Goal: Task Accomplishment & Management: Use online tool/utility

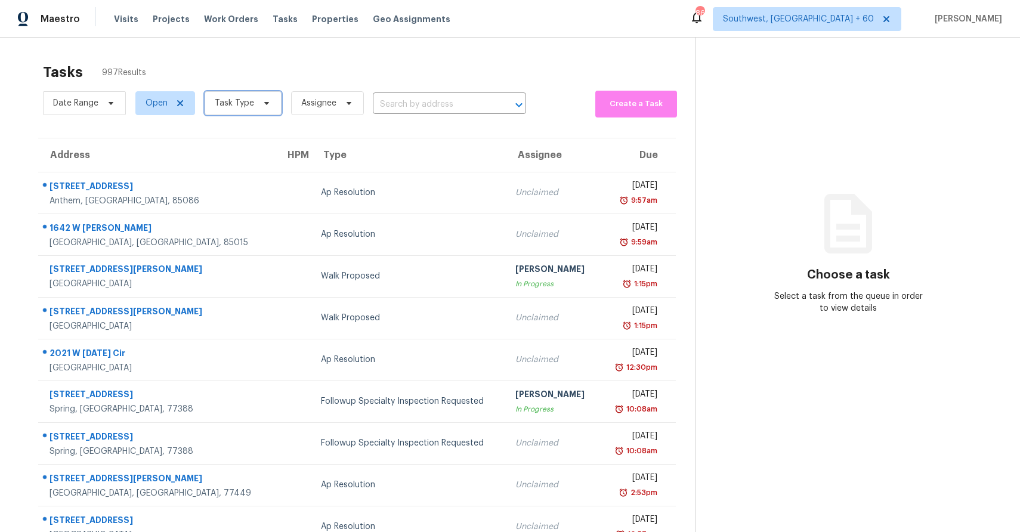
click at [262, 104] on icon at bounding box center [267, 103] width 10 height 10
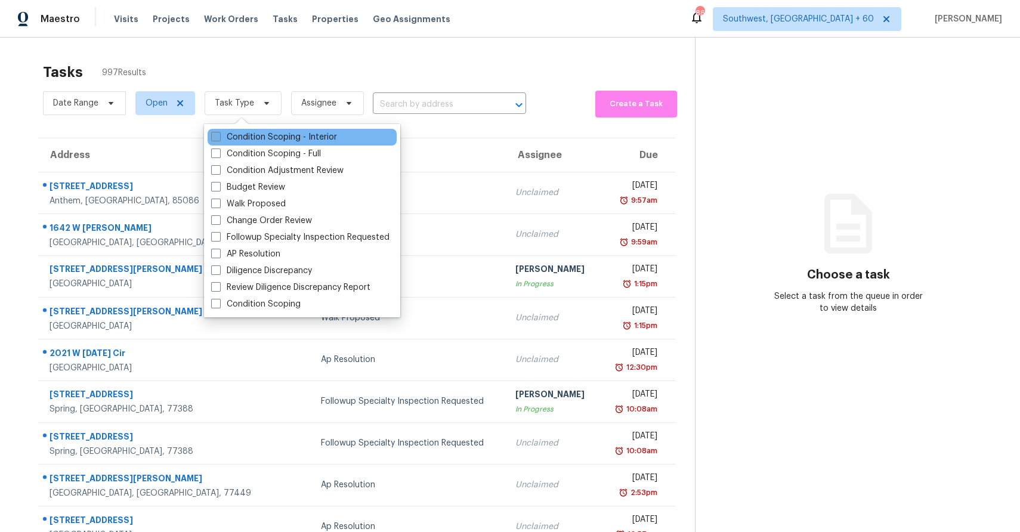
click at [269, 135] on label "Condition Scoping - Interior" at bounding box center [274, 137] width 126 height 12
click at [219, 135] on input "Condition Scoping - Interior" at bounding box center [215, 135] width 8 height 8
checkbox input "true"
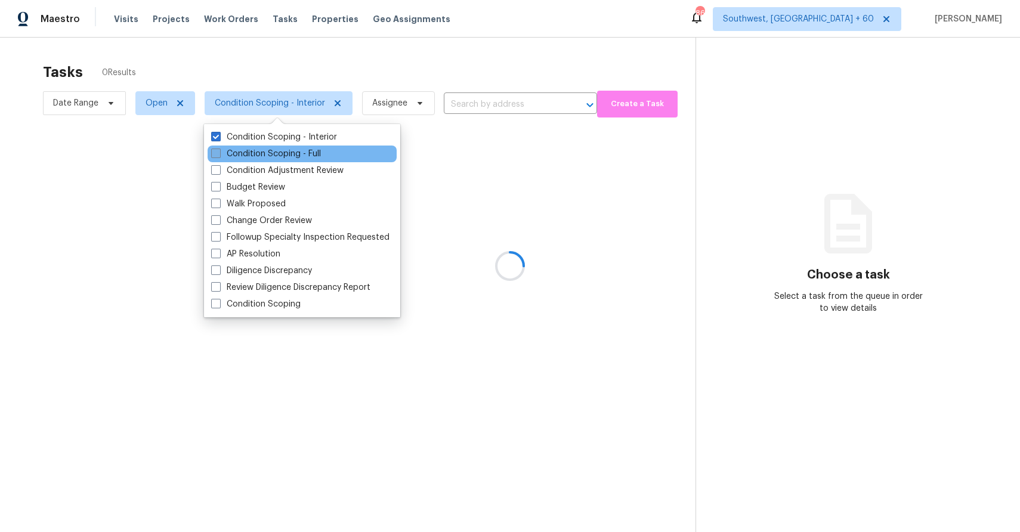
click at [270, 151] on label "Condition Scoping - Full" at bounding box center [266, 154] width 110 height 12
click at [219, 151] on input "Condition Scoping - Full" at bounding box center [215, 152] width 8 height 8
checkbox input "true"
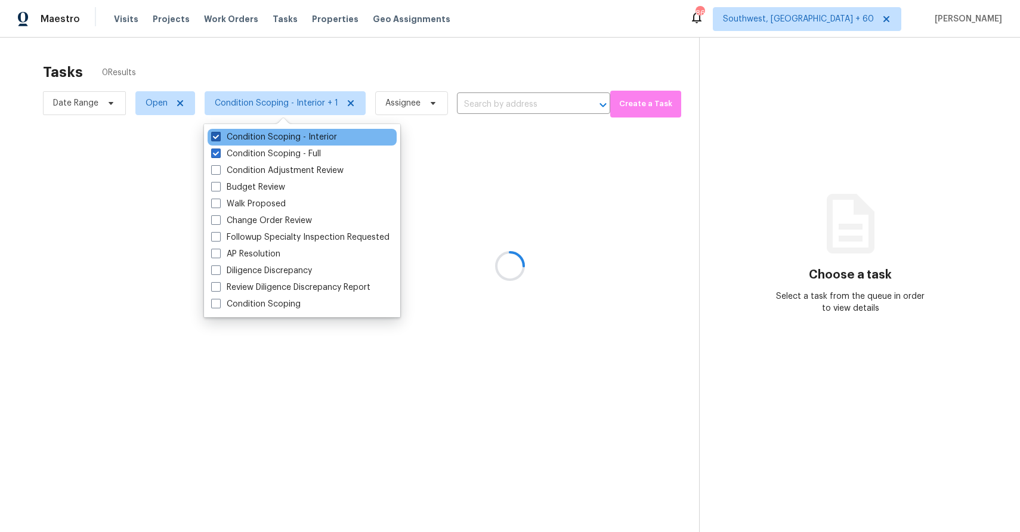
click at [266, 141] on label "Condition Scoping - Interior" at bounding box center [274, 137] width 126 height 12
click at [219, 139] on input "Condition Scoping - Interior" at bounding box center [215, 135] width 8 height 8
checkbox input "false"
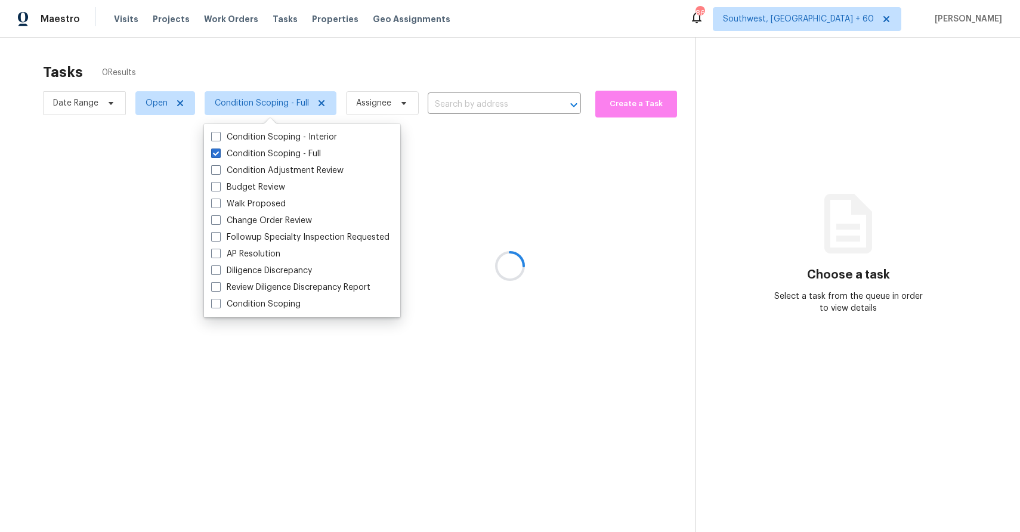
click at [299, 56] on div at bounding box center [510, 266] width 1020 height 532
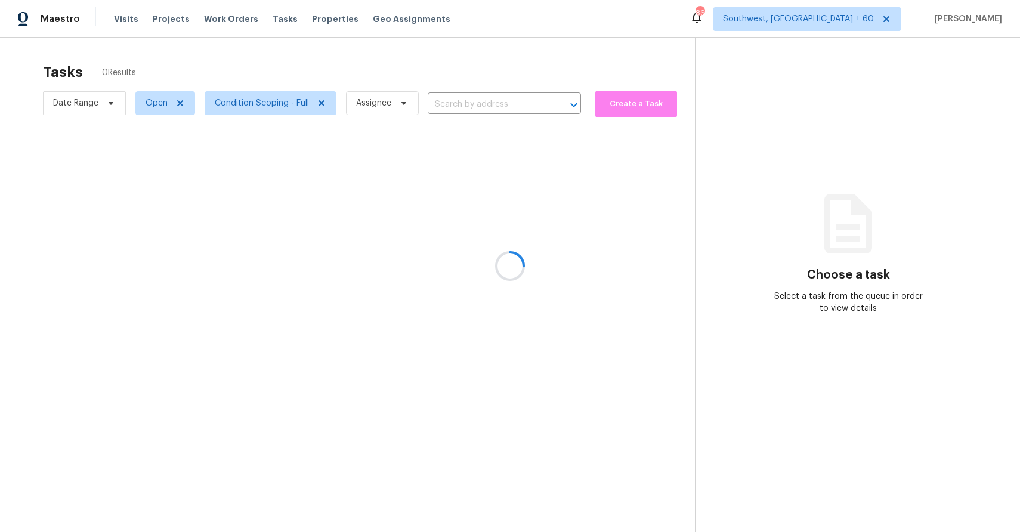
click at [299, 56] on div at bounding box center [510, 266] width 1020 height 532
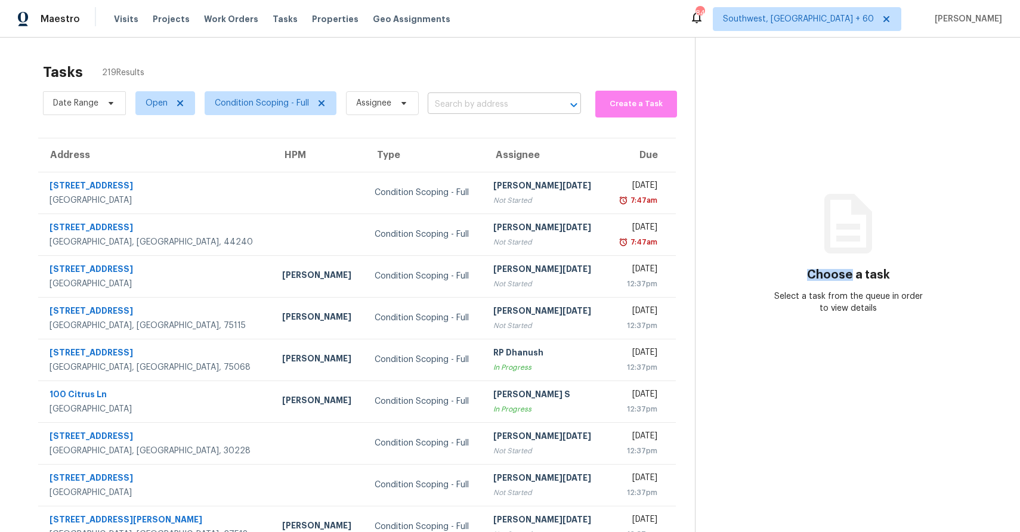
click at [476, 111] on input "text" at bounding box center [488, 104] width 120 height 18
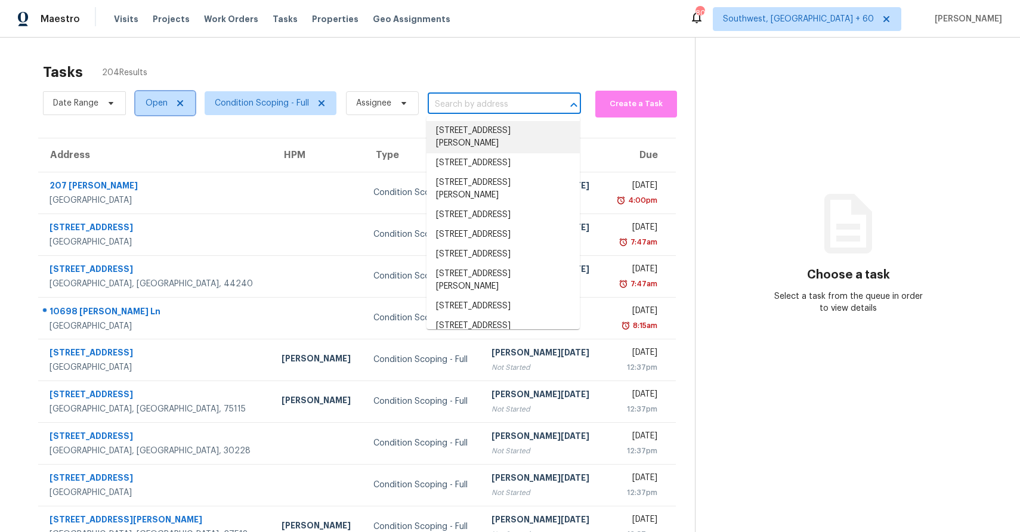
click at [169, 110] on span "Open" at bounding box center [165, 103] width 60 height 24
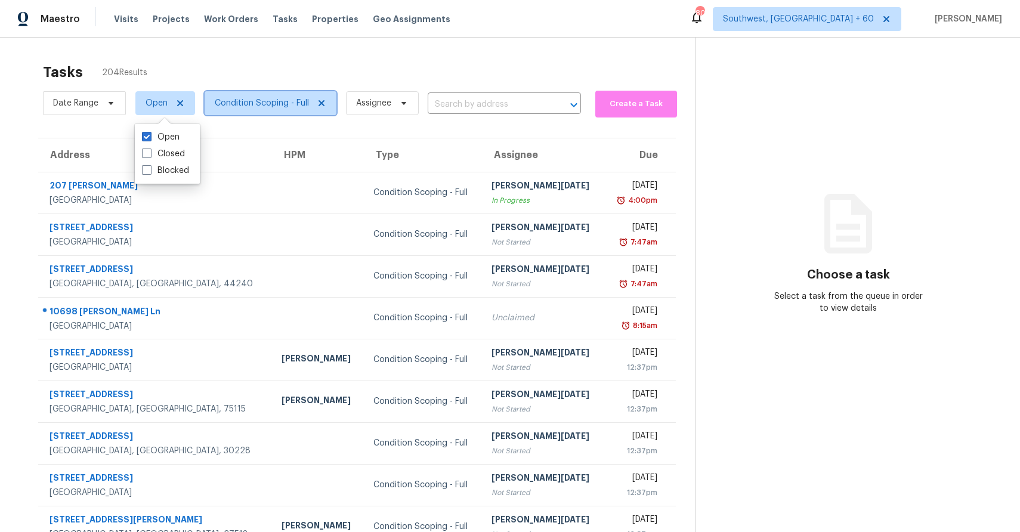
click at [284, 98] on span "Condition Scoping - Full" at bounding box center [262, 103] width 94 height 12
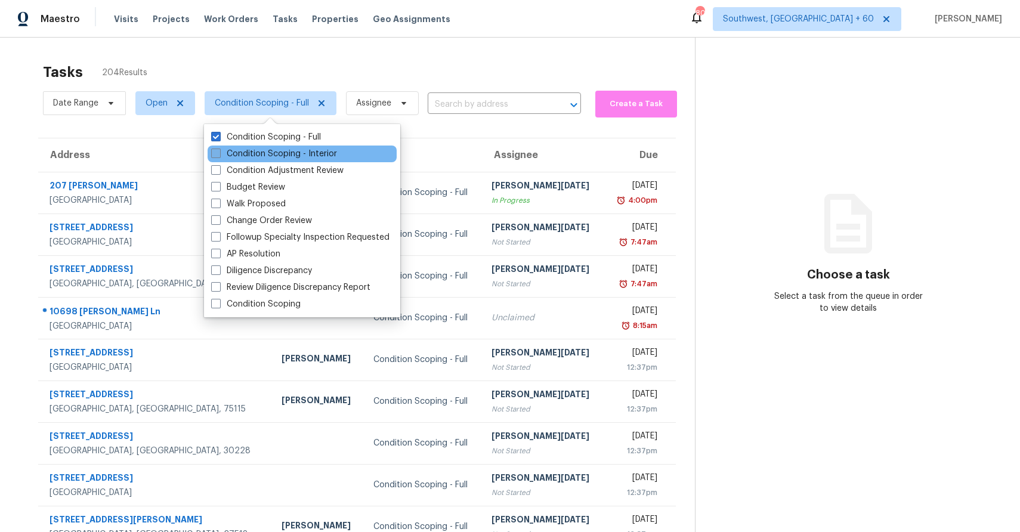
click at [312, 149] on label "Condition Scoping - Interior" at bounding box center [274, 154] width 126 height 12
click at [219, 149] on input "Condition Scoping - Interior" at bounding box center [215, 152] width 8 height 8
checkbox input "true"
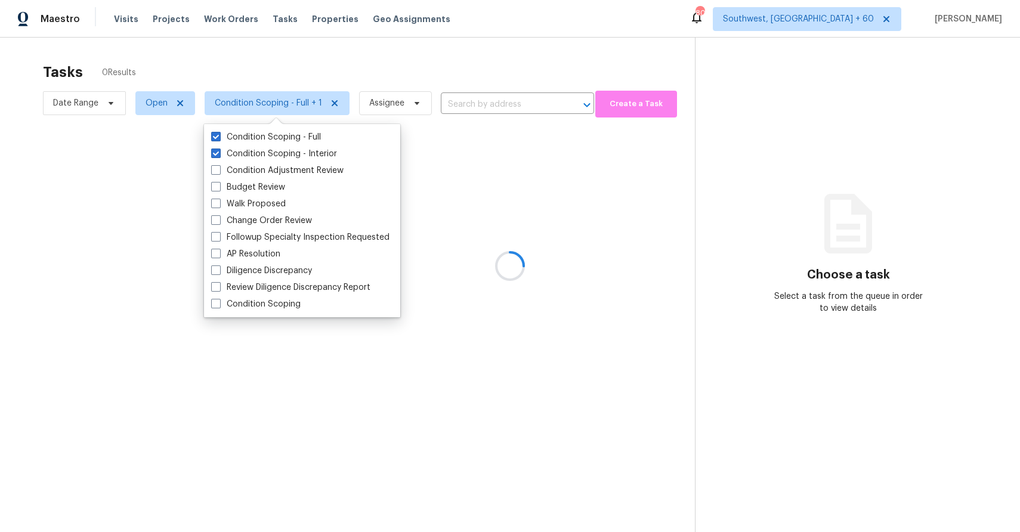
click at [160, 105] on div at bounding box center [510, 266] width 1020 height 532
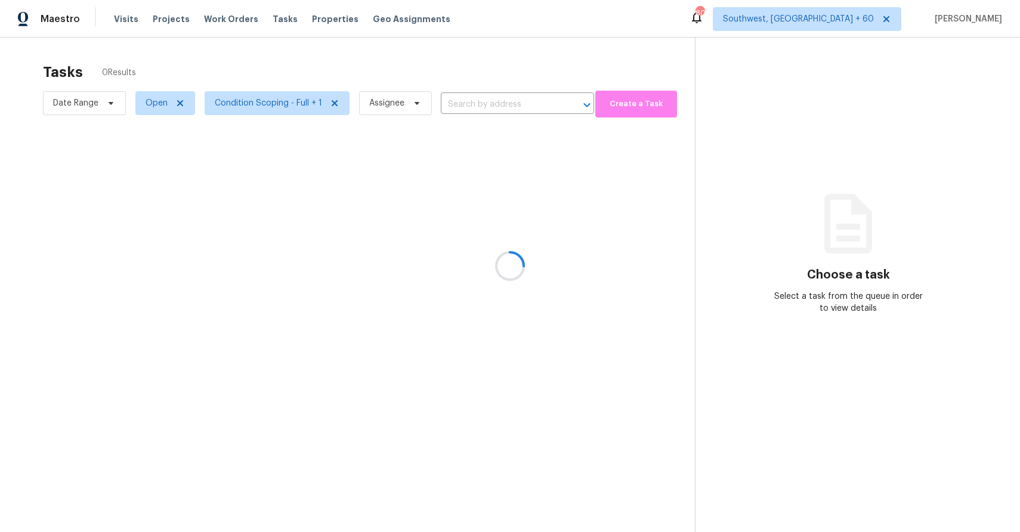
click at [160, 105] on div at bounding box center [510, 266] width 1020 height 532
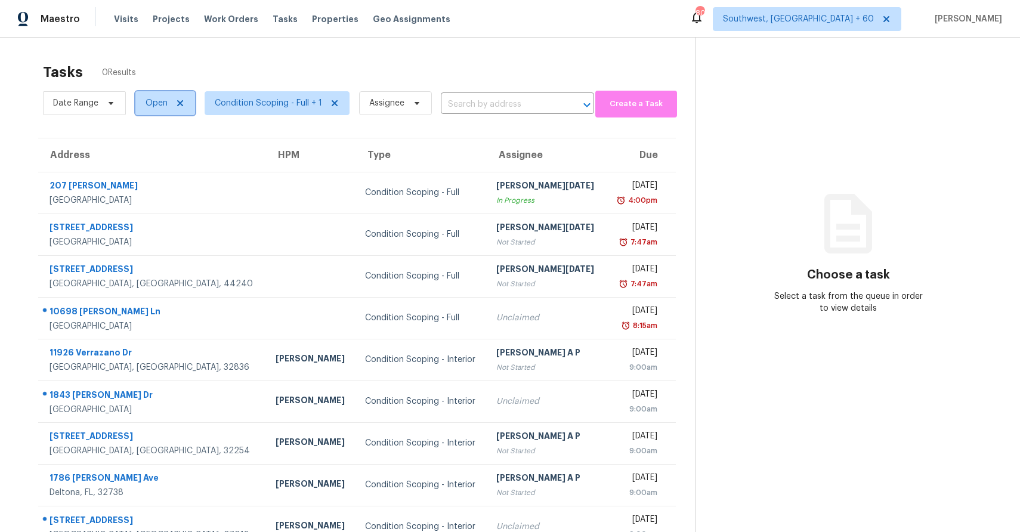
click at [160, 105] on span "Open" at bounding box center [157, 103] width 22 height 12
click at [167, 170] on label "Blocked" at bounding box center [165, 171] width 47 height 12
click at [150, 170] on input "Blocked" at bounding box center [146, 169] width 8 height 8
checkbox input "true"
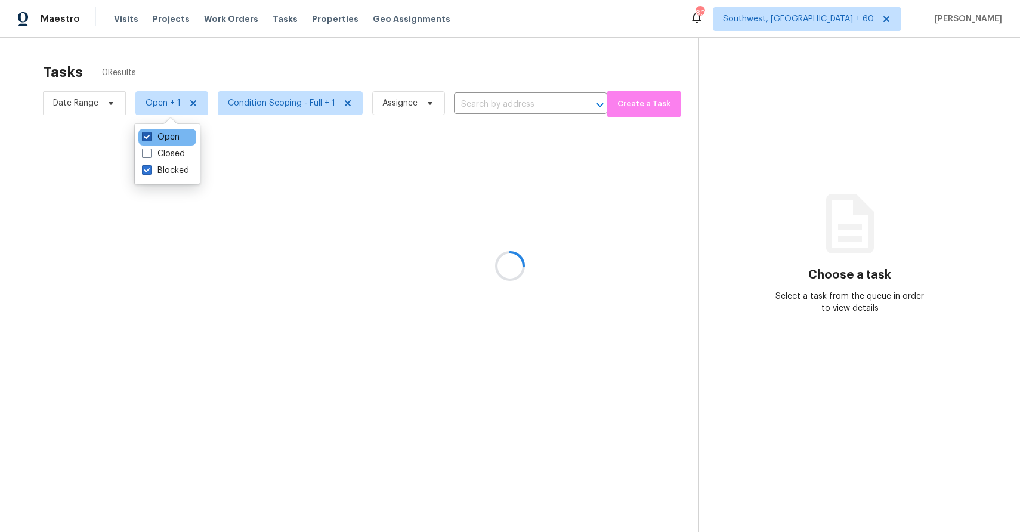
click at [166, 137] on label "Open" at bounding box center [161, 137] width 38 height 12
click at [150, 137] on input "Open" at bounding box center [146, 135] width 8 height 8
checkbox input "false"
click at [246, 56] on div at bounding box center [510, 266] width 1020 height 532
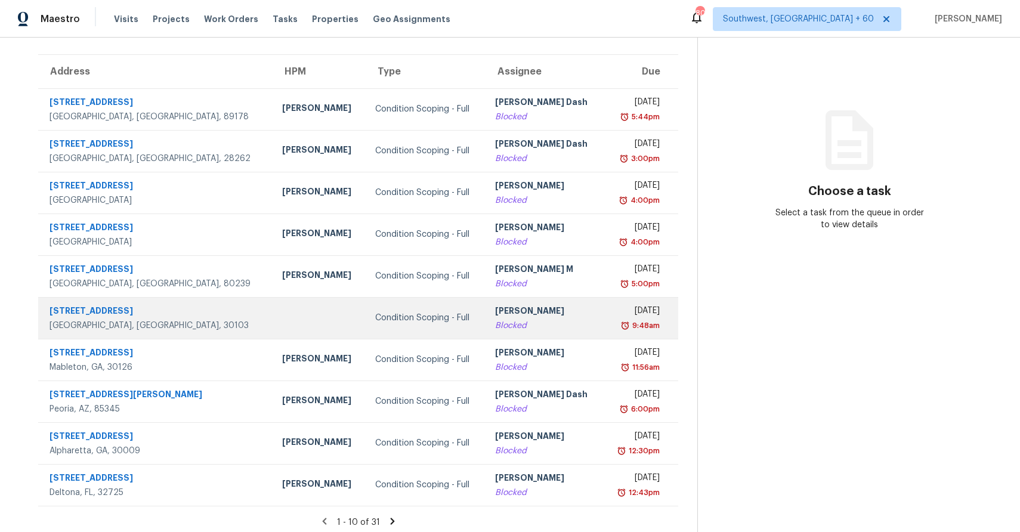
scroll to position [89, 0]
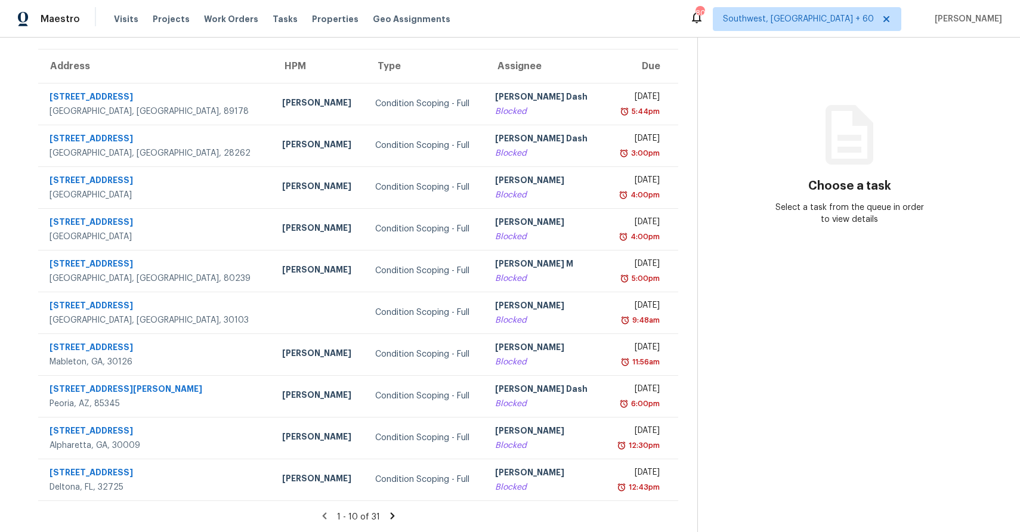
click at [390, 512] on icon at bounding box center [392, 516] width 11 height 11
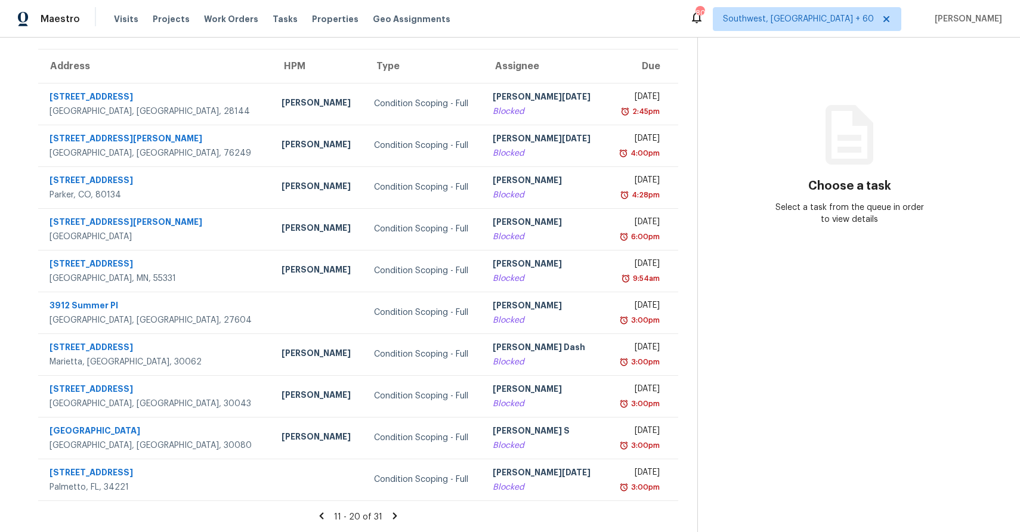
click at [390, 512] on icon at bounding box center [395, 516] width 11 height 11
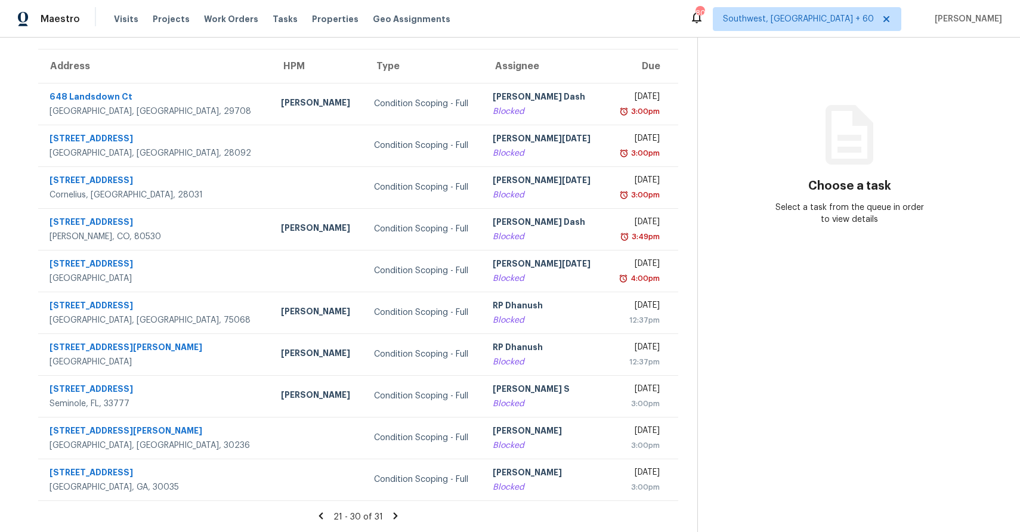
click at [390, 512] on icon at bounding box center [395, 516] width 11 height 11
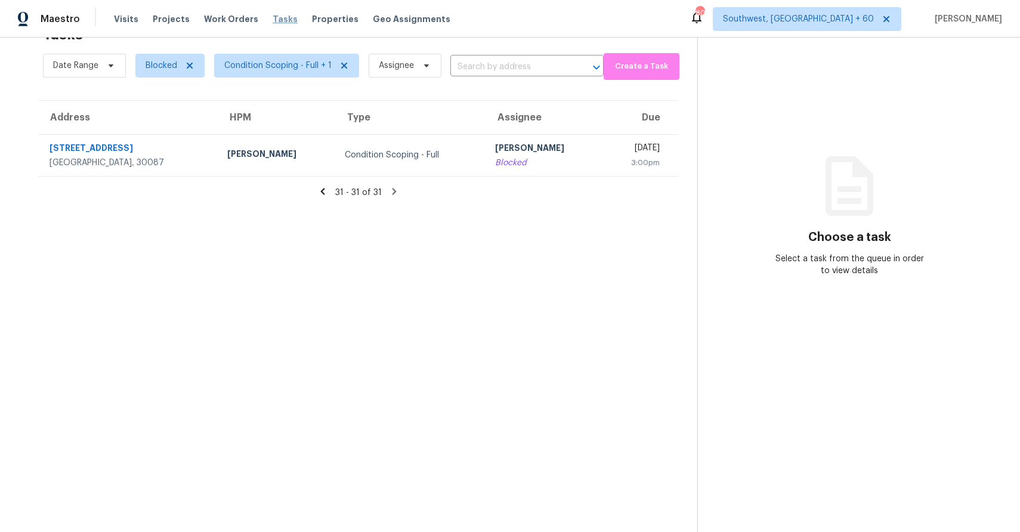
click at [274, 17] on span "Tasks" at bounding box center [285, 19] width 25 height 8
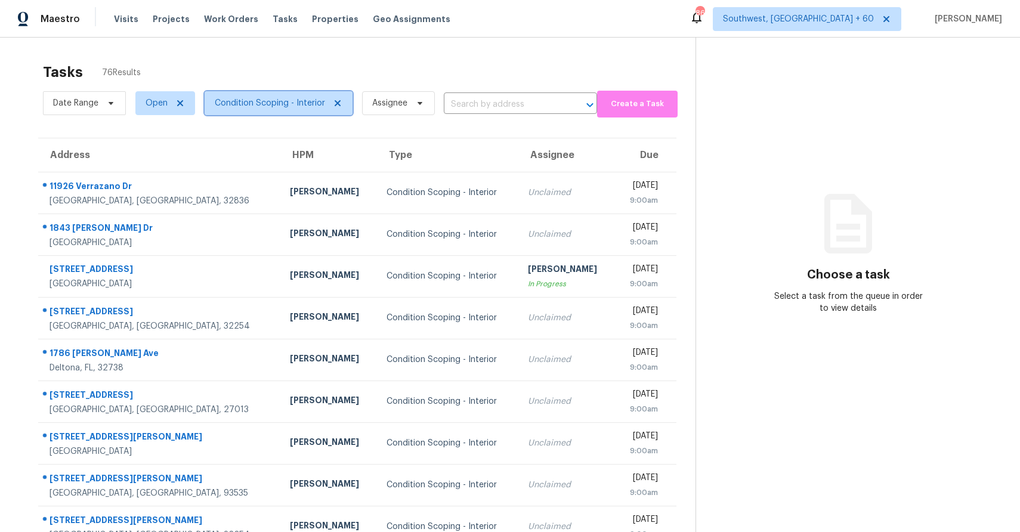
click at [281, 107] on span "Condition Scoping - Interior" at bounding box center [270, 103] width 110 height 12
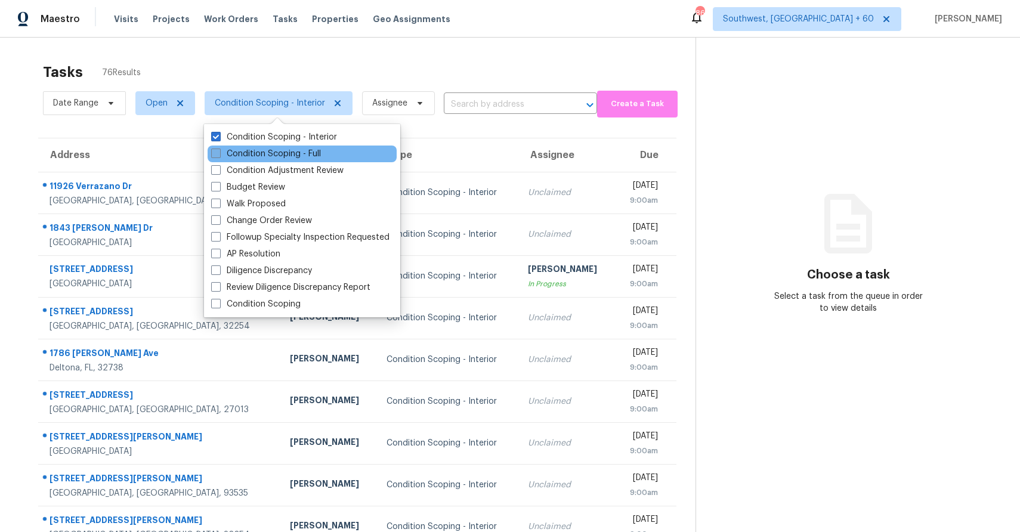
click at [316, 158] on label "Condition Scoping - Full" at bounding box center [266, 154] width 110 height 12
click at [219, 156] on input "Condition Scoping - Full" at bounding box center [215, 152] width 8 height 8
checkbox input "true"
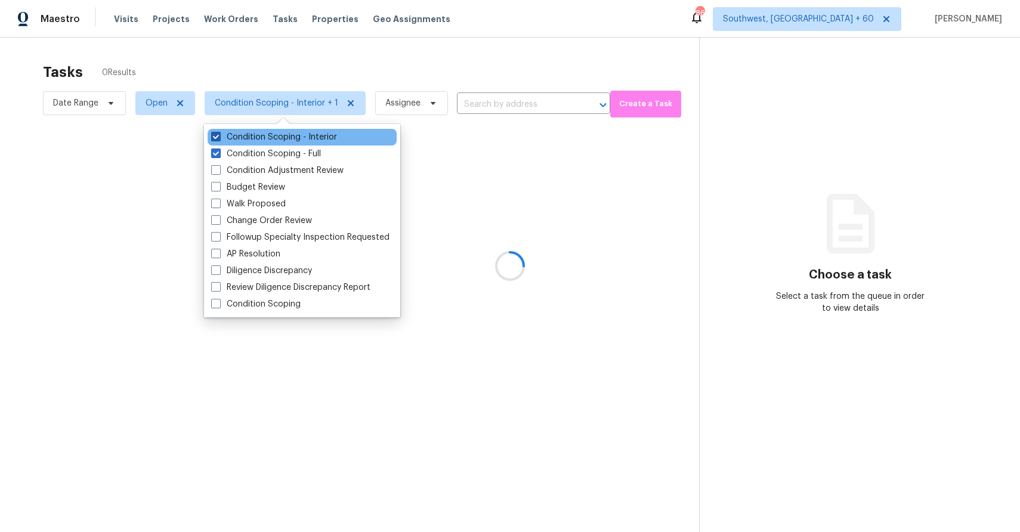
click at [305, 137] on label "Condition Scoping - Interior" at bounding box center [274, 137] width 126 height 12
click at [219, 137] on input "Condition Scoping - Interior" at bounding box center [215, 135] width 8 height 8
checkbox input "false"
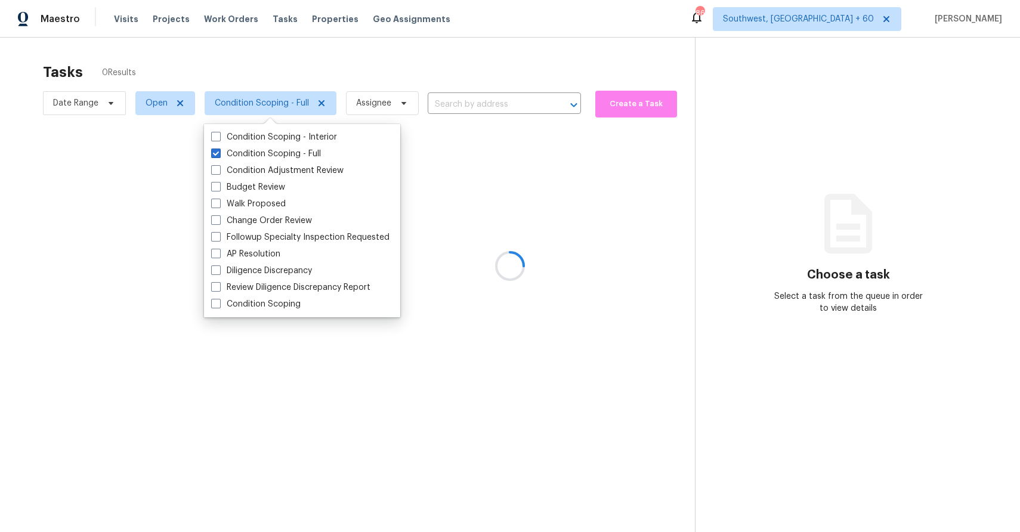
click at [382, 62] on div at bounding box center [510, 266] width 1020 height 532
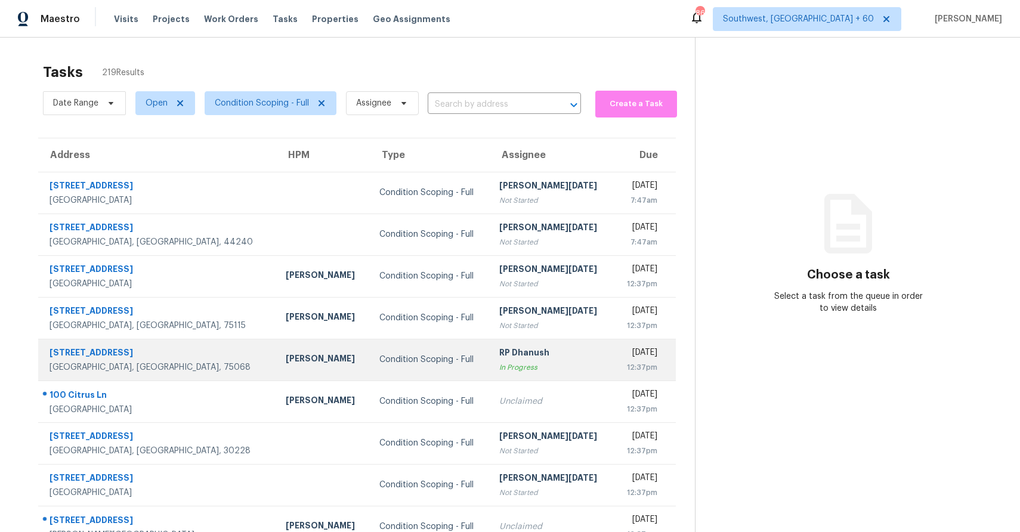
scroll to position [89, 0]
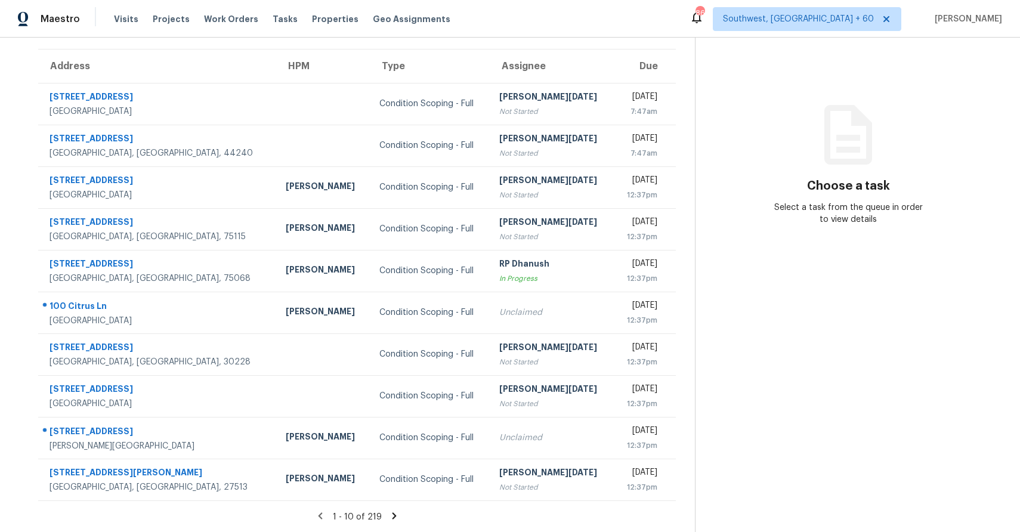
click at [396, 514] on icon at bounding box center [394, 516] width 11 height 11
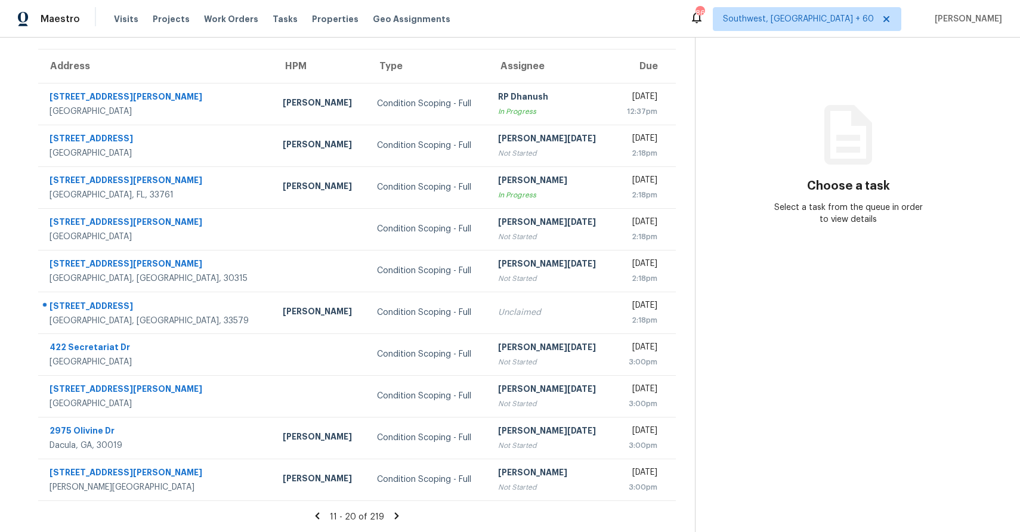
click at [392, 517] on icon at bounding box center [396, 516] width 11 height 11
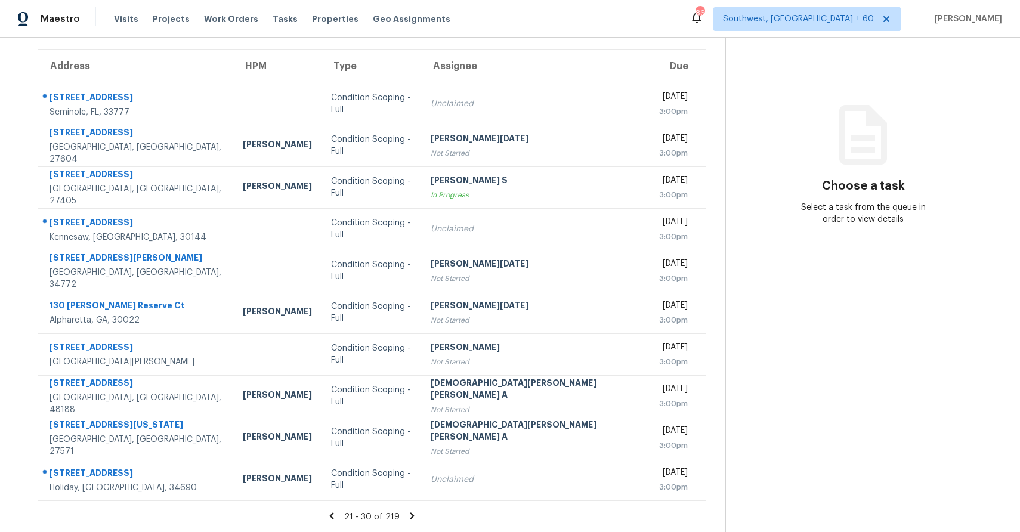
click at [407, 515] on icon at bounding box center [412, 516] width 11 height 11
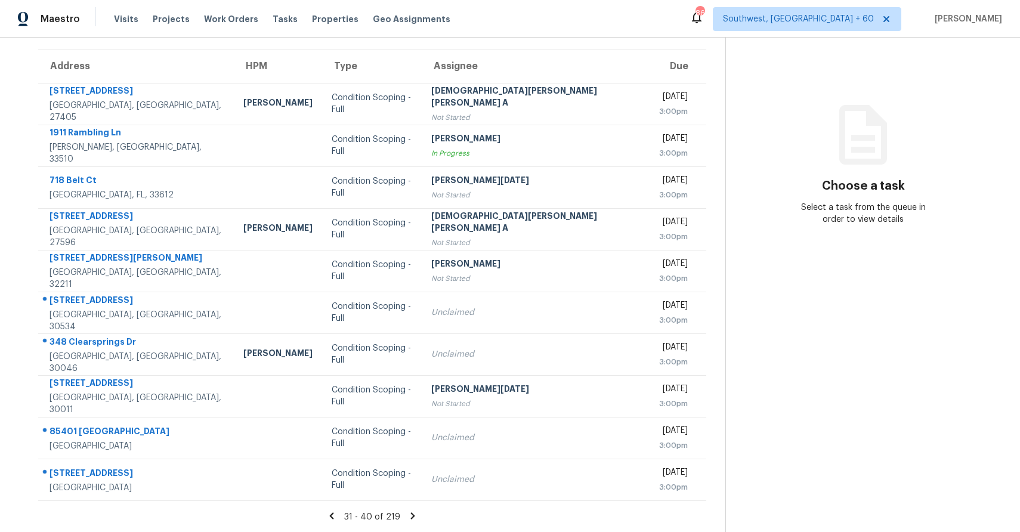
click at [410, 518] on icon at bounding box center [412, 516] width 4 height 7
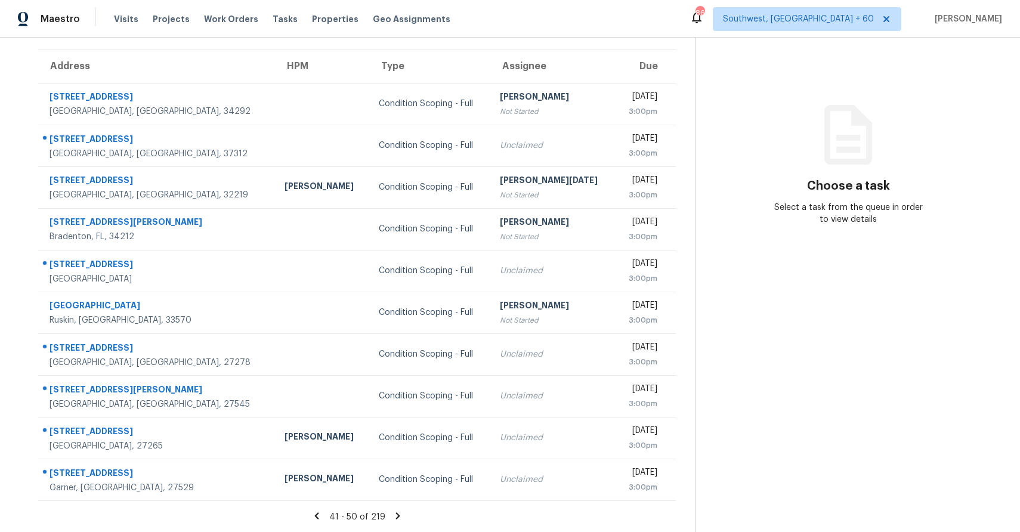
click at [393, 516] on icon at bounding box center [398, 516] width 11 height 11
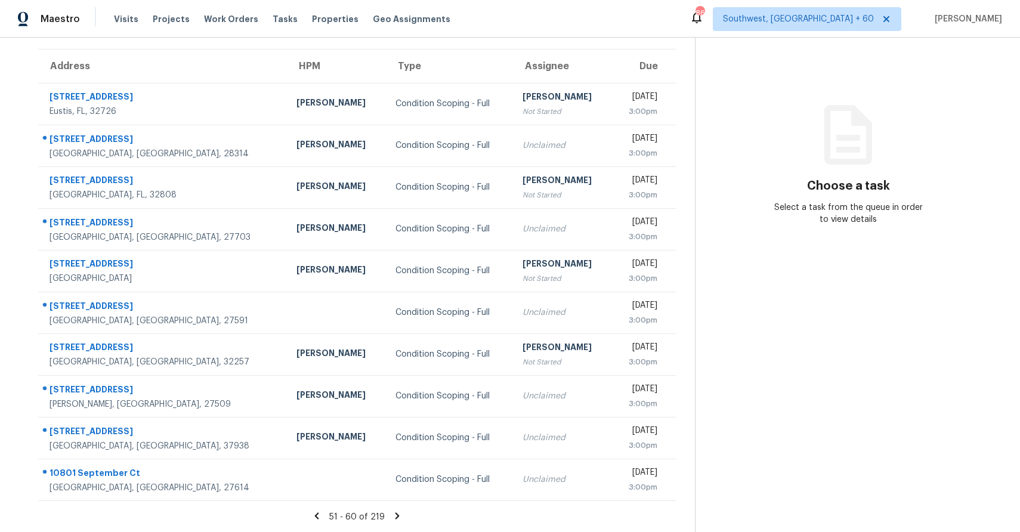
click at [398, 514] on icon at bounding box center [397, 516] width 11 height 11
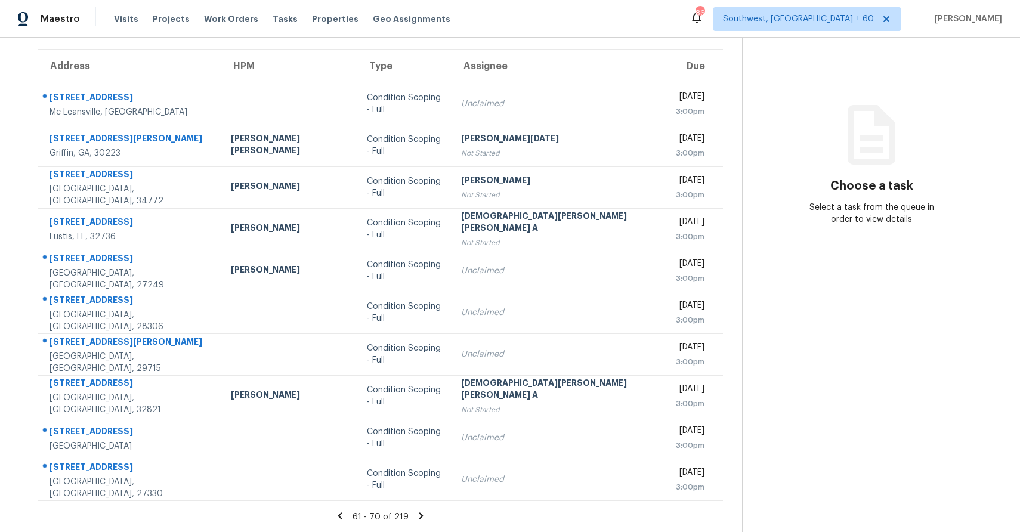
click at [387, 517] on div "61 - 70 of 219" at bounding box center [380, 517] width 723 height 13
click at [416, 515] on icon at bounding box center [421, 516] width 11 height 11
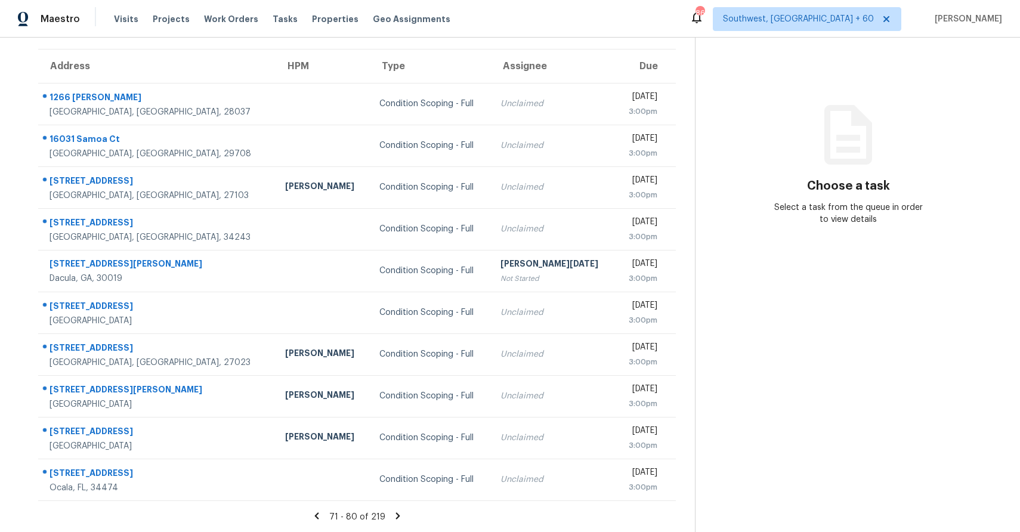
click at [396, 518] on icon at bounding box center [398, 516] width 4 height 7
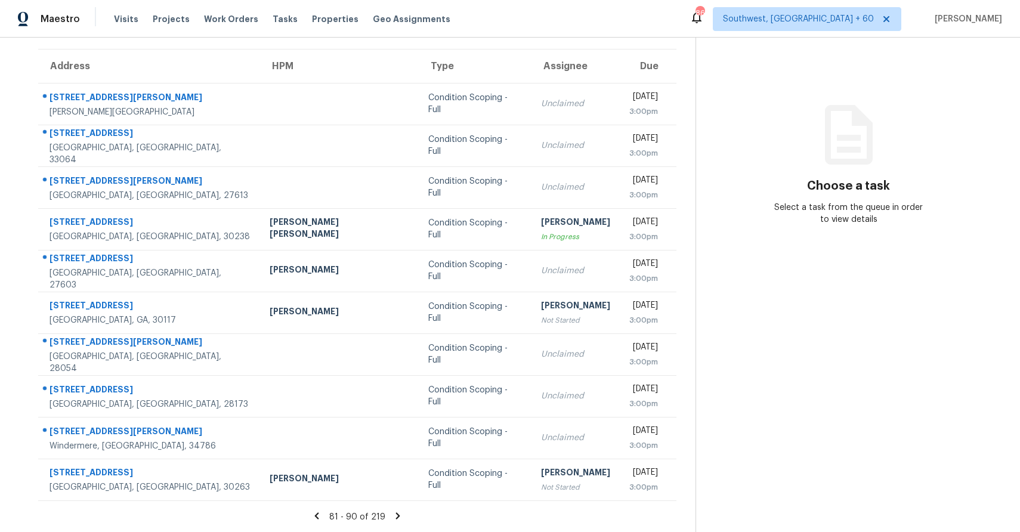
click at [396, 517] on icon at bounding box center [398, 516] width 4 height 7
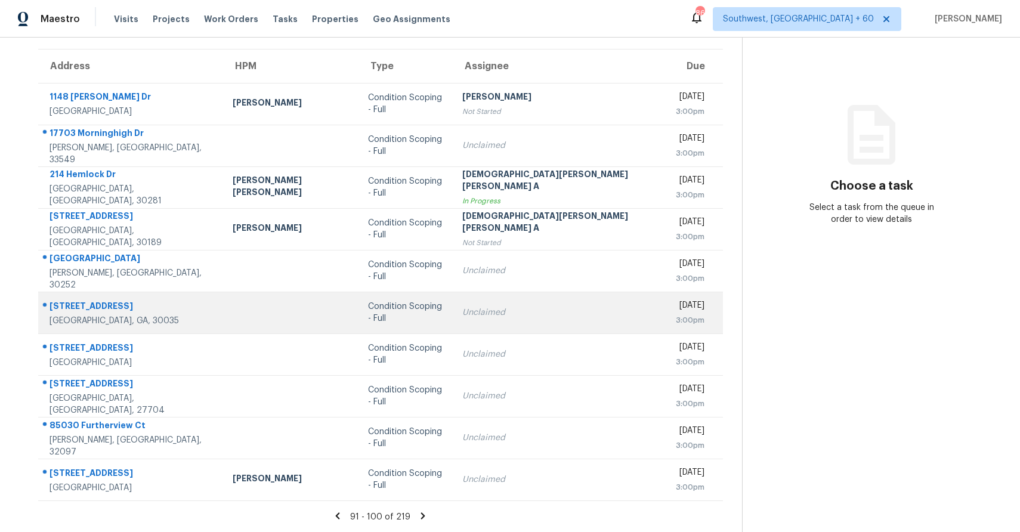
click at [453, 328] on td "Unclaimed" at bounding box center [560, 313] width 214 height 42
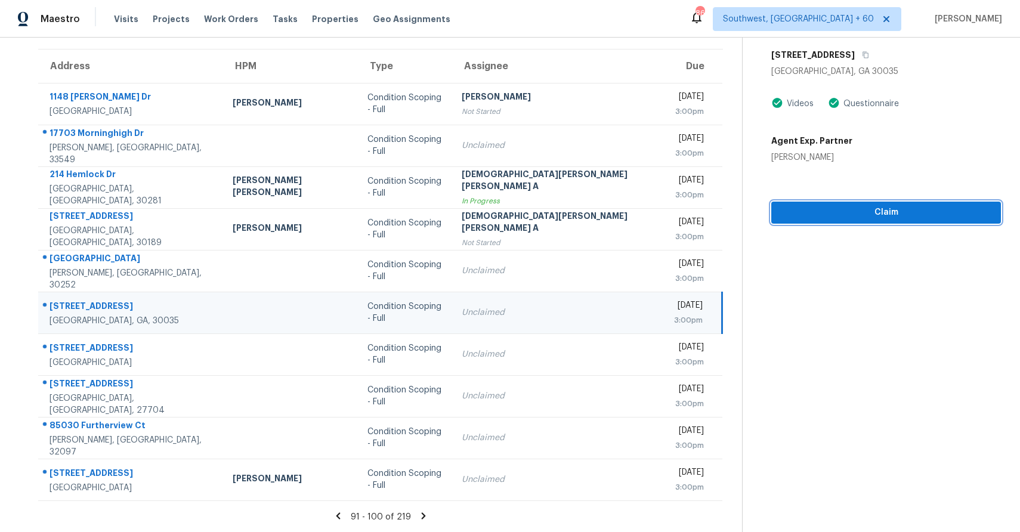
click at [812, 204] on button "Claim" at bounding box center [886, 213] width 230 height 22
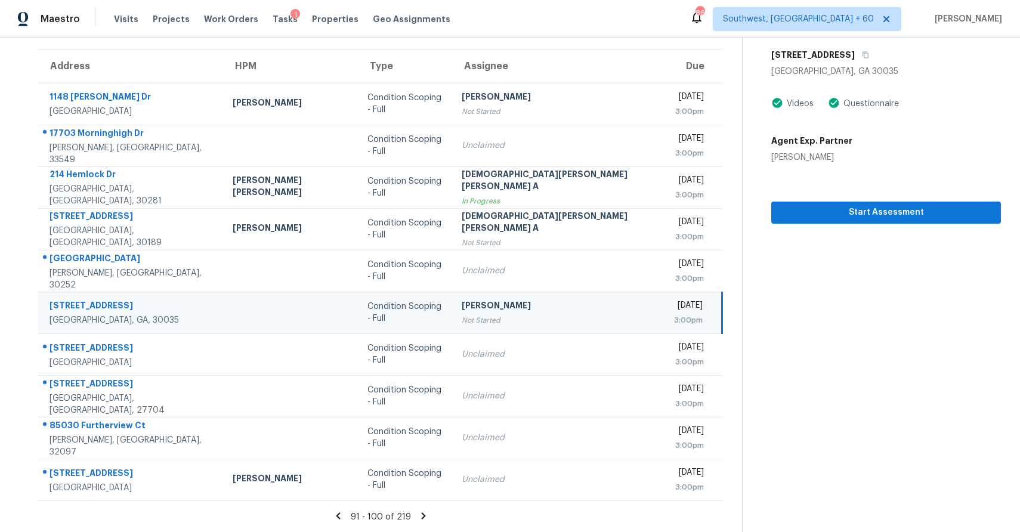
click at [418, 518] on icon at bounding box center [423, 516] width 11 height 11
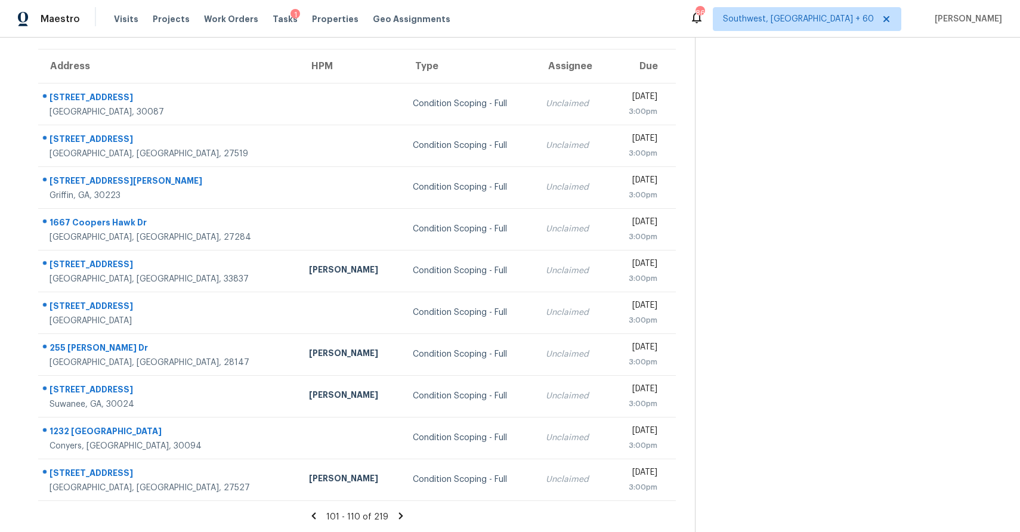
click at [399, 513] on icon at bounding box center [401, 516] width 4 height 7
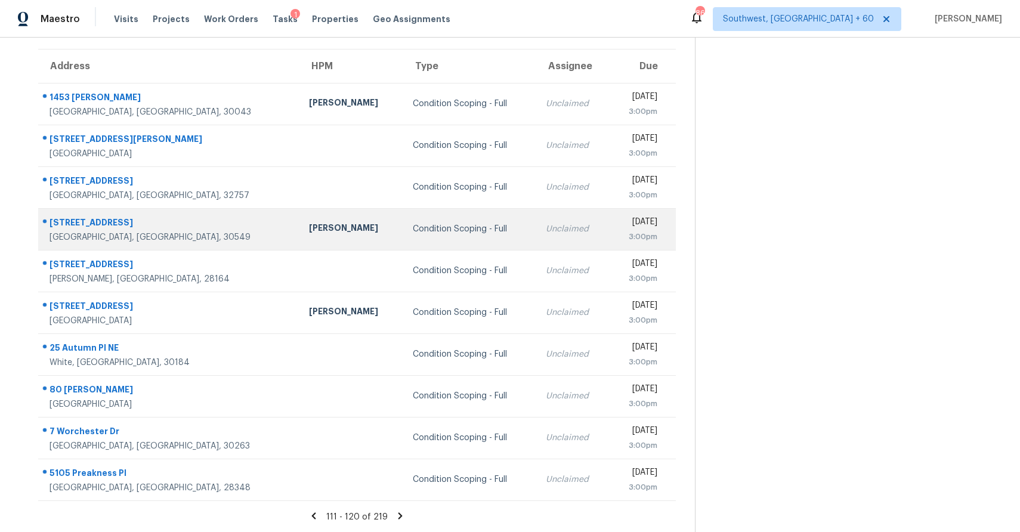
click at [536, 218] on td "Unclaimed" at bounding box center [572, 229] width 73 height 42
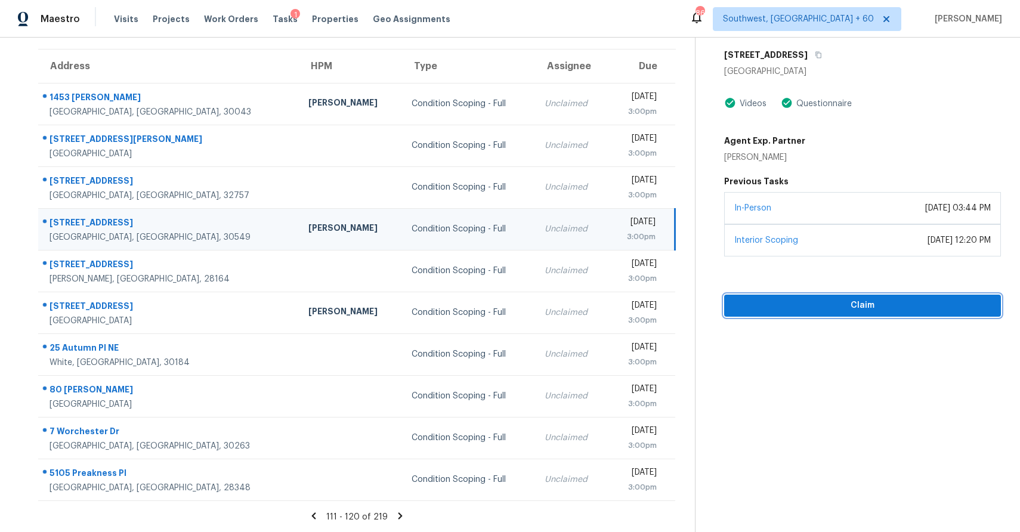
click at [841, 310] on span "Claim" at bounding box center [863, 305] width 258 height 15
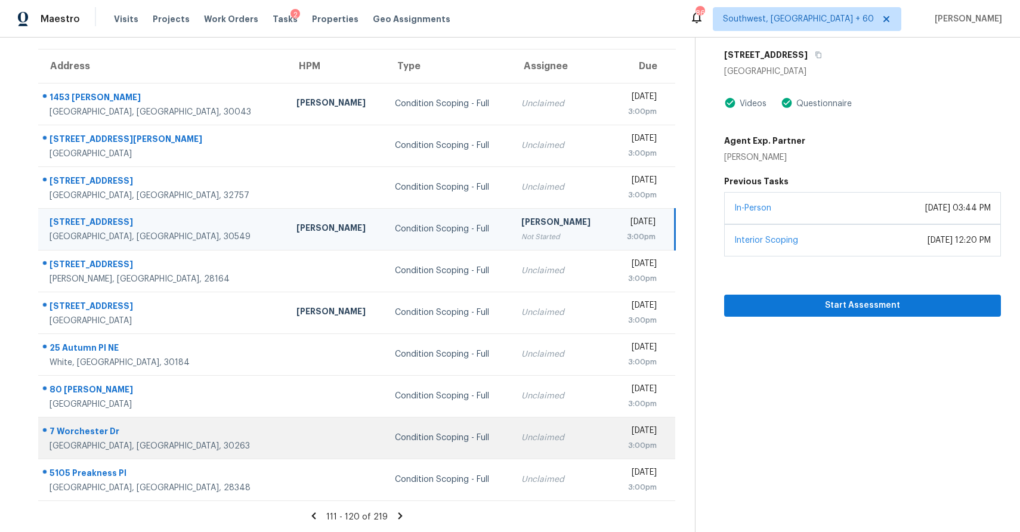
click at [521, 434] on div "Unclaimed" at bounding box center [560, 438] width 79 height 12
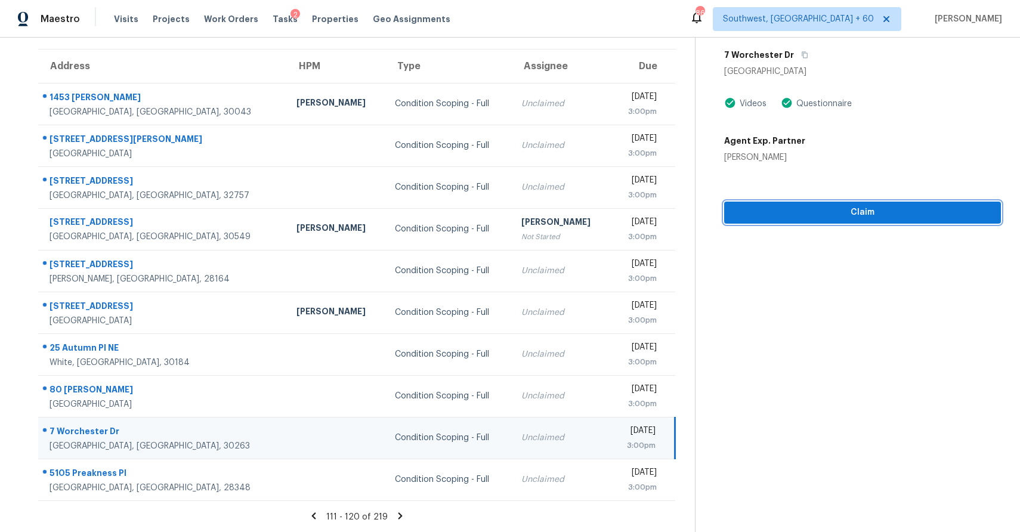
click at [875, 206] on span "Claim" at bounding box center [863, 212] width 258 height 15
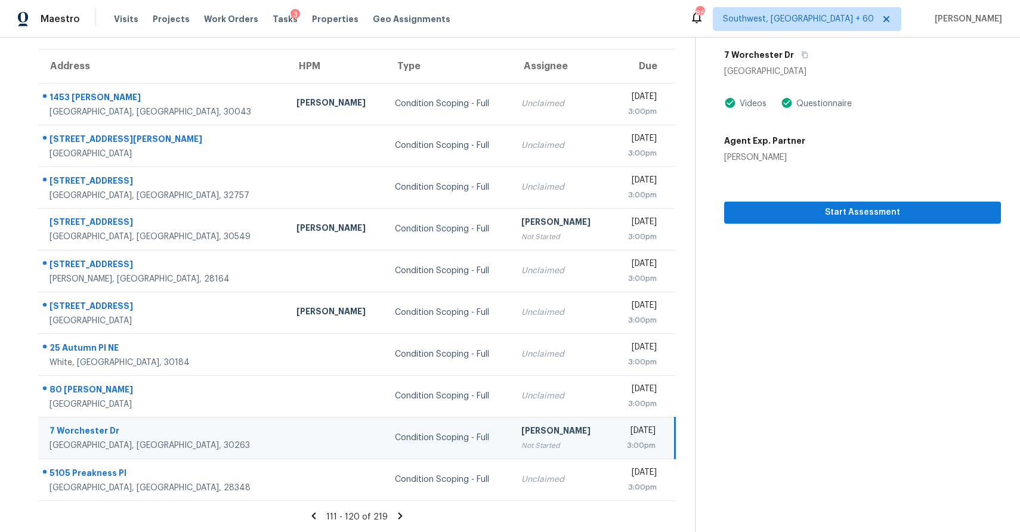
click at [399, 516] on icon at bounding box center [401, 516] width 4 height 7
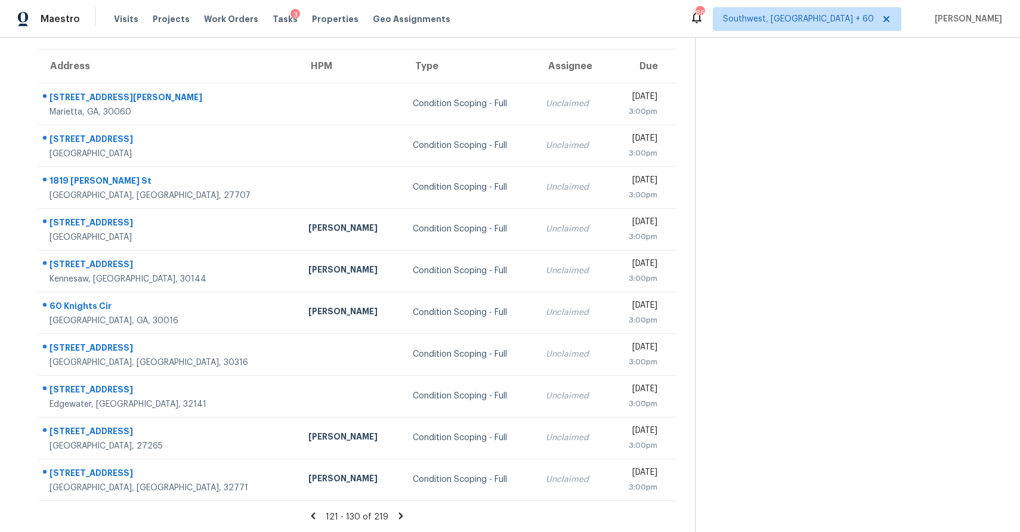
click at [399, 514] on icon at bounding box center [401, 516] width 4 height 7
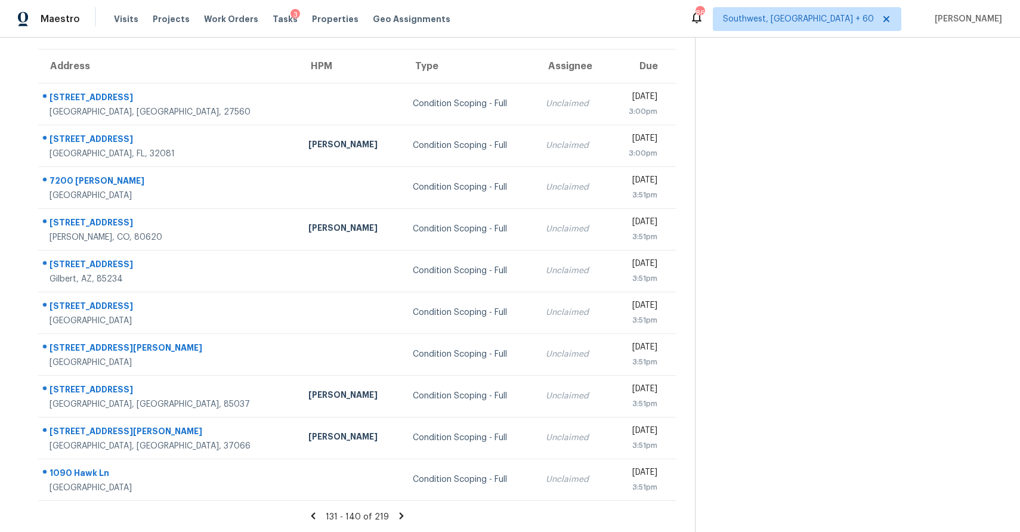
click at [396, 514] on icon at bounding box center [401, 516] width 11 height 11
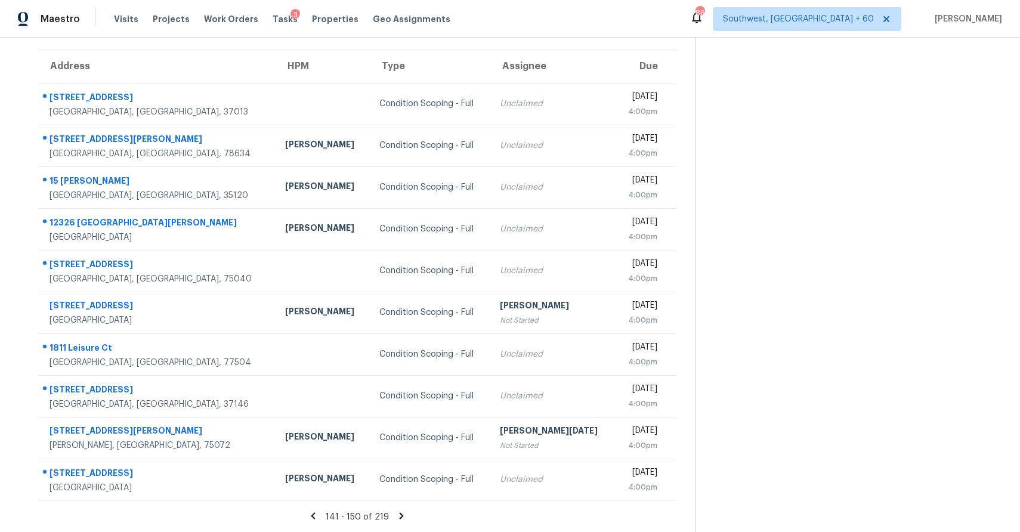
click at [396, 515] on icon at bounding box center [401, 516] width 11 height 11
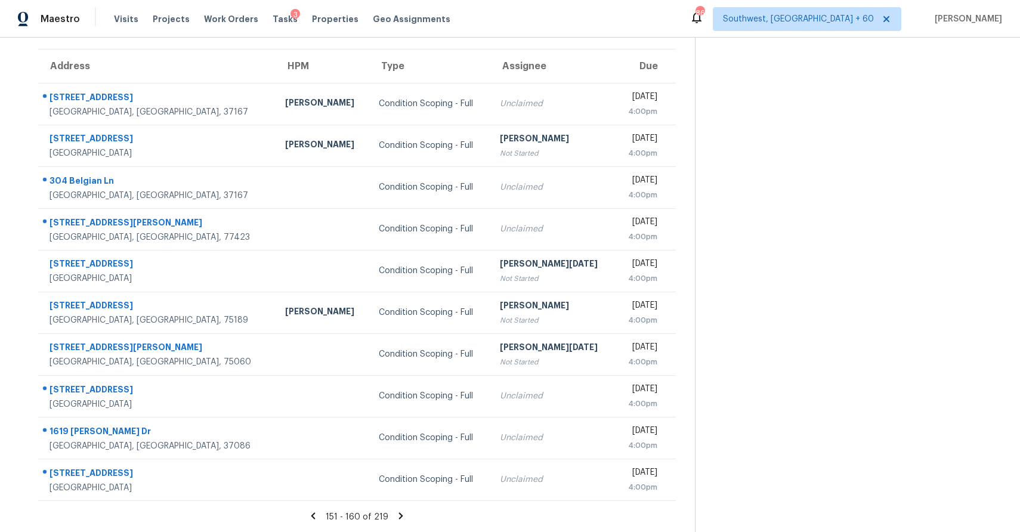
click at [399, 518] on icon at bounding box center [401, 516] width 4 height 7
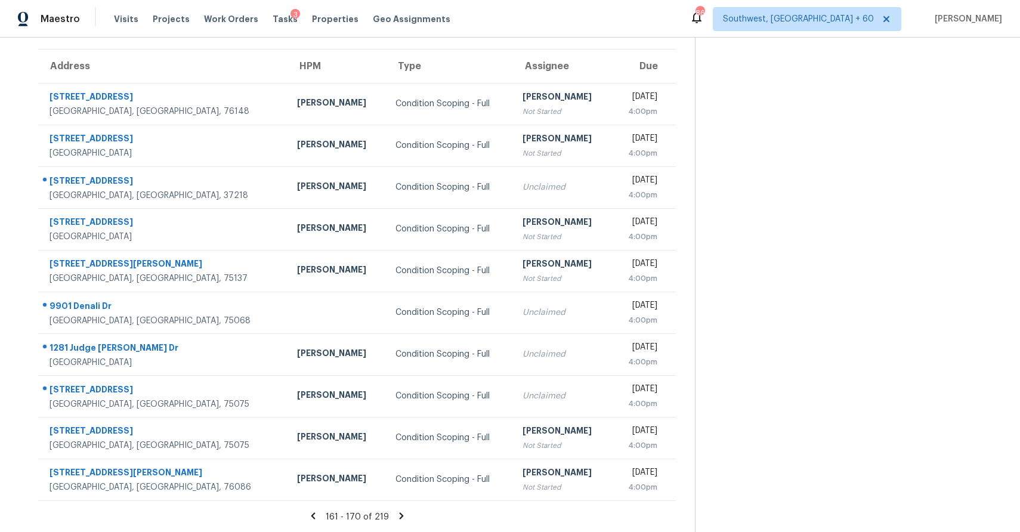
click at [396, 515] on icon at bounding box center [401, 516] width 11 height 11
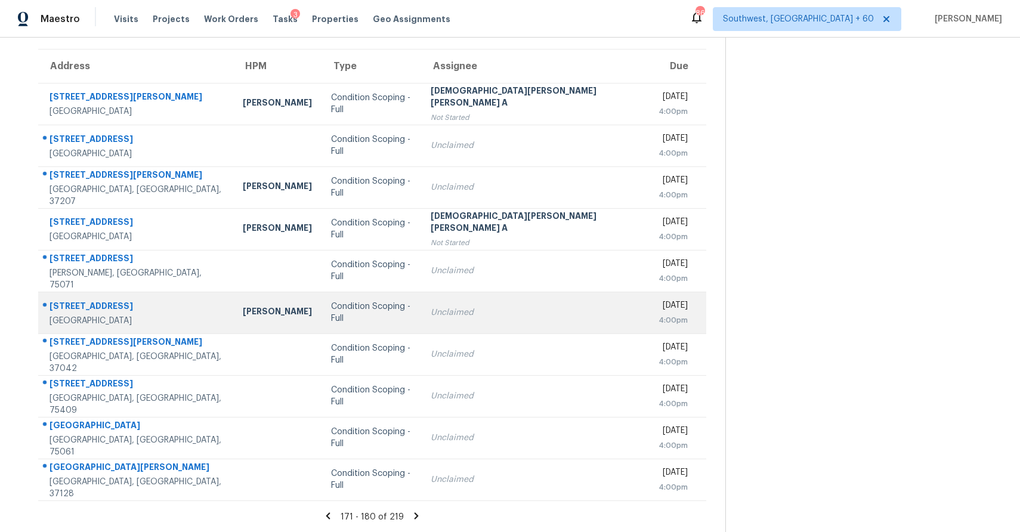
click at [433, 323] on td "Unclaimed" at bounding box center [534, 313] width 227 height 42
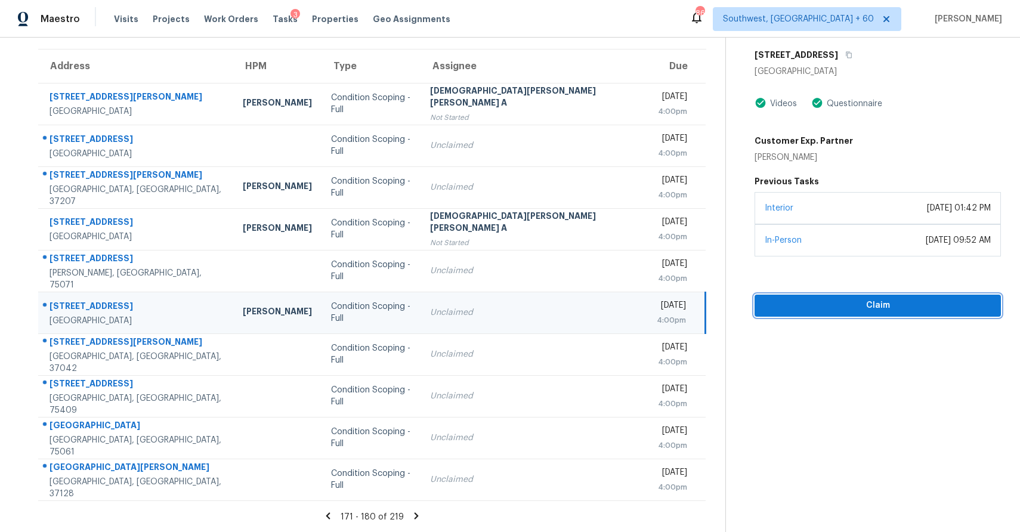
click at [783, 296] on button "Claim" at bounding box center [878, 306] width 246 height 22
click at [415, 514] on icon at bounding box center [417, 516] width 4 height 7
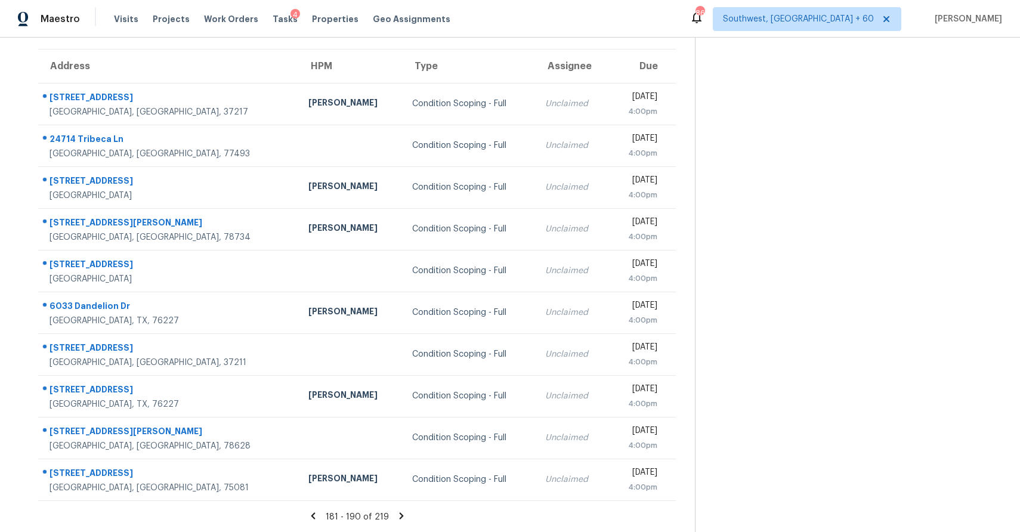
click at [396, 514] on icon at bounding box center [401, 516] width 11 height 11
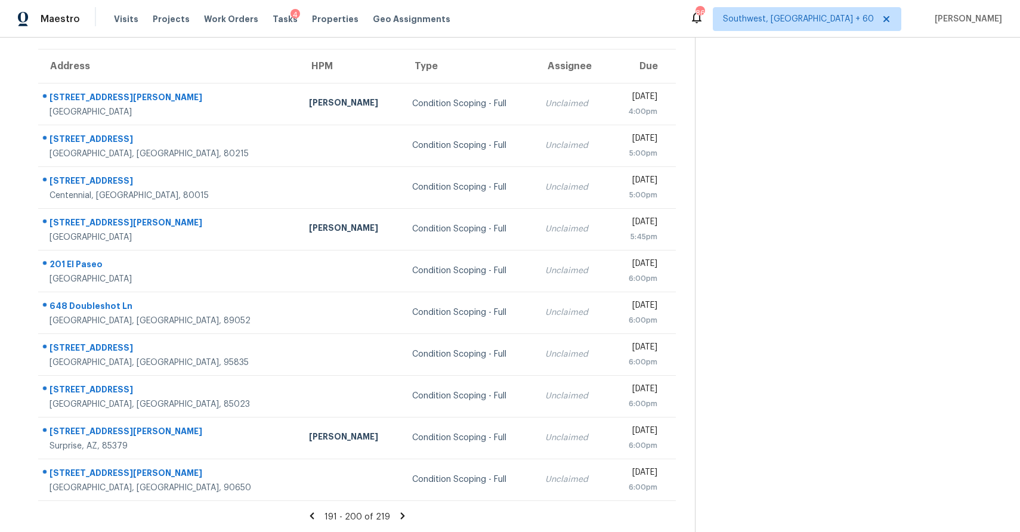
click at [406, 518] on div "191 - 200 of 219" at bounding box center [357, 517] width 676 height 13
click at [400, 513] on icon at bounding box center [402, 516] width 4 height 7
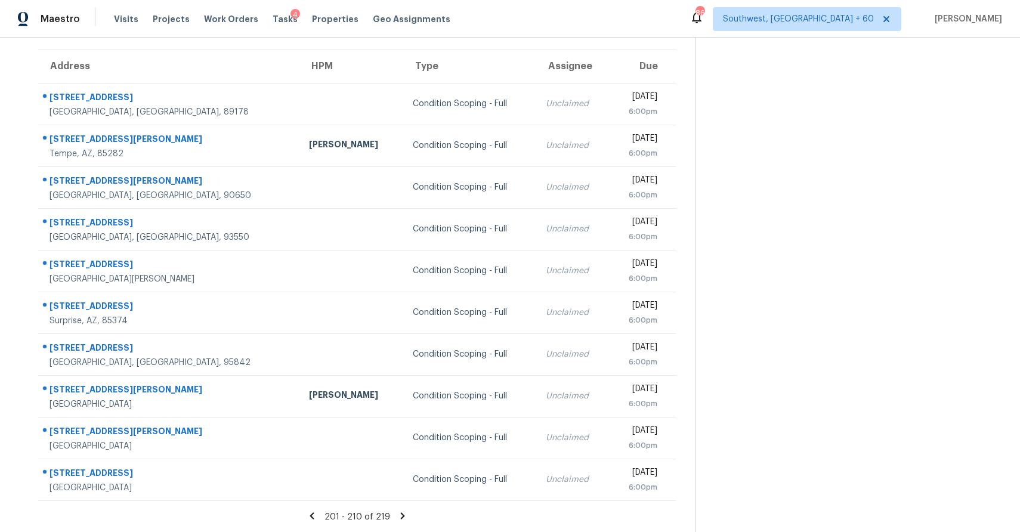
click at [397, 513] on icon at bounding box center [402, 516] width 11 height 11
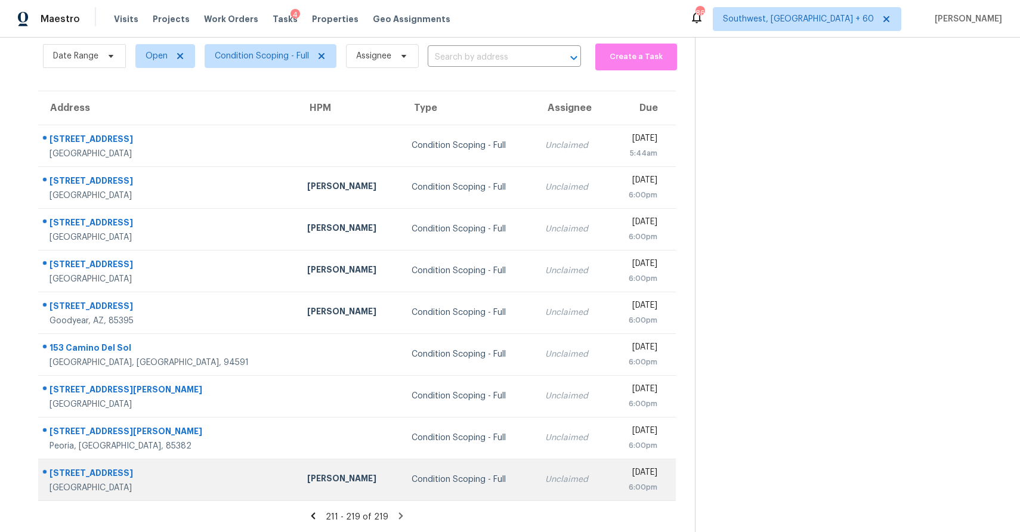
scroll to position [0, 0]
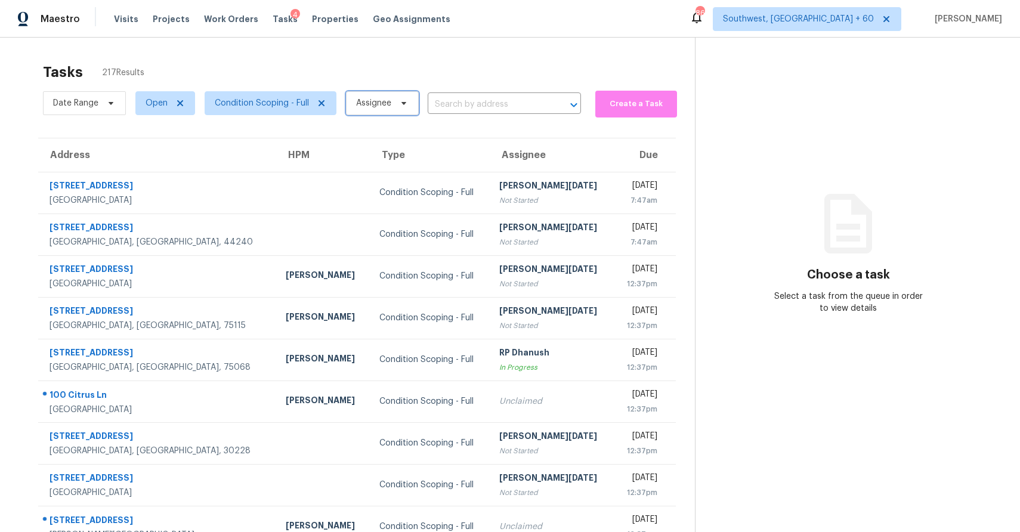
click at [403, 106] on icon at bounding box center [404, 103] width 10 height 10
click at [381, 137] on input "search" at bounding box center [414, 141] width 127 height 24
click at [397, 141] on input "search" at bounding box center [414, 141] width 127 height 24
click at [295, 146] on th "HPM" at bounding box center [323, 154] width 94 height 33
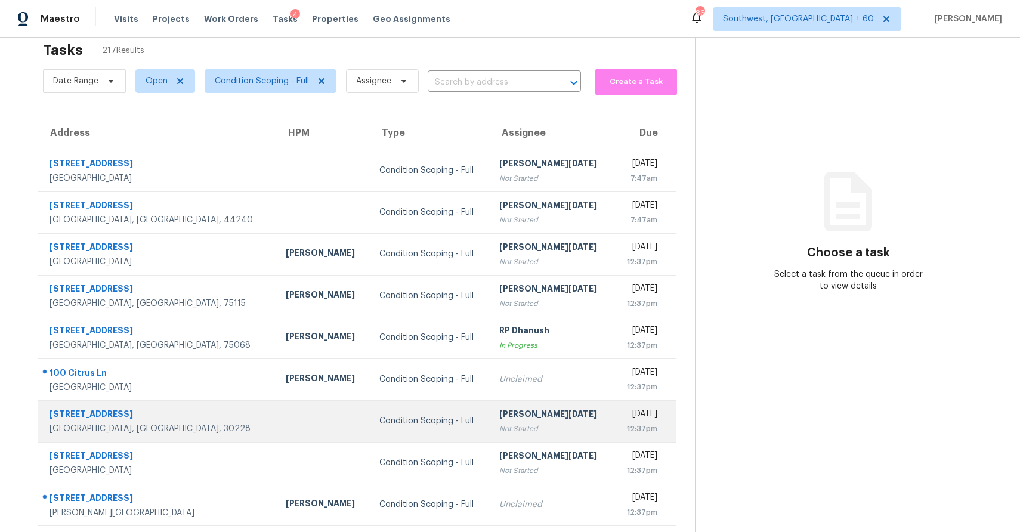
scroll to position [26, 0]
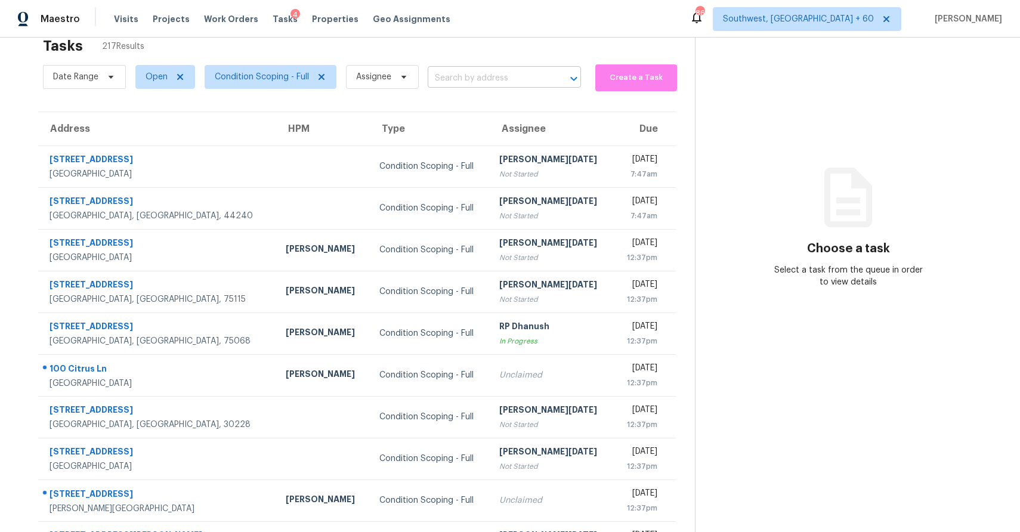
click at [459, 72] on input "text" at bounding box center [488, 78] width 120 height 18
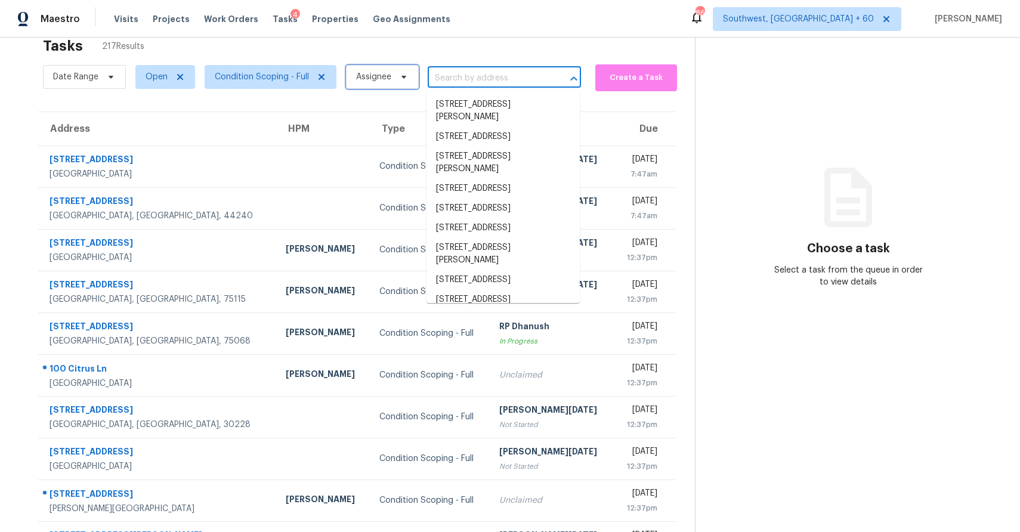
click at [373, 84] on span "Assignee" at bounding box center [382, 77] width 73 height 24
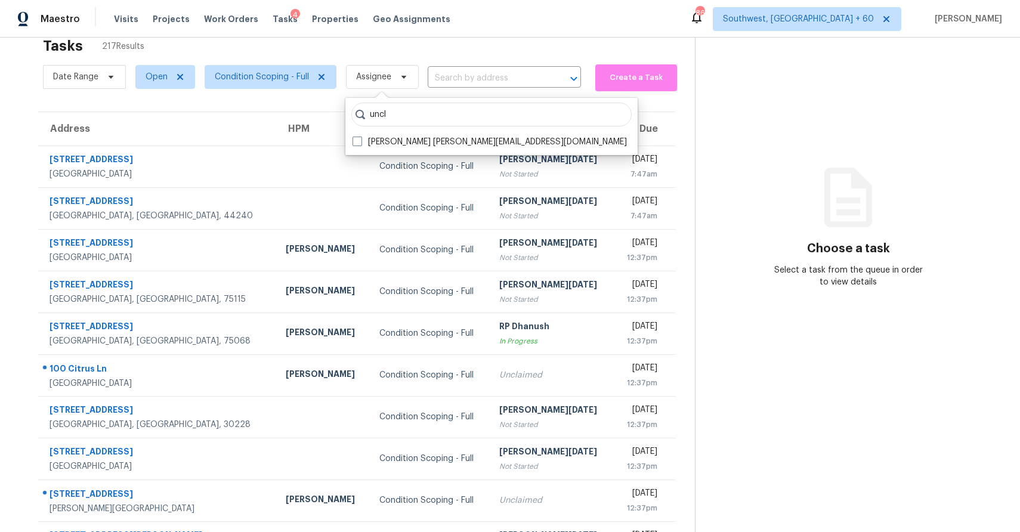
type input "uncl"
click at [511, 39] on div "Tasks 217 Results" at bounding box center [369, 45] width 652 height 31
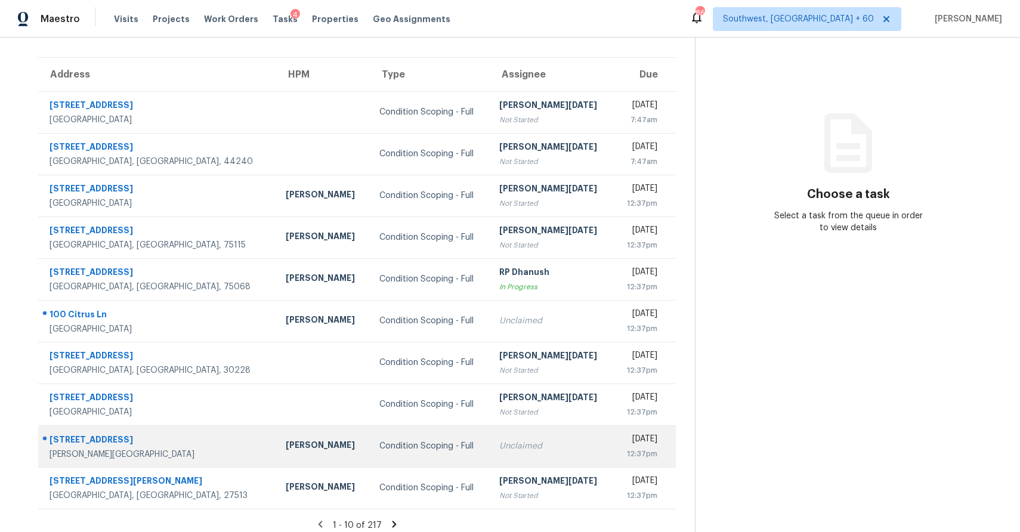
scroll to position [89, 0]
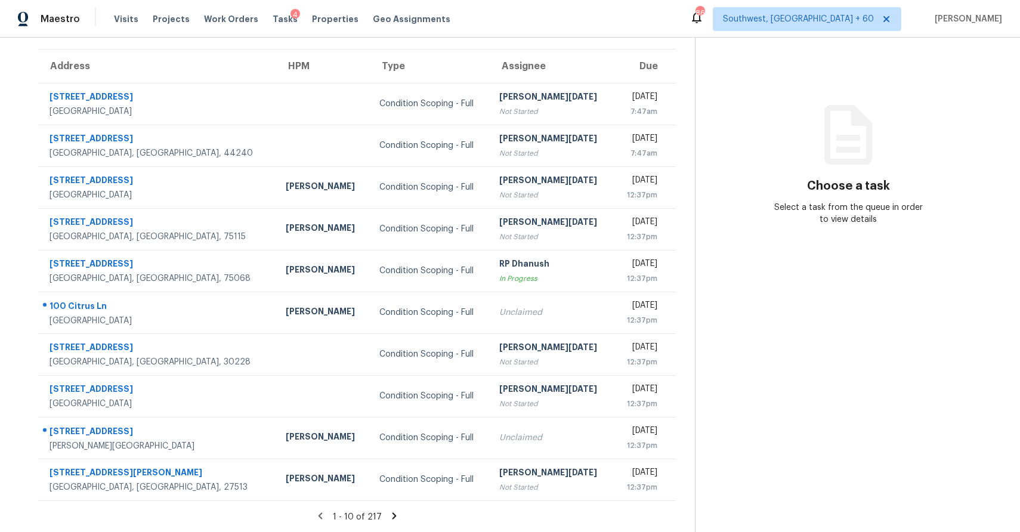
click at [394, 518] on icon at bounding box center [394, 516] width 11 height 11
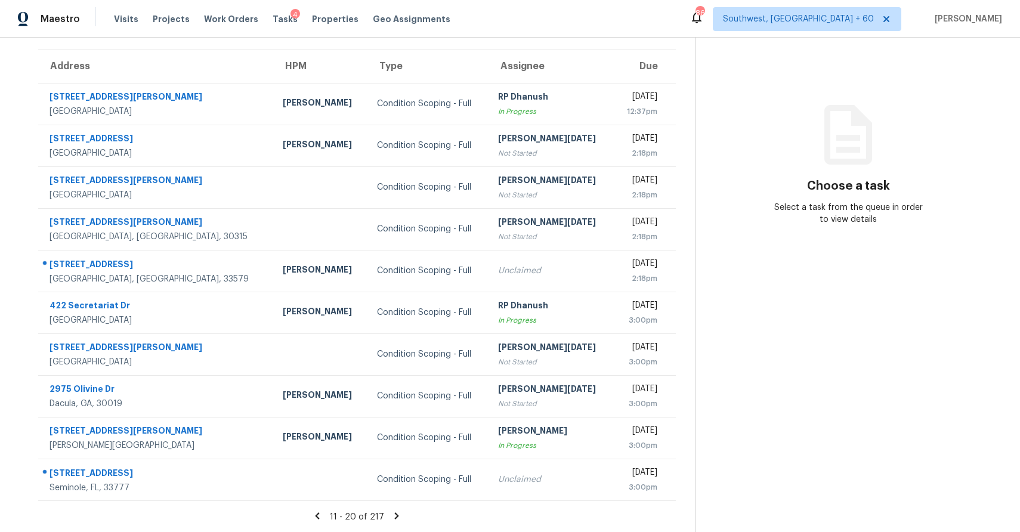
click at [393, 516] on icon at bounding box center [396, 516] width 11 height 11
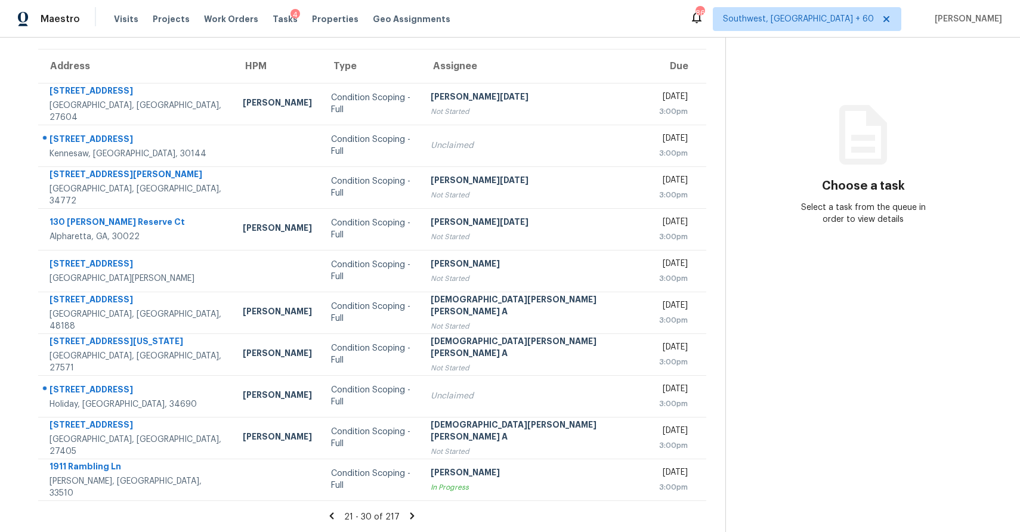
click at [410, 513] on icon at bounding box center [412, 516] width 4 height 7
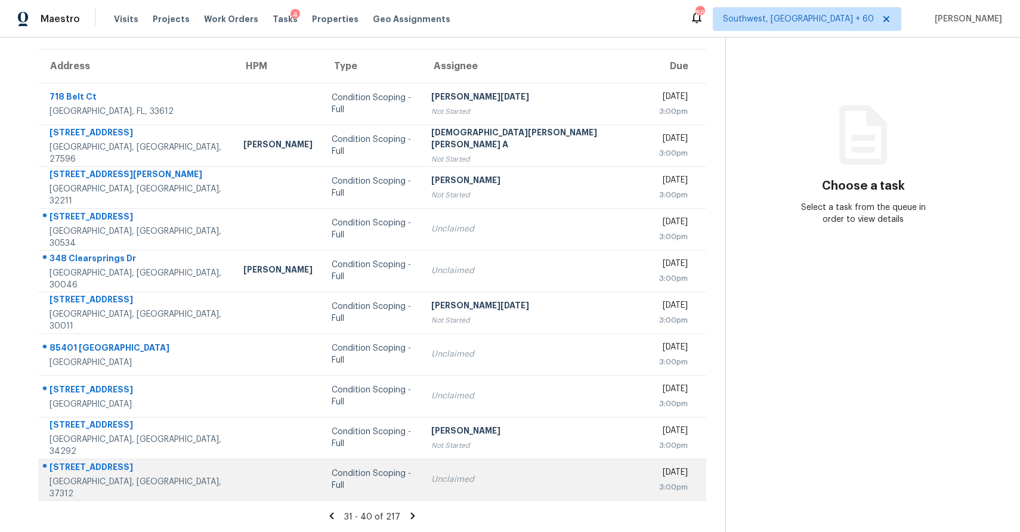
click at [354, 460] on td "Condition Scoping - Full" at bounding box center [372, 480] width 100 height 42
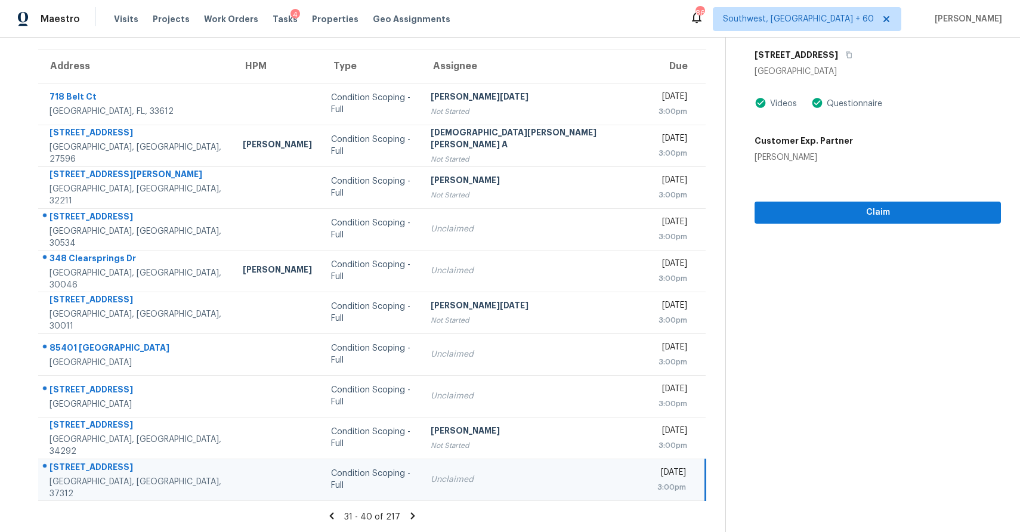
click at [853, 223] on section "Condition Scoping - Full Aug 18th 2025 by 3:00pm 2510 Inverness Dr NW Cleveland…" at bounding box center [864, 241] width 276 height 584
click at [859, 211] on span "Claim" at bounding box center [877, 212] width 227 height 15
click at [411, 517] on icon at bounding box center [413, 516] width 4 height 7
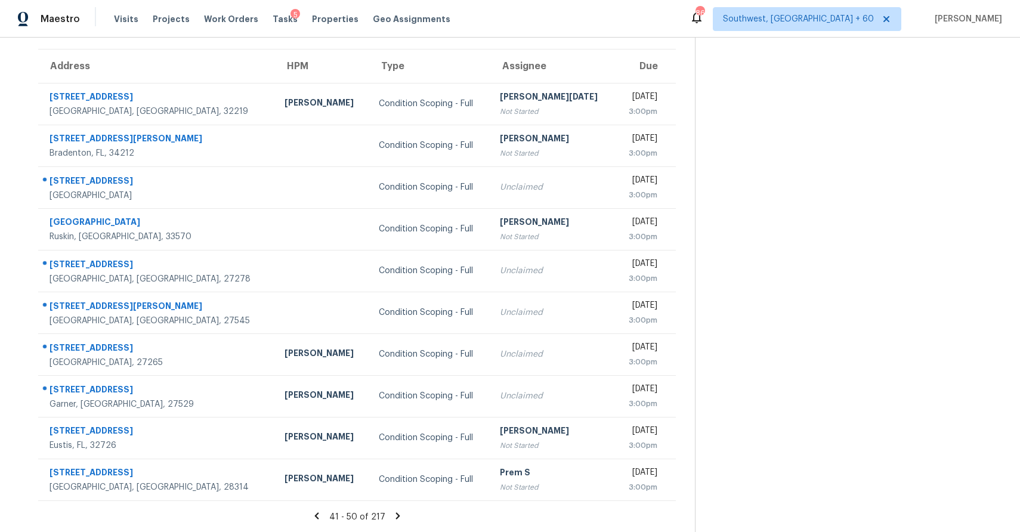
click at [397, 518] on icon at bounding box center [398, 516] width 11 height 11
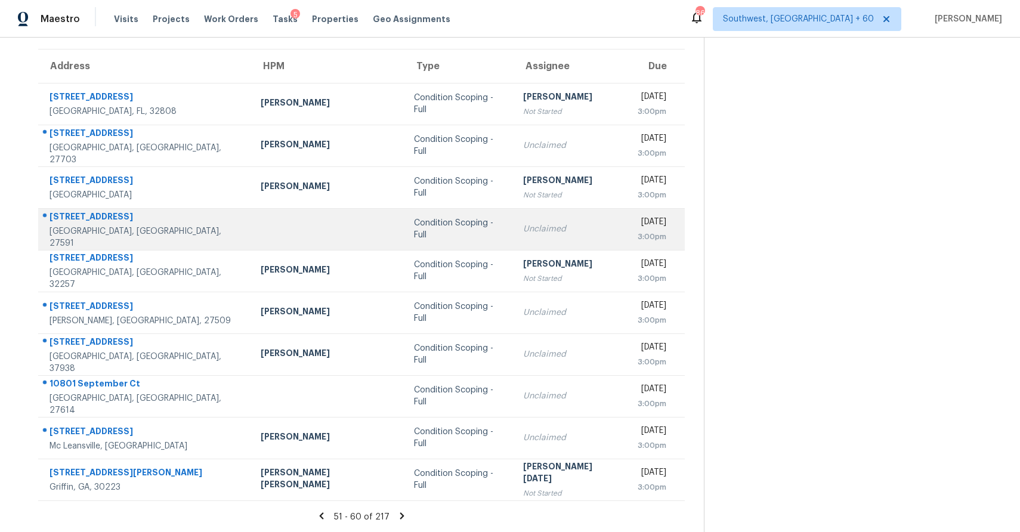
click at [523, 226] on div "Unclaimed" at bounding box center [570, 229] width 95 height 12
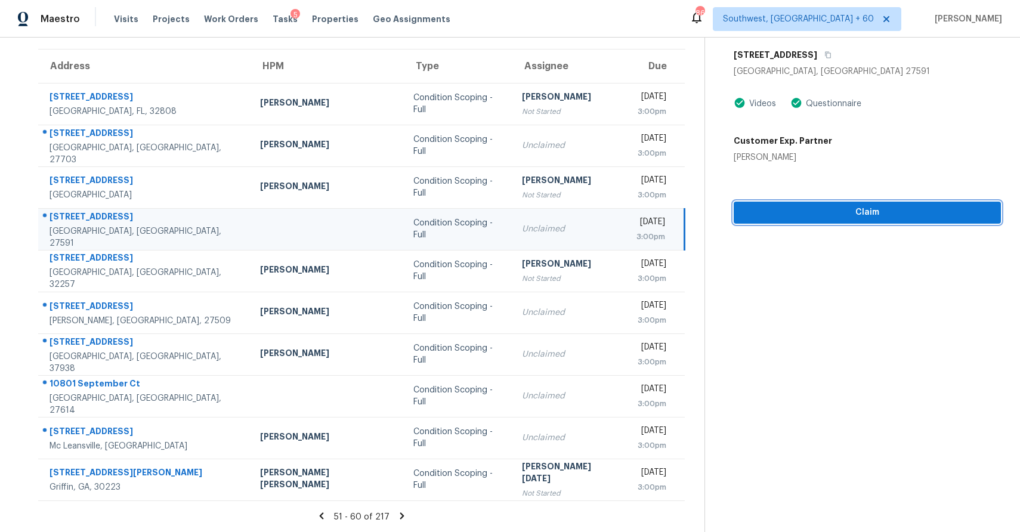
click at [817, 223] on button "Claim" at bounding box center [867, 213] width 267 height 22
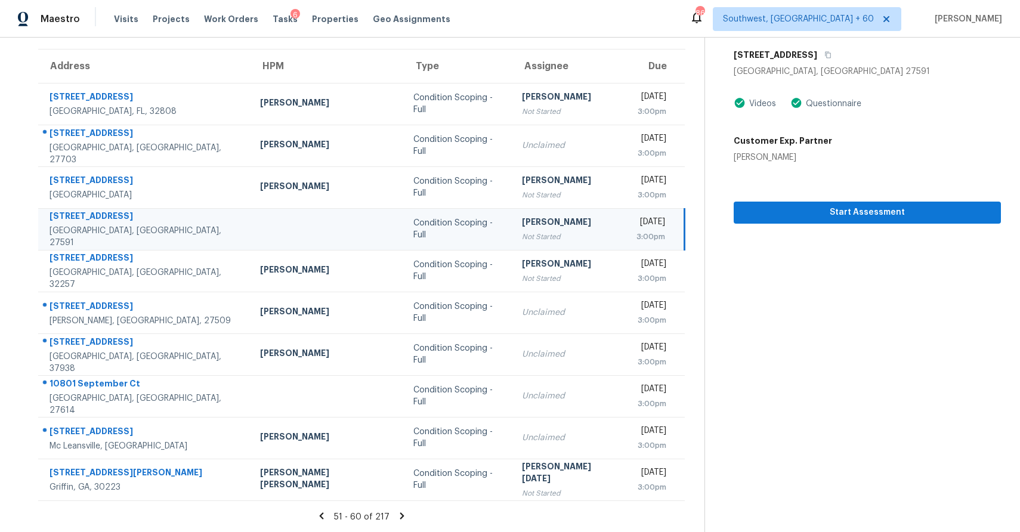
click at [400, 515] on icon at bounding box center [402, 516] width 4 height 7
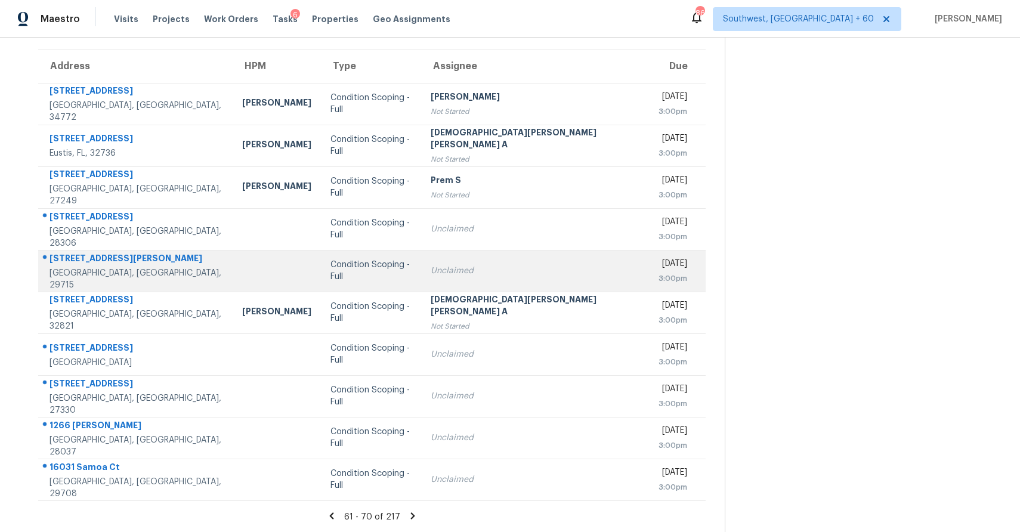
click at [438, 270] on div "Unclaimed" at bounding box center [535, 271] width 209 height 12
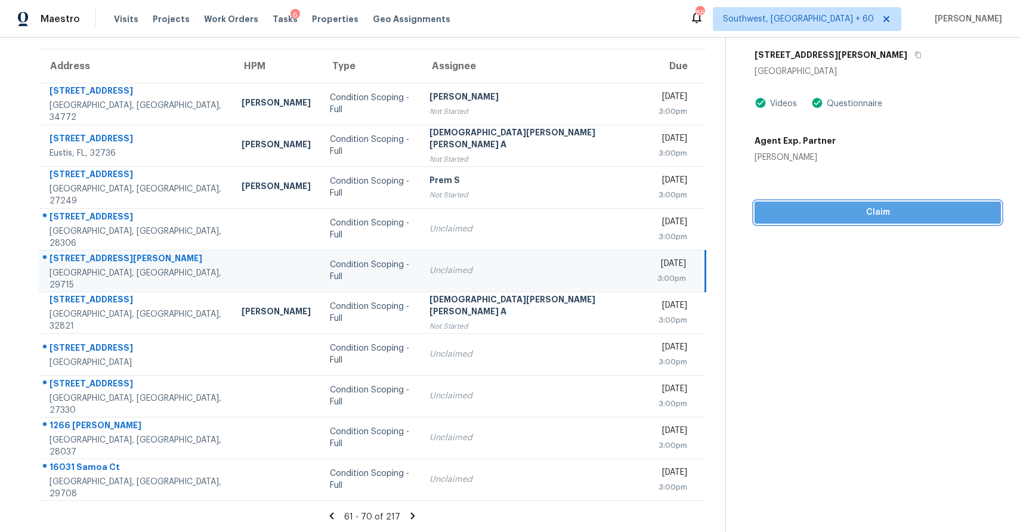
click at [877, 207] on span "Claim" at bounding box center [877, 212] width 227 height 15
click at [408, 517] on icon at bounding box center [413, 516] width 11 height 11
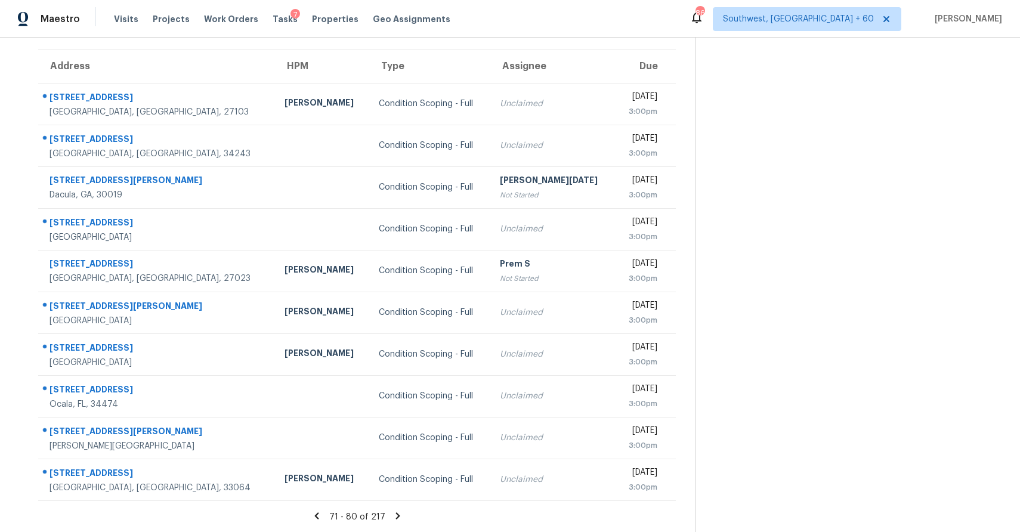
click at [396, 520] on icon at bounding box center [398, 516] width 11 height 11
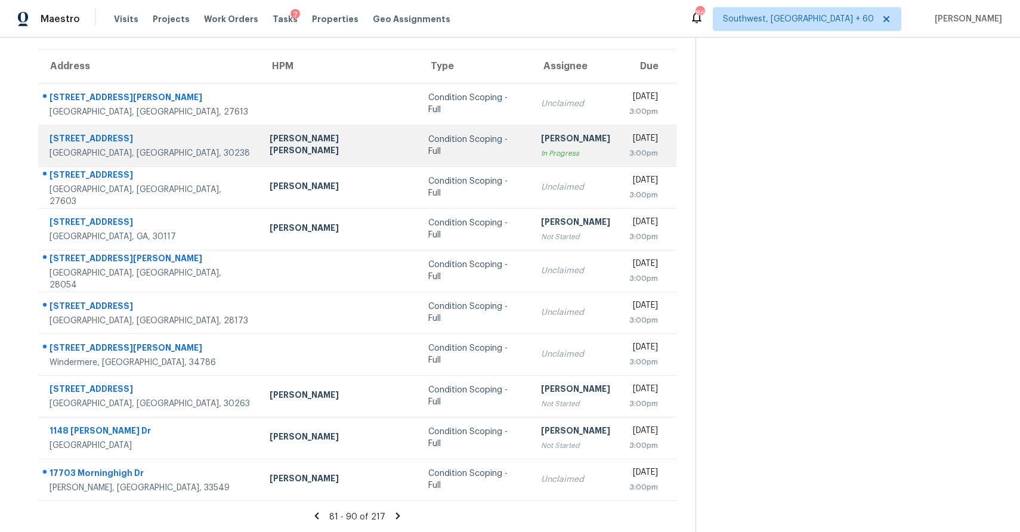
click at [439, 131] on td "Condition Scoping - Full" at bounding box center [475, 146] width 113 height 42
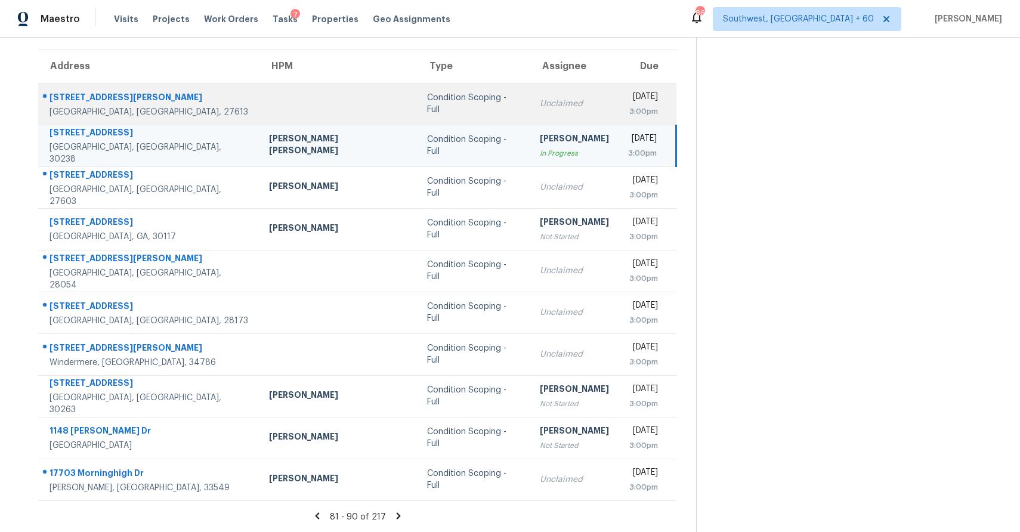
click at [530, 110] on td "Unclaimed" at bounding box center [574, 104] width 88 height 42
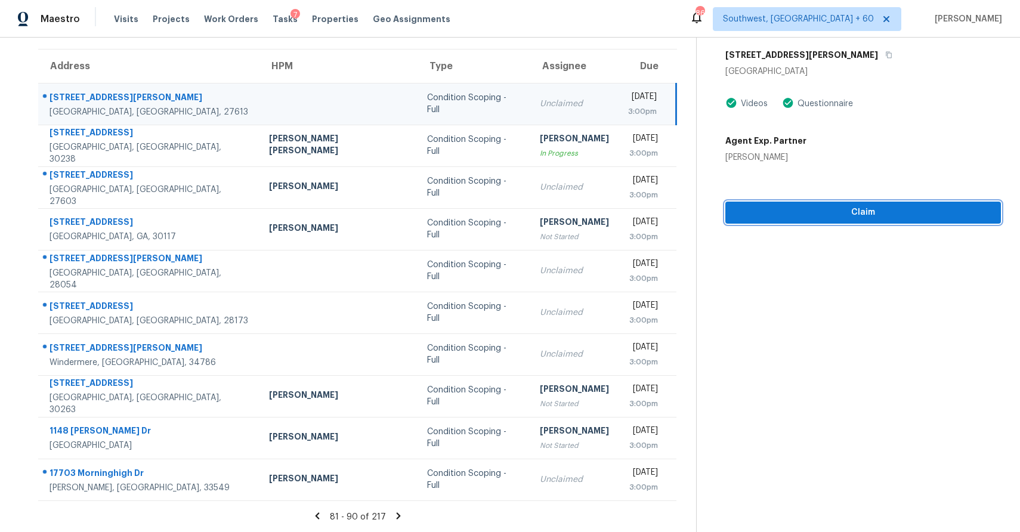
click at [843, 214] on span "Claim" at bounding box center [863, 212] width 257 height 15
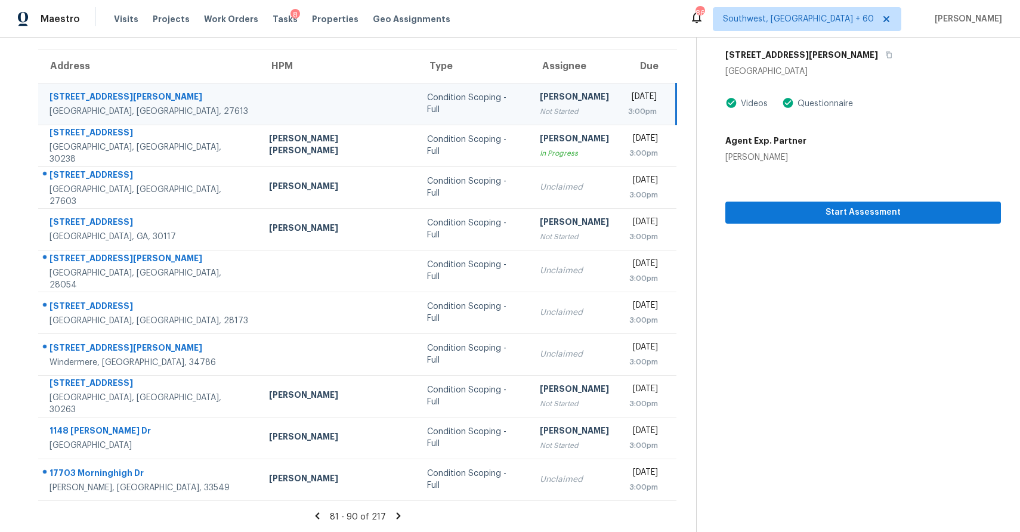
click at [393, 520] on icon at bounding box center [398, 516] width 11 height 11
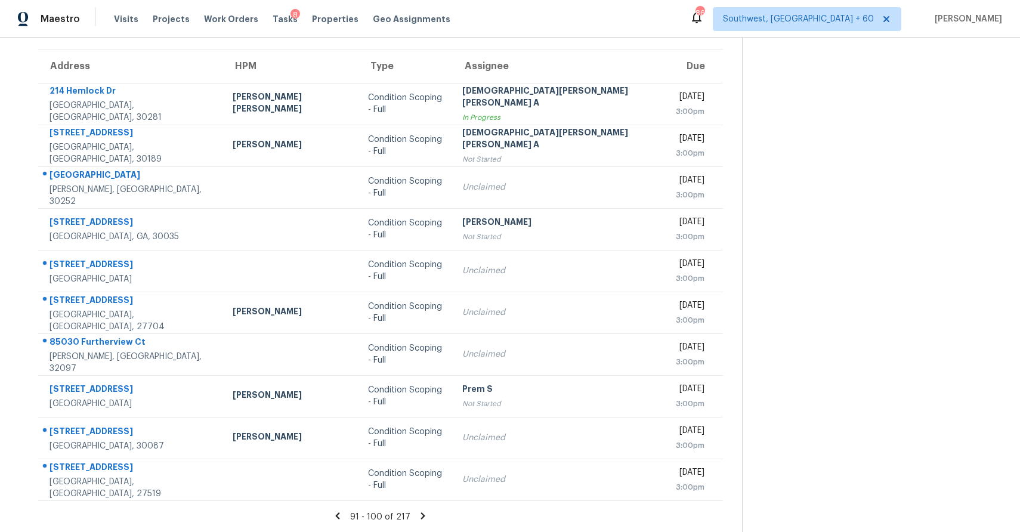
click at [418, 516] on icon at bounding box center [423, 516] width 11 height 11
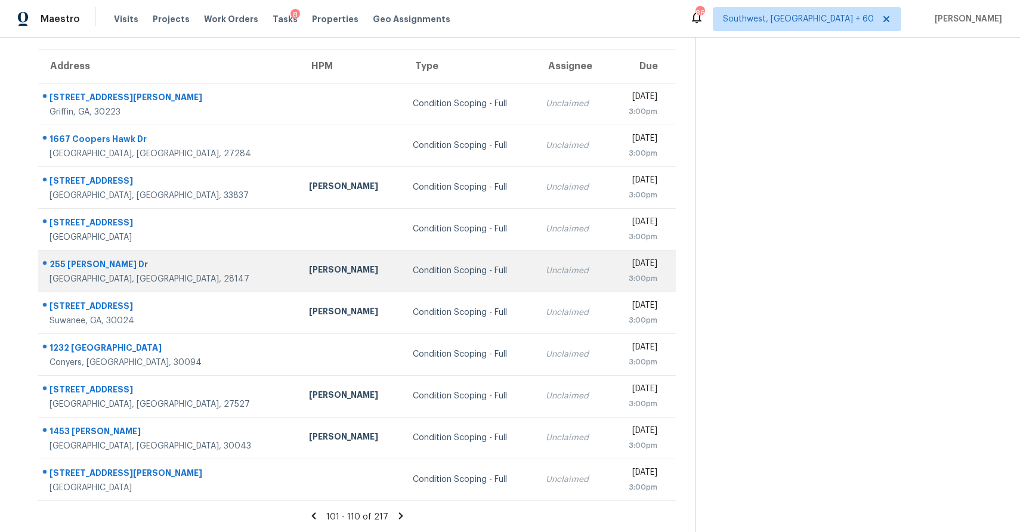
click at [413, 265] on div "Condition Scoping - Full" at bounding box center [470, 271] width 114 height 12
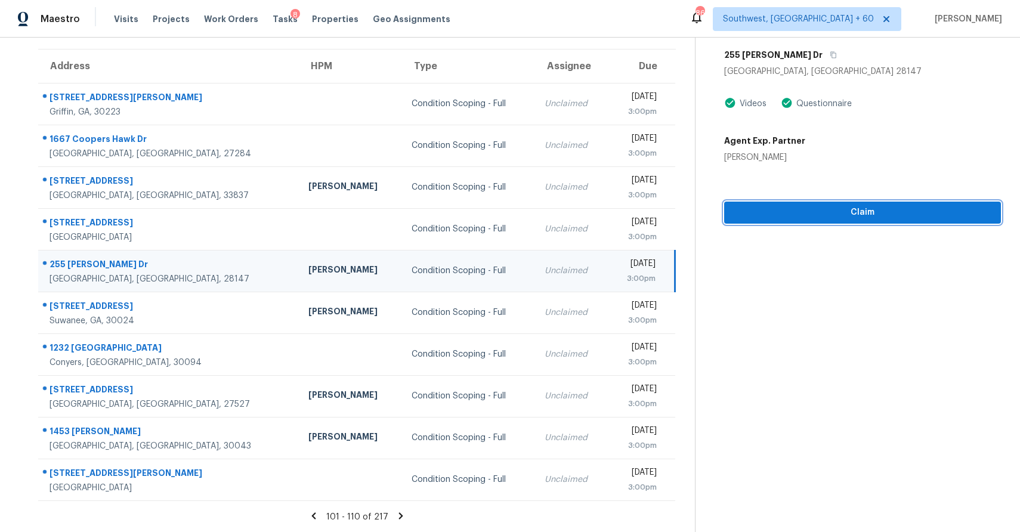
click at [813, 211] on span "Claim" at bounding box center [863, 212] width 258 height 15
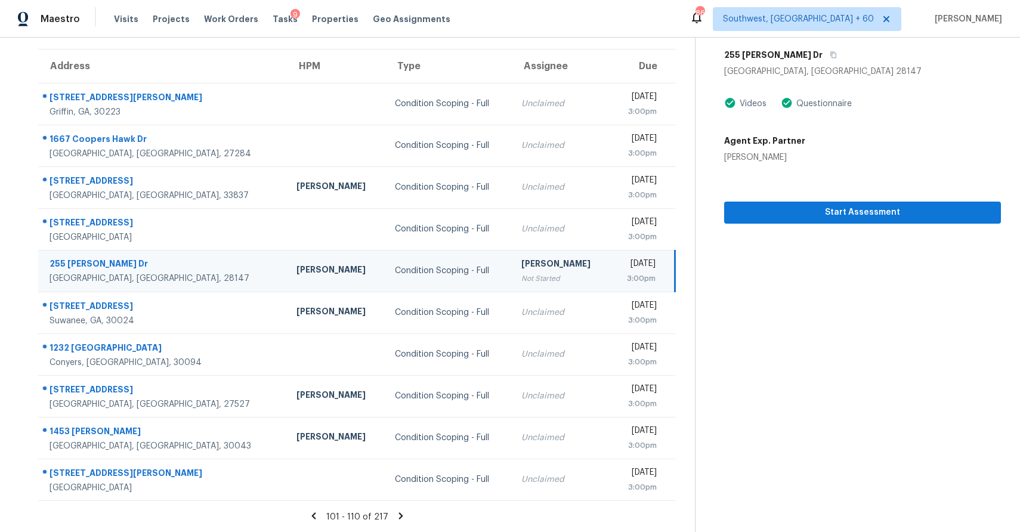
click at [400, 520] on icon at bounding box center [401, 516] width 11 height 11
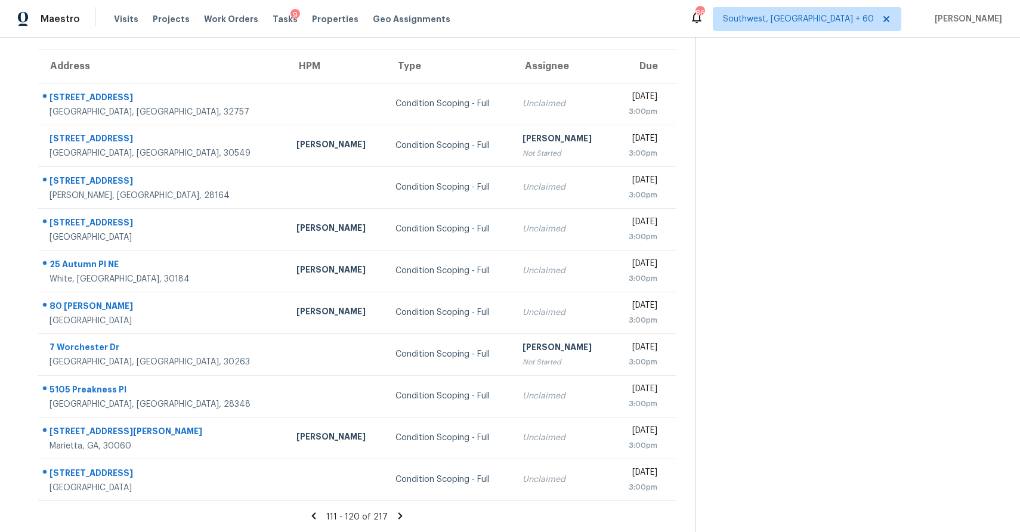
click at [395, 519] on icon at bounding box center [400, 516] width 11 height 11
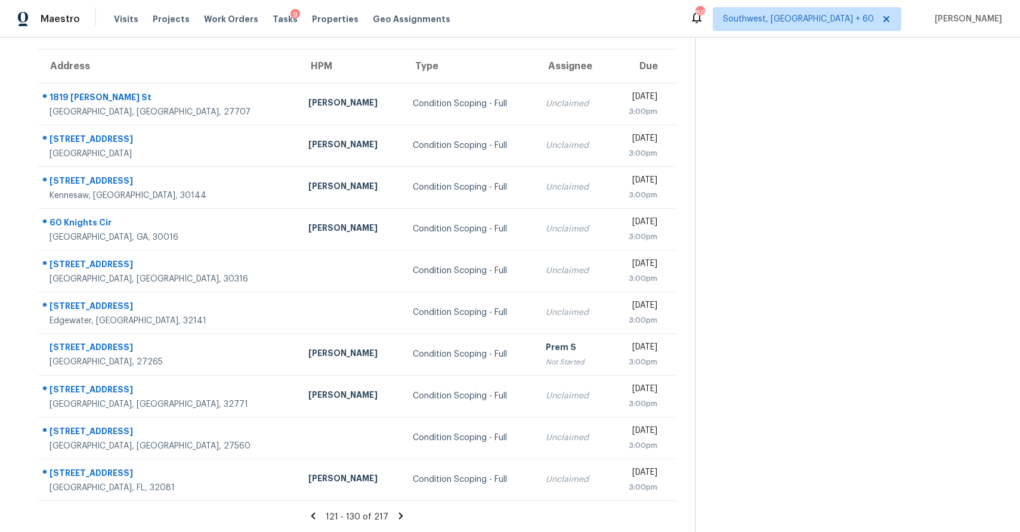
click at [400, 515] on icon at bounding box center [401, 516] width 11 height 11
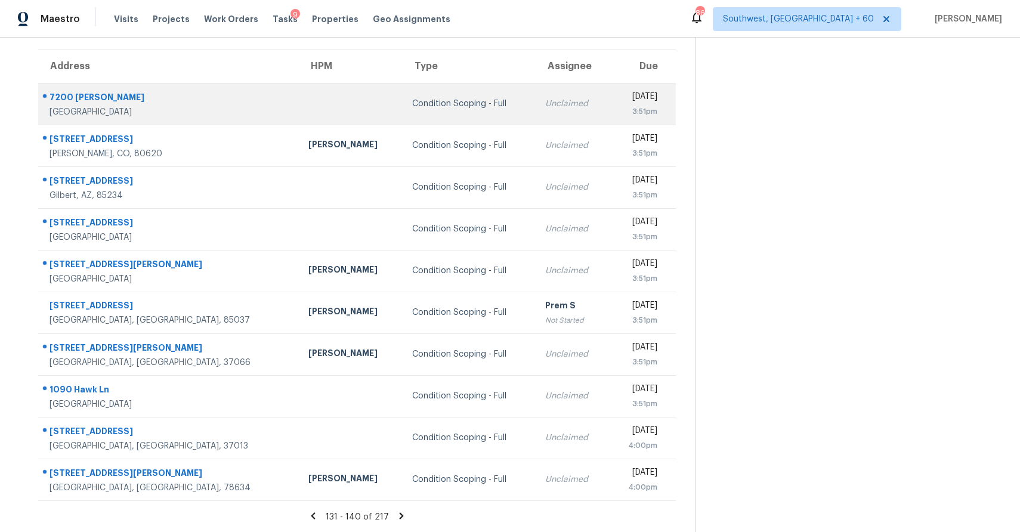
click at [403, 84] on td "Condition Scoping - Full" at bounding box center [469, 104] width 133 height 42
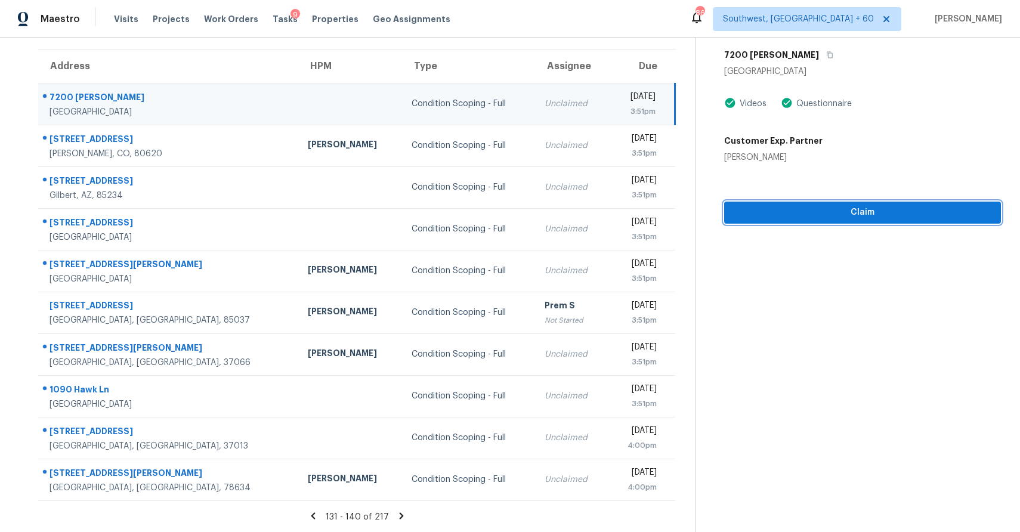
click at [868, 211] on span "Claim" at bounding box center [863, 212] width 258 height 15
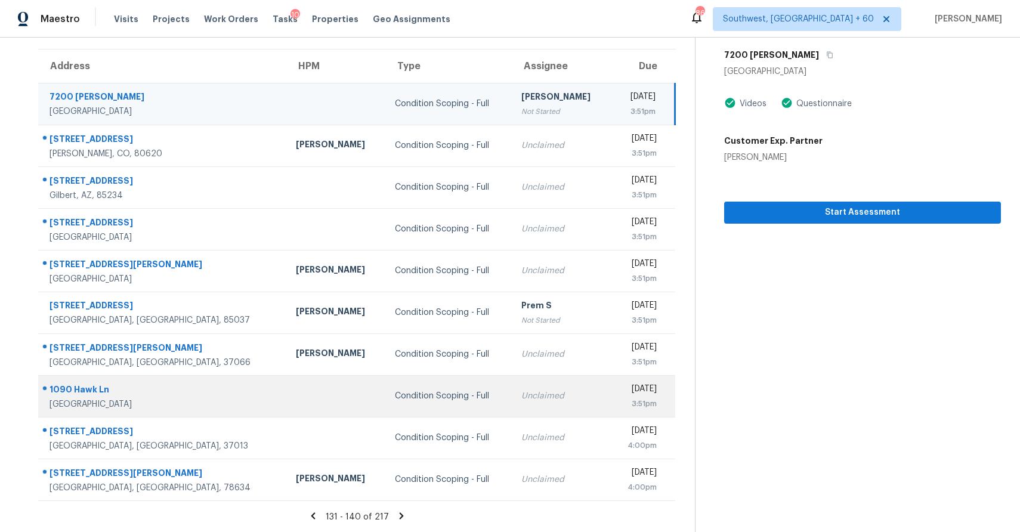
click at [395, 394] on div "Condition Scoping - Full" at bounding box center [449, 396] width 108 height 12
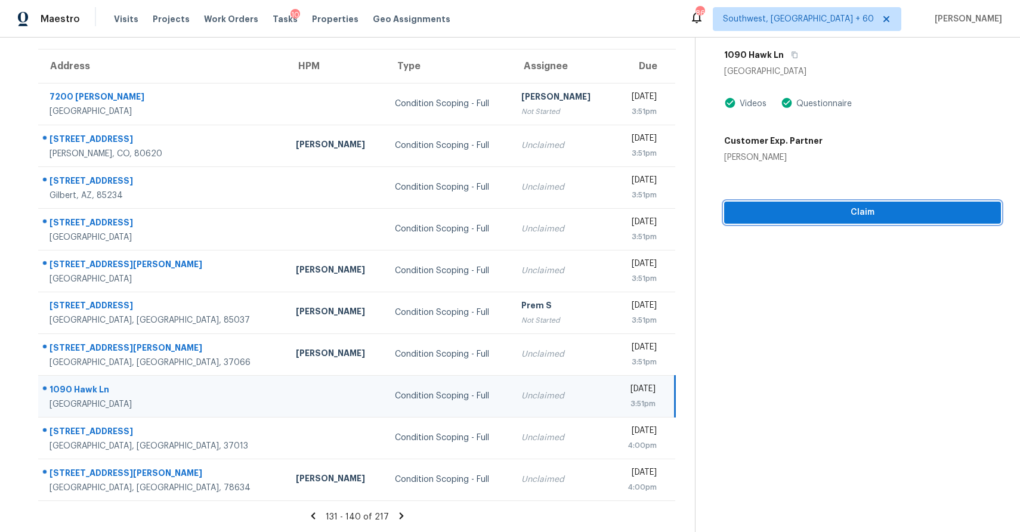
click at [865, 203] on button "Claim" at bounding box center [862, 213] width 277 height 22
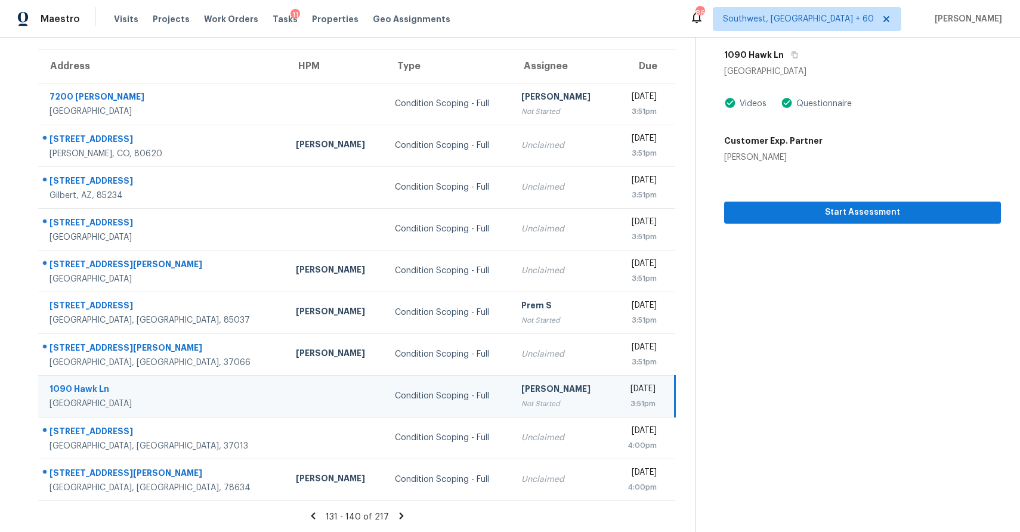
click at [396, 514] on icon at bounding box center [401, 516] width 11 height 11
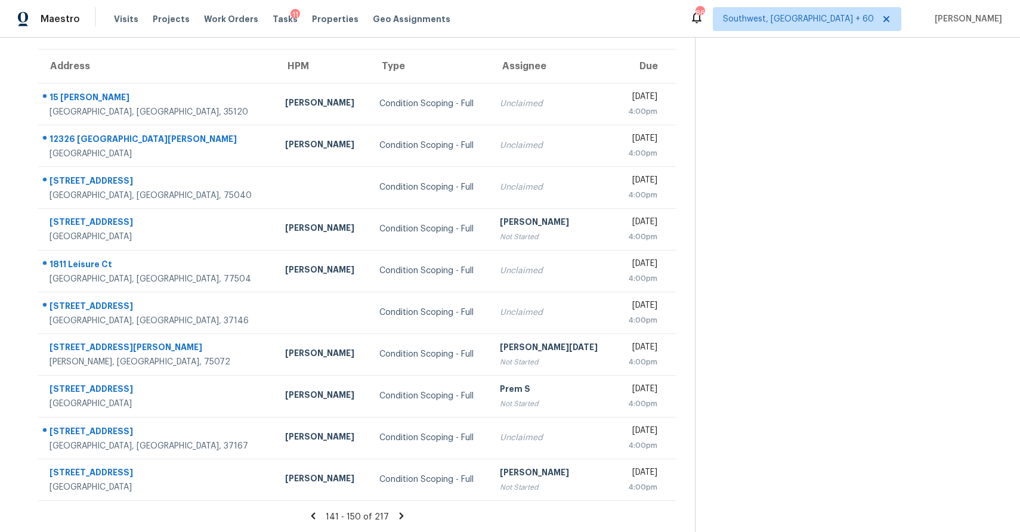
click at [399, 517] on icon at bounding box center [401, 516] width 4 height 7
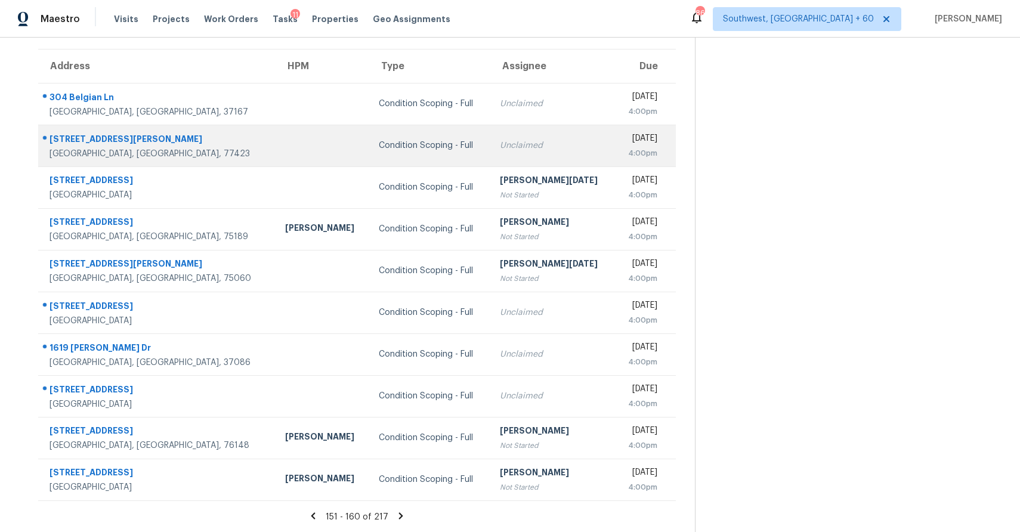
click at [385, 155] on td "Condition Scoping - Full" at bounding box center [429, 146] width 121 height 42
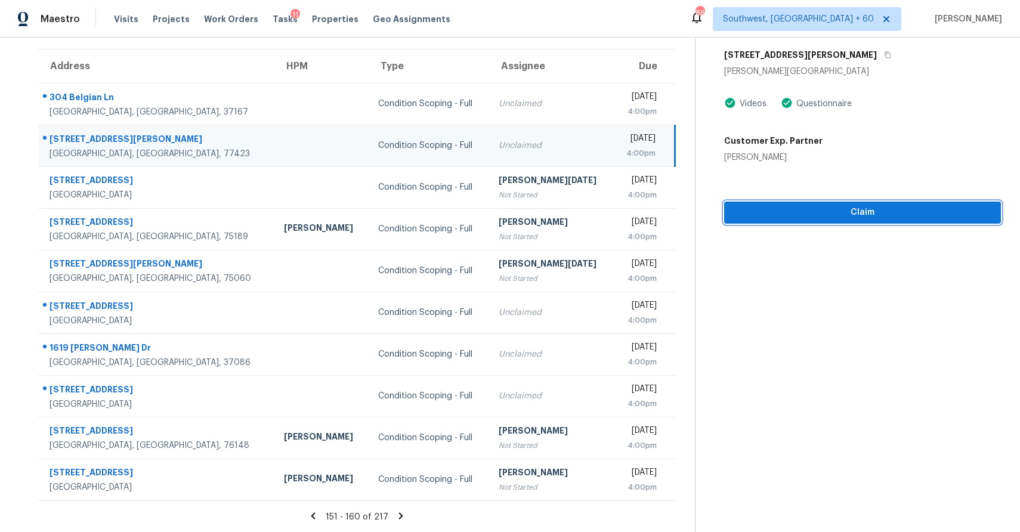
click at [858, 223] on button "Claim" at bounding box center [862, 213] width 277 height 22
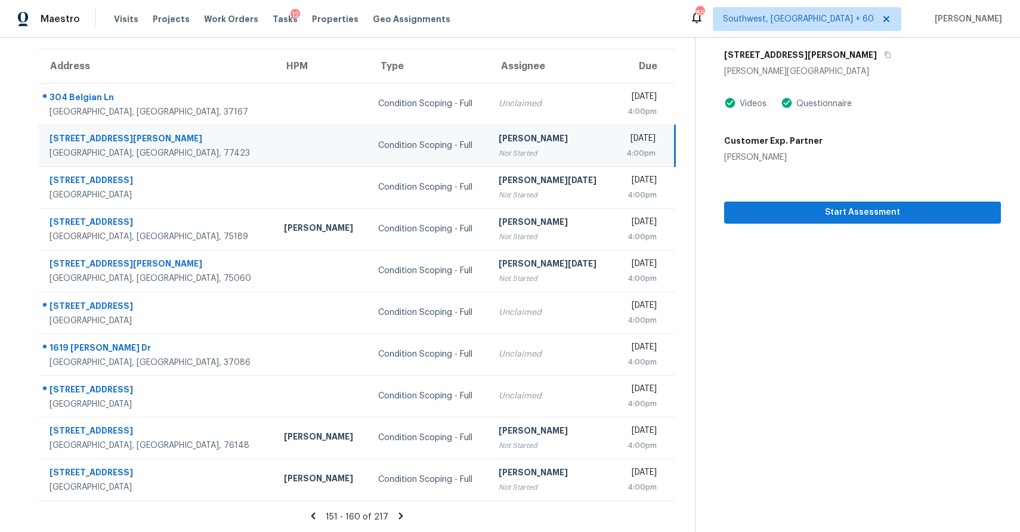
click at [397, 518] on icon at bounding box center [401, 516] width 11 height 11
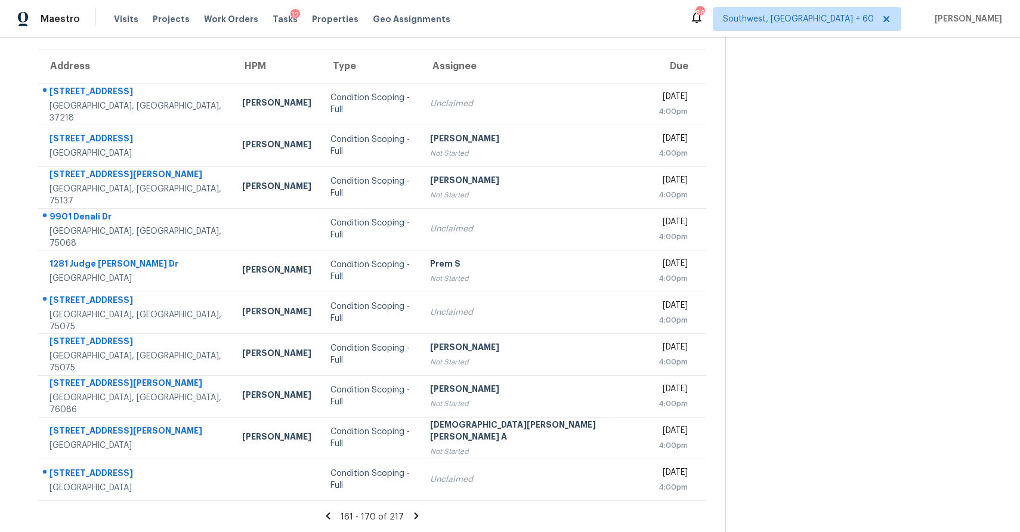
click at [411, 516] on icon at bounding box center [416, 516] width 11 height 11
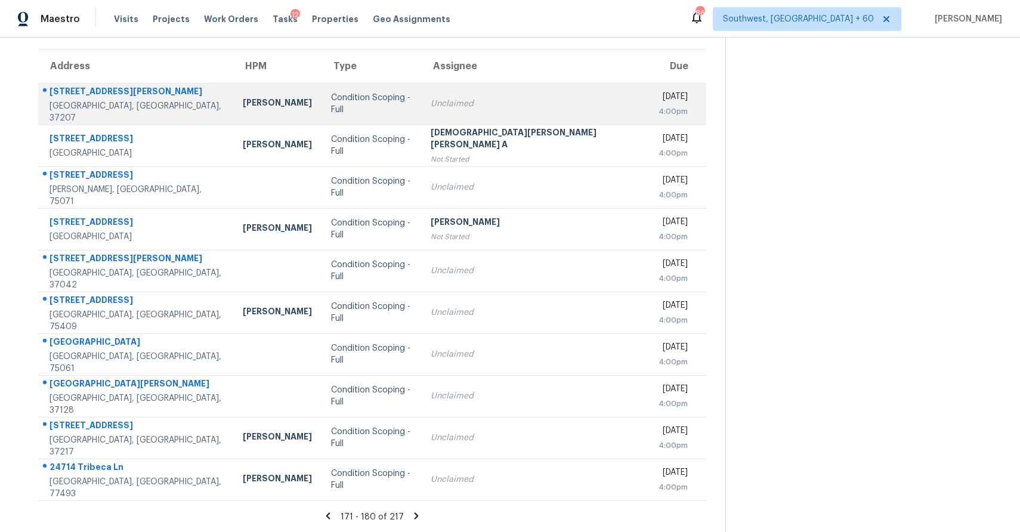
click at [364, 112] on td "Condition Scoping - Full" at bounding box center [372, 104] width 100 height 42
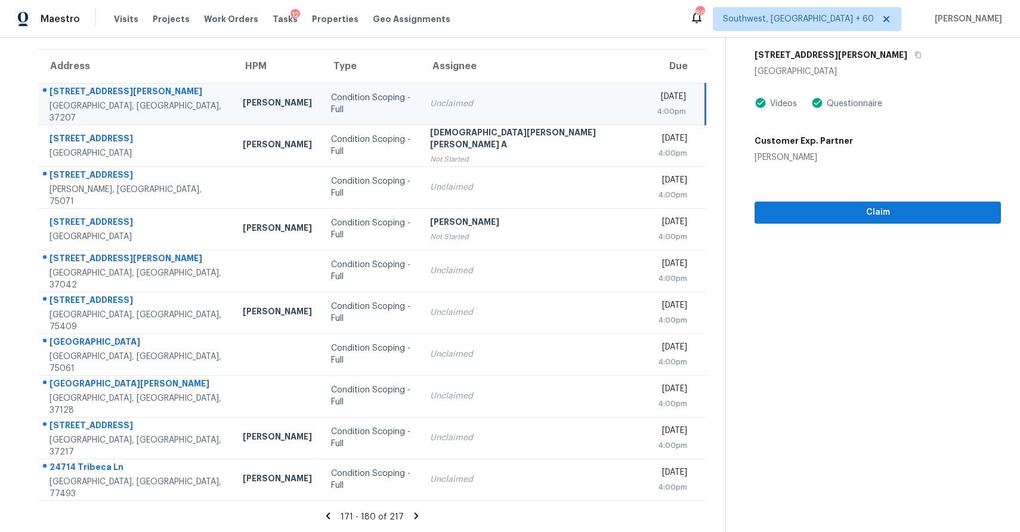
click at [823, 197] on div "Claim" at bounding box center [878, 193] width 246 height 60
click at [831, 210] on span "Claim" at bounding box center [877, 212] width 227 height 15
click at [411, 520] on icon at bounding box center [416, 516] width 11 height 11
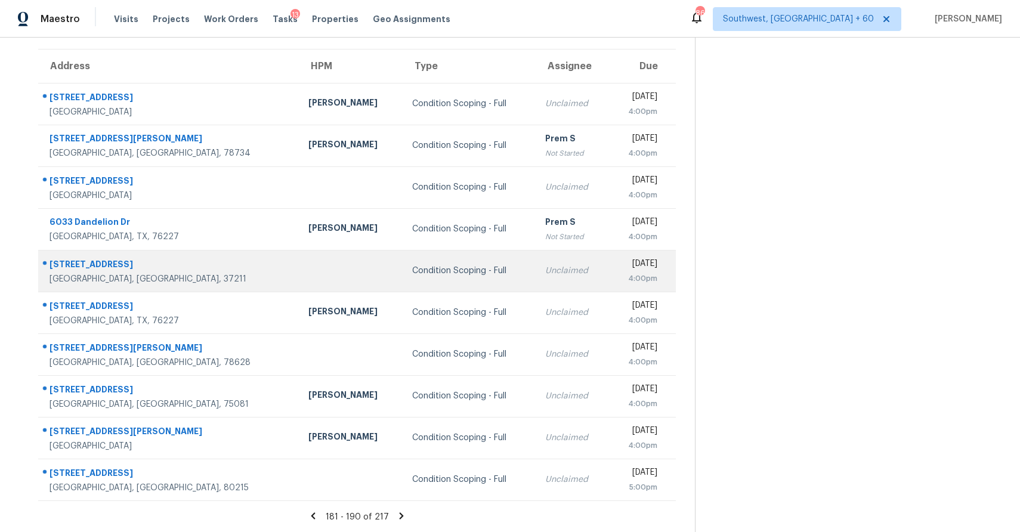
click at [403, 286] on td "Condition Scoping - Full" at bounding box center [469, 271] width 133 height 42
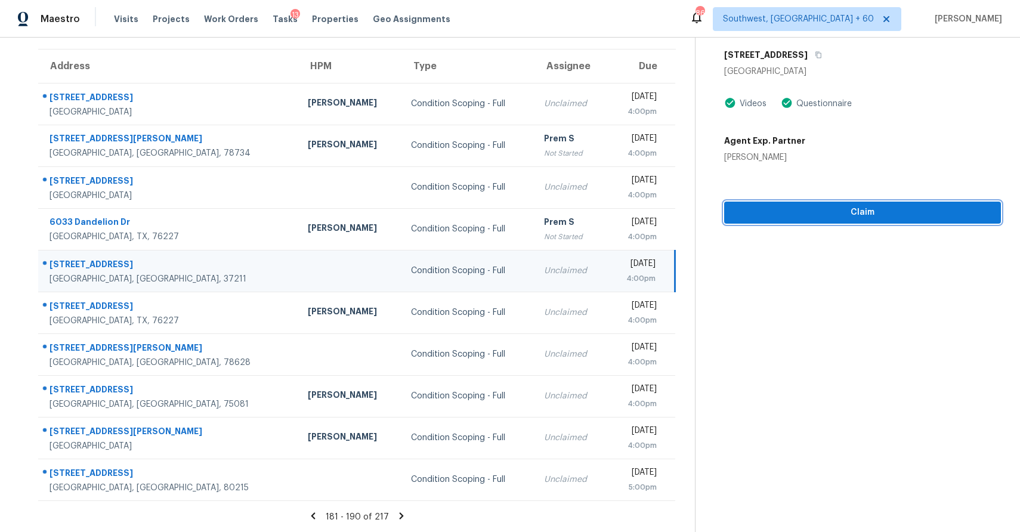
click at [913, 218] on span "Claim" at bounding box center [863, 212] width 258 height 15
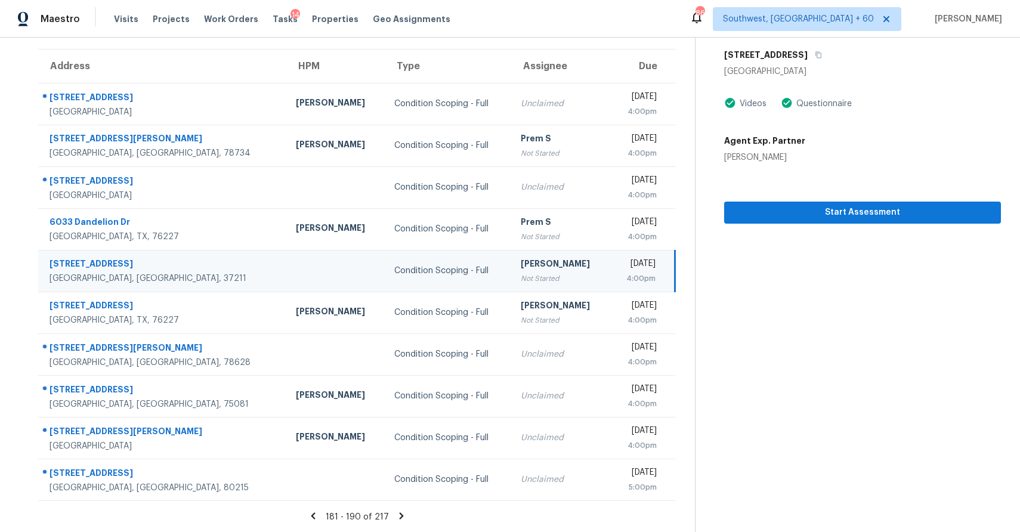
click at [399, 513] on icon at bounding box center [401, 516] width 4 height 7
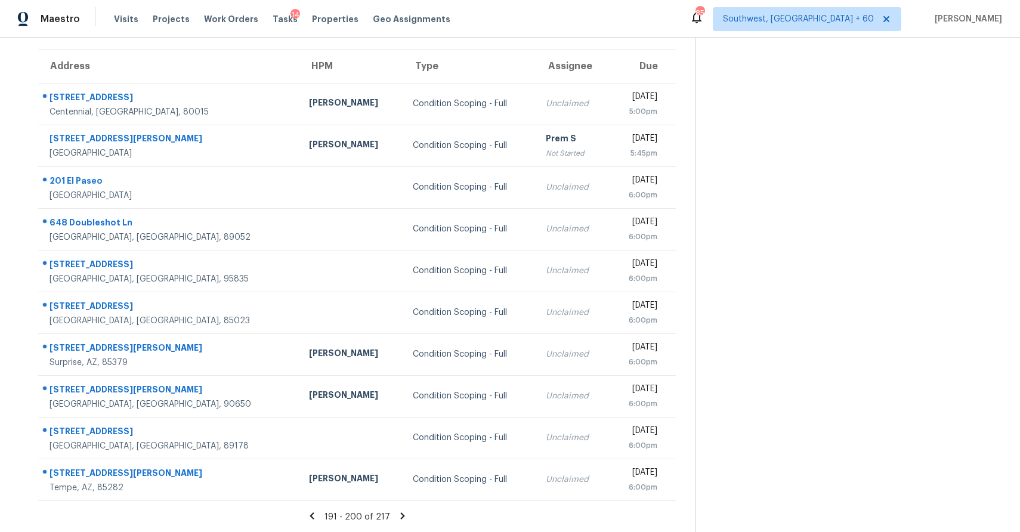
click at [400, 513] on icon at bounding box center [402, 516] width 4 height 7
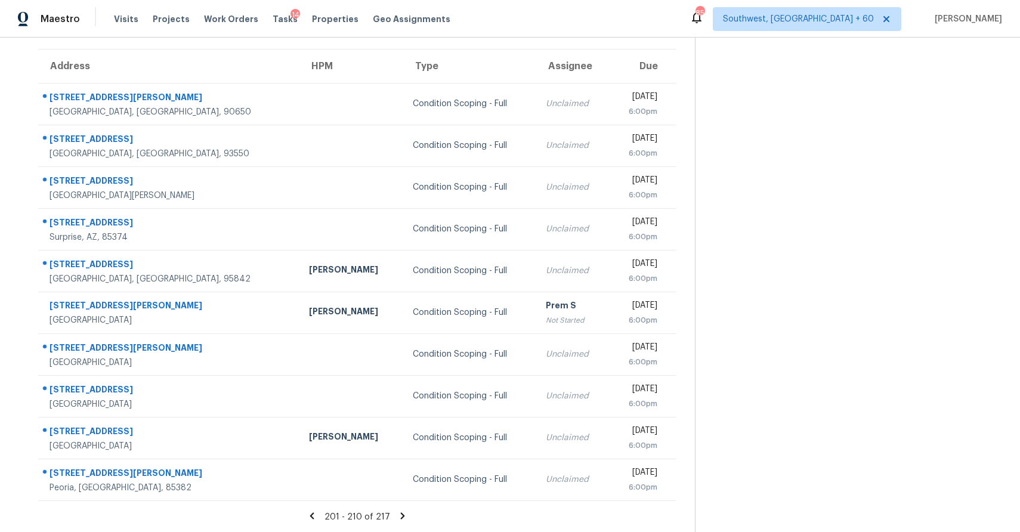
click at [402, 515] on icon at bounding box center [402, 516] width 11 height 11
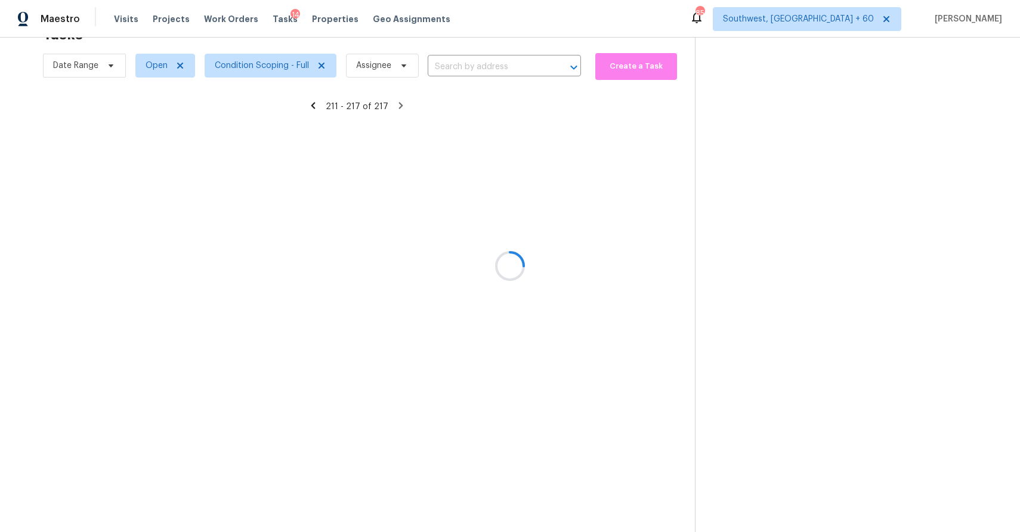
scroll to position [38, 0]
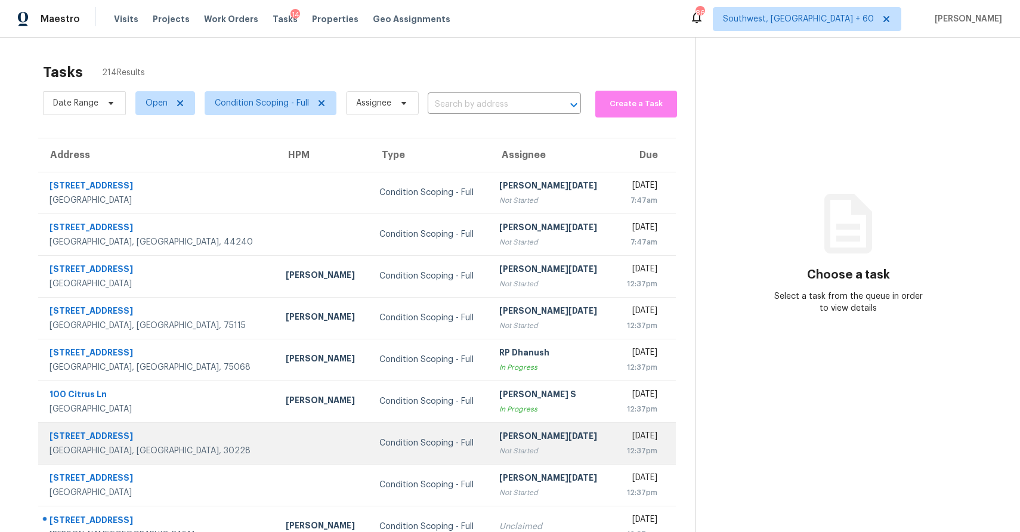
scroll to position [89, 0]
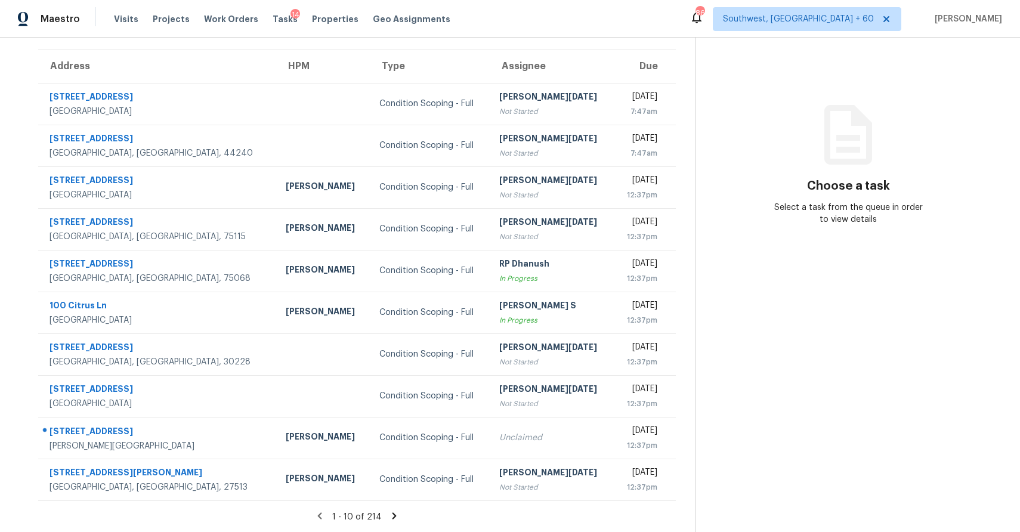
click at [393, 516] on icon at bounding box center [395, 516] width 4 height 7
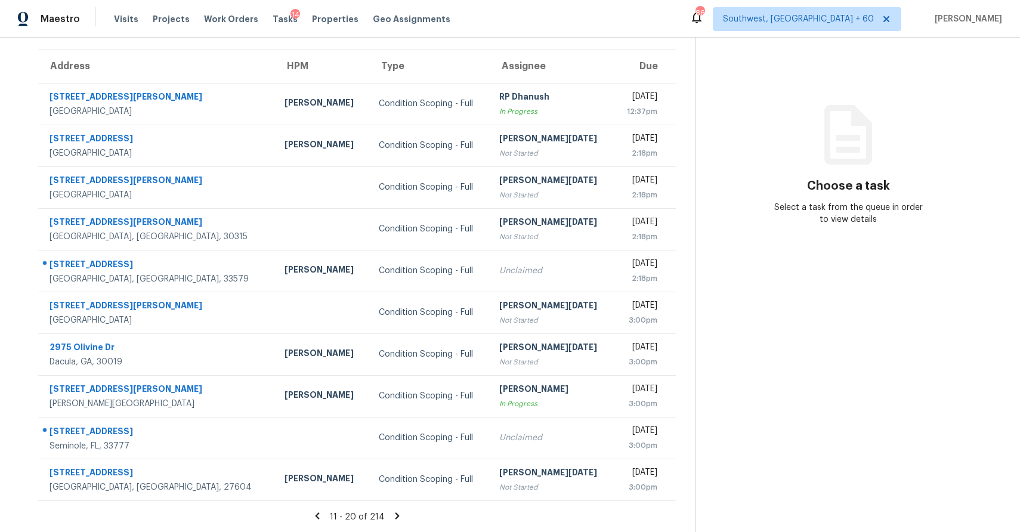
click at [394, 511] on icon at bounding box center [397, 516] width 11 height 11
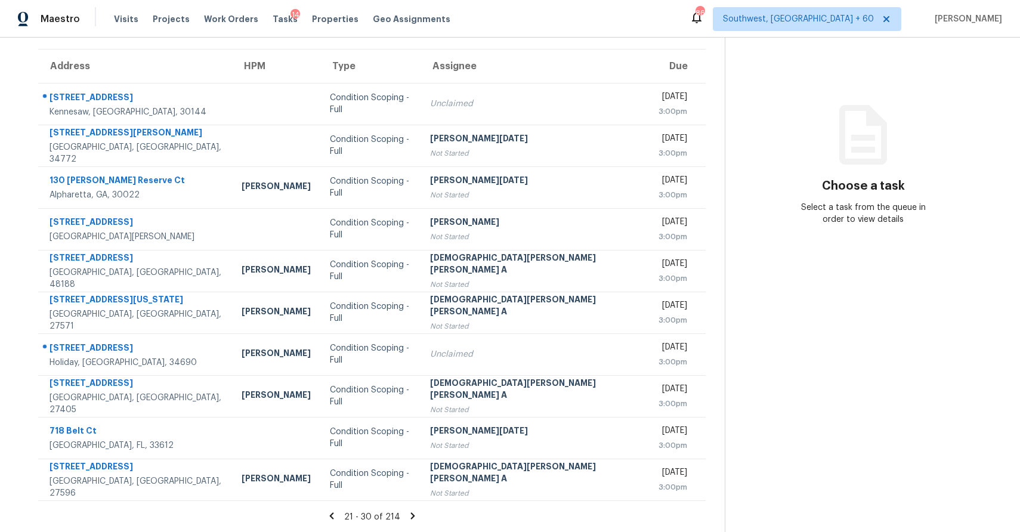
click at [408, 512] on icon at bounding box center [413, 516] width 11 height 11
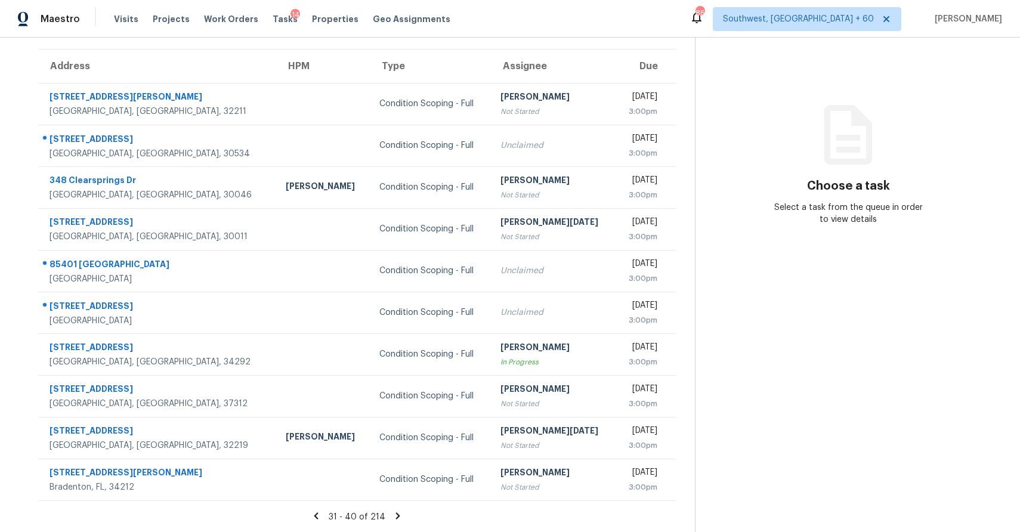
click at [396, 516] on icon at bounding box center [398, 516] width 4 height 7
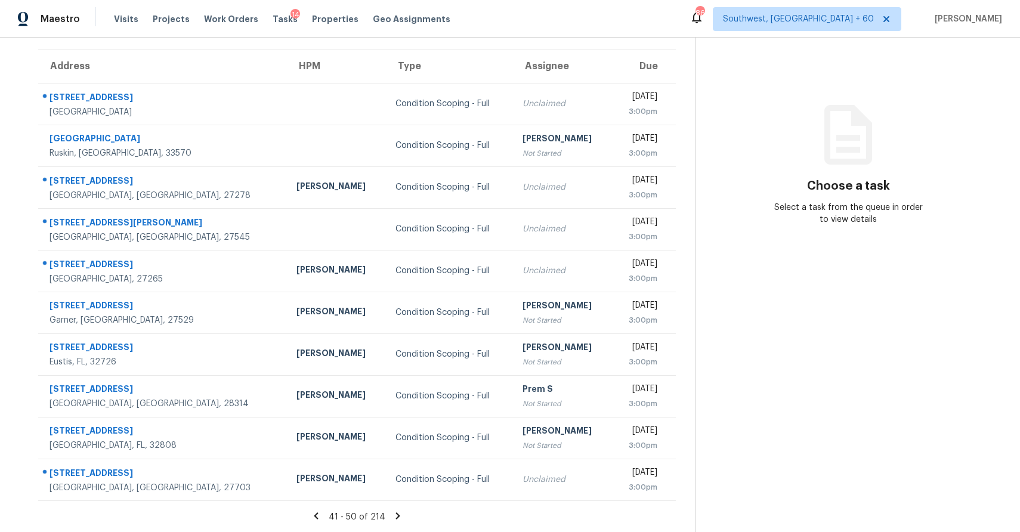
click at [396, 513] on icon at bounding box center [398, 516] width 4 height 7
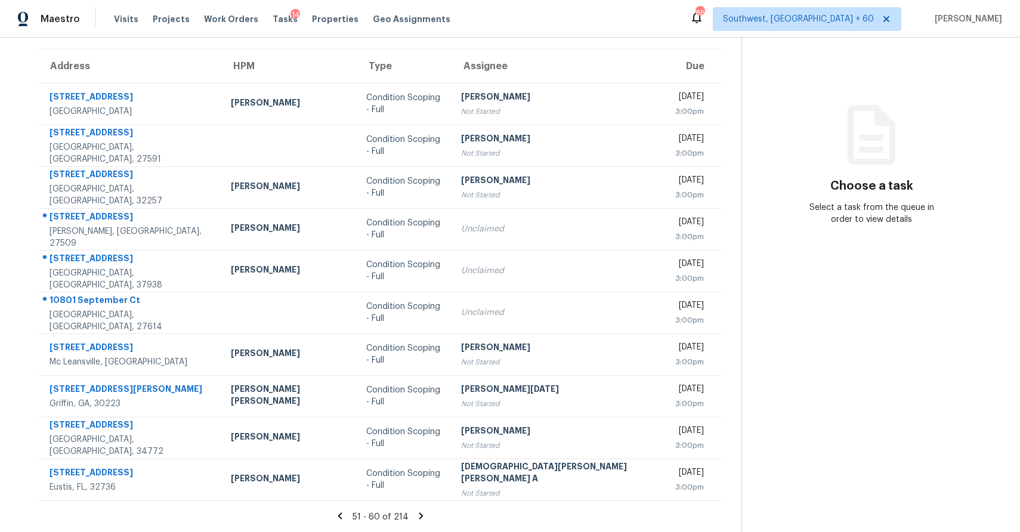
click at [388, 516] on div "51 - 60 of 214" at bounding box center [380, 517] width 723 height 13
click at [419, 513] on icon at bounding box center [421, 516] width 4 height 7
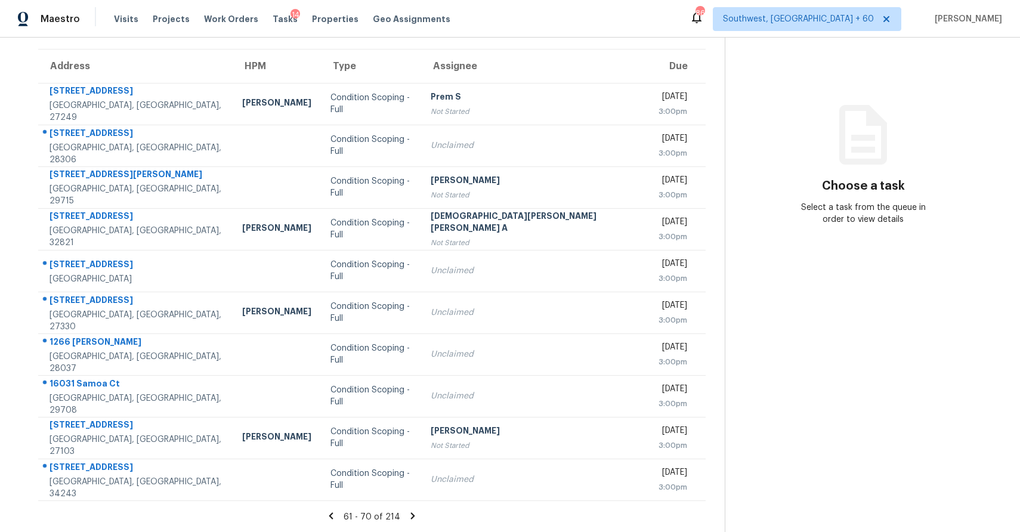
click at [394, 522] on div "61 - 70 of 214" at bounding box center [372, 517] width 706 height 13
click at [408, 513] on icon at bounding box center [413, 516] width 11 height 11
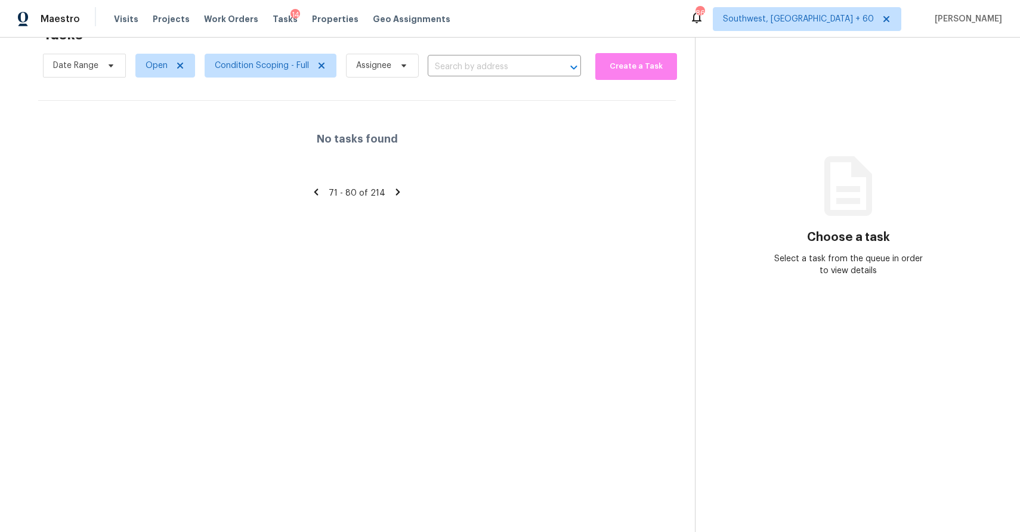
scroll to position [0, 0]
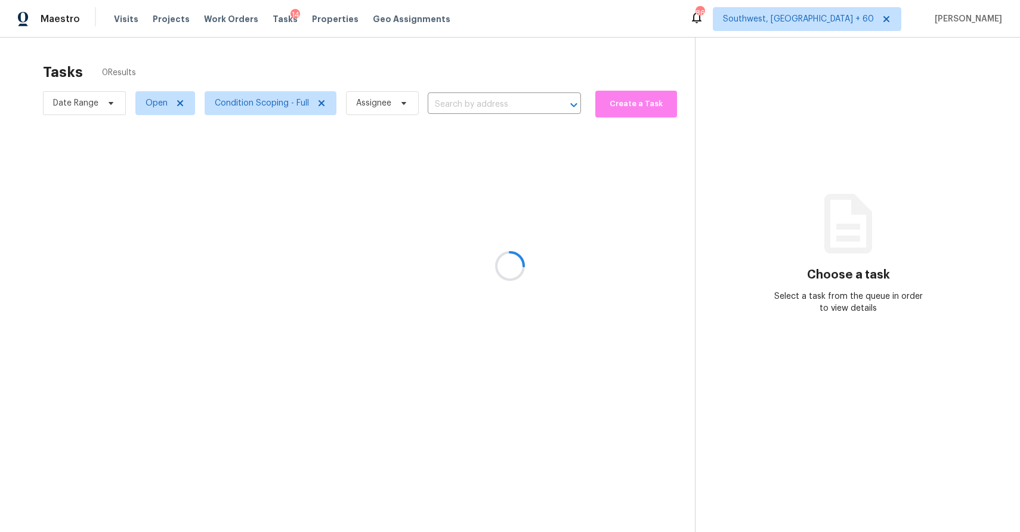
click at [433, 101] on div at bounding box center [510, 266] width 1020 height 532
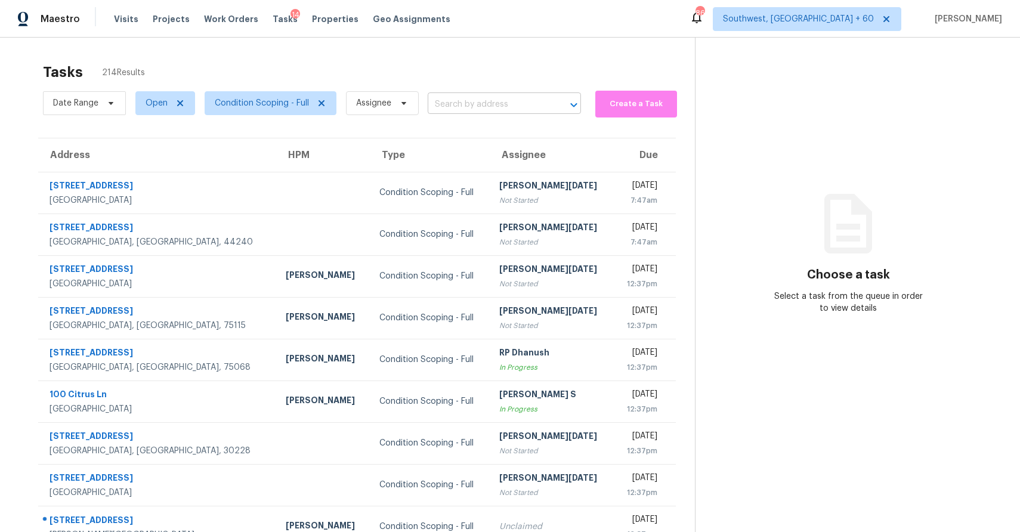
click at [474, 113] on input "text" at bounding box center [488, 104] width 120 height 18
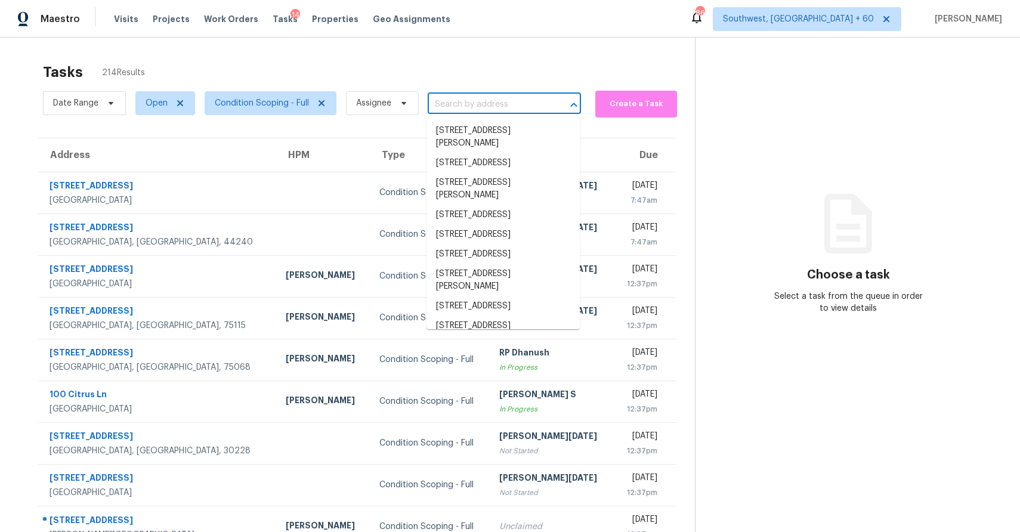
click at [474, 111] on input "text" at bounding box center [488, 104] width 120 height 18
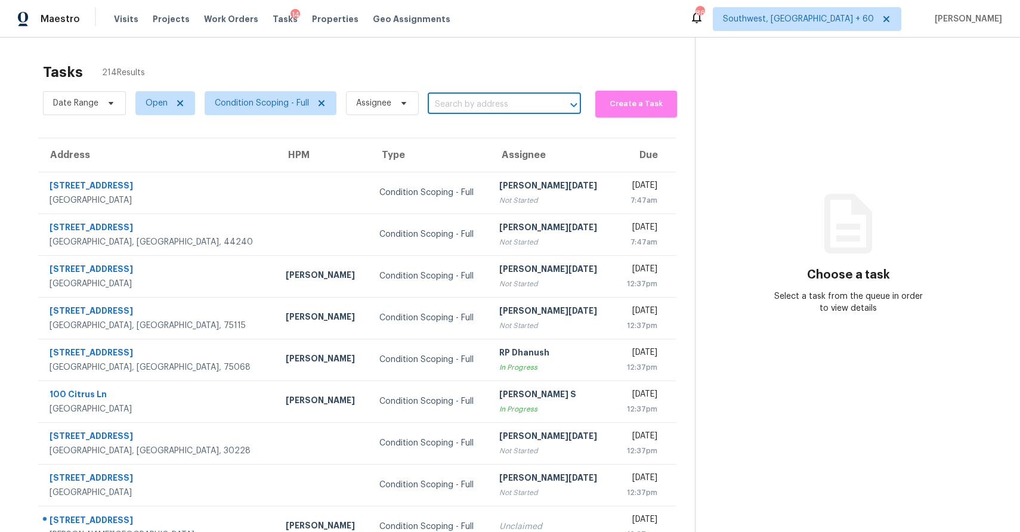
paste input "[STREET_ADDRESS]"
type input "[STREET_ADDRESS]"
click at [517, 134] on li "122 Crown Colony Way, Sanford, FL 32771" at bounding box center [503, 131] width 153 height 20
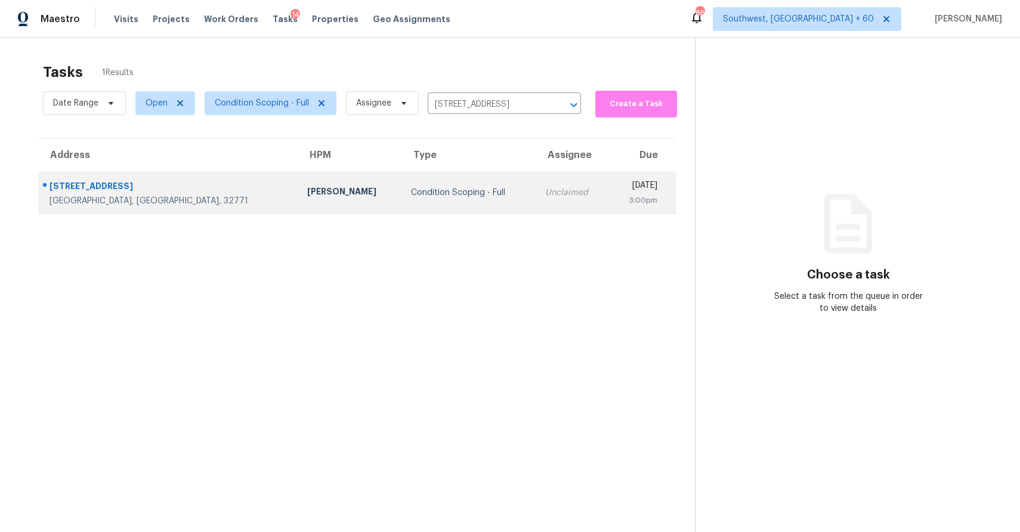
click at [609, 174] on td "Mon, Aug 18th 2025 3:00pm" at bounding box center [642, 193] width 67 height 42
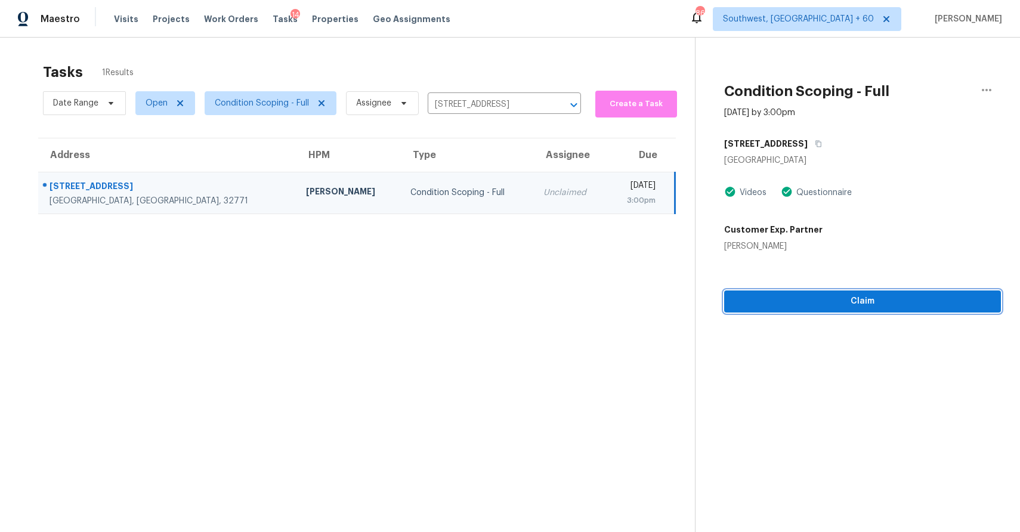
click at [879, 305] on span "Claim" at bounding box center [863, 301] width 258 height 15
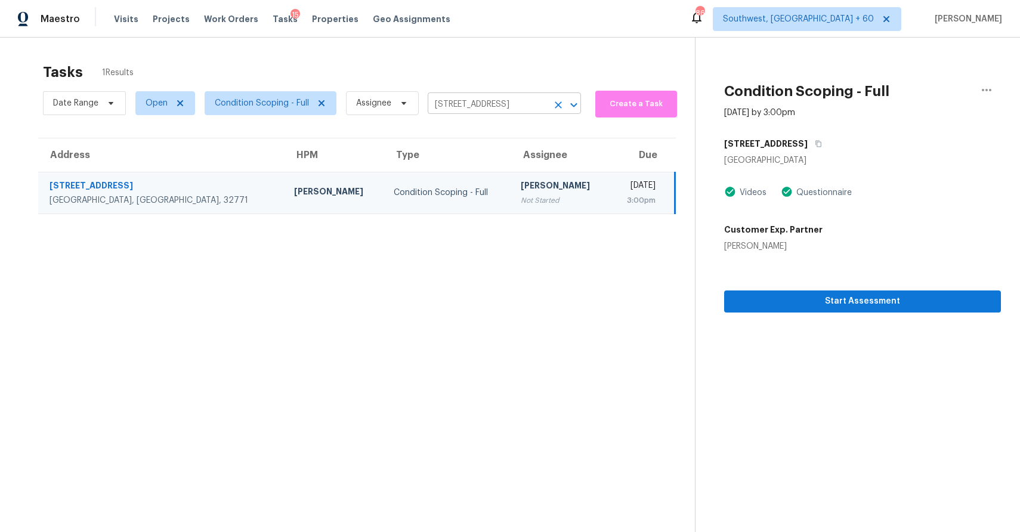
click at [496, 104] on input "122 Crown Colony Way, Sanford, FL 32771" at bounding box center [488, 104] width 120 height 18
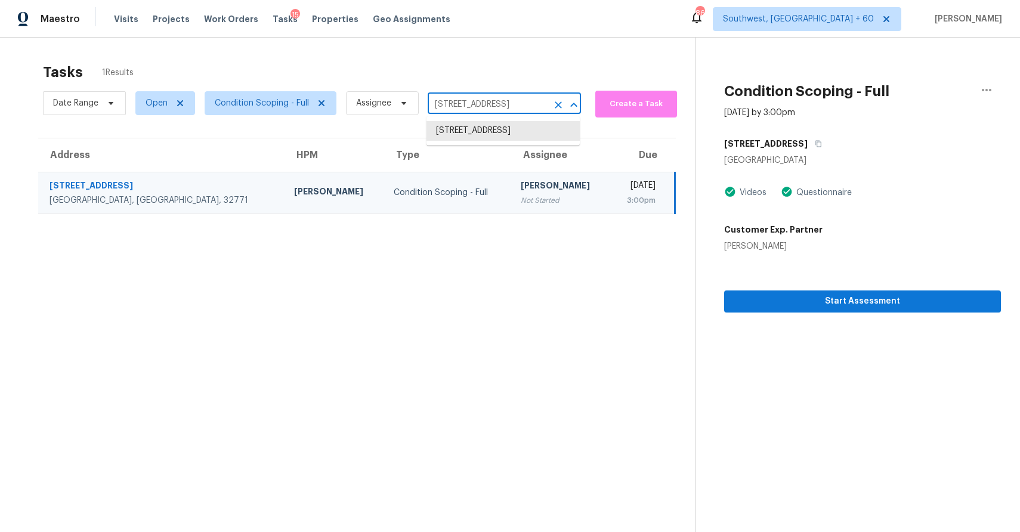
paste input "1742 Benfield Ave Norwalk, CA, 90650"
type input "11742 Benfield Ave Norwalk, CA, 90650"
click at [560, 106] on icon "Clear" at bounding box center [558, 104] width 7 height 7
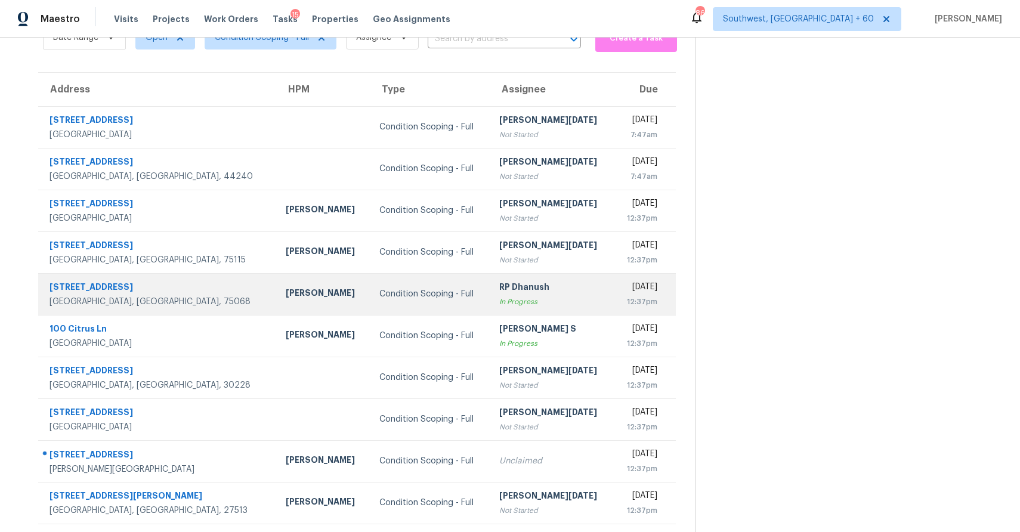
scroll to position [89, 0]
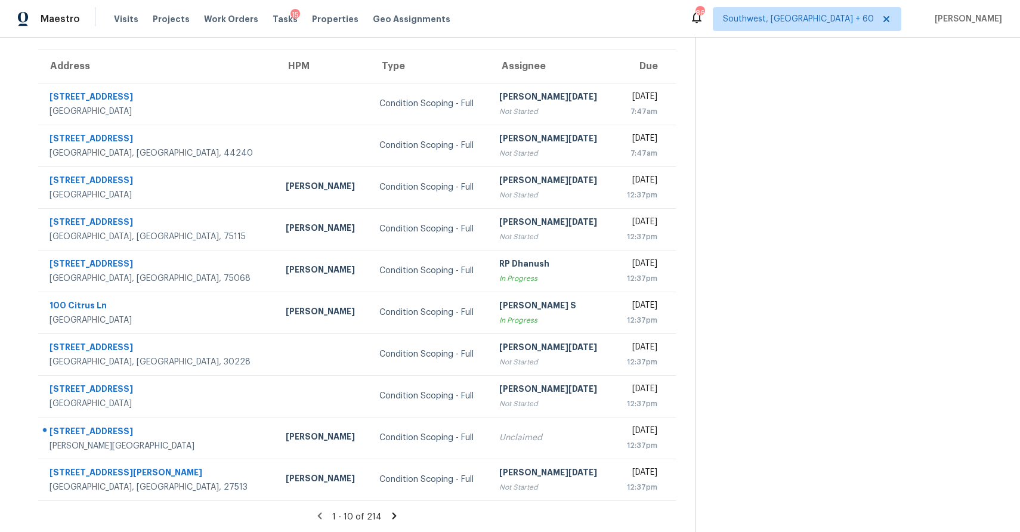
click at [390, 517] on icon at bounding box center [394, 516] width 11 height 11
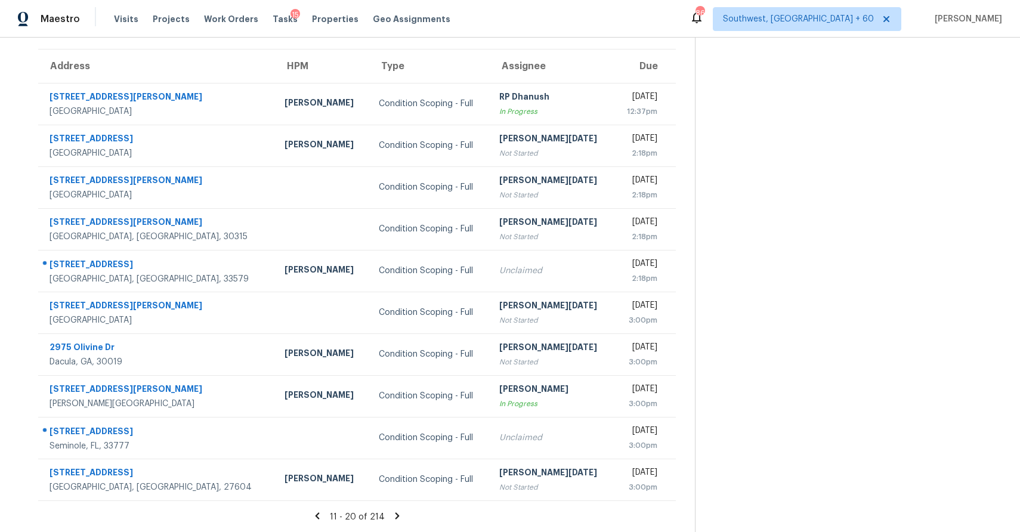
click at [398, 518] on icon at bounding box center [397, 516] width 11 height 11
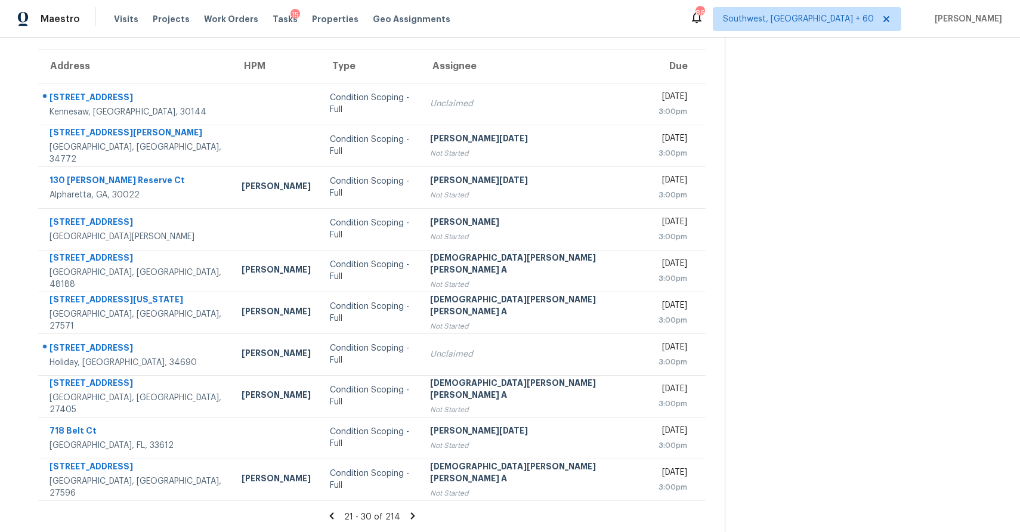
click at [388, 515] on div "21 - 30 of 214" at bounding box center [372, 517] width 706 height 13
click at [408, 514] on icon at bounding box center [413, 516] width 11 height 11
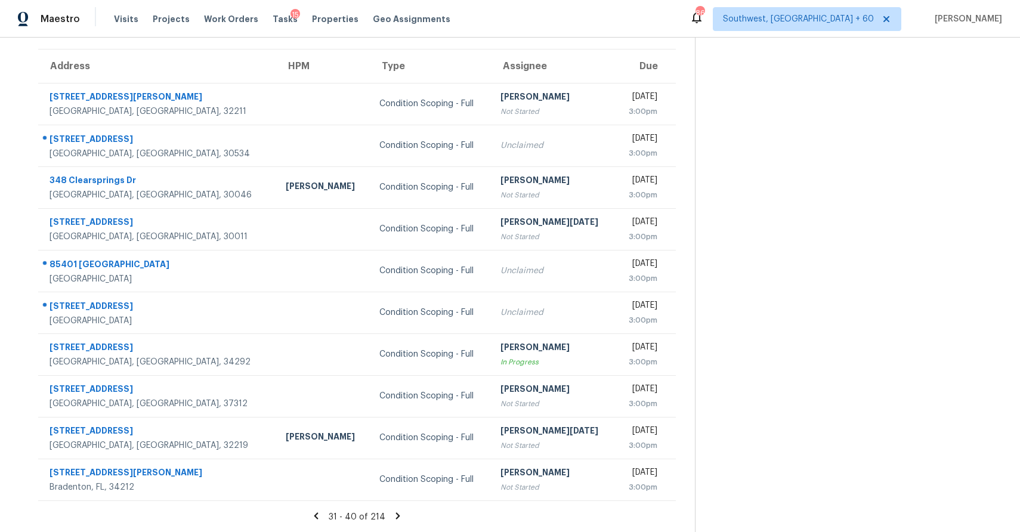
click at [393, 514] on icon at bounding box center [398, 516] width 11 height 11
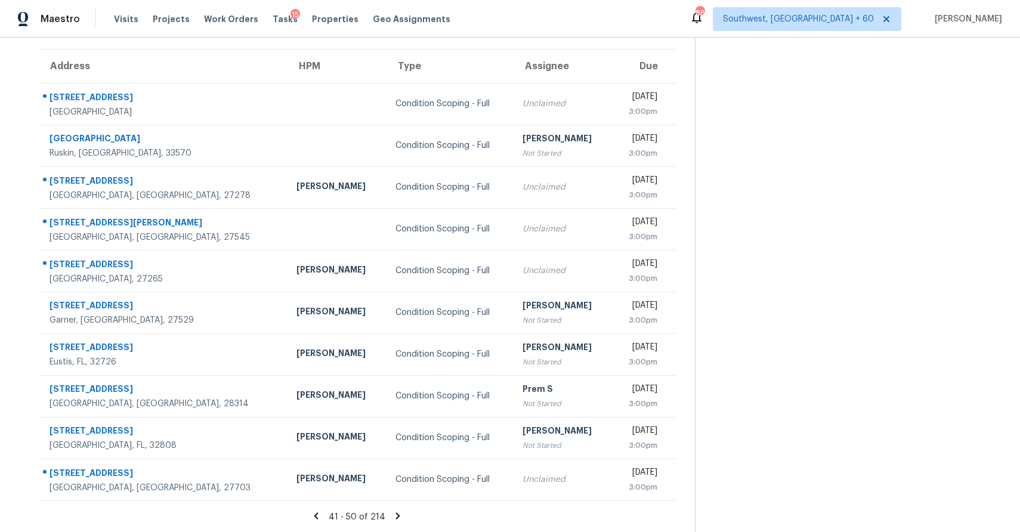
click at [399, 514] on icon at bounding box center [398, 516] width 11 height 11
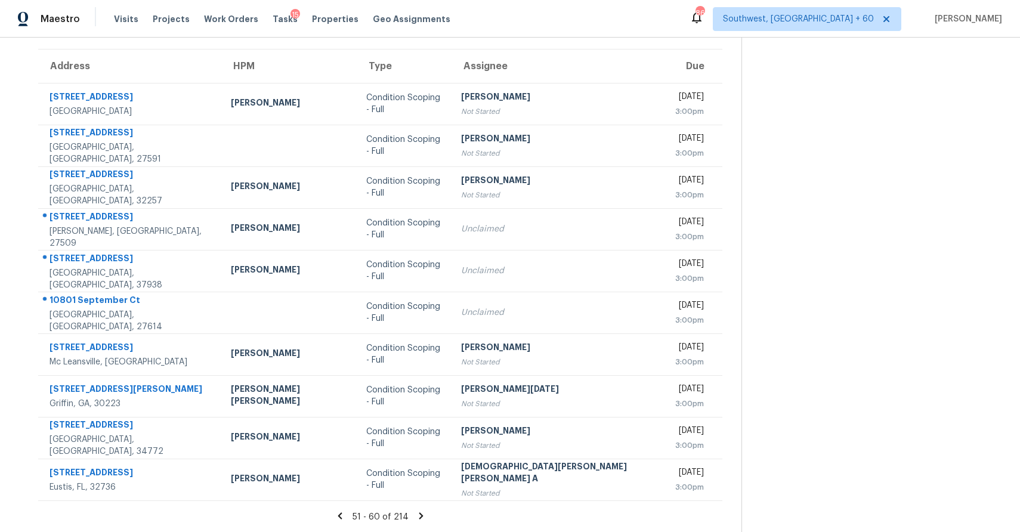
click at [416, 518] on icon at bounding box center [421, 516] width 11 height 11
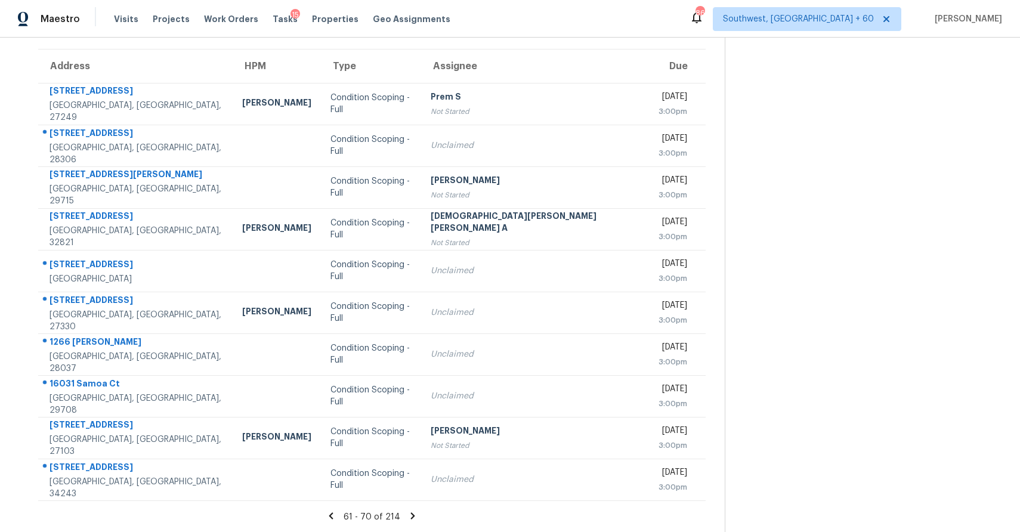
click at [408, 516] on icon at bounding box center [413, 516] width 11 height 11
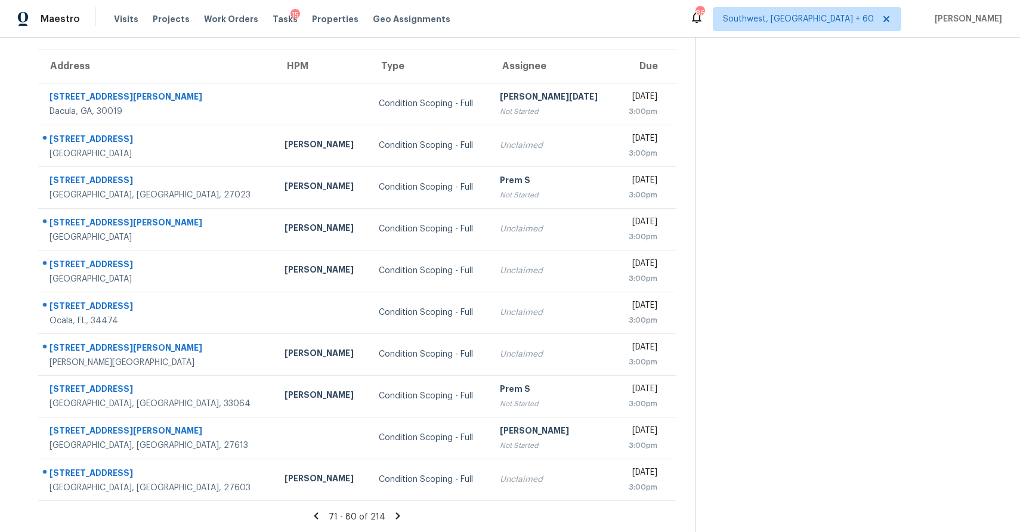
click at [393, 513] on icon at bounding box center [398, 516] width 11 height 11
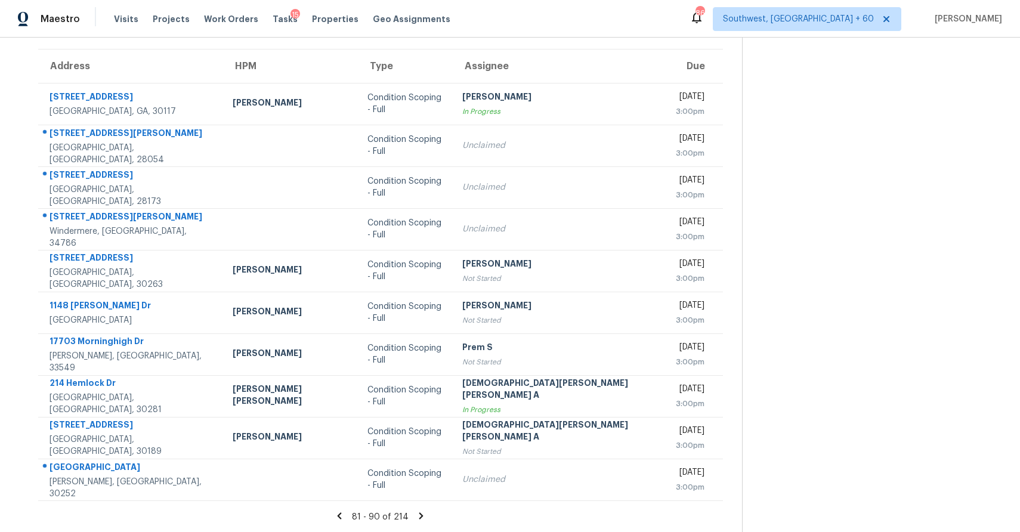
click at [416, 516] on icon at bounding box center [421, 516] width 11 height 11
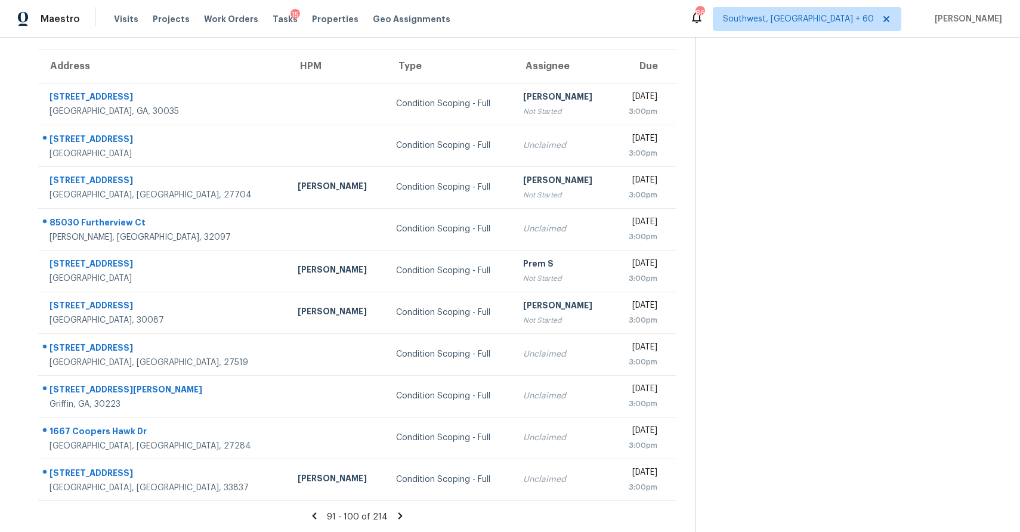
click at [398, 514] on icon at bounding box center [400, 516] width 4 height 7
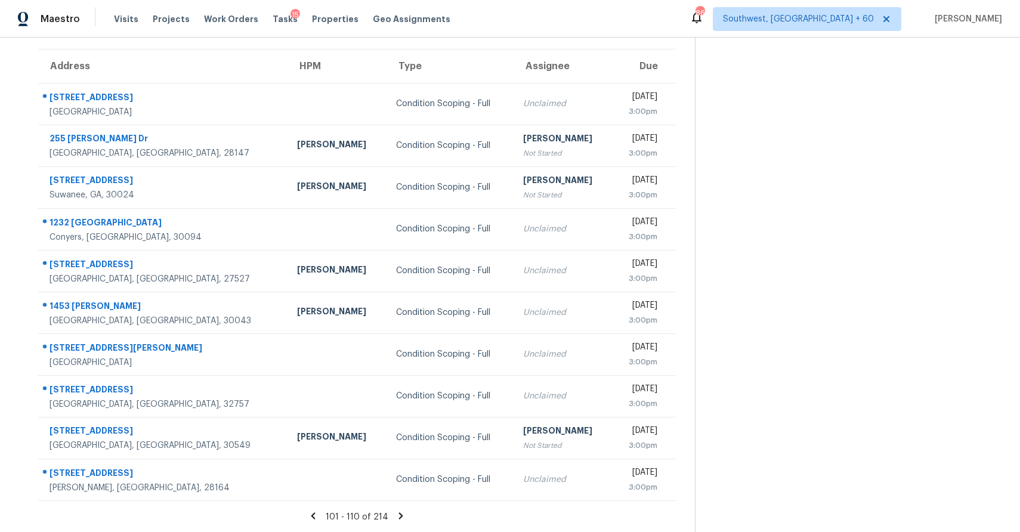
click at [396, 518] on icon at bounding box center [401, 516] width 11 height 11
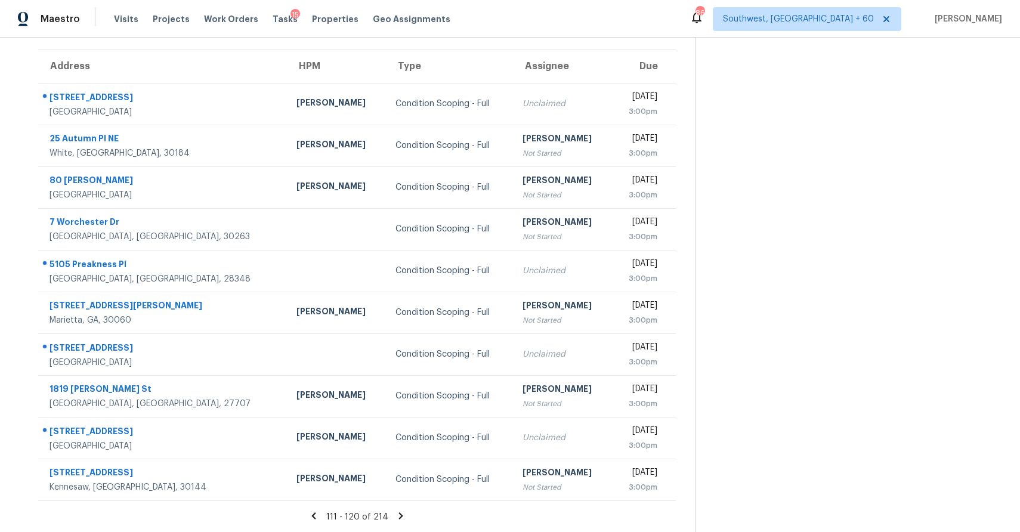
click at [401, 515] on icon at bounding box center [401, 516] width 11 height 11
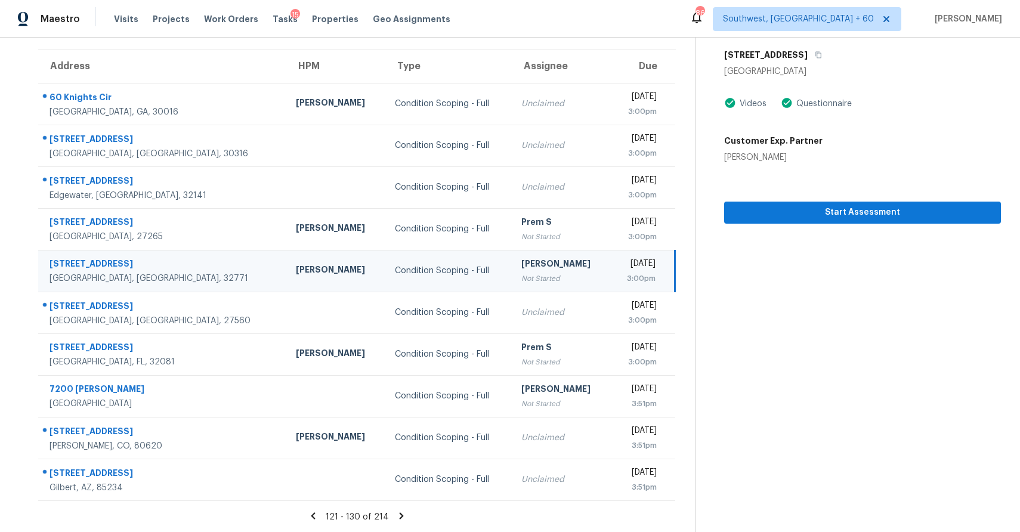
click at [396, 511] on icon at bounding box center [401, 516] width 11 height 11
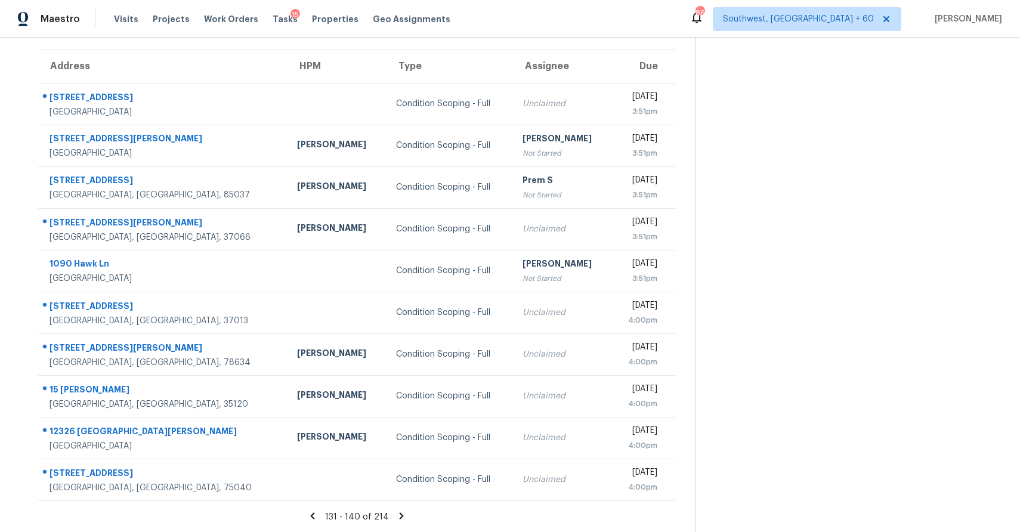
click at [400, 518] on icon at bounding box center [402, 516] width 4 height 7
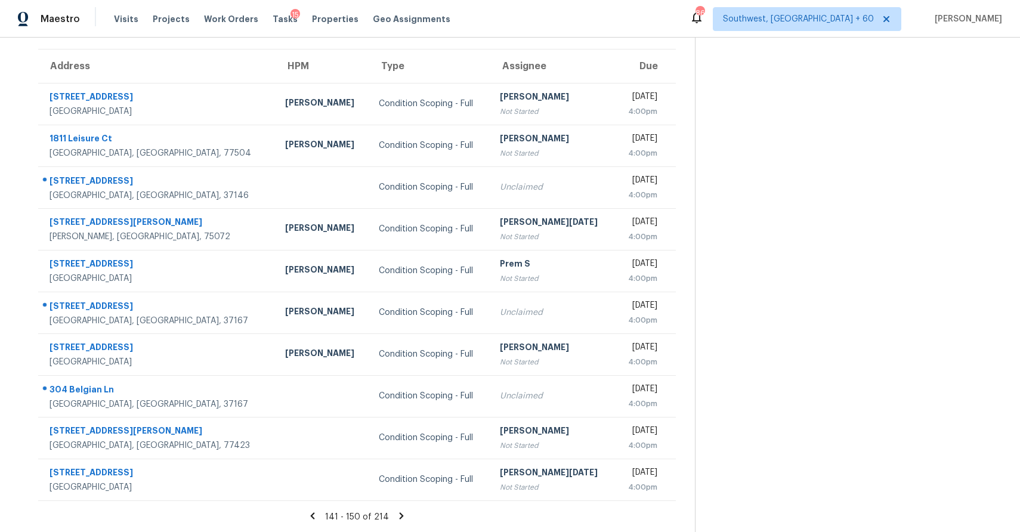
click at [392, 521] on div "141 - 150 of 214" at bounding box center [357, 517] width 676 height 13
click at [398, 511] on icon at bounding box center [401, 516] width 11 height 11
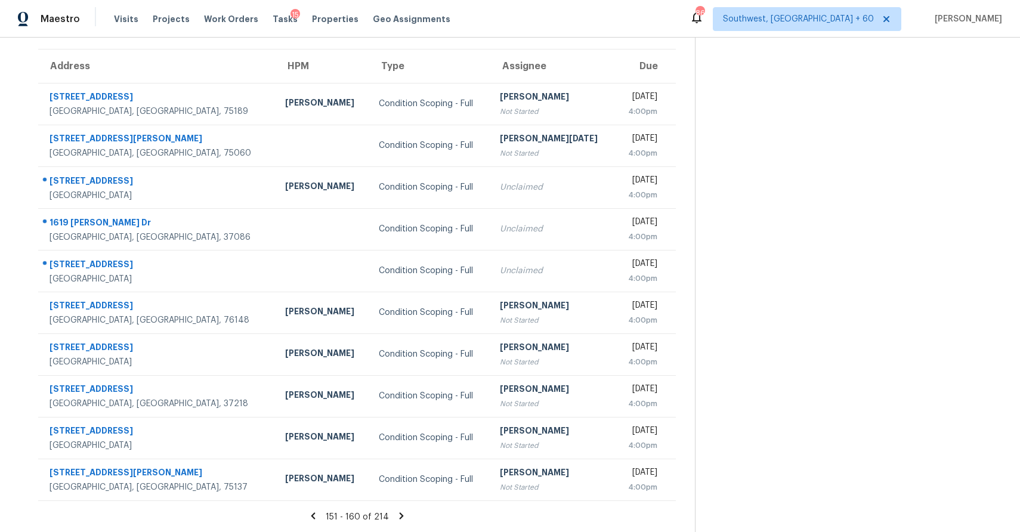
click at [399, 513] on icon at bounding box center [401, 516] width 11 height 11
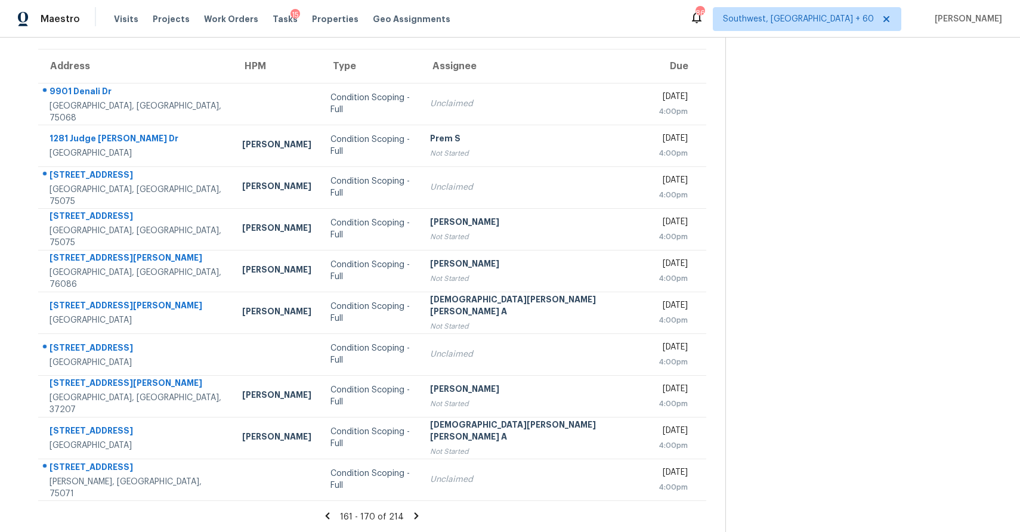
click at [415, 513] on icon at bounding box center [417, 516] width 4 height 7
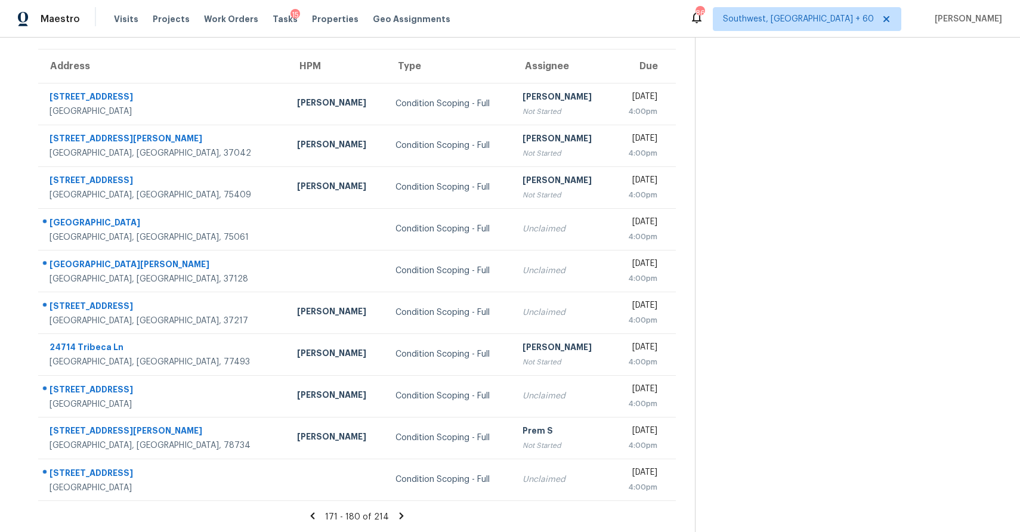
click at [401, 514] on icon at bounding box center [401, 516] width 11 height 11
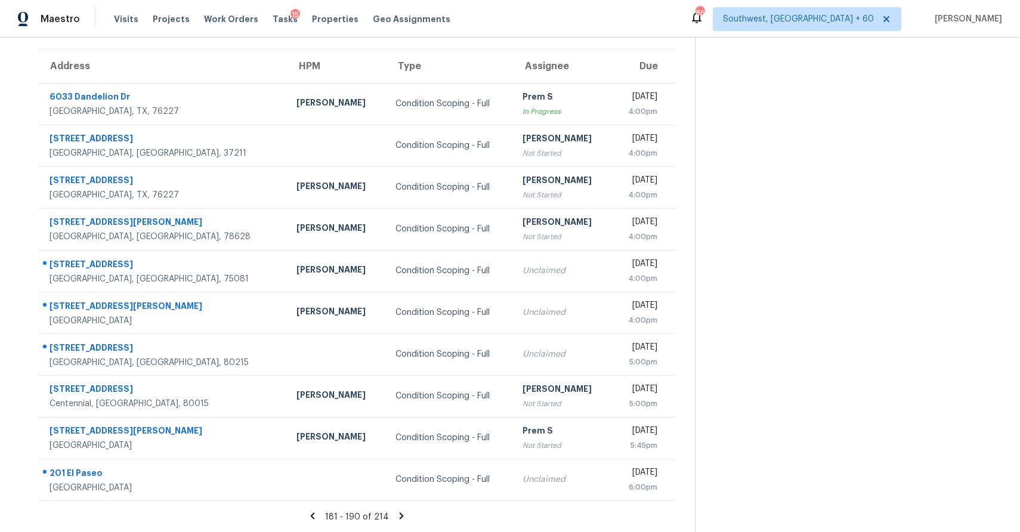
click at [401, 516] on icon at bounding box center [401, 516] width 11 height 11
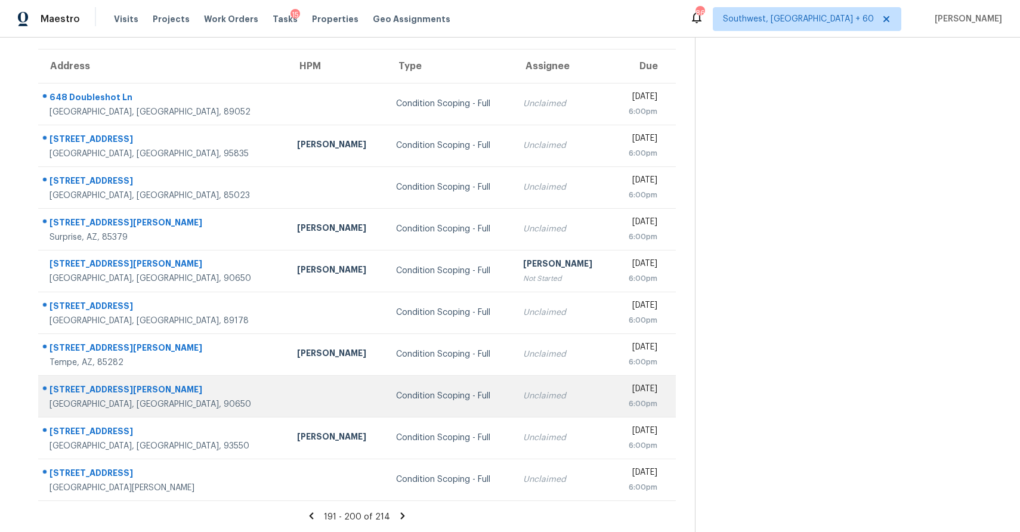
click at [396, 399] on div "Condition Scoping - Full" at bounding box center [450, 396] width 108 height 12
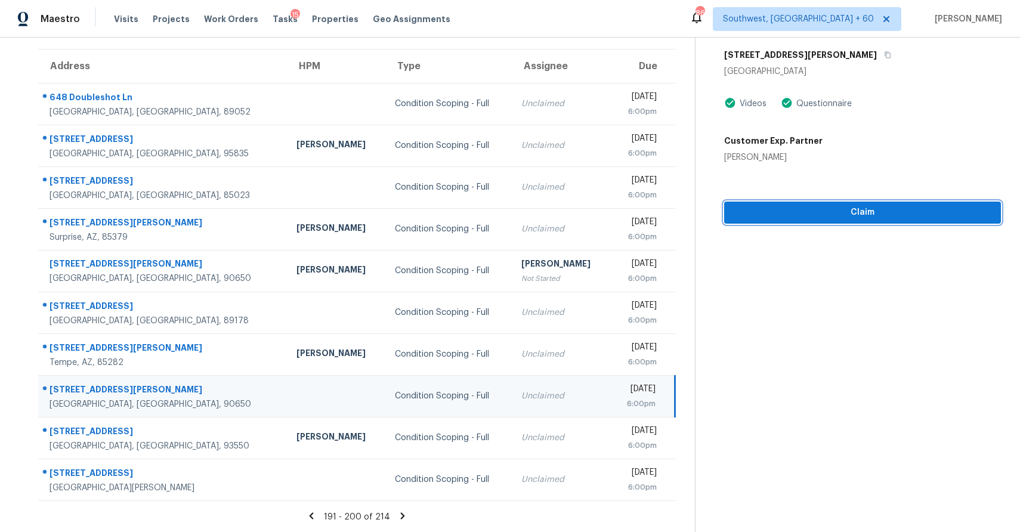
click at [867, 212] on span "Claim" at bounding box center [863, 212] width 258 height 15
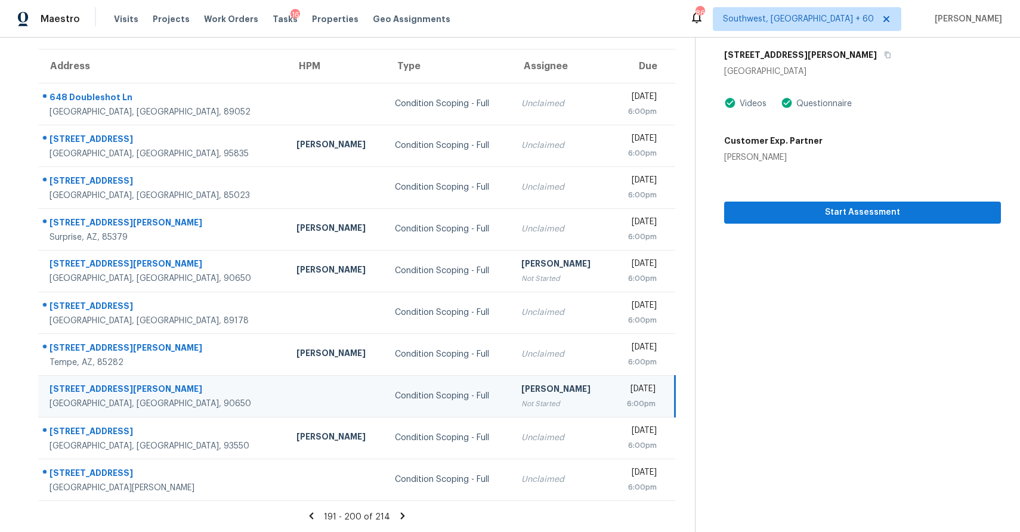
click at [400, 512] on icon at bounding box center [402, 516] width 11 height 11
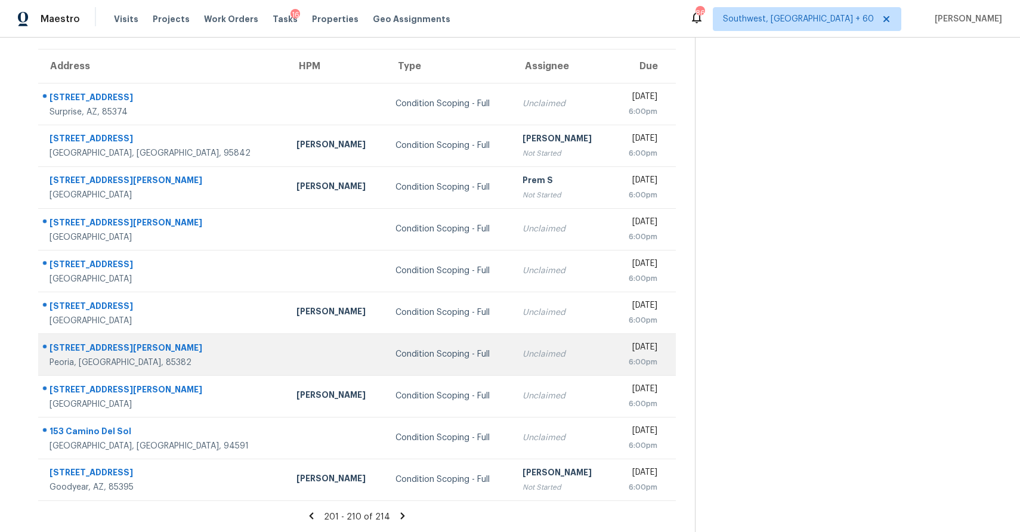
click at [396, 351] on div "Condition Scoping - Full" at bounding box center [450, 354] width 108 height 12
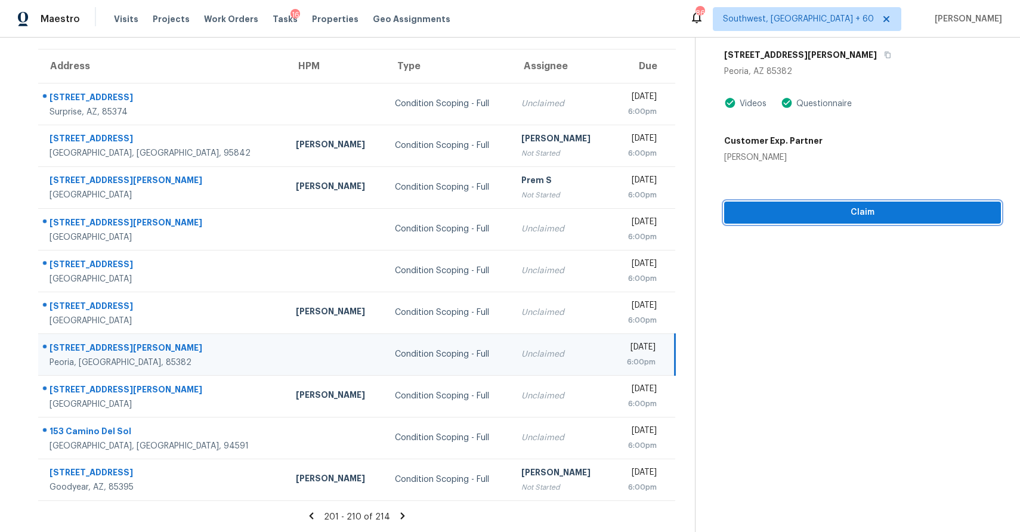
click at [881, 214] on span "Claim" at bounding box center [863, 212] width 258 height 15
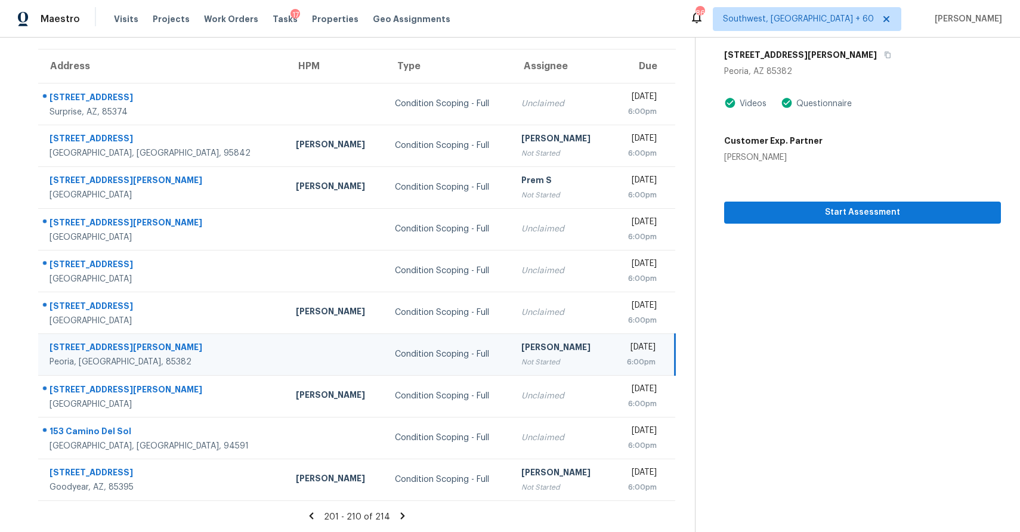
click at [397, 514] on icon at bounding box center [402, 516] width 11 height 11
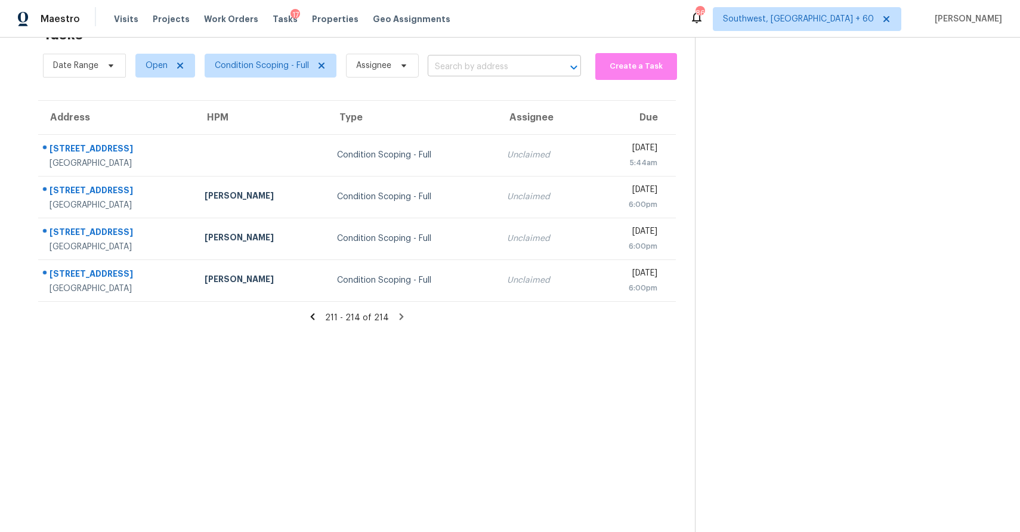
click at [479, 75] on input "text" at bounding box center [488, 67] width 120 height 18
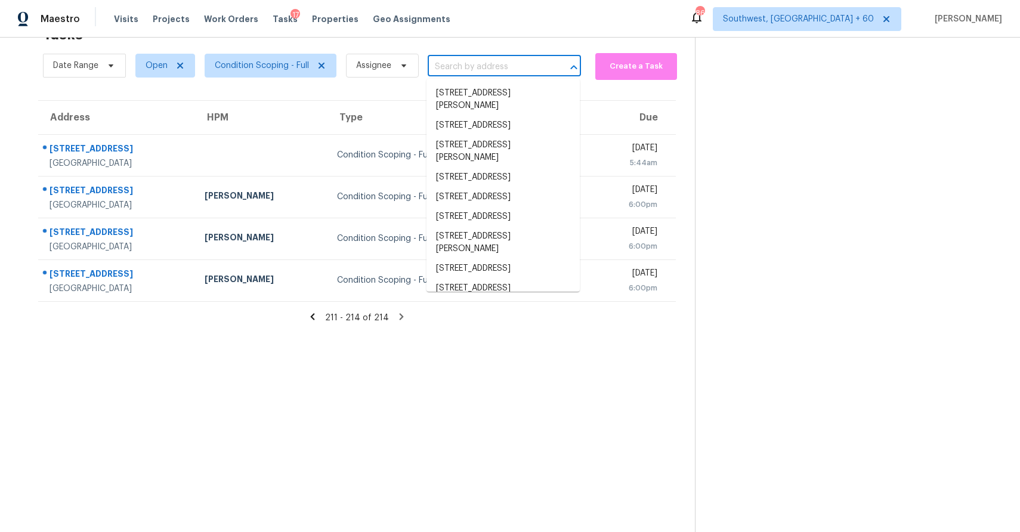
paste input "5668 Country Lakes Dr Sarasota, FL, 34243"
type input "5668 Country Lakes Dr Sarasota, FL, 34243"
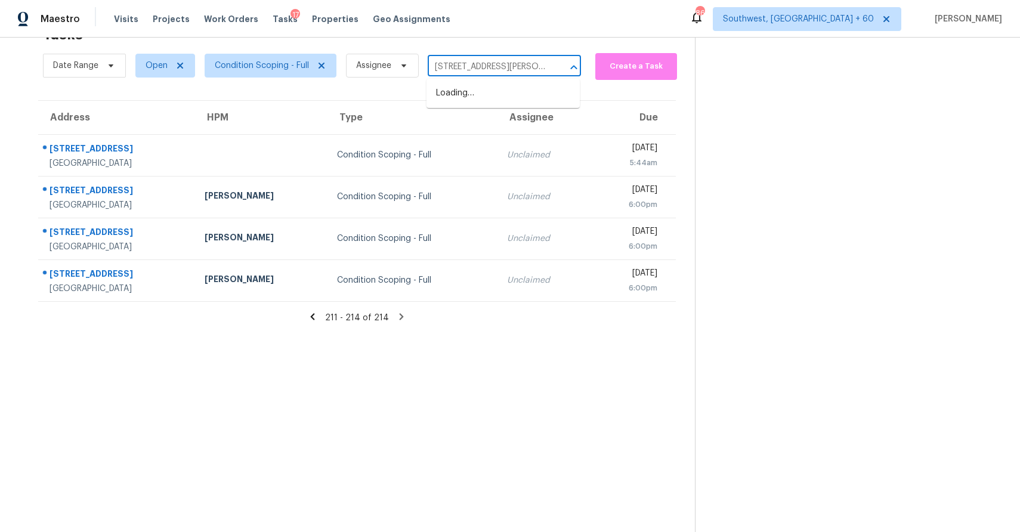
scroll to position [0, 55]
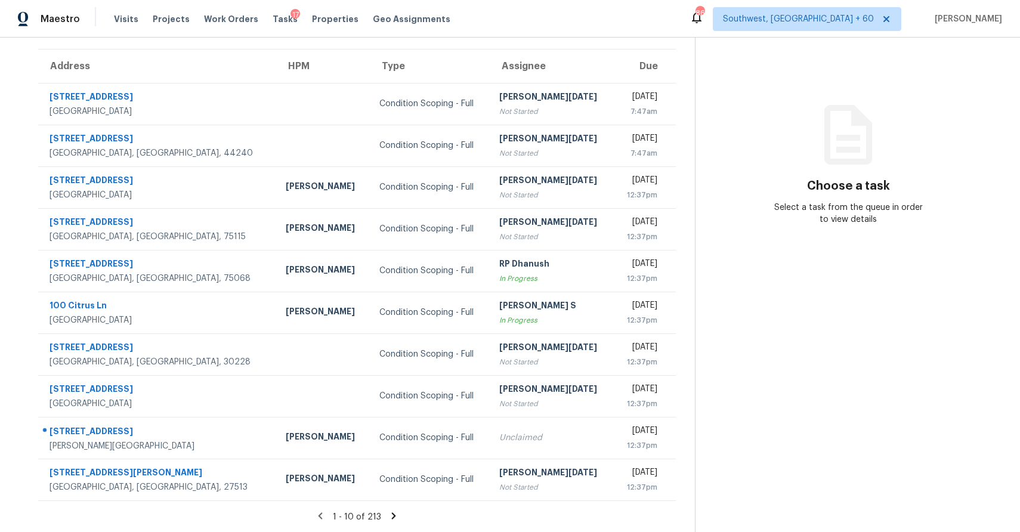
click at [392, 514] on icon at bounding box center [394, 516] width 4 height 7
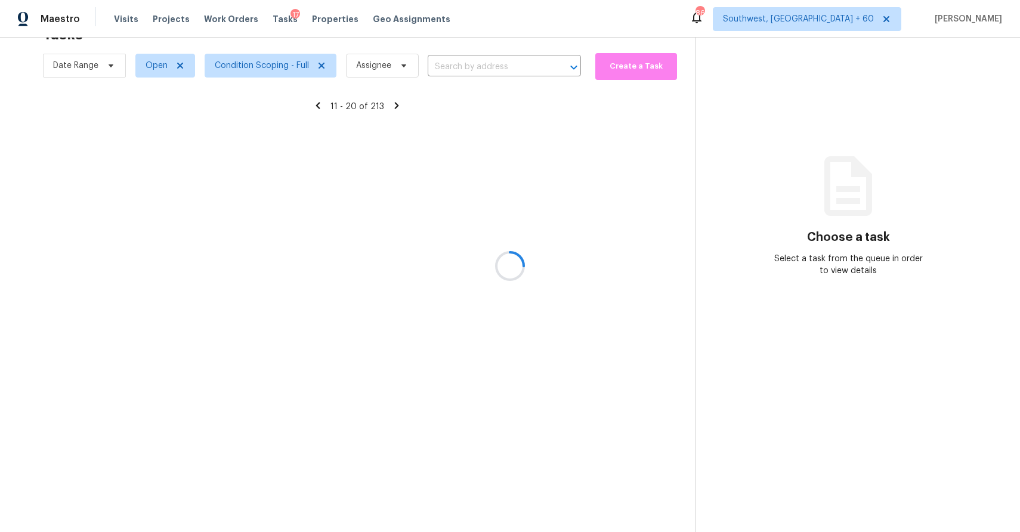
scroll to position [89, 0]
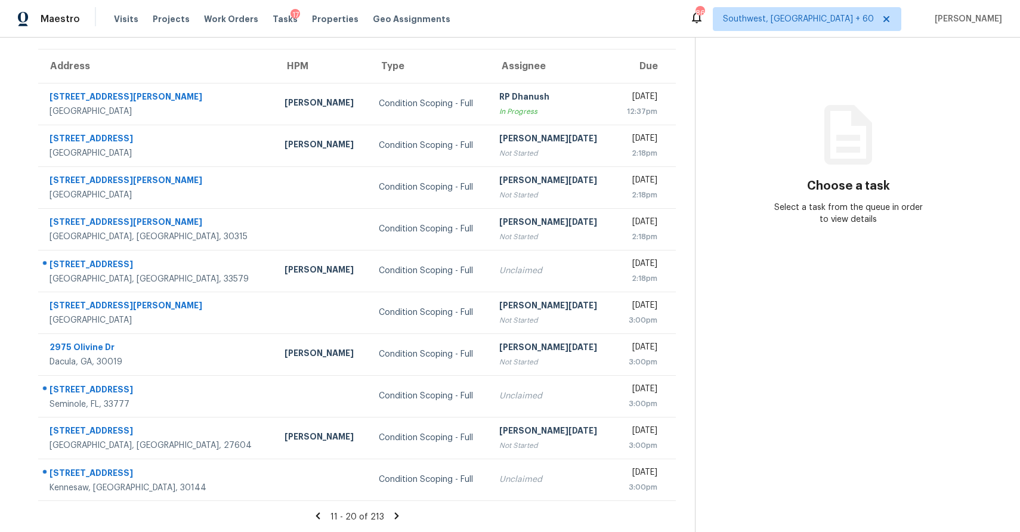
click at [391, 514] on icon at bounding box center [396, 516] width 11 height 11
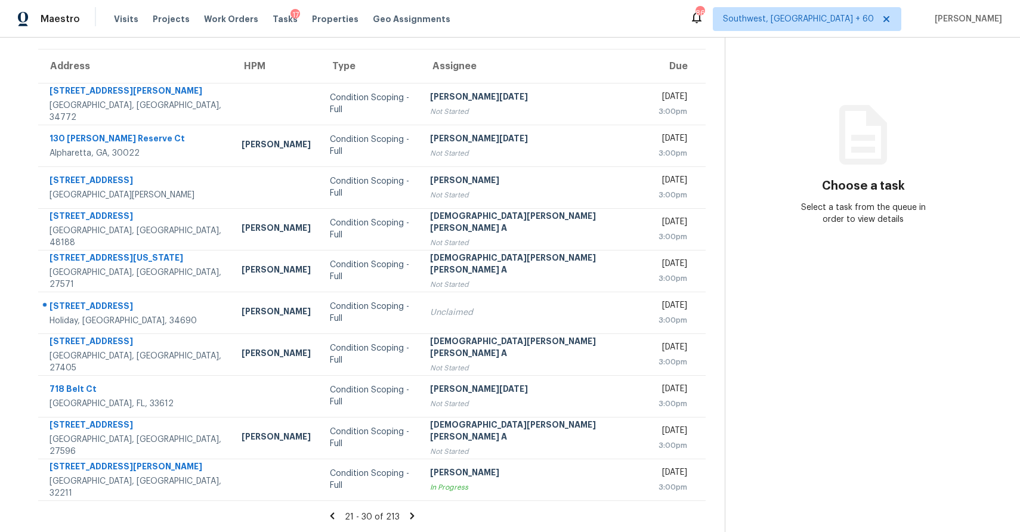
click at [393, 510] on section "Tasks 213 Results Date Range Open Condition Scoping - Full Assignee ​ Create a …" at bounding box center [372, 250] width 706 height 565
click at [403, 514] on div "21 - 30 of 213" at bounding box center [372, 517] width 706 height 13
click at [407, 513] on icon at bounding box center [412, 516] width 11 height 11
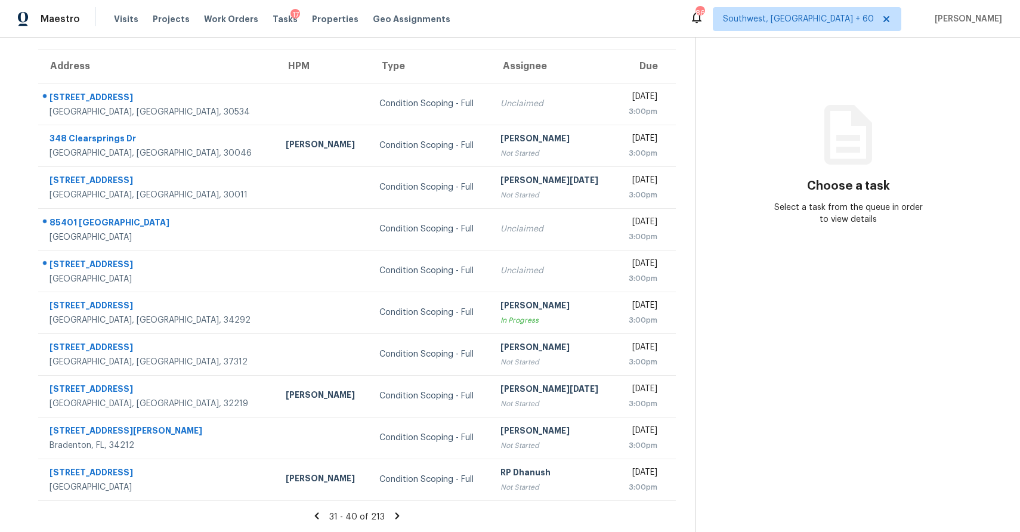
click at [397, 521] on div "31 - 40 of 213" at bounding box center [357, 517] width 676 height 13
click at [397, 518] on icon at bounding box center [397, 516] width 11 height 11
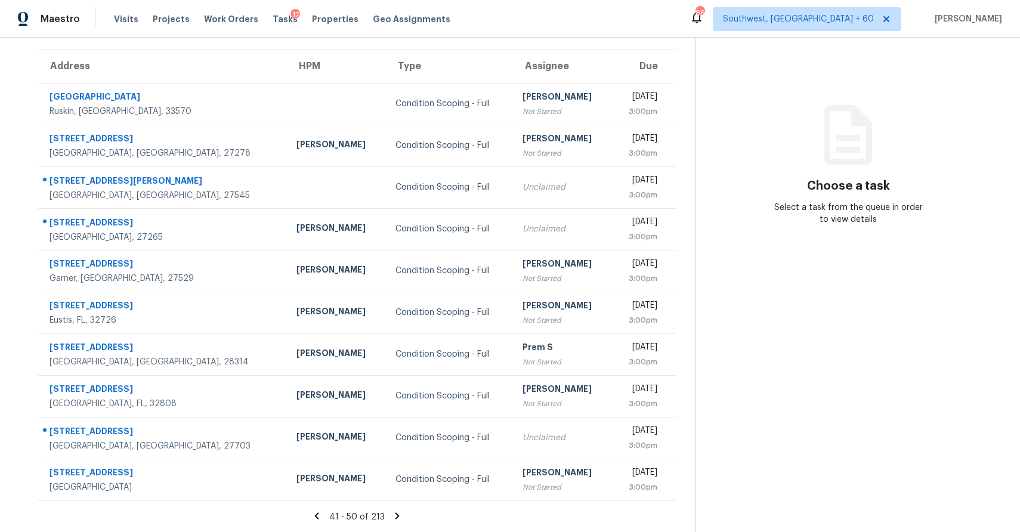
click at [396, 518] on icon at bounding box center [397, 516] width 11 height 11
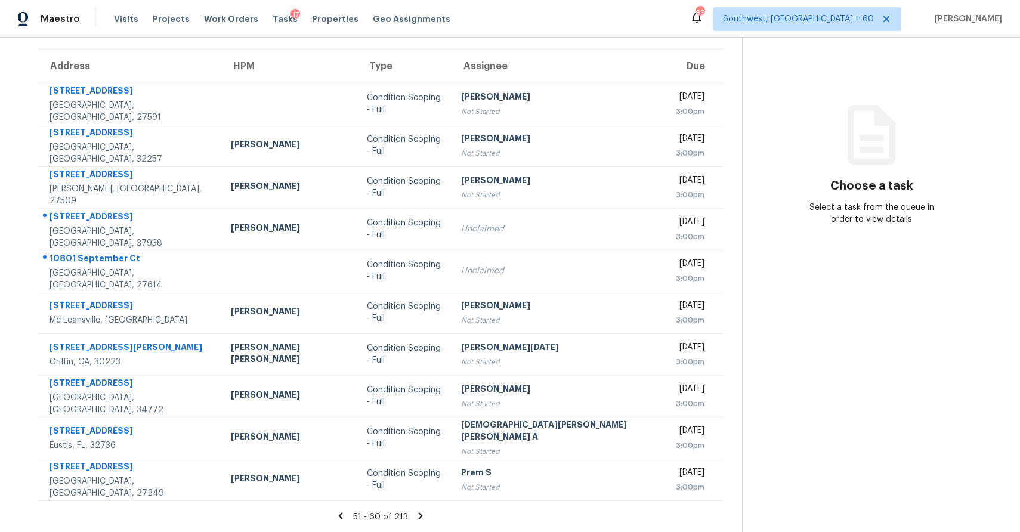
click at [415, 516] on icon at bounding box center [420, 516] width 11 height 11
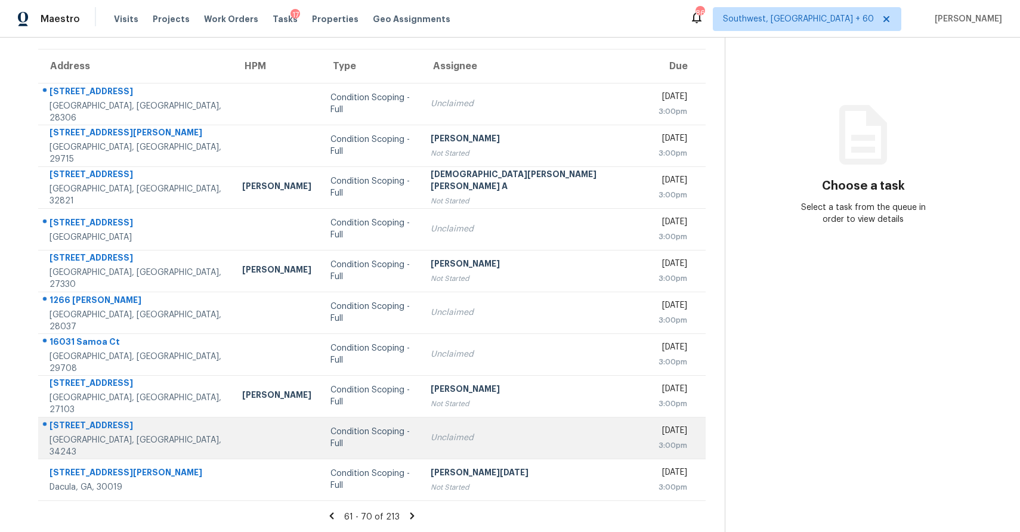
click at [373, 436] on div "Condition Scoping - Full" at bounding box center [371, 438] width 81 height 24
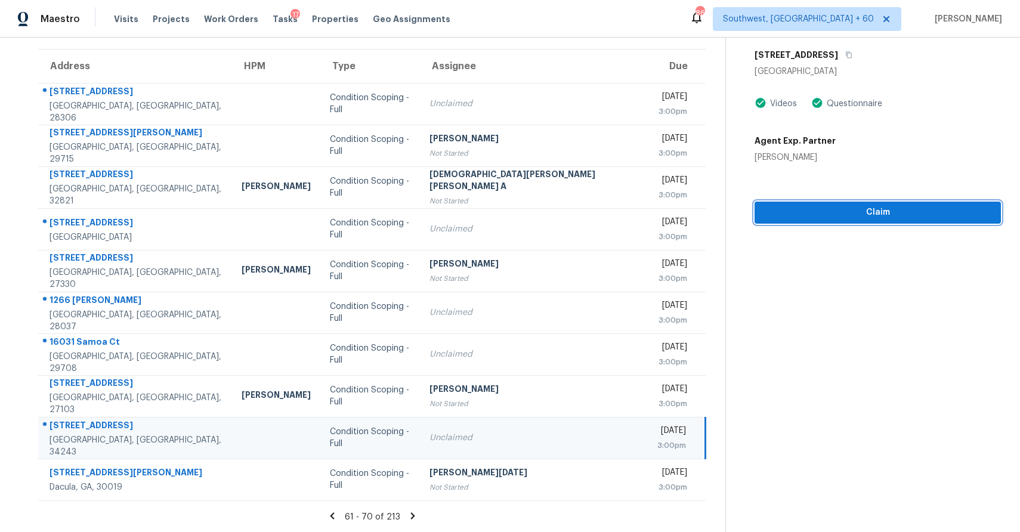
click at [899, 210] on span "Claim" at bounding box center [877, 212] width 227 height 15
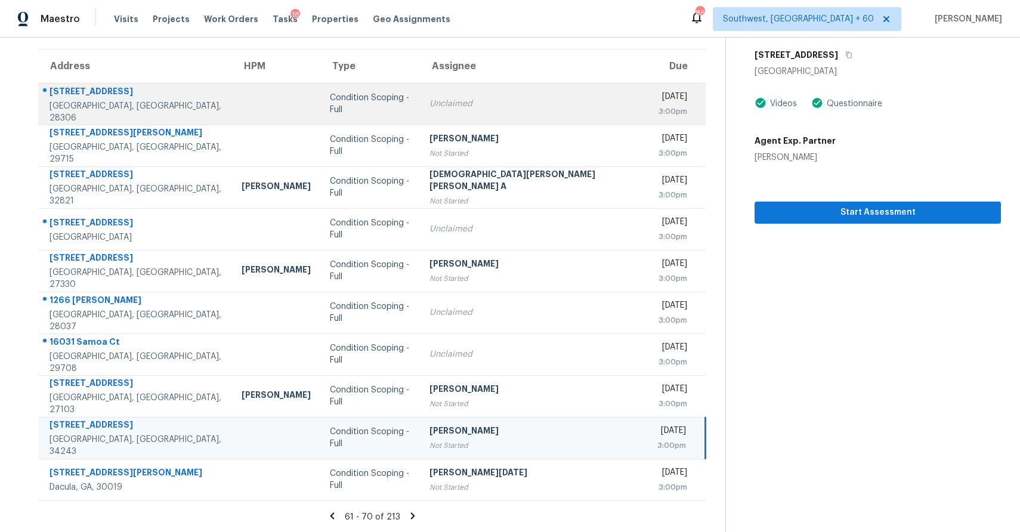
scroll to position [0, 0]
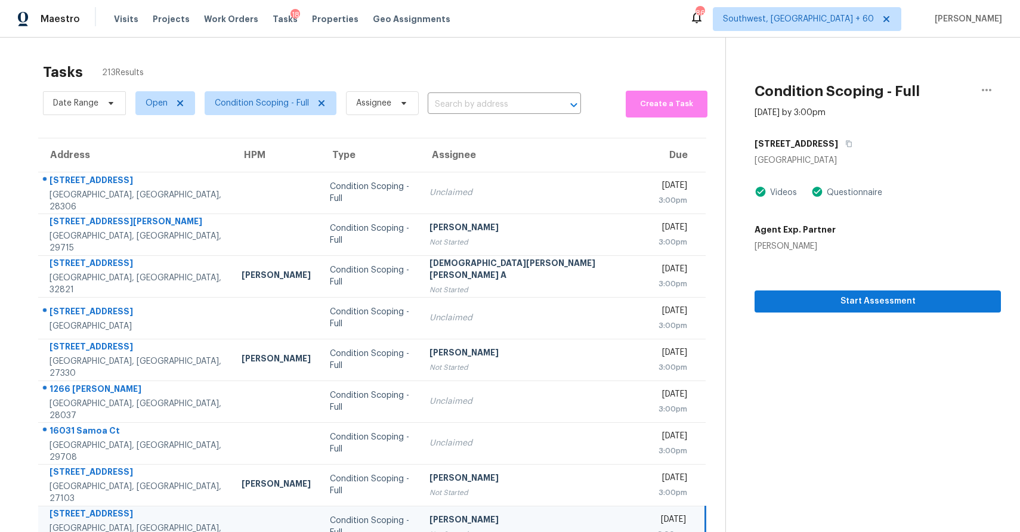
click at [474, 116] on div "Date Range Open Condition Scoping - Full Assignee ​" at bounding box center [312, 103] width 538 height 31
click at [484, 103] on input "text" at bounding box center [488, 104] width 120 height 18
paste input "2304 Eagles Nest Cir Decatur, GA, 30035"
type input "2304 Eagles Nest Cir Decatur, GA, 30035"
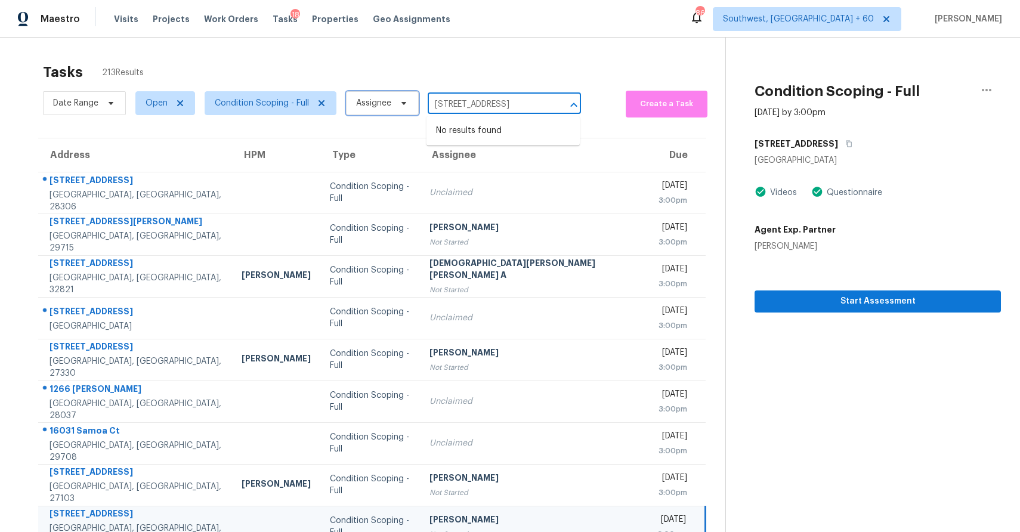
click at [390, 97] on span "Assignee" at bounding box center [373, 103] width 35 height 12
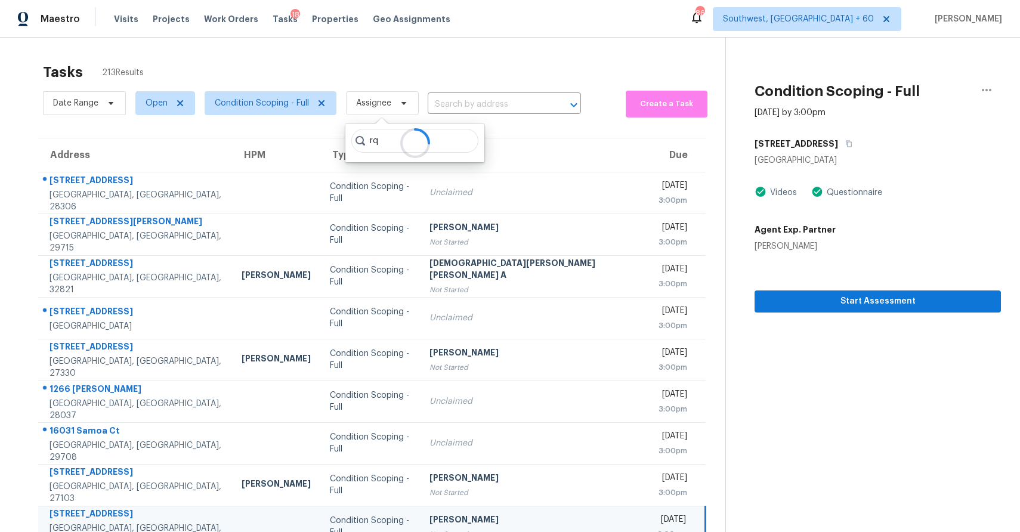
type input "r"
type input "[PERSON_NAME]"
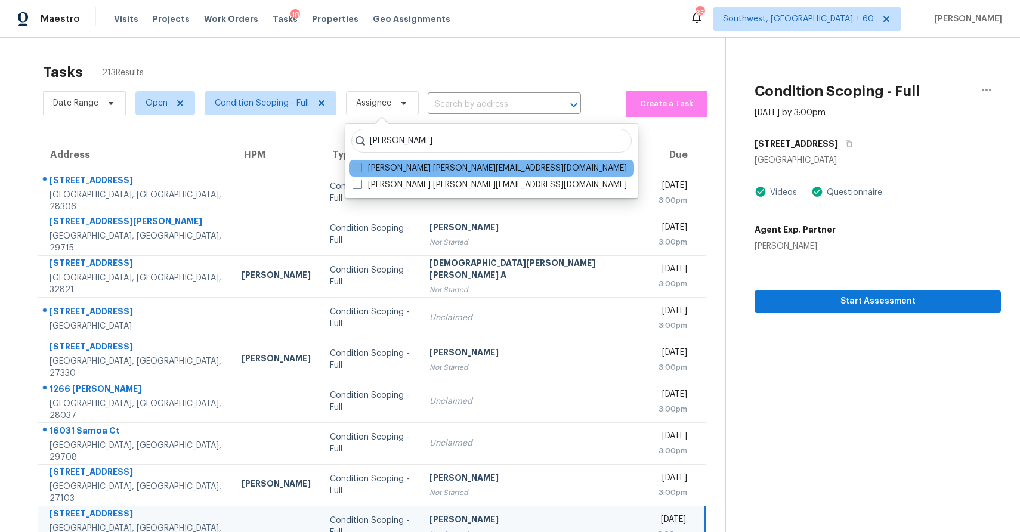
click at [437, 166] on label "[PERSON_NAME] [PERSON_NAME][EMAIL_ADDRESS][DOMAIN_NAME]" at bounding box center [490, 168] width 274 height 12
click at [360, 166] on input "[PERSON_NAME] [PERSON_NAME][EMAIL_ADDRESS][DOMAIN_NAME]" at bounding box center [357, 166] width 8 height 8
checkbox input "true"
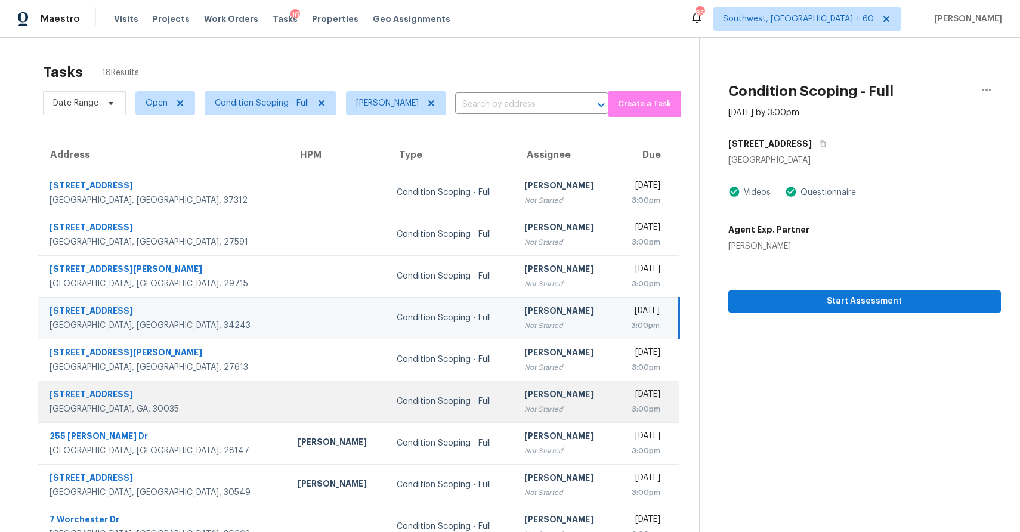
scroll to position [89, 0]
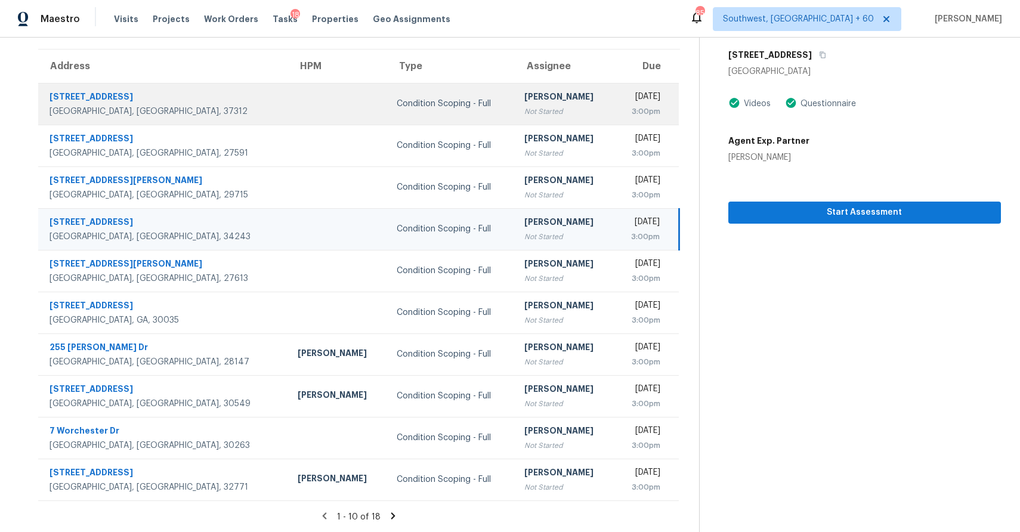
click at [397, 103] on div "Condition Scoping - Full" at bounding box center [451, 104] width 109 height 12
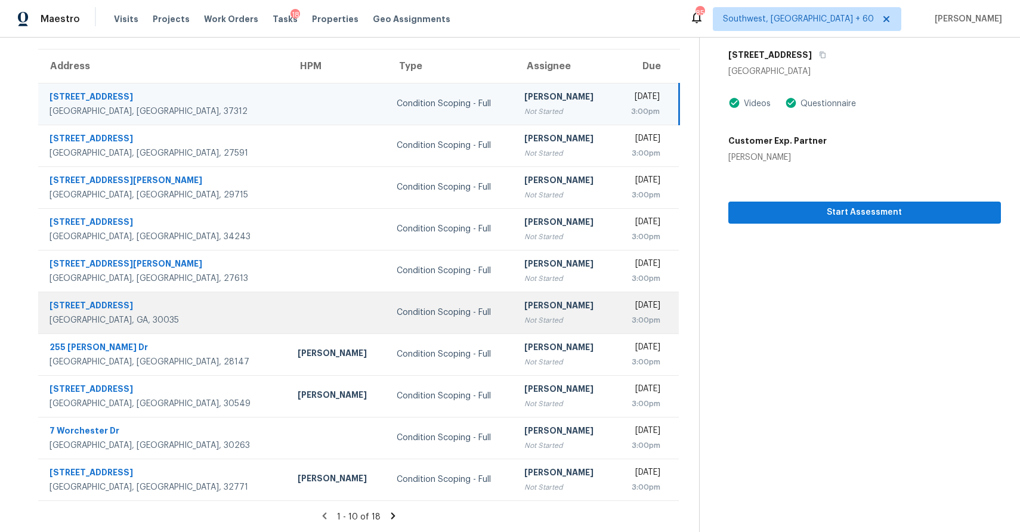
click at [387, 301] on td "Condition Scoping - Full" at bounding box center [451, 313] width 128 height 42
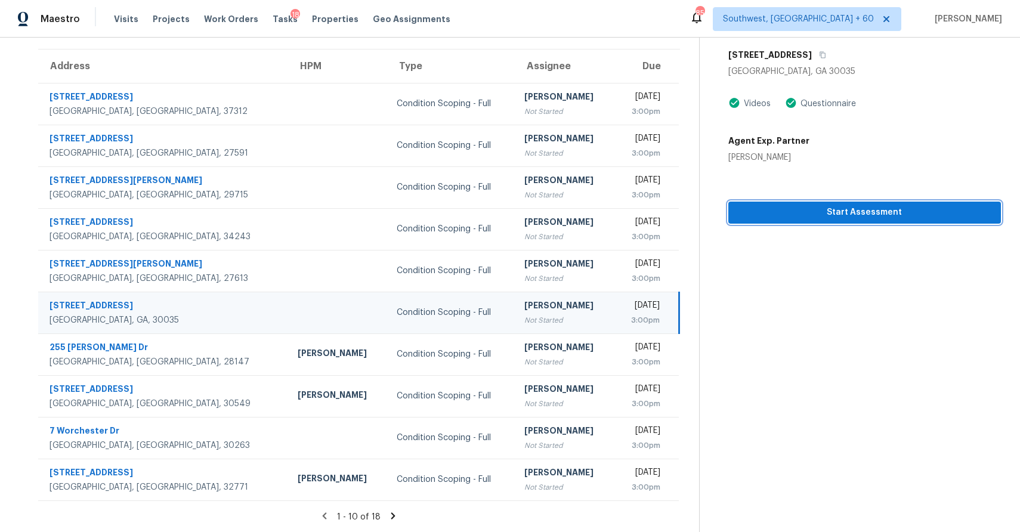
click at [830, 209] on span "Start Assessment" at bounding box center [865, 212] width 254 height 15
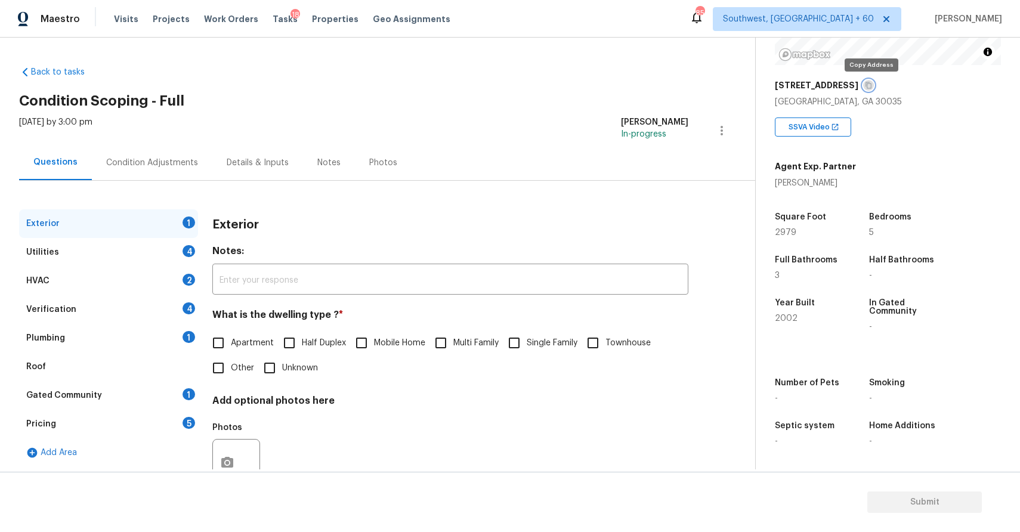
click at [867, 85] on icon "button" at bounding box center [869, 85] width 6 height 7
click at [867, 86] on icon "button" at bounding box center [869, 85] width 6 height 7
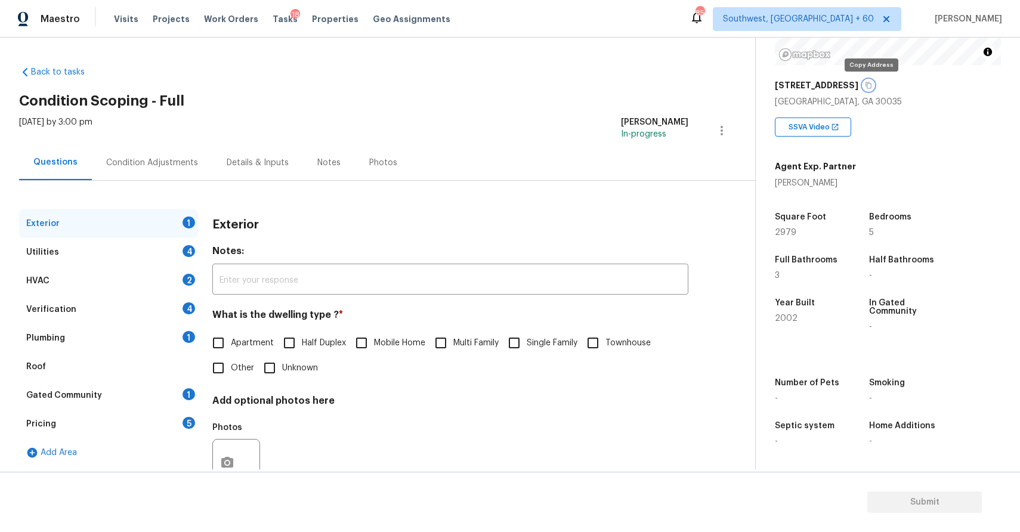
click at [867, 86] on icon "button" at bounding box center [869, 85] width 6 height 7
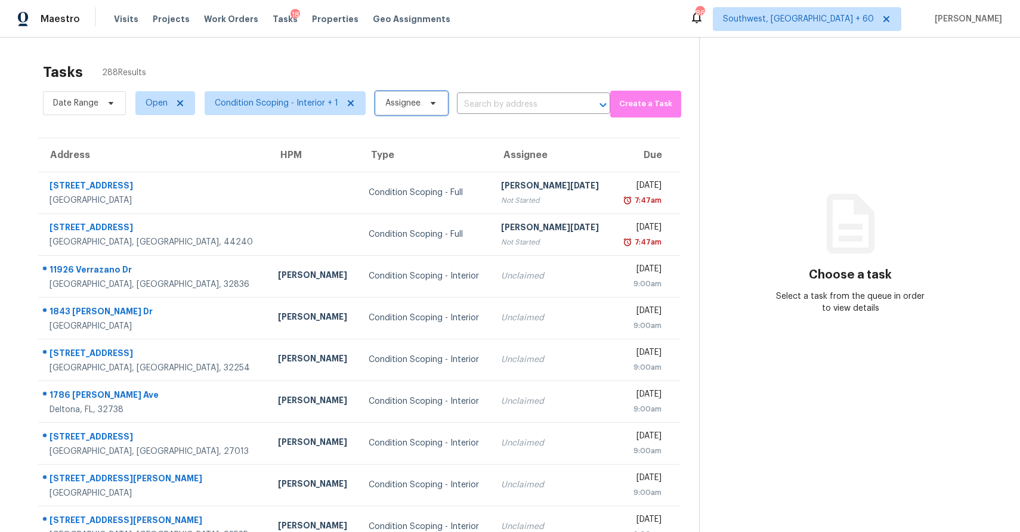
click at [419, 100] on span "Assignee" at bounding box center [411, 103] width 73 height 24
type input "[PERSON_NAME]"
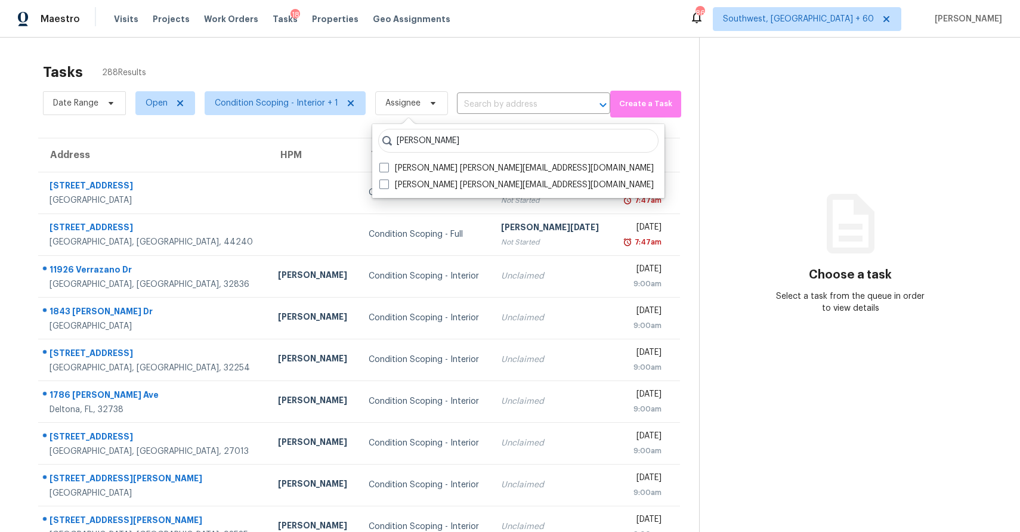
click at [609, 51] on div "Tasks 288 Results Date Range Open Condition Scoping - Interior + 1 Assignee ​ C…" at bounding box center [510, 330] width 1020 height 584
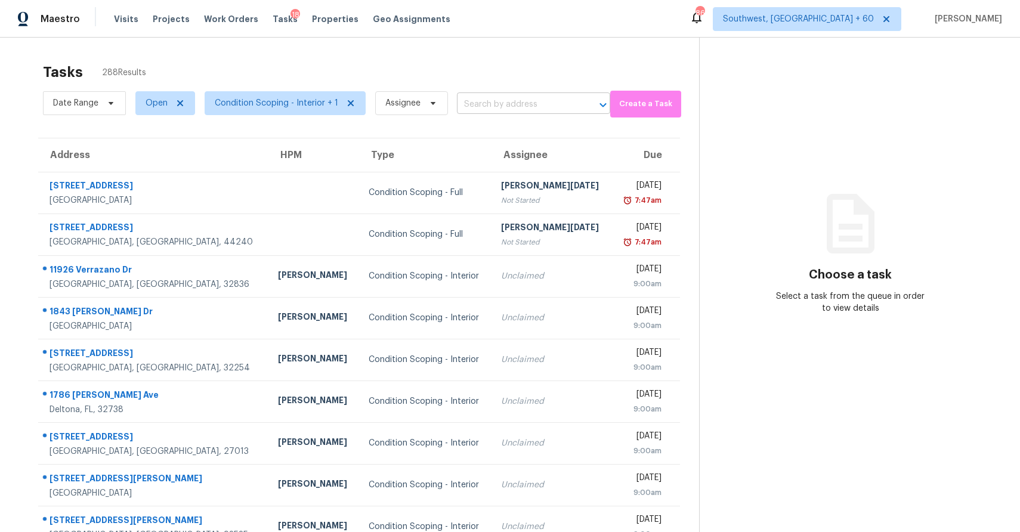
click at [541, 97] on input "text" at bounding box center [517, 104] width 120 height 18
type input "r"
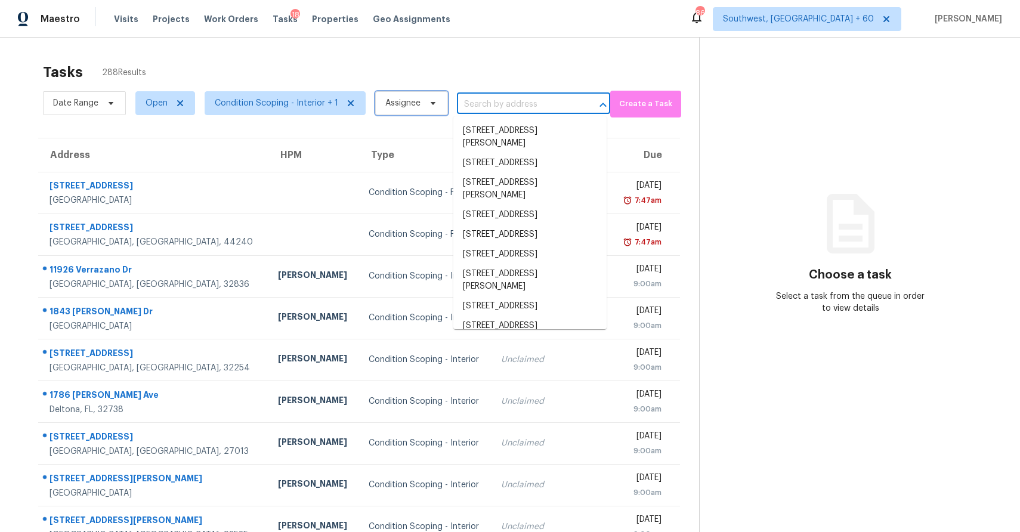
click at [403, 114] on span "Assignee" at bounding box center [411, 103] width 73 height 24
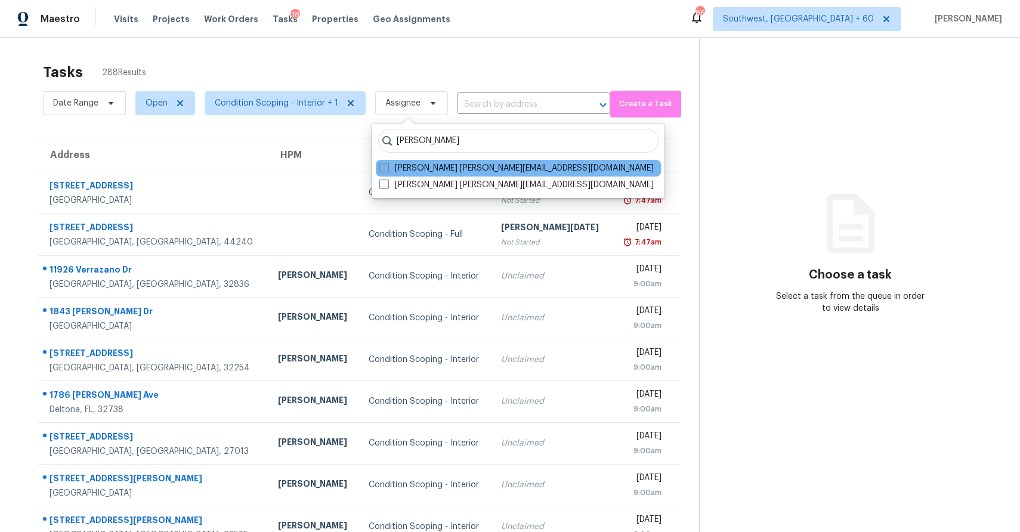
type input "[PERSON_NAME]"
click at [464, 169] on label "[PERSON_NAME] [PERSON_NAME][EMAIL_ADDRESS][DOMAIN_NAME]" at bounding box center [516, 168] width 274 height 12
click at [387, 169] on input "[PERSON_NAME] [PERSON_NAME][EMAIL_ADDRESS][DOMAIN_NAME]" at bounding box center [383, 166] width 8 height 8
checkbox input "true"
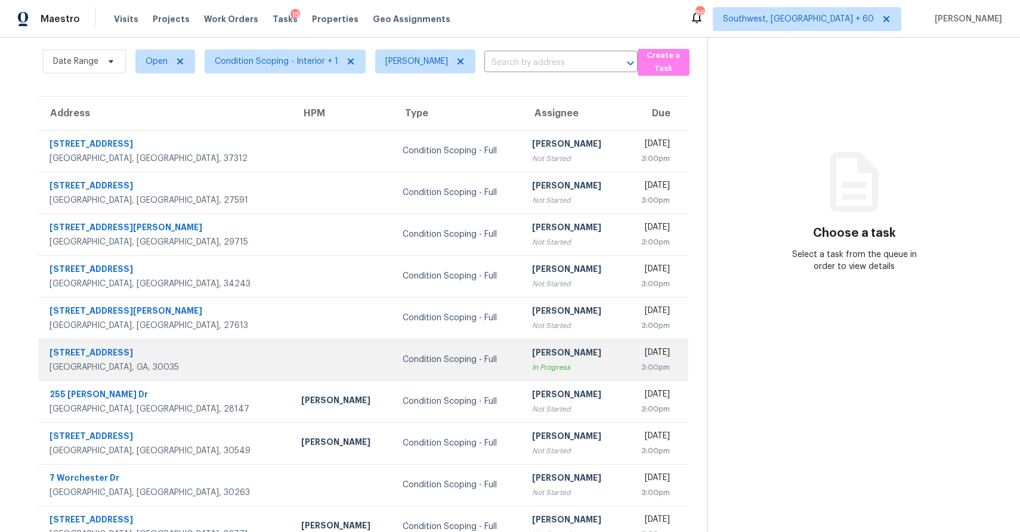
scroll to position [89, 0]
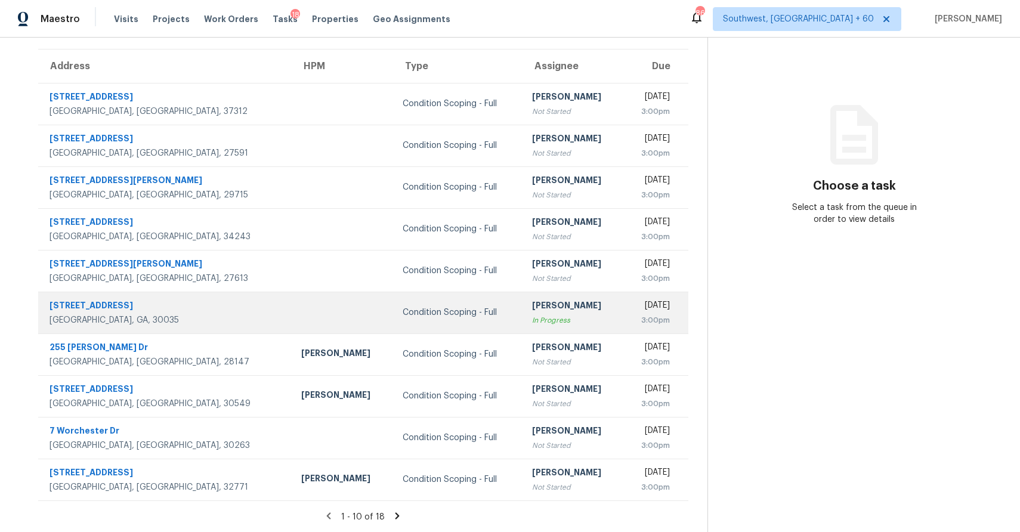
click at [532, 311] on div "[PERSON_NAME]" at bounding box center [573, 307] width 82 height 15
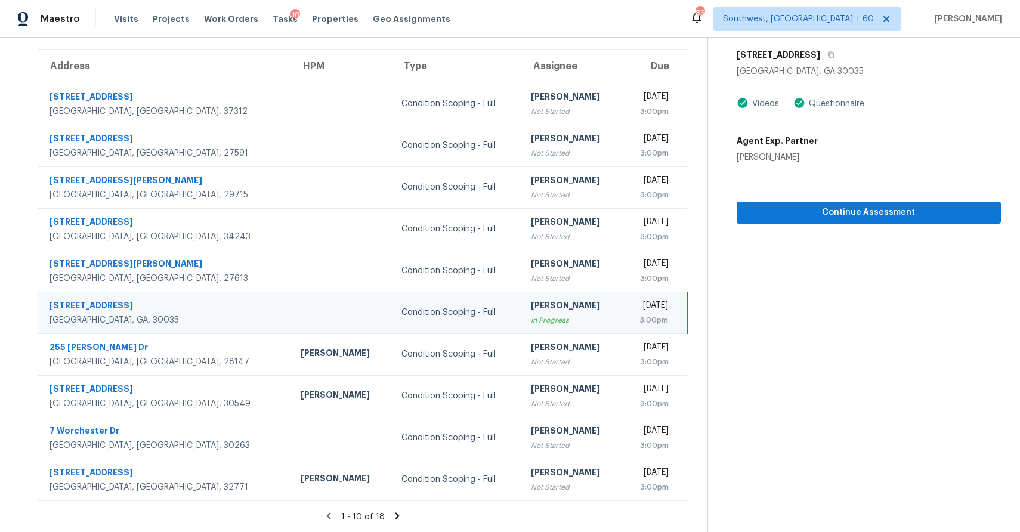
scroll to position [12, 0]
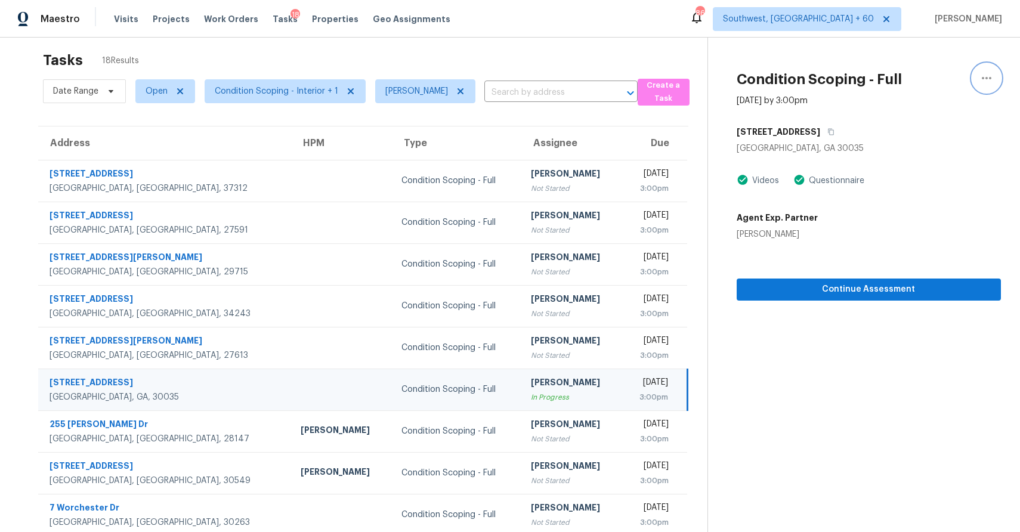
click at [983, 77] on icon "button" at bounding box center [987, 78] width 10 height 2
click at [920, 91] on div "Mark as Blocked" at bounding box center [918, 88] width 93 height 12
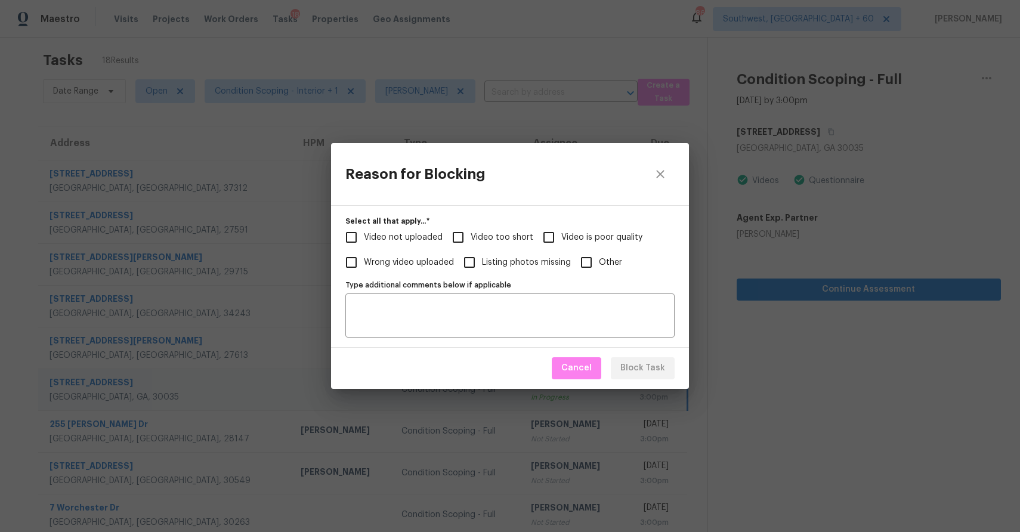
click at [493, 239] on span "Video too short" at bounding box center [502, 237] width 63 height 13
click at [471, 239] on input "Video too short" at bounding box center [458, 237] width 25 height 25
checkbox input "true"
click at [459, 298] on div "Type additional comments below if applicable" at bounding box center [509, 316] width 329 height 44
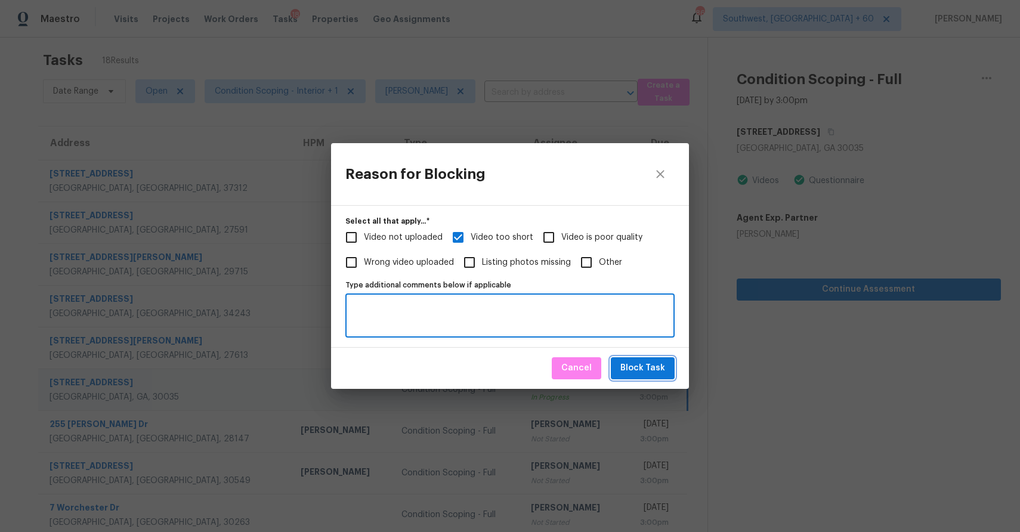
click at [635, 377] on button "Block Task" at bounding box center [643, 368] width 64 height 22
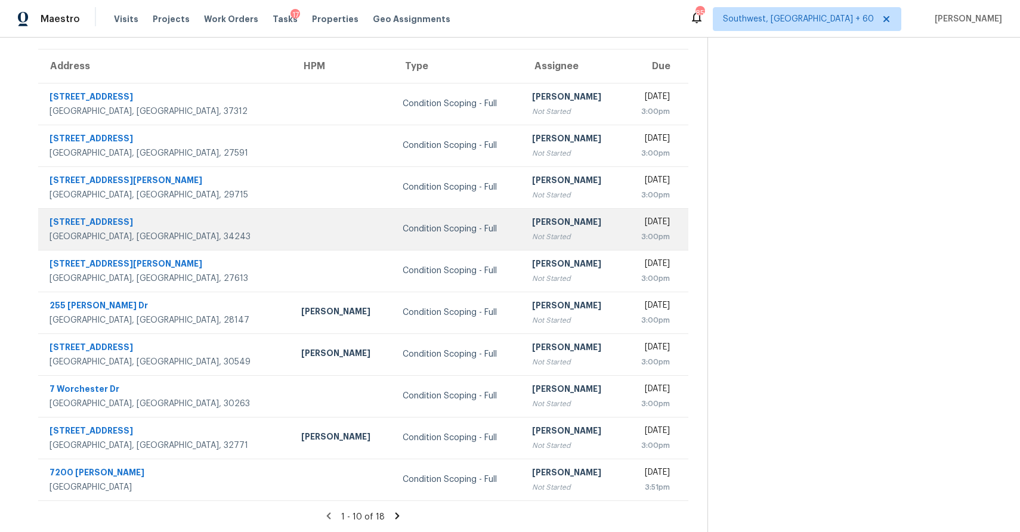
scroll to position [0, 0]
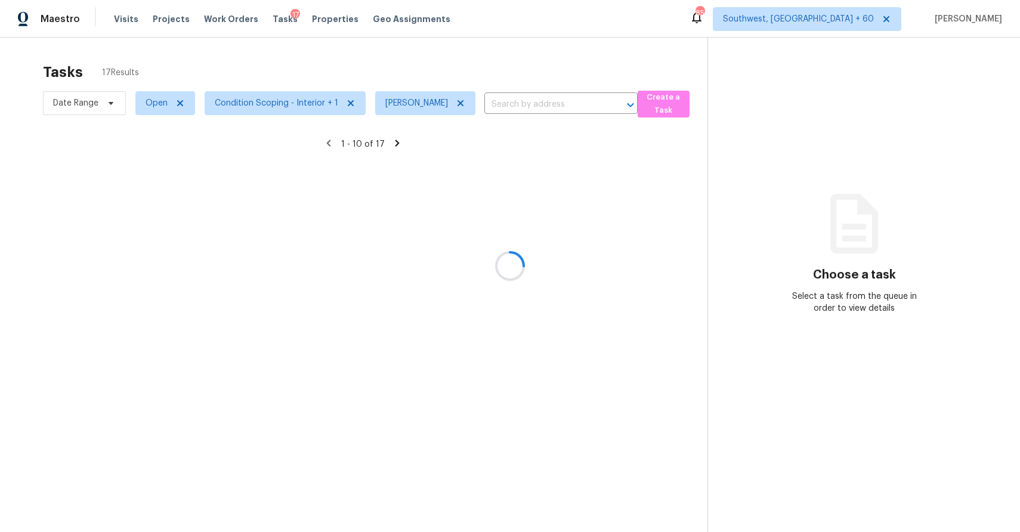
click at [406, 88] on div at bounding box center [510, 266] width 1020 height 532
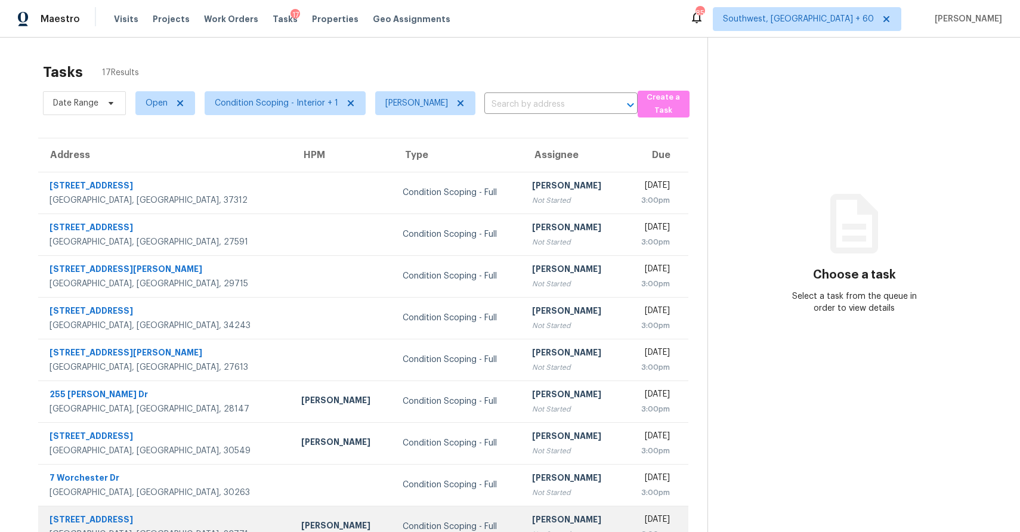
scroll to position [89, 0]
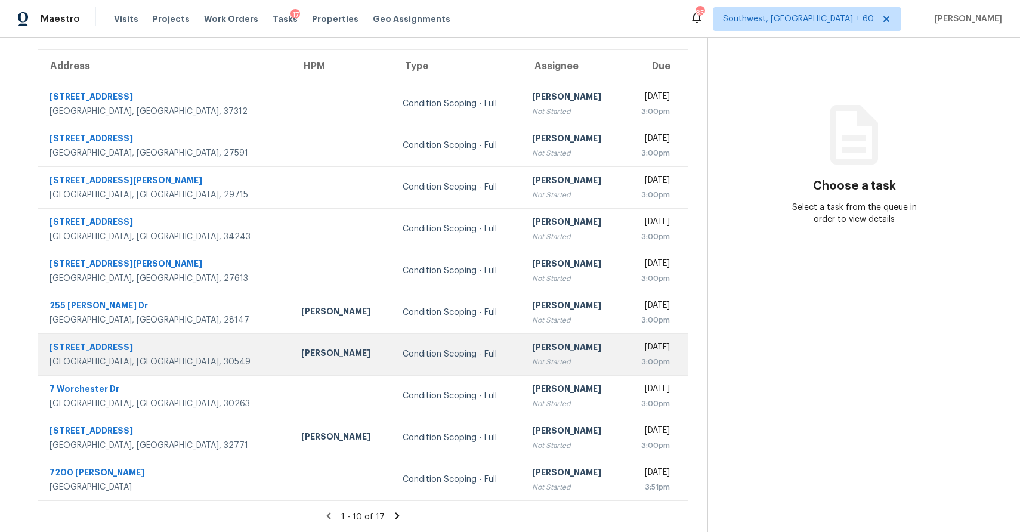
click at [403, 351] on div "Condition Scoping - Full" at bounding box center [458, 354] width 110 height 12
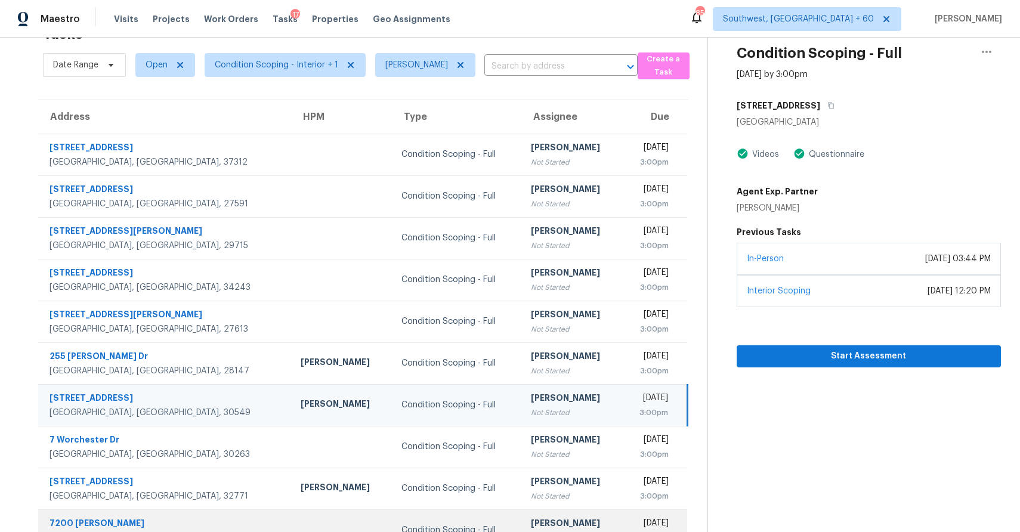
scroll to position [2, 0]
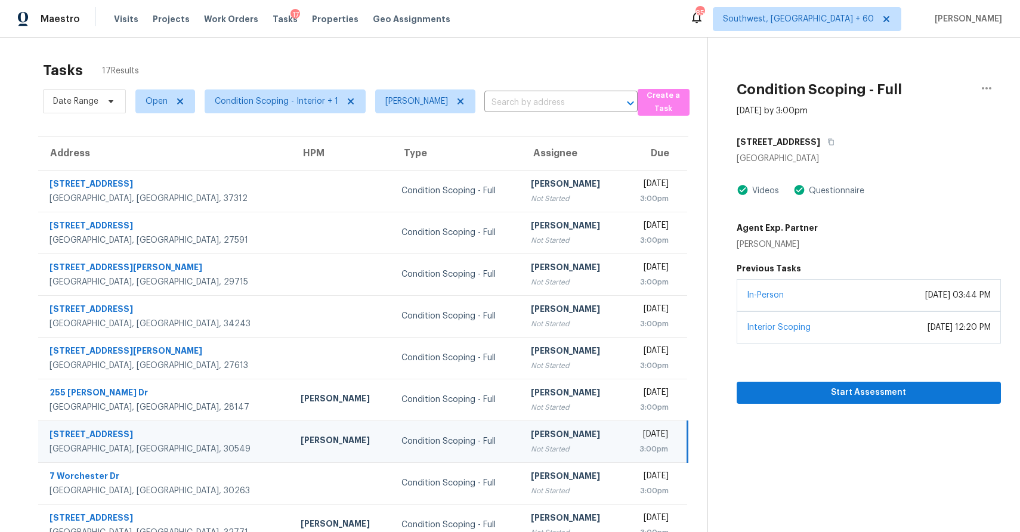
click at [631, 443] on div "3:00pm" at bounding box center [649, 449] width 37 height 12
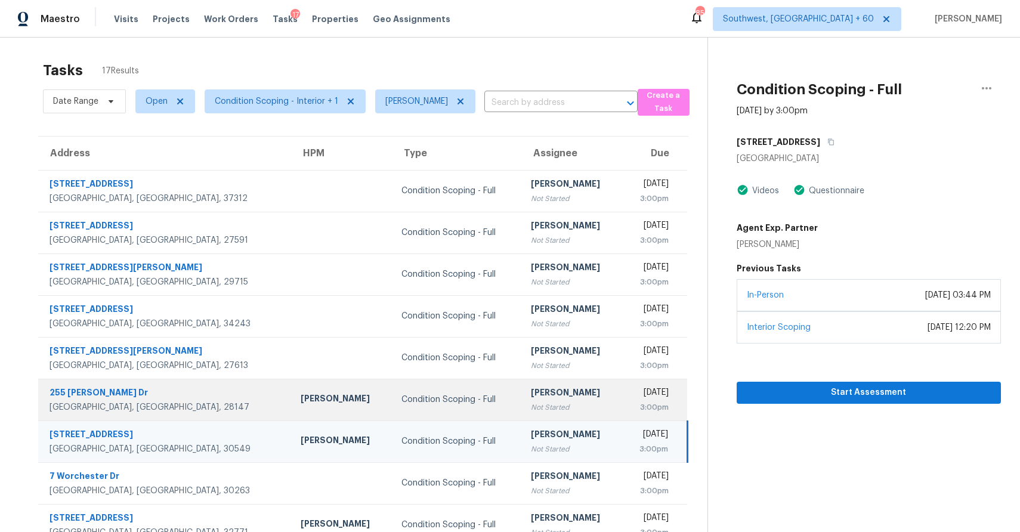
scroll to position [89, 0]
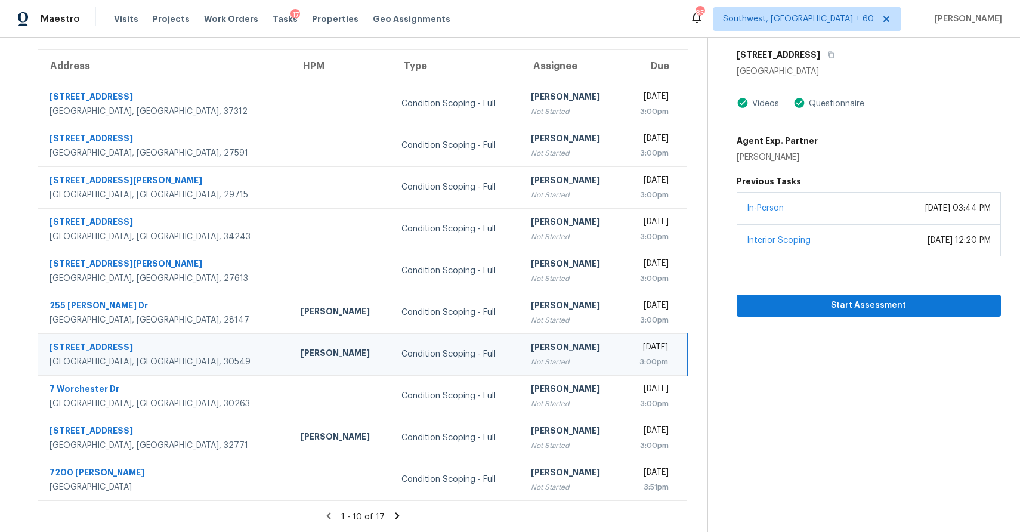
click at [542, 350] on td "Ranjith Kumar P Not Started" at bounding box center [571, 355] width 101 height 42
click at [402, 355] on div "Condition Scoping - Full" at bounding box center [457, 354] width 110 height 12
click at [764, 314] on button "Start Assessment" at bounding box center [869, 306] width 264 height 22
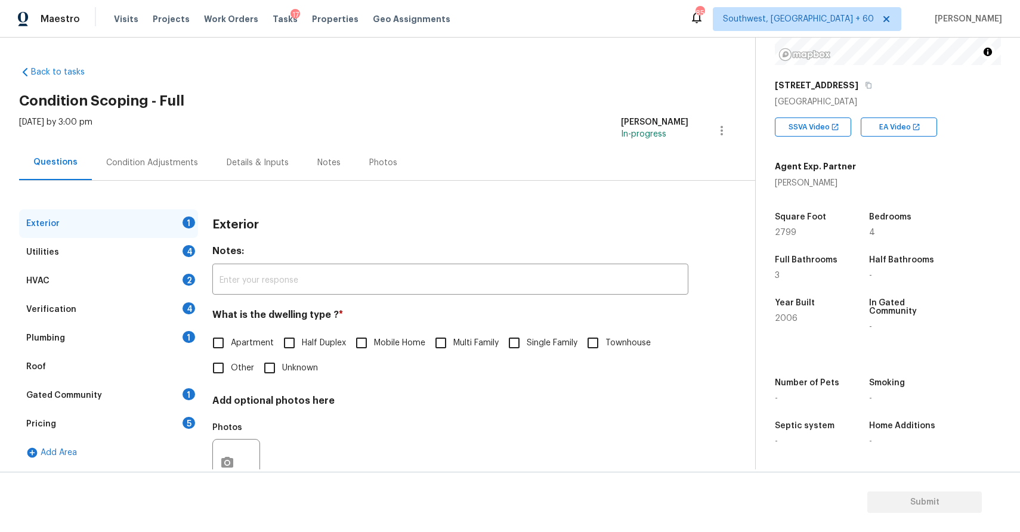
scroll to position [42, 0]
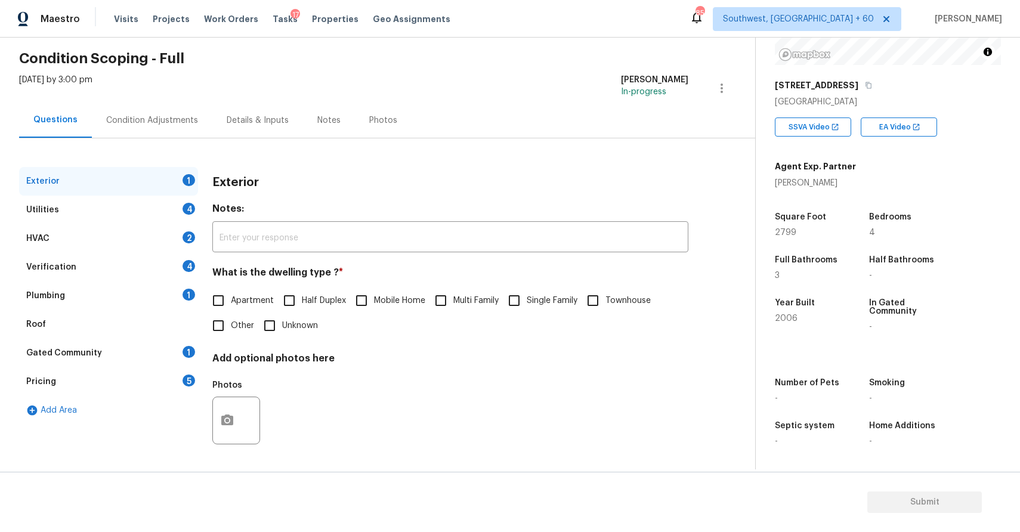
click at [516, 314] on div "Apartment Half Duplex Mobile Home Multi Family Single Family Townhouse Other Un…" at bounding box center [450, 313] width 476 height 50
click at [514, 300] on input "Single Family" at bounding box center [514, 300] width 25 height 25
checkbox input "true"
click at [184, 213] on div "4" at bounding box center [189, 209] width 13 height 12
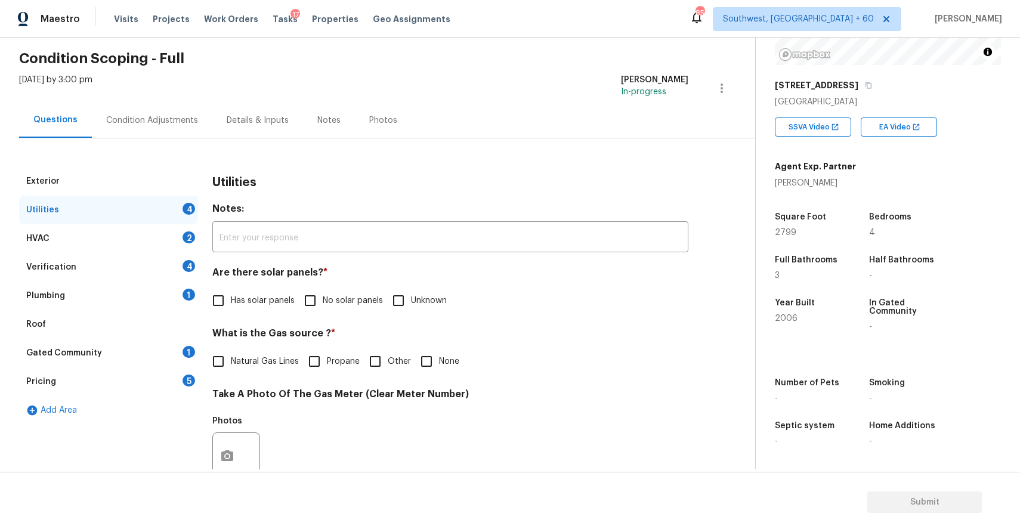
click at [332, 305] on span "No solar panels" at bounding box center [353, 301] width 60 height 13
click at [323, 305] on input "No solar panels" at bounding box center [310, 300] width 25 height 25
checkbox input "true"
click at [425, 370] on input "None" at bounding box center [426, 361] width 25 height 25
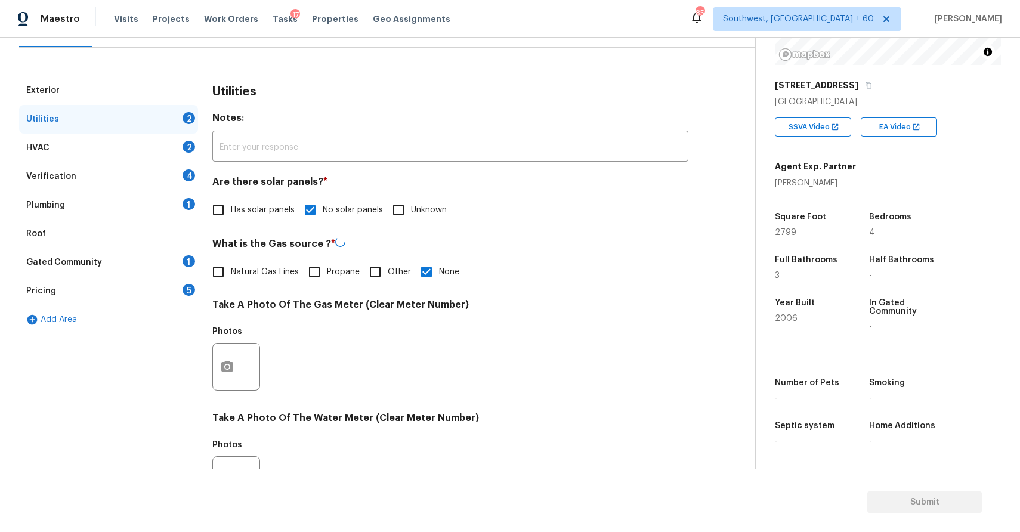
scroll to position [190, 0]
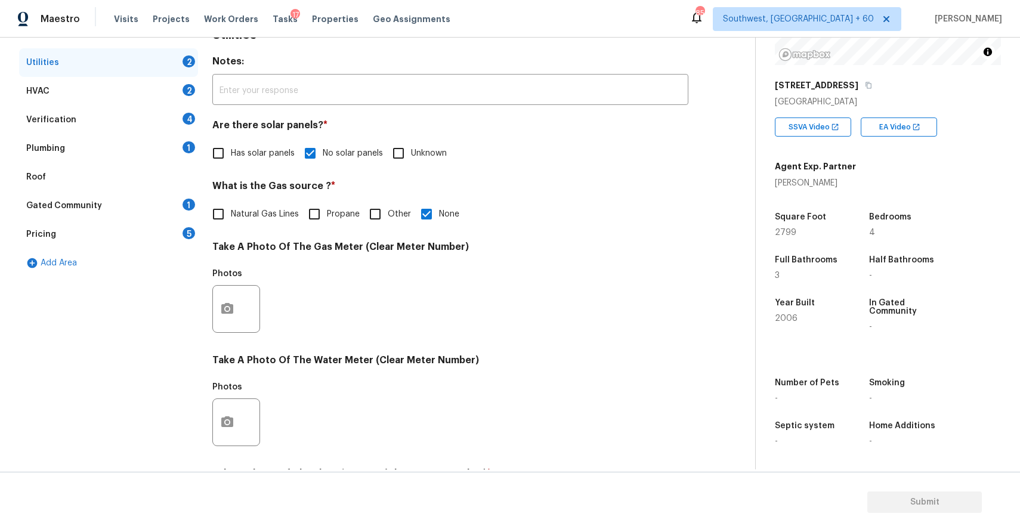
click at [437, 223] on input "None" at bounding box center [426, 214] width 25 height 25
checkbox input "false"
click at [392, 365] on h4 "Take A Photo Of The Water Meter (Clear Meter Number)" at bounding box center [450, 364] width 476 height 17
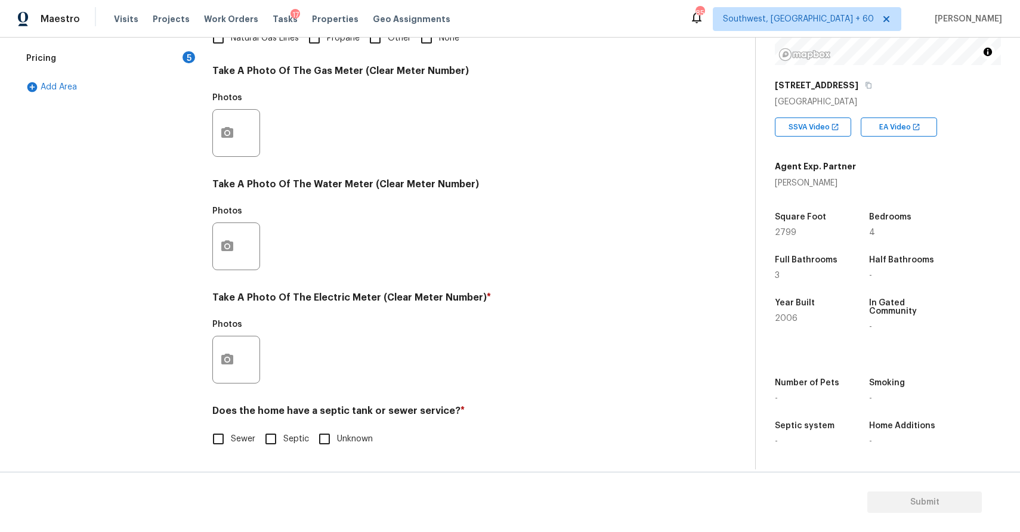
scroll to position [366, 0]
click at [237, 446] on label "Sewer" at bounding box center [231, 439] width 50 height 25
click at [231, 446] on input "Sewer" at bounding box center [218, 439] width 25 height 25
checkbox input "true"
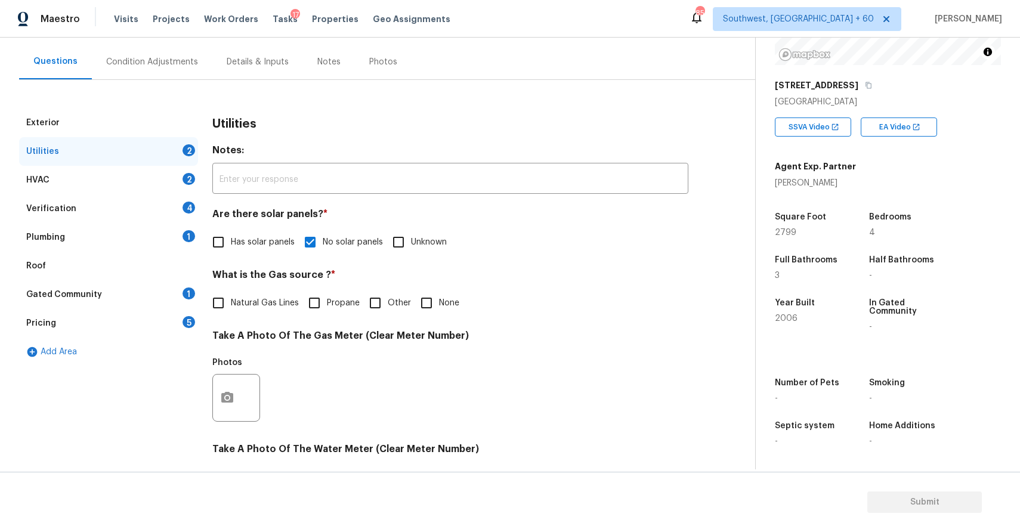
scroll to position [0, 0]
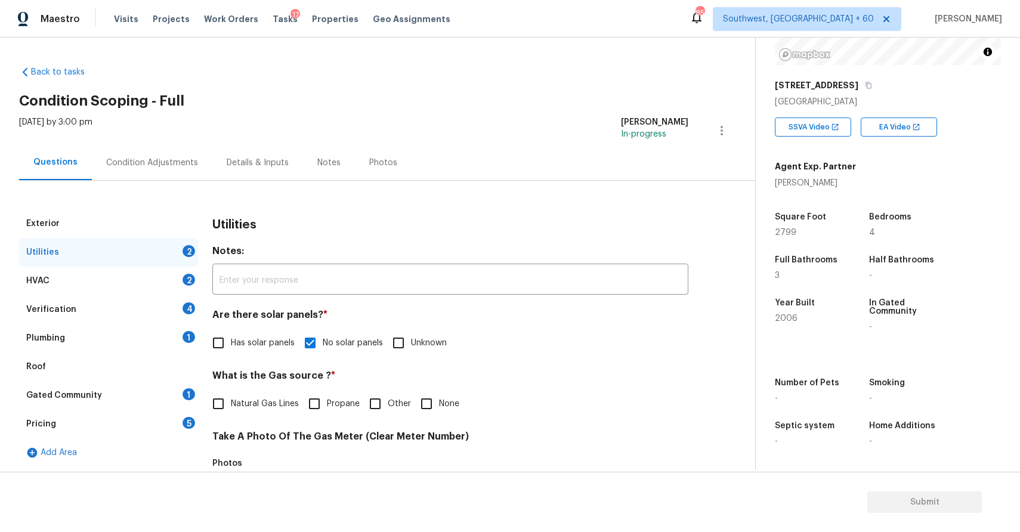
click at [168, 261] on div "Utilities 2" at bounding box center [108, 252] width 179 height 29
click at [191, 285] on div "2" at bounding box center [189, 280] width 13 height 12
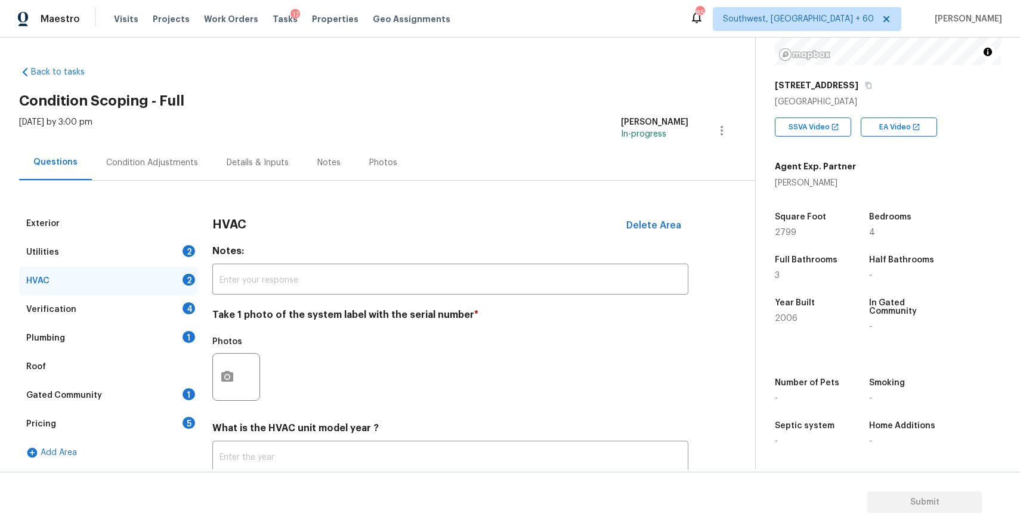
scroll to position [82, 0]
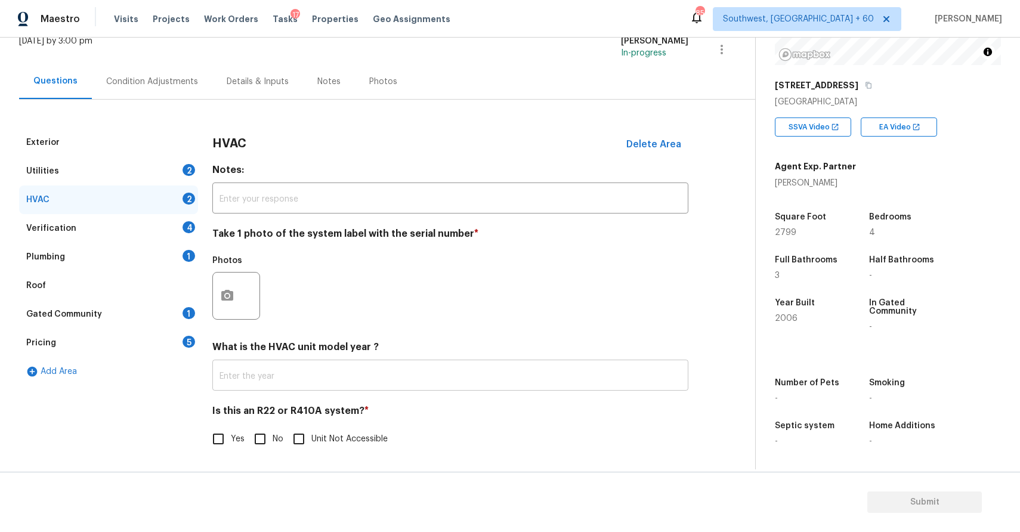
click at [365, 388] on input "text" at bounding box center [450, 377] width 476 height 28
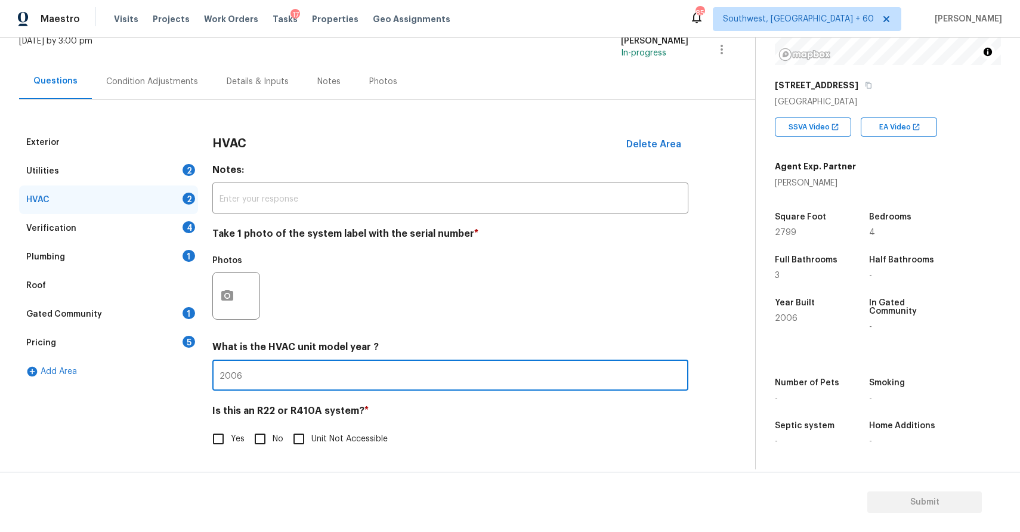
type input "2006"
click at [323, 264] on div "Photos" at bounding box center [450, 288] width 476 height 78
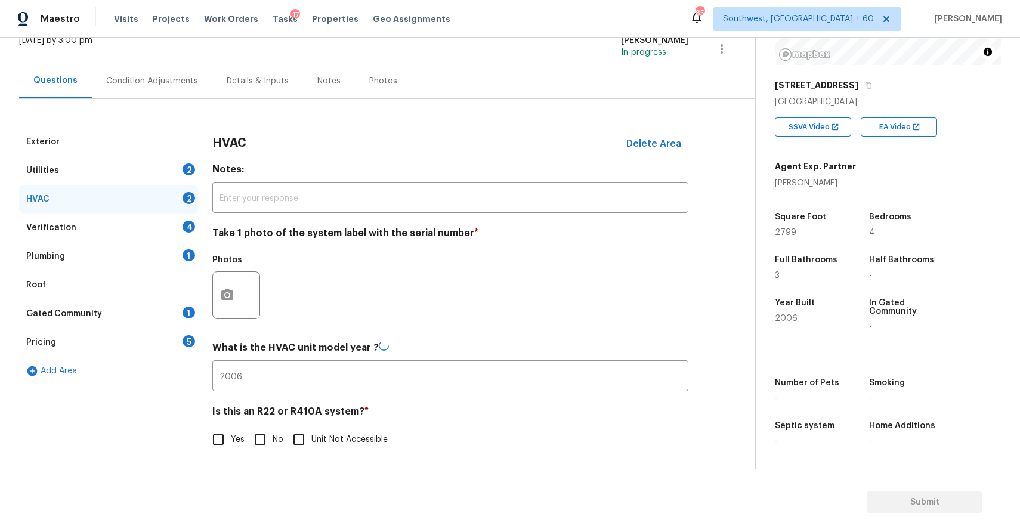
click at [271, 437] on input "No" at bounding box center [260, 439] width 25 height 25
checkbox input "true"
click at [163, 245] on div "Plumbing 1" at bounding box center [108, 256] width 179 height 29
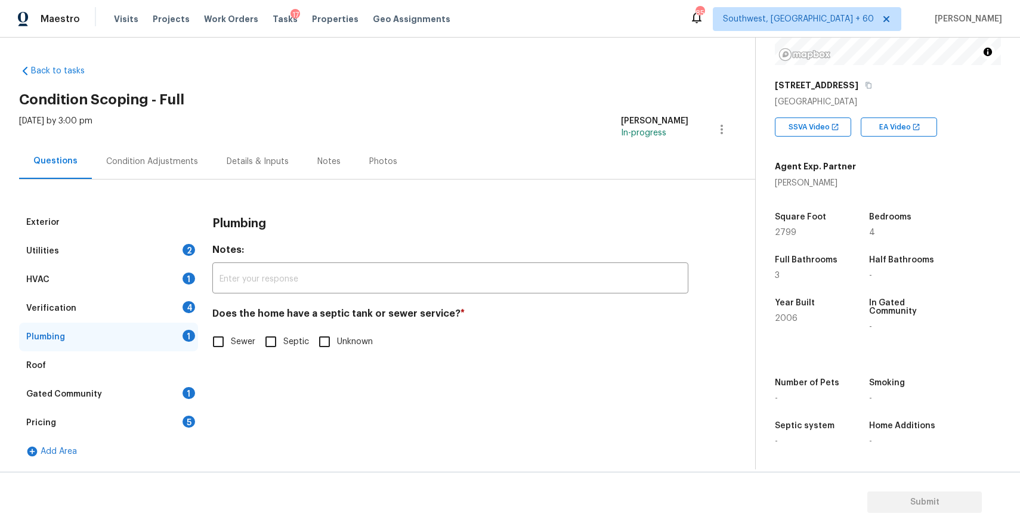
scroll to position [1, 0]
click at [205, 337] on div "Exterior Utilities 2 HVAC 1 Verification 4 Plumbing 1 Roof Gated Community 1 Pr…" at bounding box center [373, 337] width 708 height 258
click at [230, 343] on input "Sewer" at bounding box center [218, 341] width 25 height 25
checkbox input "true"
click at [177, 316] on div "Verification 4" at bounding box center [108, 308] width 179 height 29
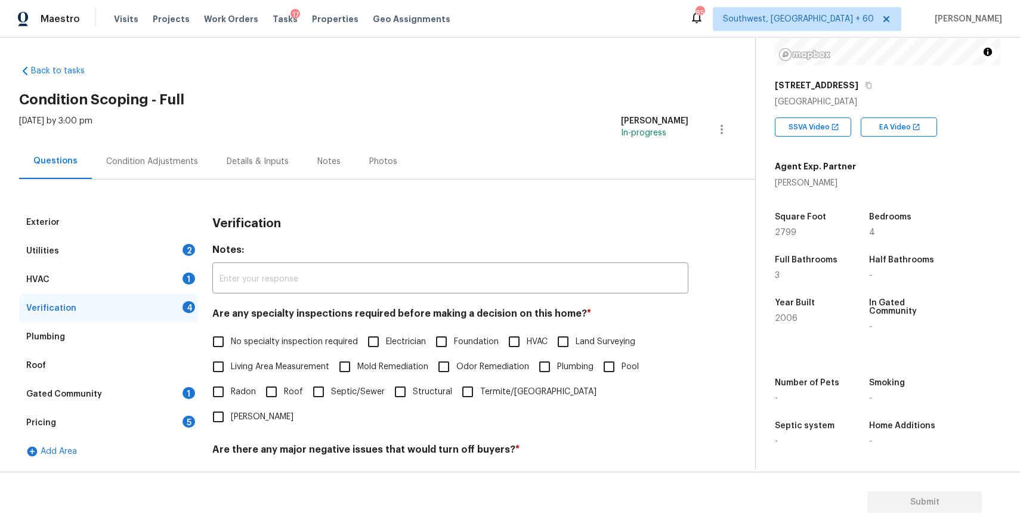
click at [245, 334] on label "No specialty inspection required" at bounding box center [282, 341] width 152 height 25
click at [231, 334] on input "No specialty inspection required" at bounding box center [218, 341] width 25 height 25
checkbox input "true"
click at [259, 465] on input "No" at bounding box center [260, 477] width 25 height 25
checkbox input "true"
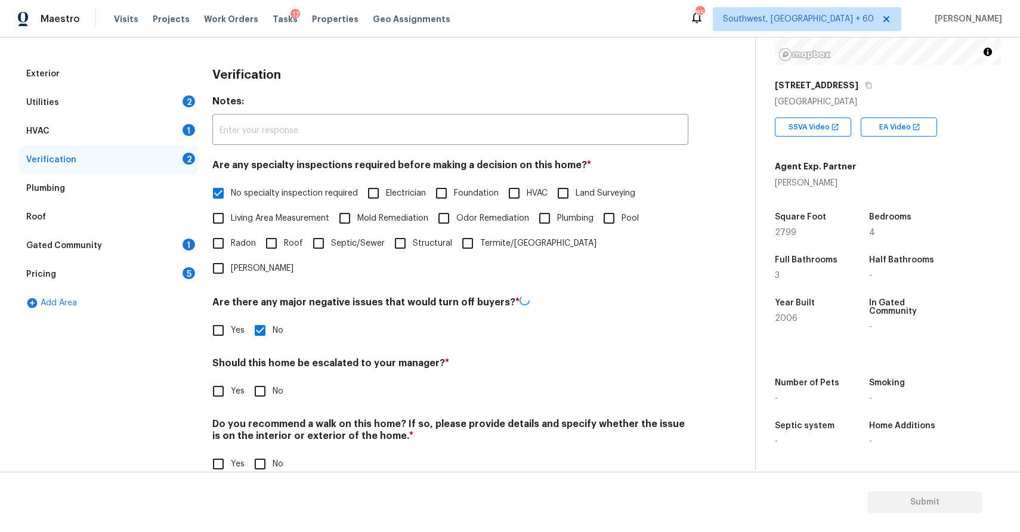
scroll to position [149, 0]
click at [231, 385] on span "Yes" at bounding box center [238, 391] width 14 height 13
click at [231, 379] on input "Yes" at bounding box center [218, 391] width 25 height 25
checkbox input "true"
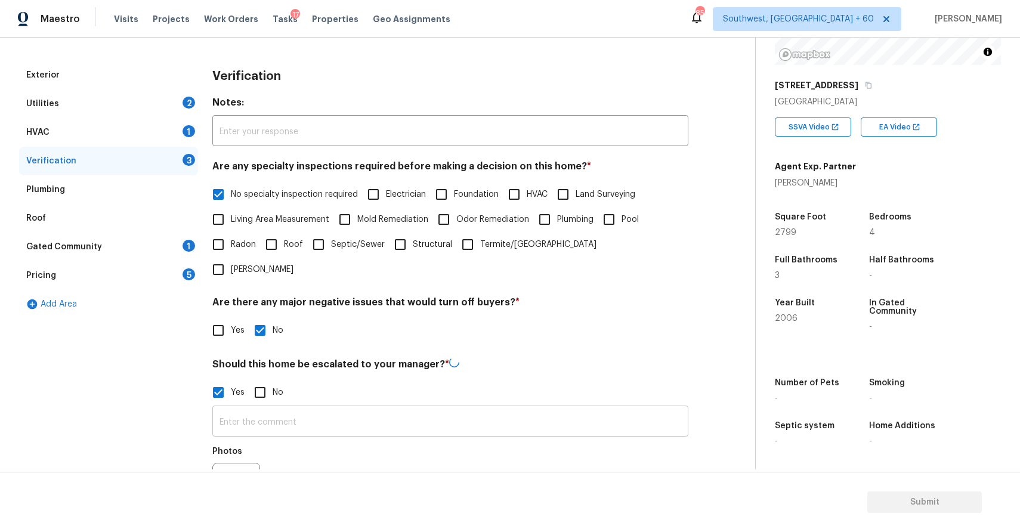
click at [279, 409] on input "text" at bounding box center [450, 423] width 476 height 28
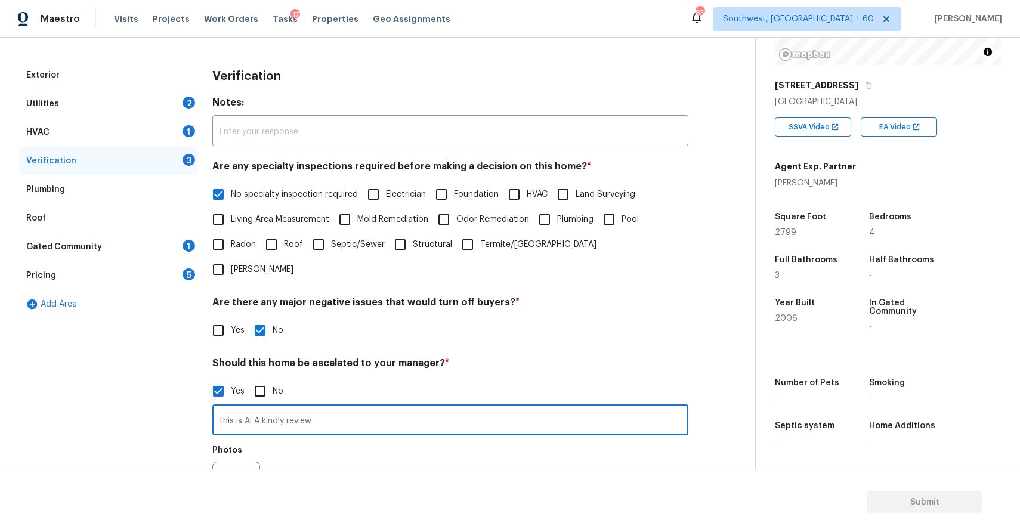
scroll to position [262, 0]
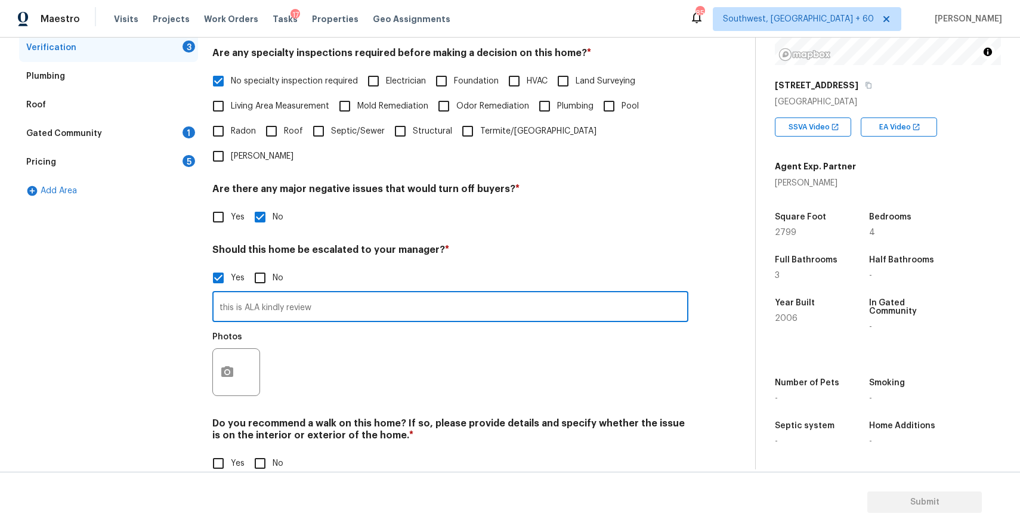
type input "this is ALA kindly review"
click at [232, 349] on button "button" at bounding box center [227, 372] width 29 height 47
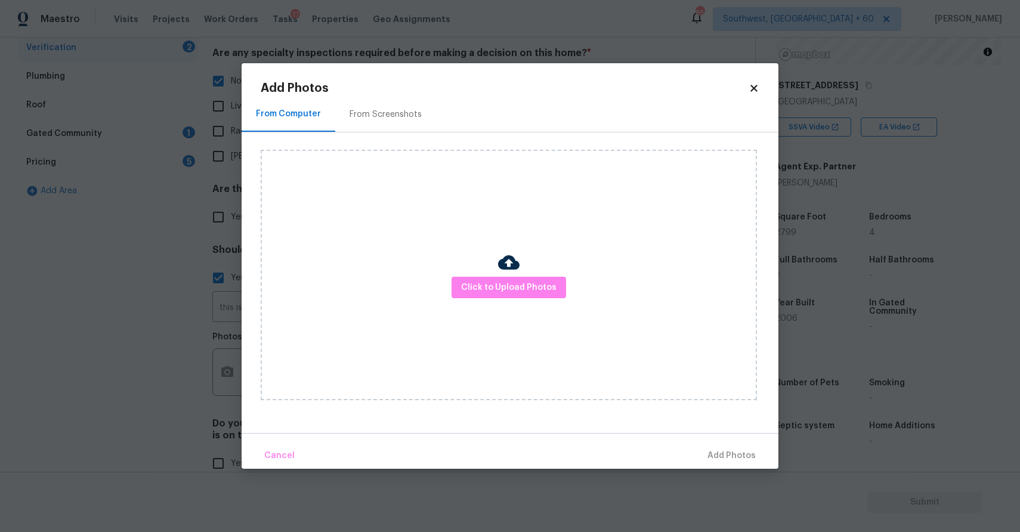
click at [551, 274] on div "Click to Upload Photos" at bounding box center [509, 275] width 496 height 251
click at [530, 296] on button "Click to Upload Photos" at bounding box center [509, 288] width 115 height 22
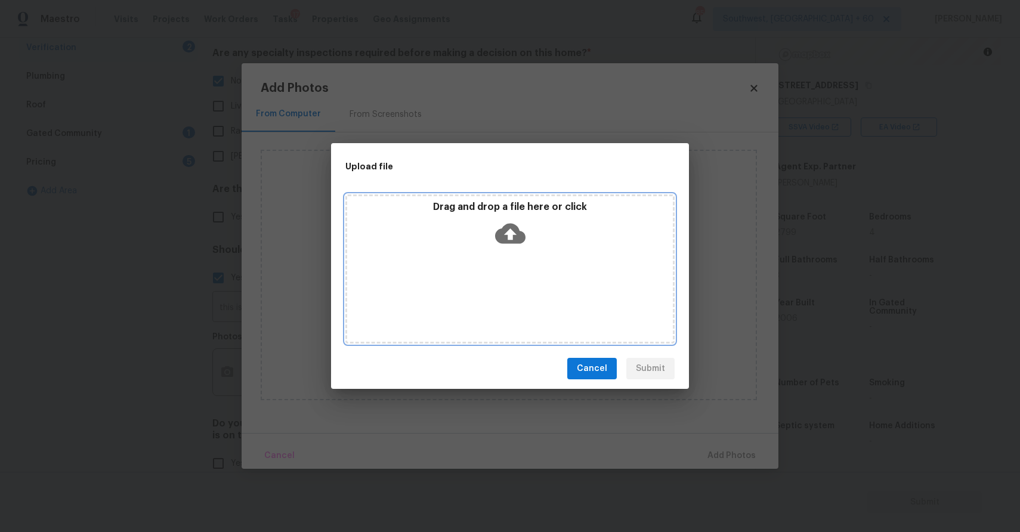
click at [518, 242] on icon at bounding box center [510, 234] width 30 height 20
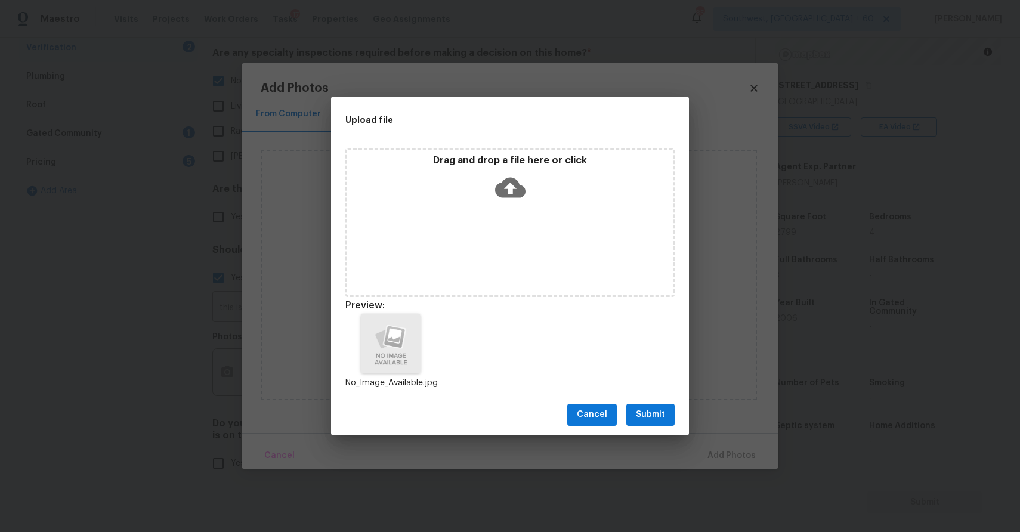
click at [656, 412] on span "Submit" at bounding box center [650, 415] width 29 height 15
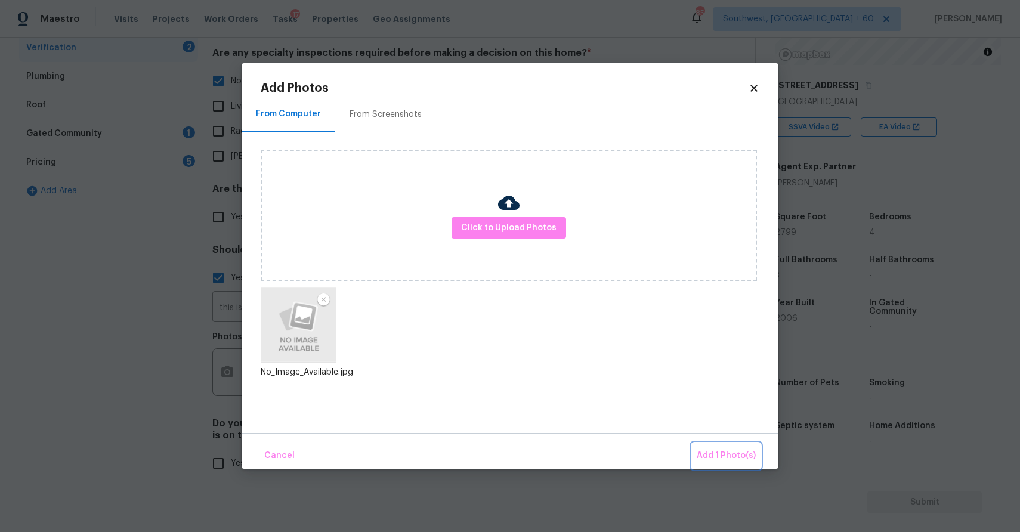
click at [742, 458] on span "Add 1 Photo(s)" at bounding box center [726, 456] width 59 height 15
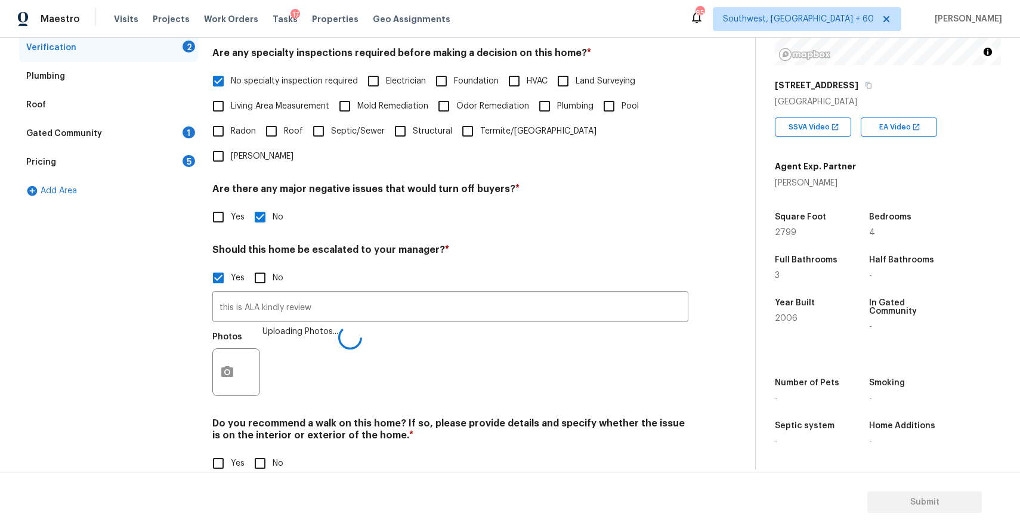
click at [271, 421] on h4 "Do you recommend a walk on this home? If so, please provide details and specify…" at bounding box center [450, 432] width 476 height 29
click at [269, 451] on input "No" at bounding box center [260, 463] width 25 height 25
checkbox input "true"
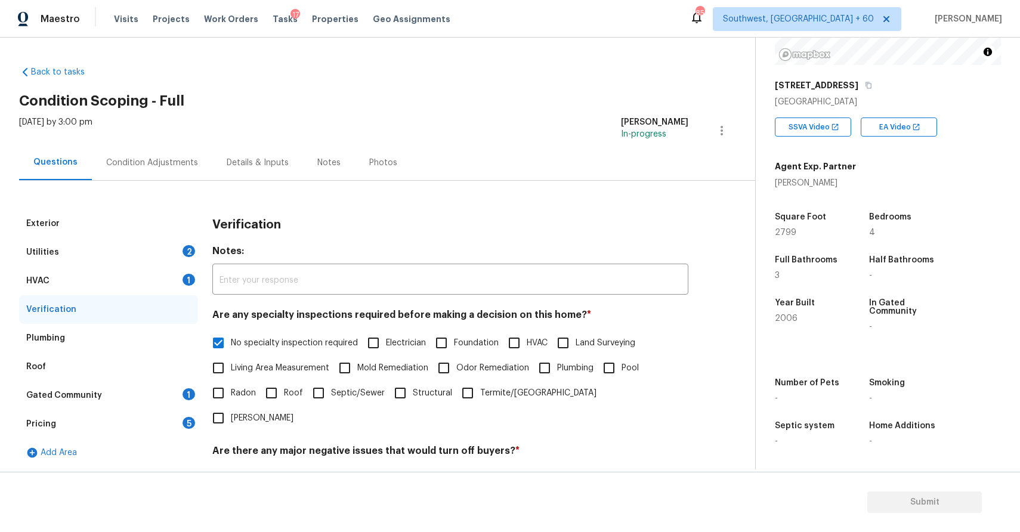
click at [178, 403] on div "Gated Community 1" at bounding box center [108, 395] width 179 height 29
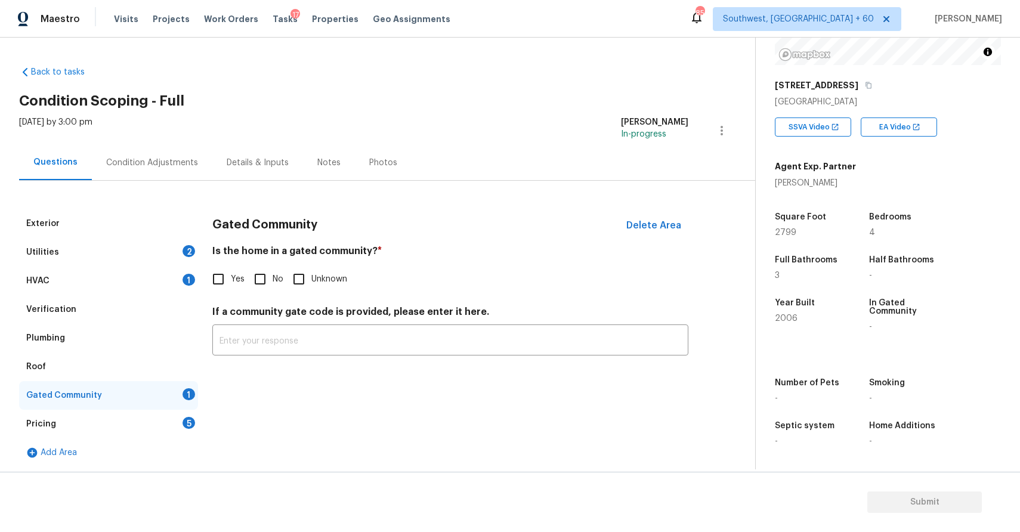
click at [261, 291] on input "No" at bounding box center [260, 279] width 25 height 25
checkbox input "true"
click at [153, 420] on div "Pricing 5" at bounding box center [108, 423] width 179 height 29
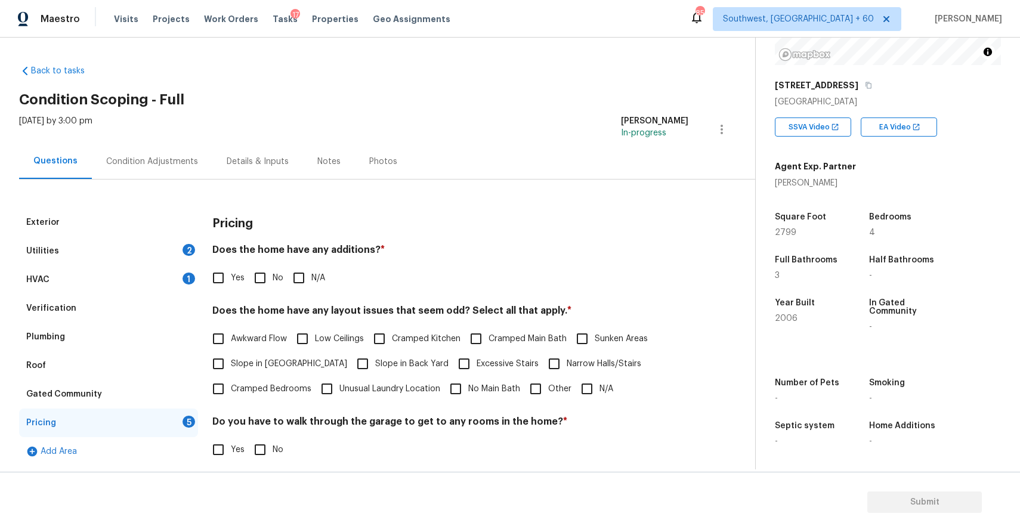
click at [149, 375] on div "Roof" at bounding box center [108, 365] width 179 height 29
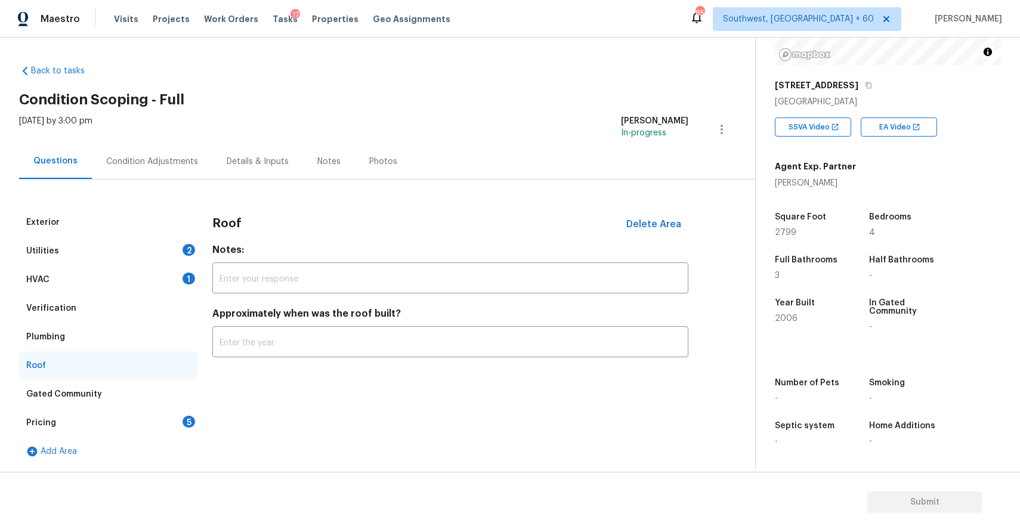
click at [170, 397] on div "Gated Community" at bounding box center [108, 394] width 179 height 29
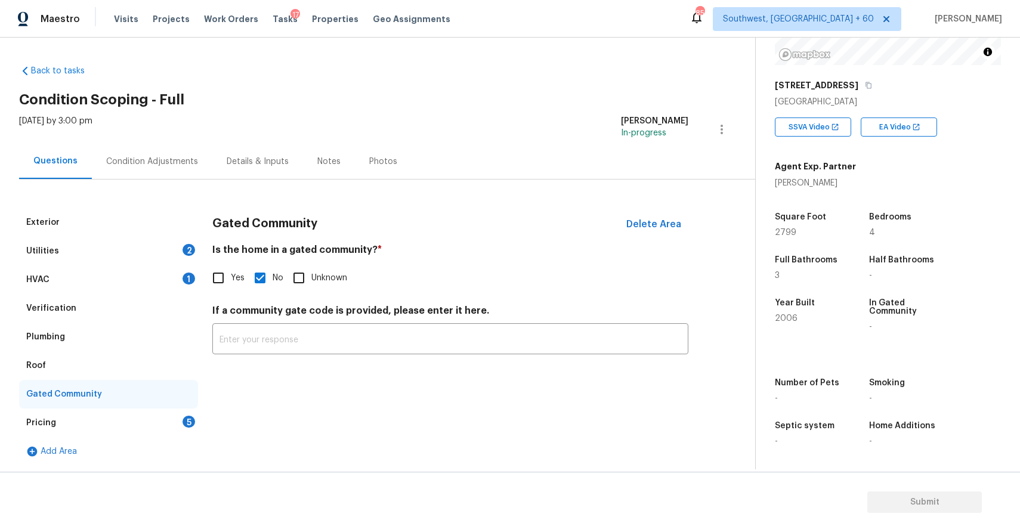
click at [152, 410] on div "Pricing 5" at bounding box center [108, 423] width 179 height 29
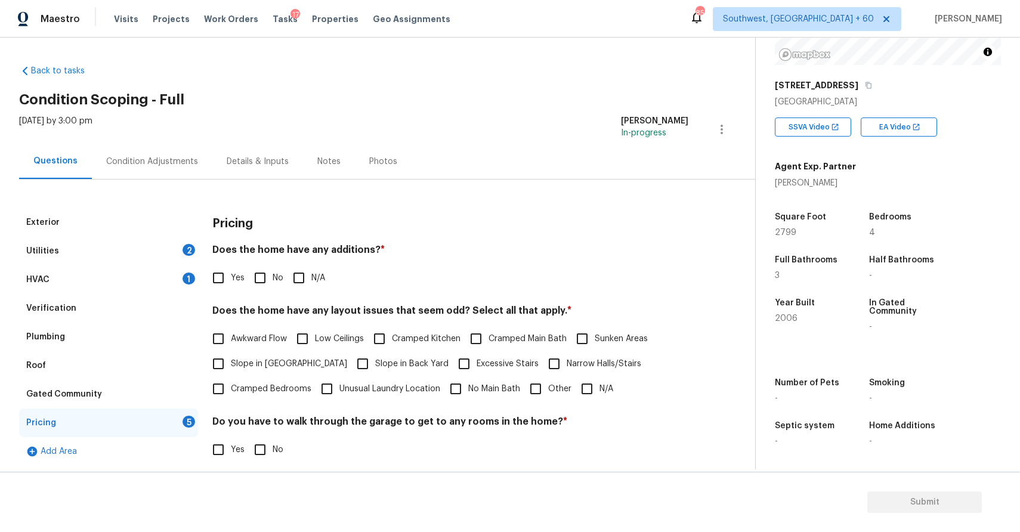
click at [305, 279] on input "N/A" at bounding box center [298, 278] width 25 height 25
checkbox input "true"
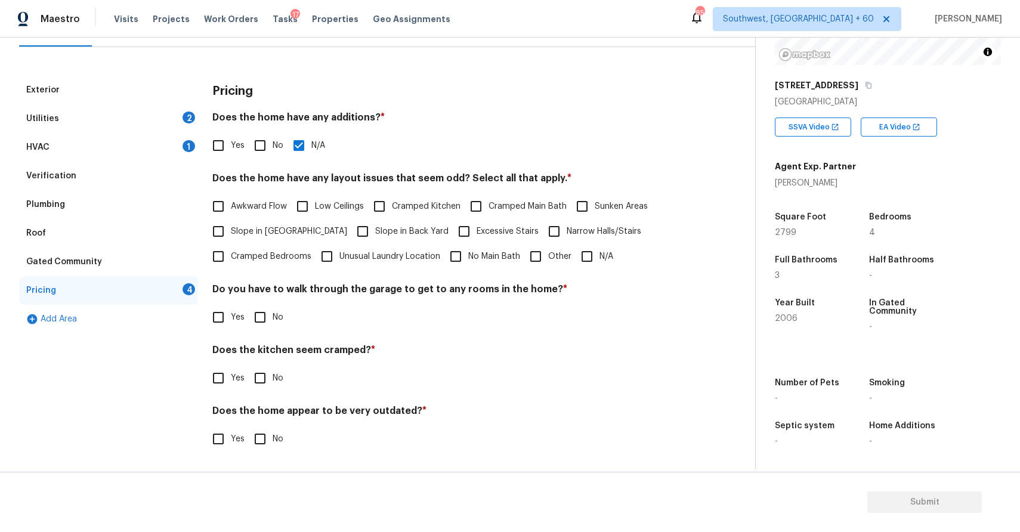
click at [255, 319] on input "No" at bounding box center [260, 317] width 25 height 25
checkbox input "true"
click at [591, 260] on input "N/A" at bounding box center [587, 256] width 25 height 25
checkbox input "true"
click at [268, 441] on input "No" at bounding box center [260, 439] width 25 height 25
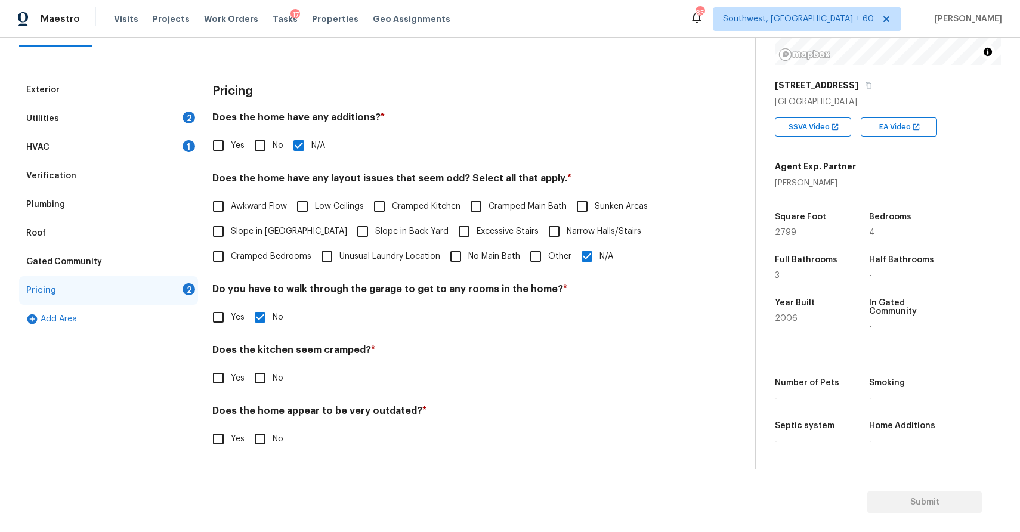
checkbox input "true"
click at [288, 382] on div "Yes No" at bounding box center [450, 378] width 476 height 25
click at [271, 382] on input "No" at bounding box center [260, 378] width 25 height 25
checkbox input "true"
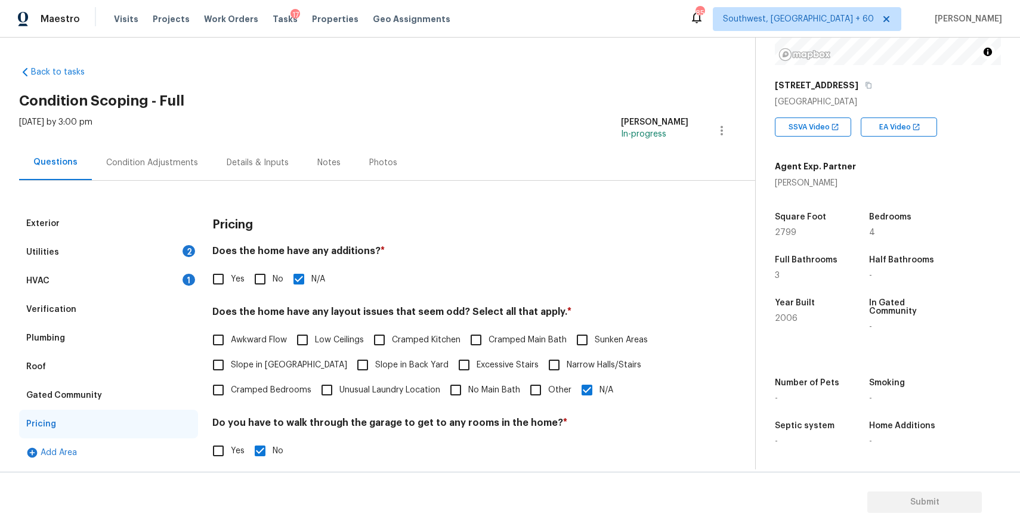
click at [144, 153] on div "Condition Adjustments" at bounding box center [152, 162] width 121 height 35
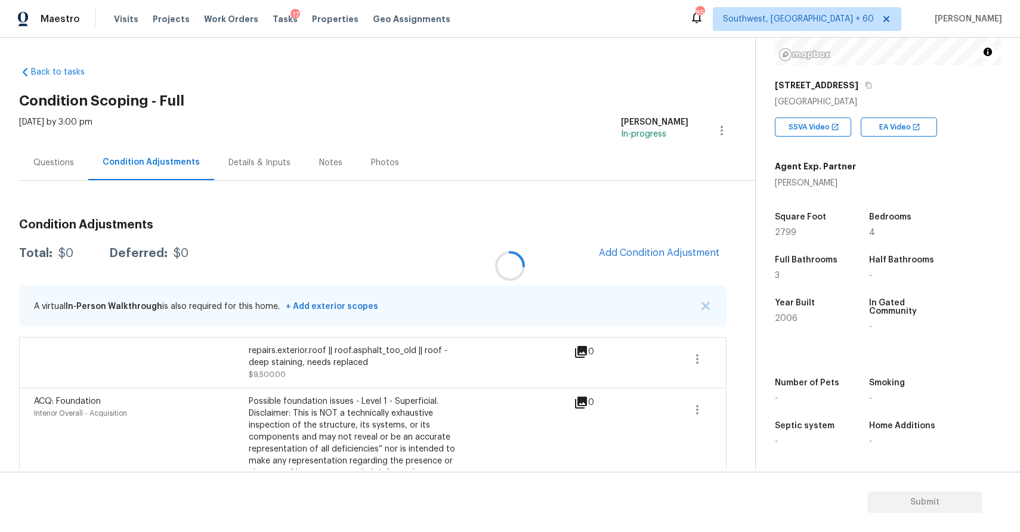
click at [703, 300] on div at bounding box center [510, 266] width 1020 height 532
click at [710, 307] on button "button" at bounding box center [706, 306] width 12 height 12
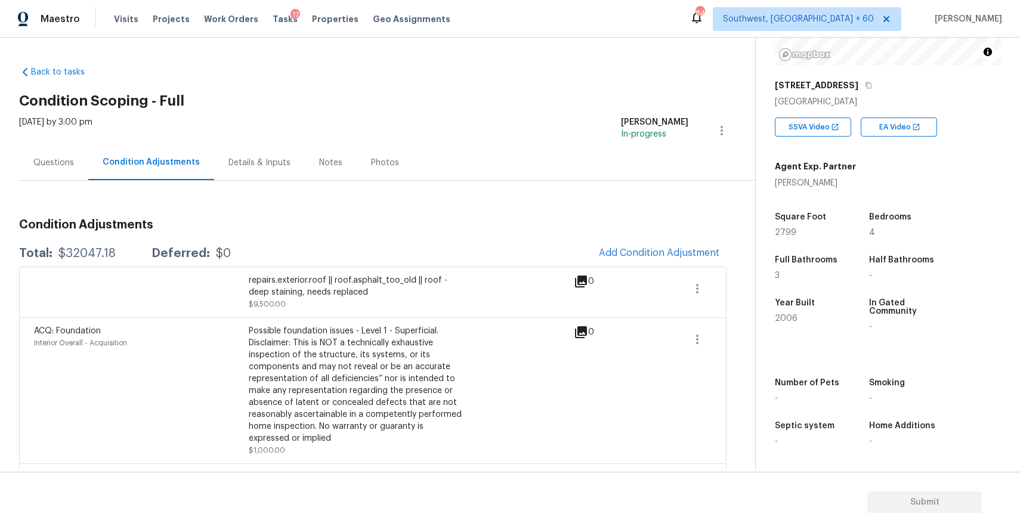
click at [68, 167] on div "Questions" at bounding box center [53, 163] width 41 height 12
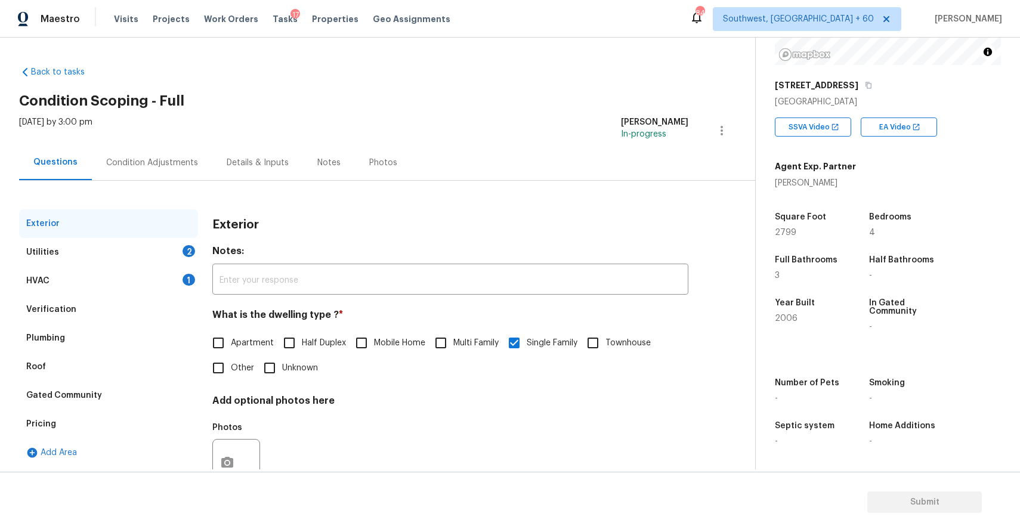
click at [141, 163] on div "Condition Adjustments" at bounding box center [152, 163] width 92 height 12
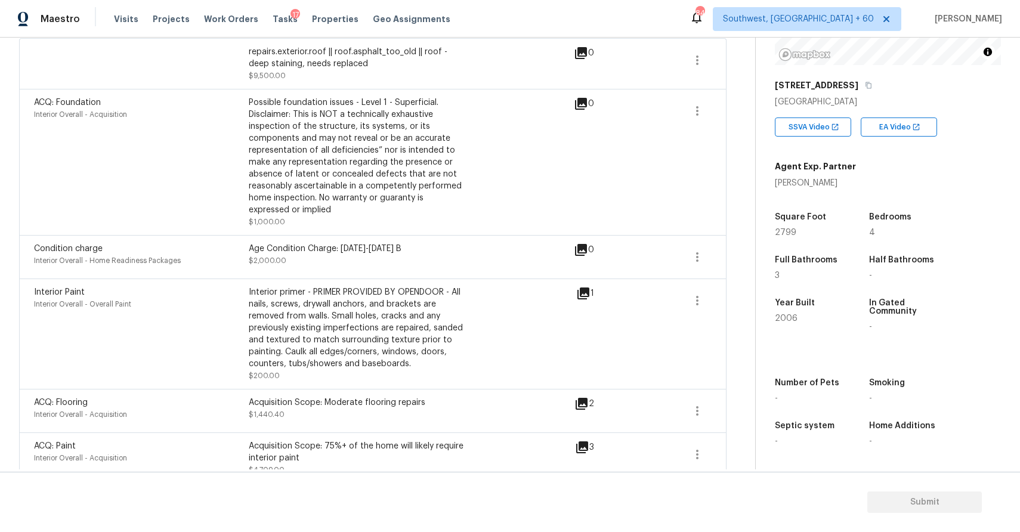
scroll to position [47, 0]
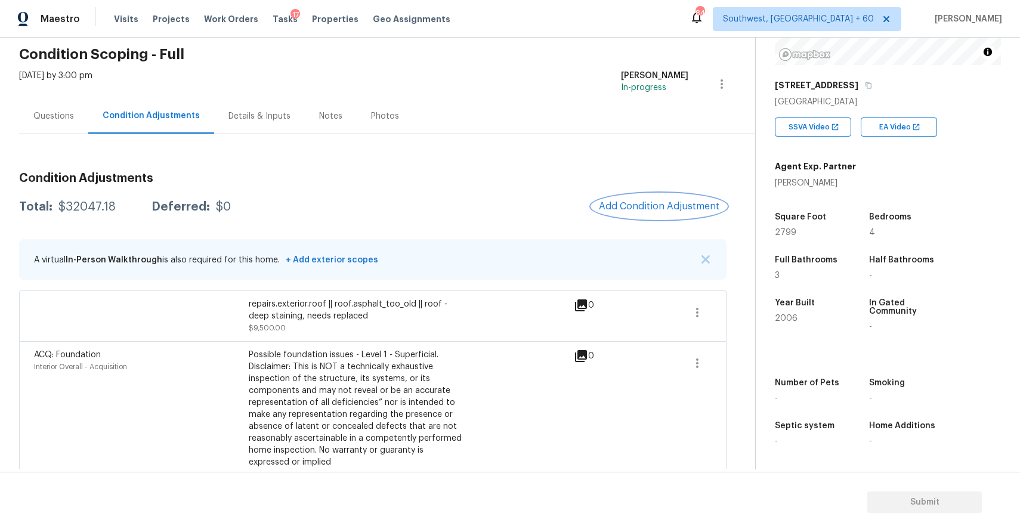
click at [691, 209] on span "Add Condition Adjustment" at bounding box center [659, 206] width 121 height 11
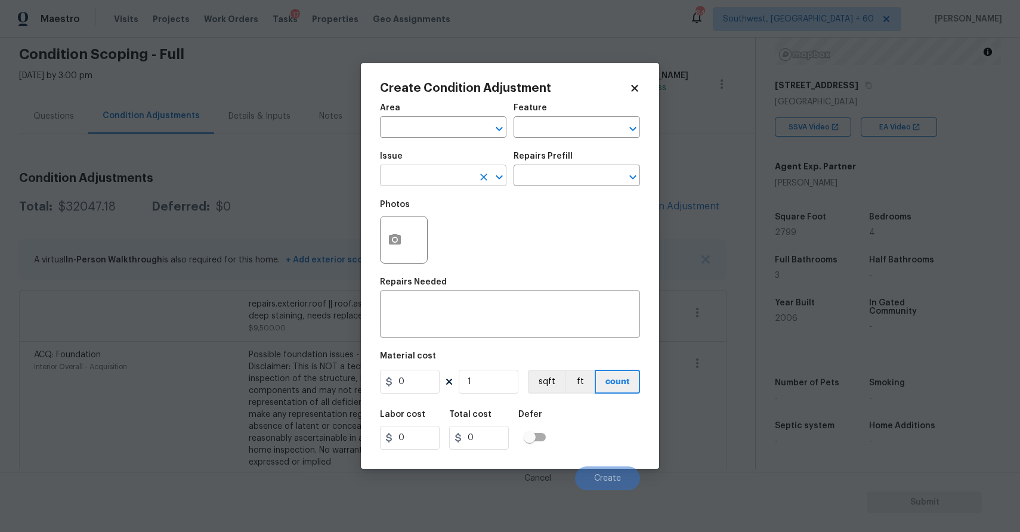
click at [449, 178] on input "text" at bounding box center [426, 177] width 93 height 18
click at [467, 230] on li "Landscape Package" at bounding box center [443, 233] width 126 height 20
type input "Landscape Package"
click at [561, 180] on input "text" at bounding box center [560, 177] width 93 height 18
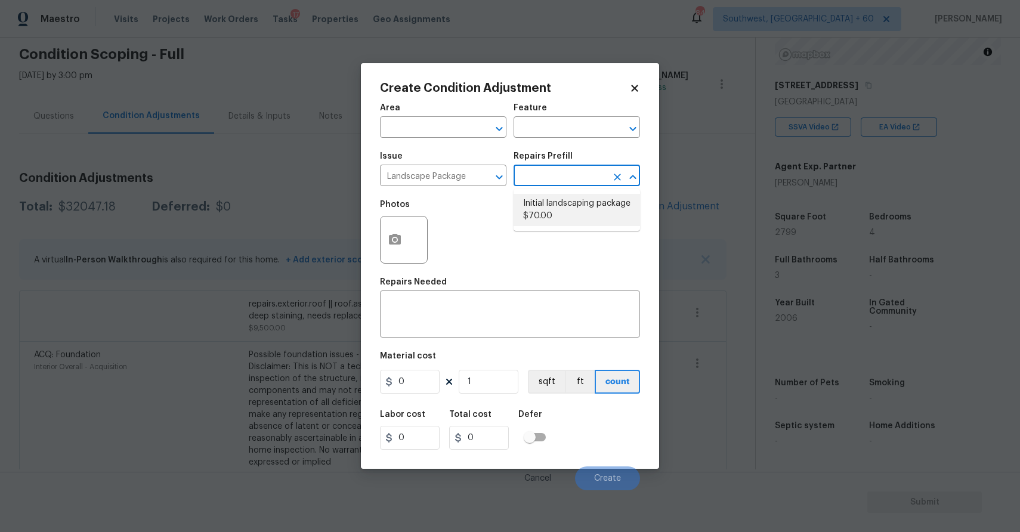
click at [579, 214] on li "Initial landscaping package $70.00" at bounding box center [577, 210] width 126 height 32
type input "Home Readiness Packages"
type textarea "Mowing of grass up to 6" in height. Mow, edge along driveways & sidewalks, trim…"
type input "70"
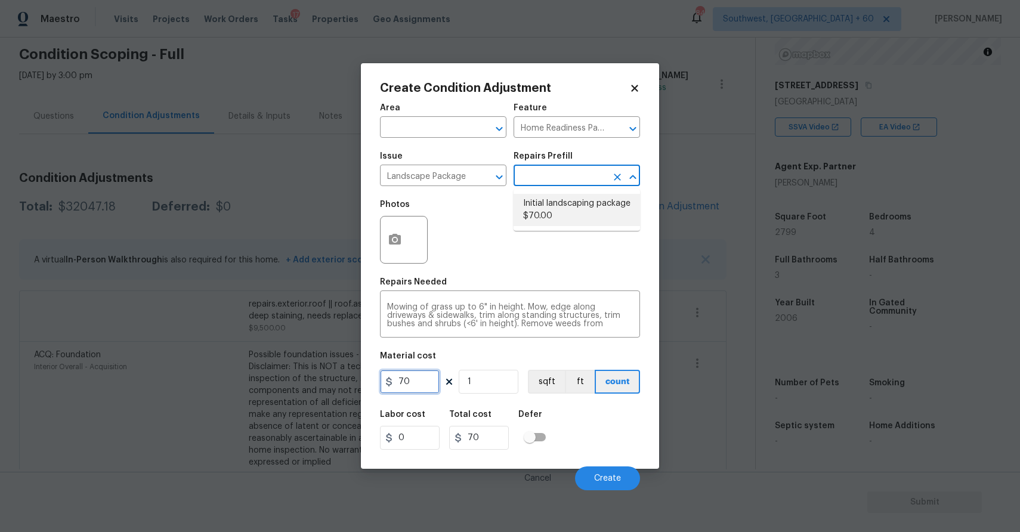
click at [420, 379] on input "70" at bounding box center [410, 382] width 60 height 24
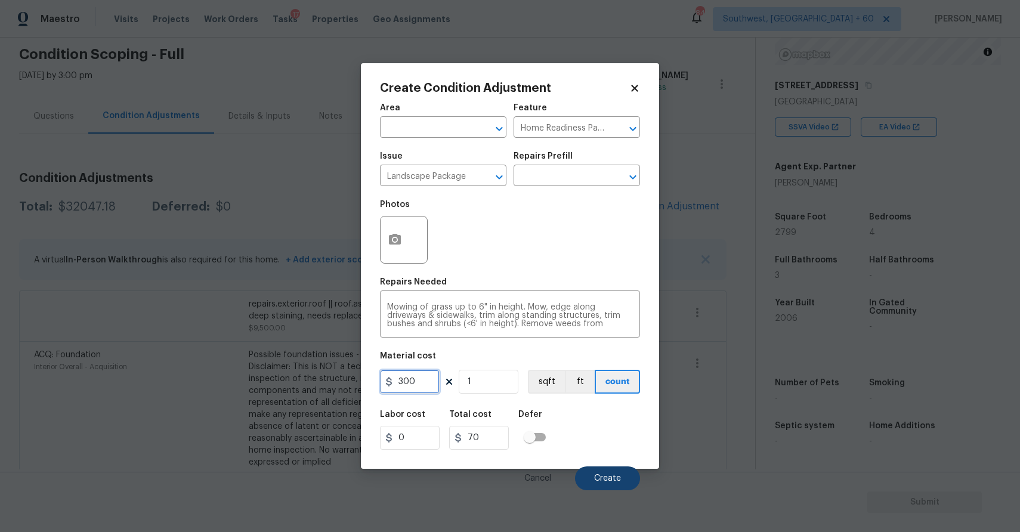
type input "300"
click at [587, 474] on button "Create" at bounding box center [607, 479] width 65 height 24
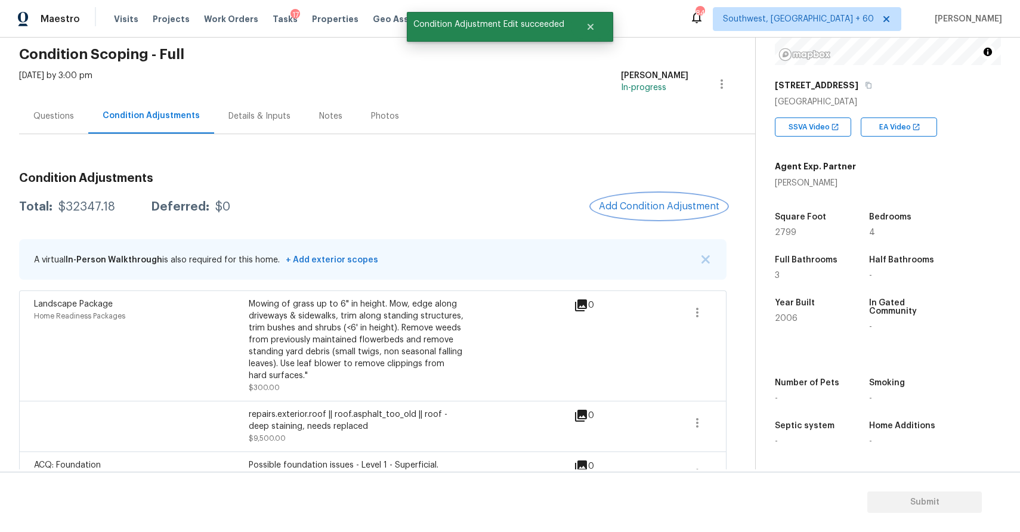
click at [692, 211] on span "Add Condition Adjustment" at bounding box center [659, 206] width 121 height 11
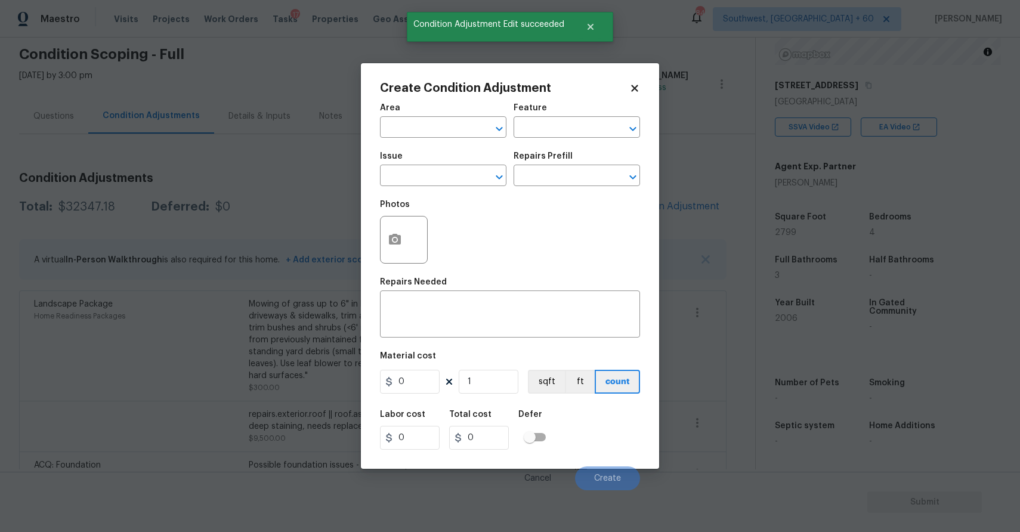
click at [450, 167] on div "Issue" at bounding box center [443, 160] width 126 height 16
click at [431, 165] on div "Issue" at bounding box center [443, 160] width 126 height 16
click at [437, 171] on input "text" at bounding box center [426, 177] width 93 height 18
type input "o"
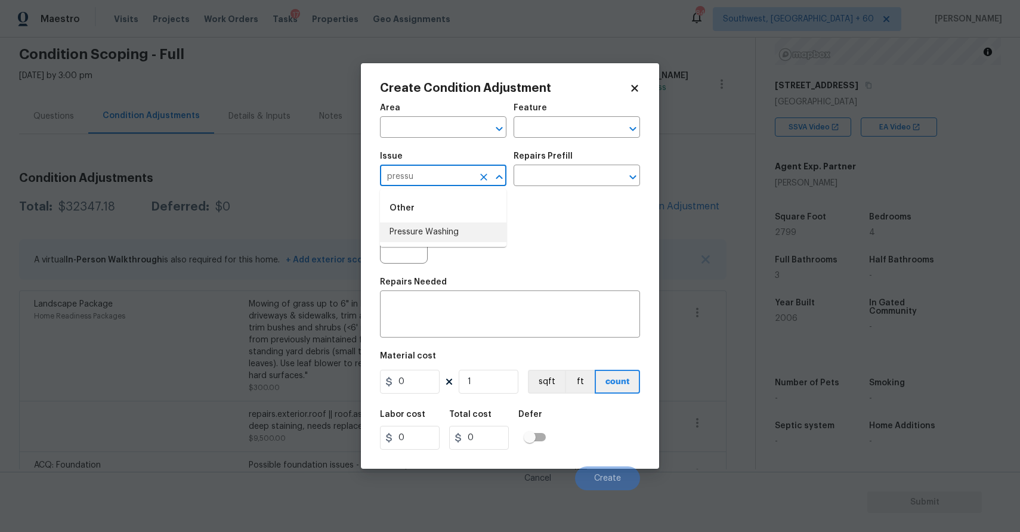
click at [471, 230] on li "Pressure Washing" at bounding box center [443, 233] width 126 height 20
type input "Pressure Washing"
click at [477, 285] on div "Repairs Needed" at bounding box center [510, 286] width 260 height 16
click at [484, 302] on div "x ​" at bounding box center [510, 316] width 260 height 44
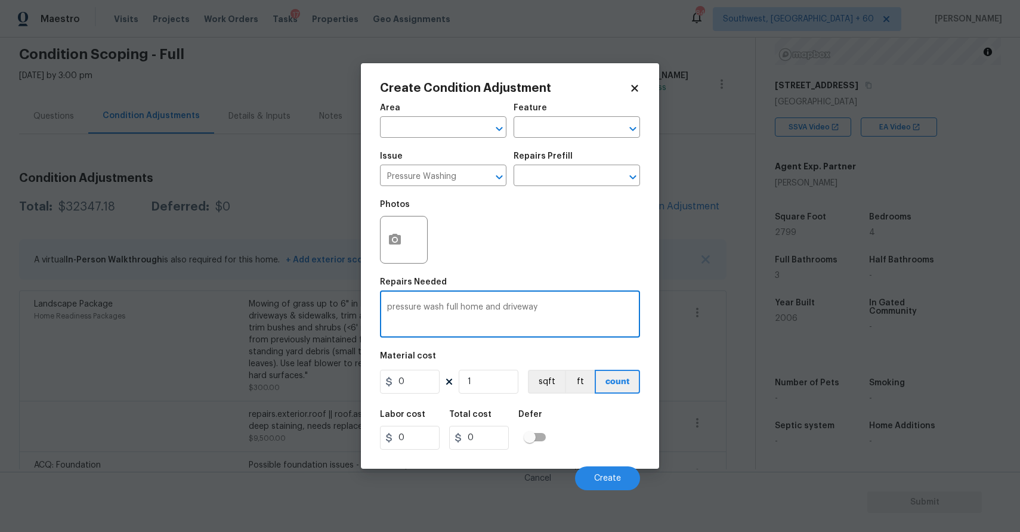
type textarea "pressure wash full home and driveway"
click at [421, 387] on input "0" at bounding box center [410, 382] width 60 height 24
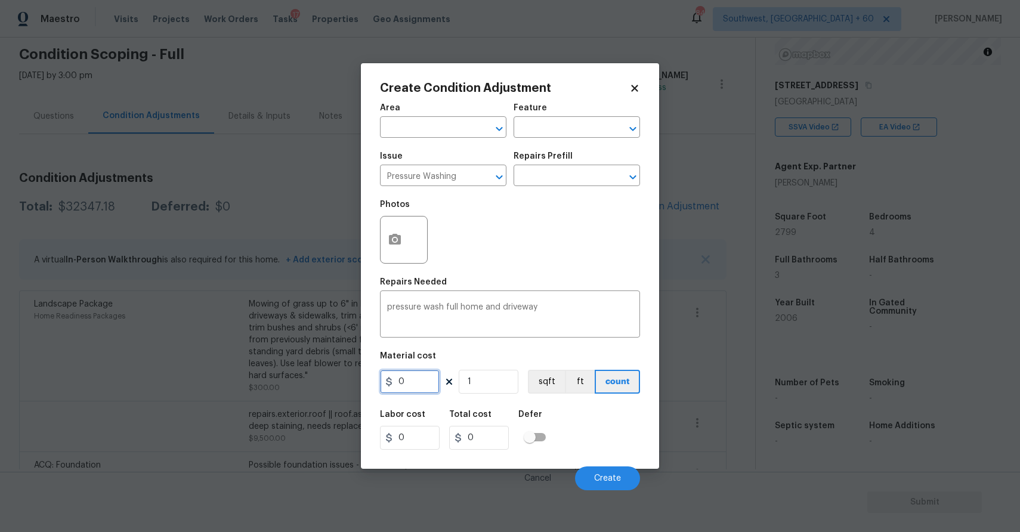
click at [421, 387] on input "0" at bounding box center [410, 382] width 60 height 24
type input "300"
click at [609, 476] on span "Create" at bounding box center [607, 478] width 27 height 9
type input "300"
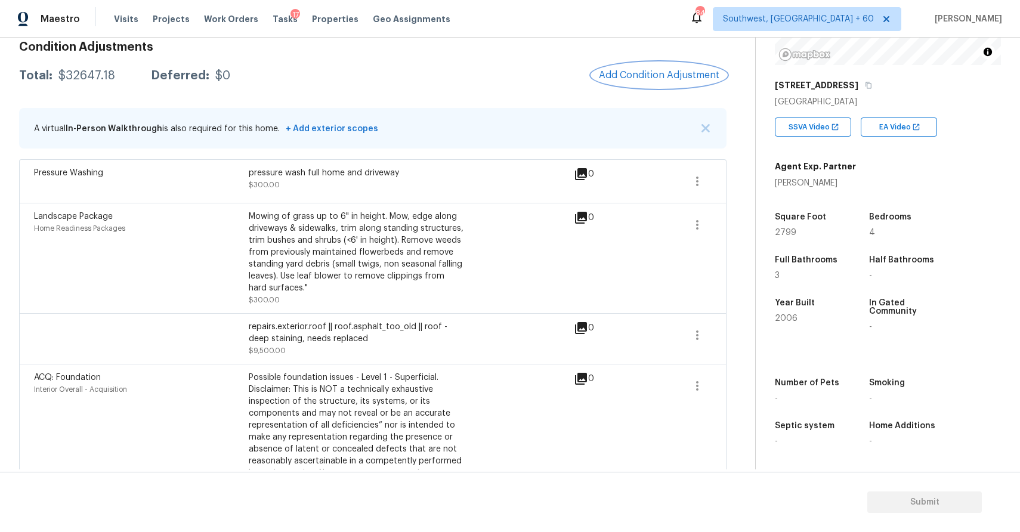
scroll to position [0, 0]
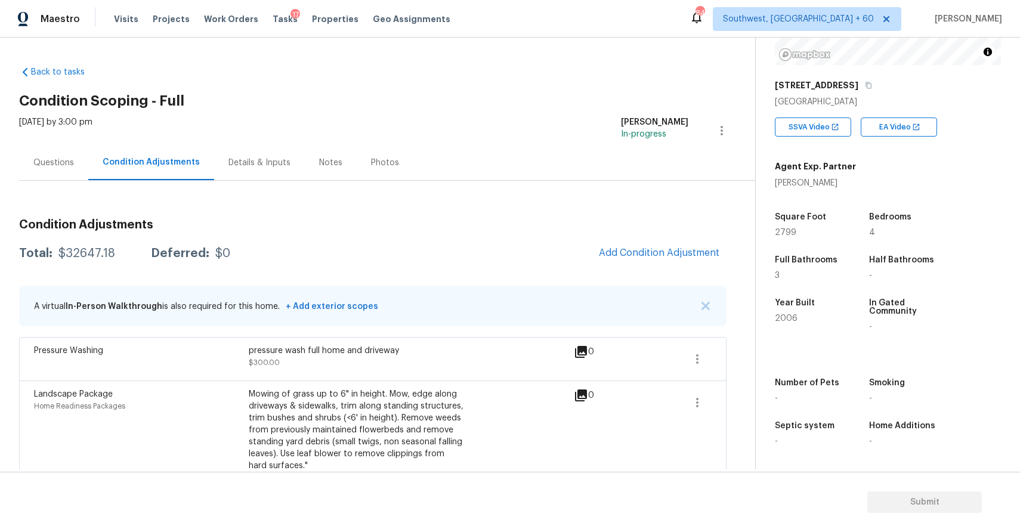
click at [609, 265] on span "Add Condition Adjustment" at bounding box center [659, 253] width 135 height 26
click at [616, 244] on button "Add Condition Adjustment" at bounding box center [659, 252] width 135 height 25
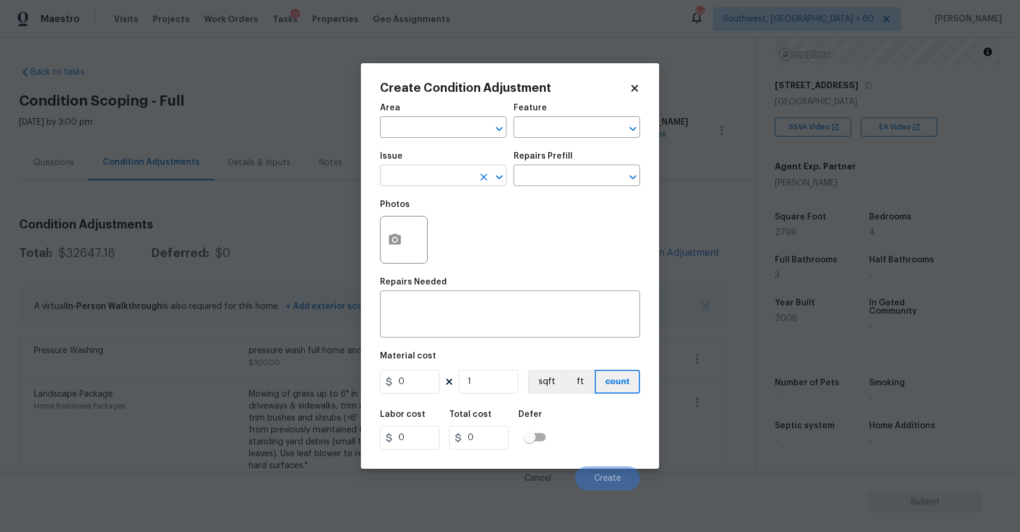
click at [406, 174] on input "text" at bounding box center [426, 177] width 93 height 18
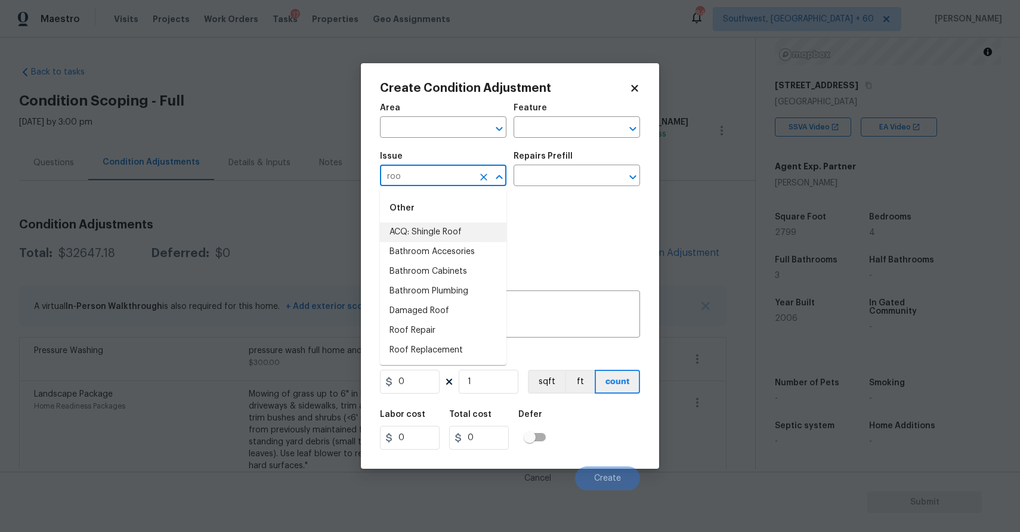
click at [452, 224] on li "ACQ: Shingle Roof" at bounding box center [443, 233] width 126 height 20
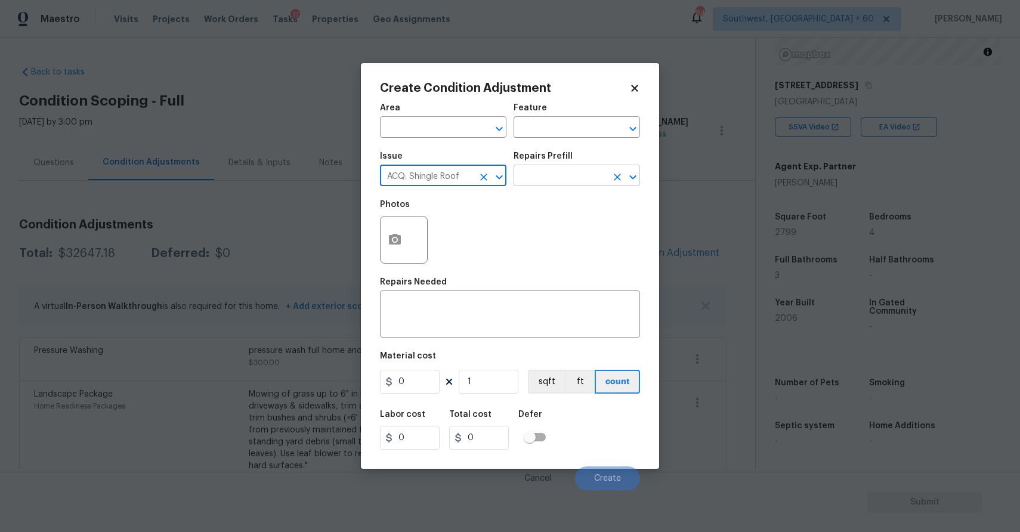
type input "ACQ: Shingle Roof"
click at [552, 183] on input "text" at bounding box center [560, 177] width 93 height 18
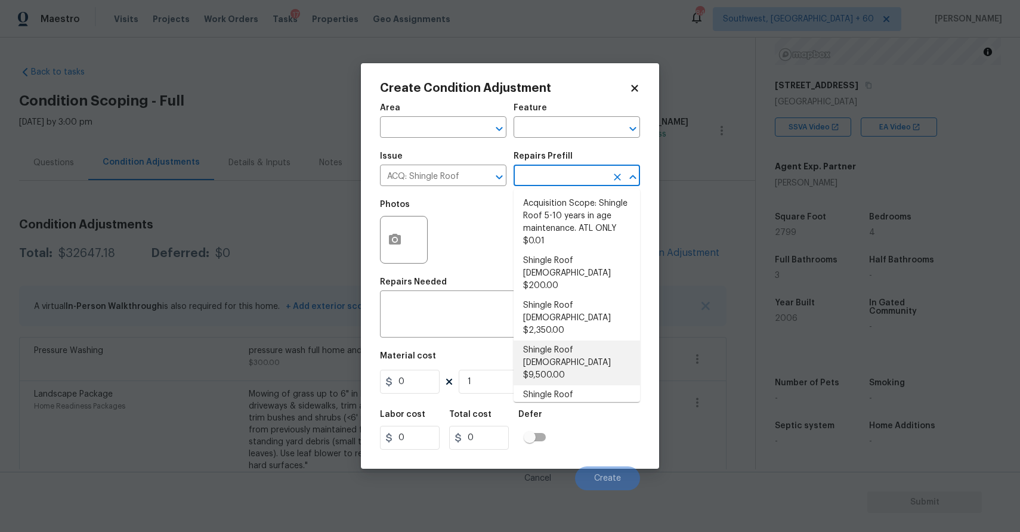
click at [617, 341] on li "Shingle Roof 16-20 Years Old $9,500.00" at bounding box center [577, 363] width 126 height 45
type input "Acquisition"
type textarea "Acquisition Scope: Shingle Roof 16-20 years in age maintenance."
type input "9500"
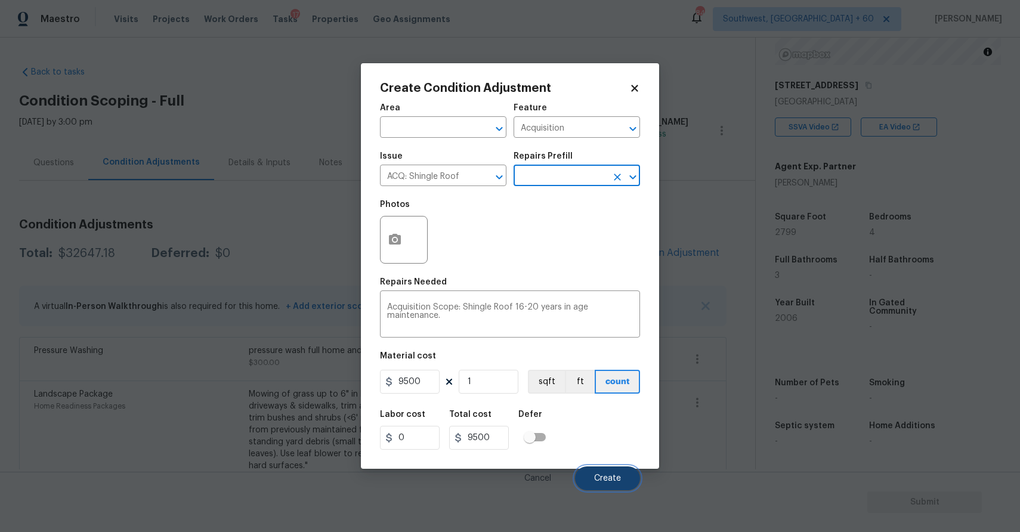
click at [607, 481] on span "Create" at bounding box center [607, 478] width 27 height 9
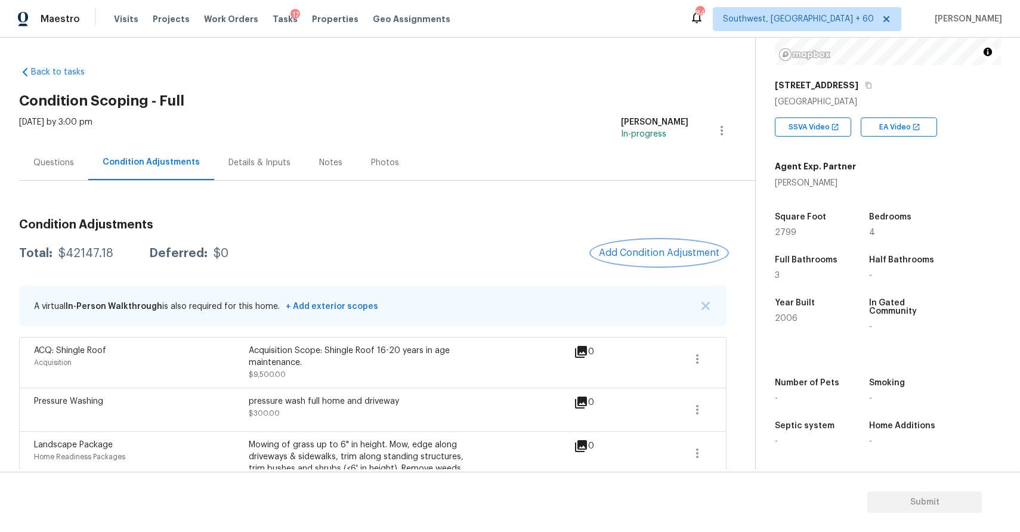
click at [668, 245] on button "Add Condition Adjustment" at bounding box center [659, 252] width 135 height 25
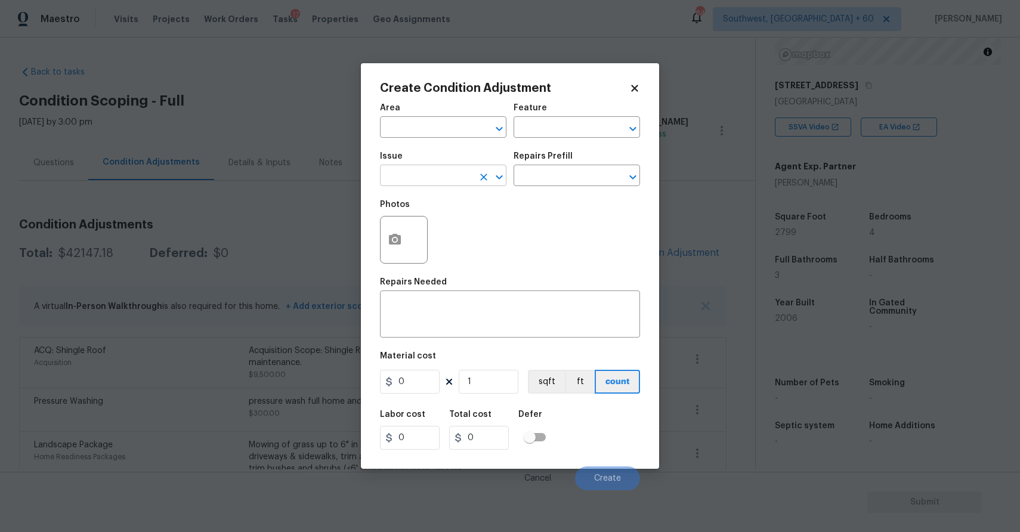
click at [470, 176] on input "text" at bounding box center [426, 177] width 93 height 18
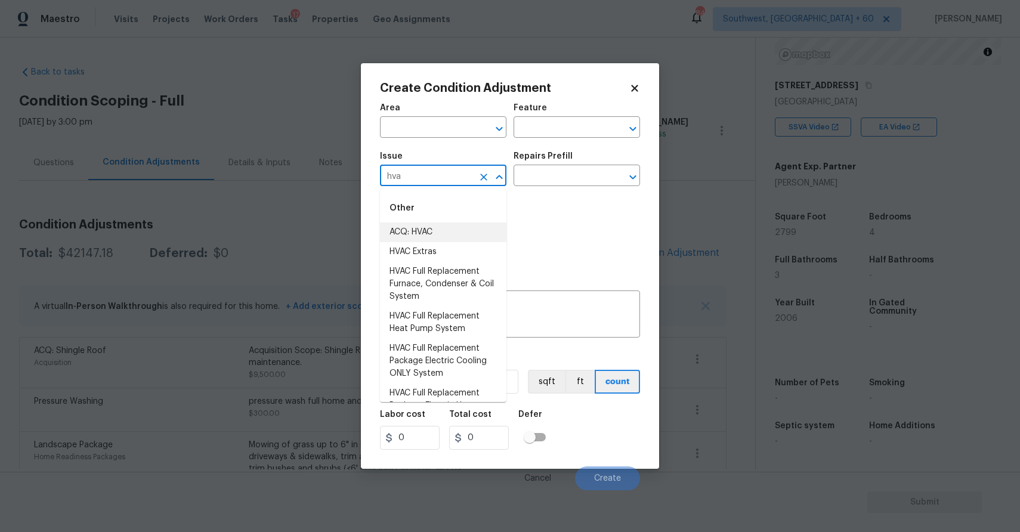
click at [448, 226] on li "ACQ: HVAC" at bounding box center [443, 233] width 126 height 20
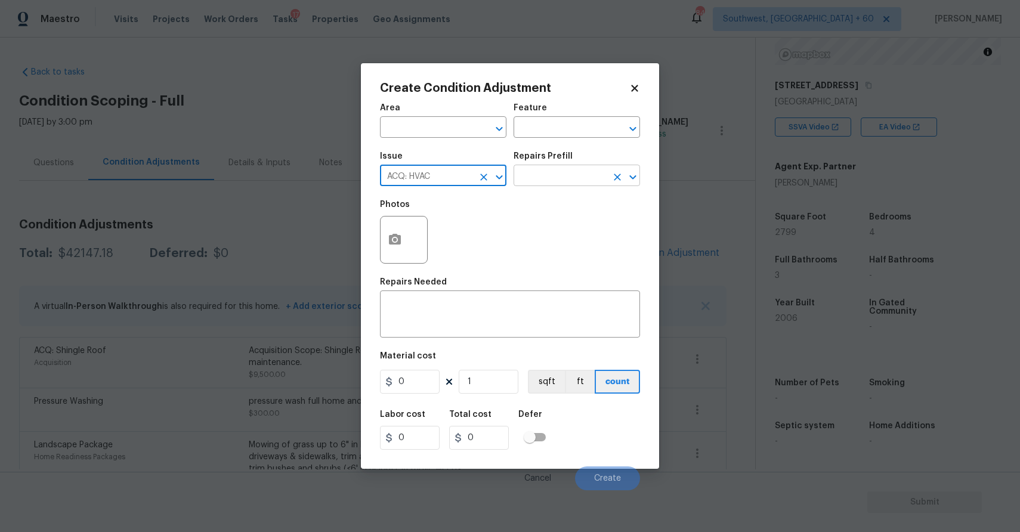
type input "ACQ: HVAC"
click at [536, 174] on input "text" at bounding box center [560, 177] width 93 height 18
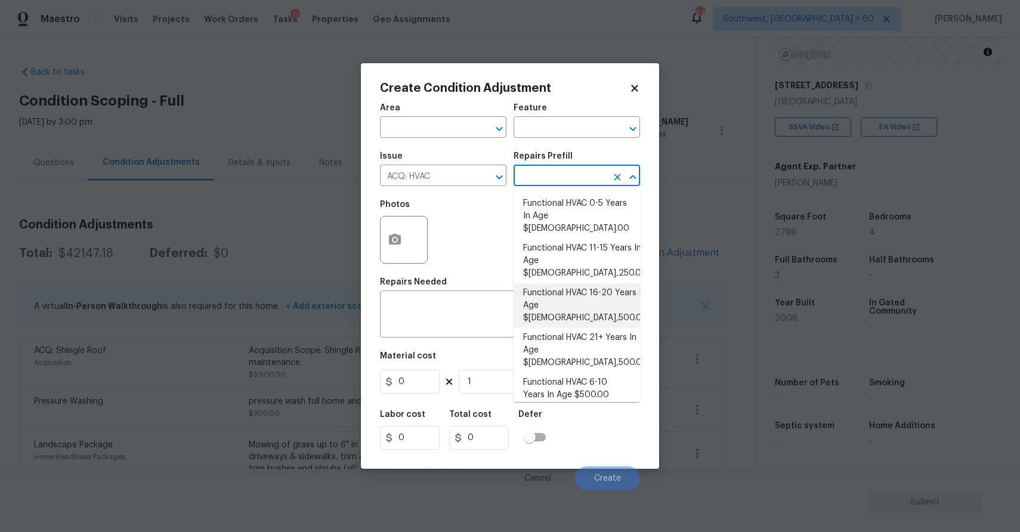
click at [616, 283] on li "Functional HVAC 16-20 Years In Age $6,500.00" at bounding box center [577, 305] width 126 height 45
type input "Acquisition"
type textarea "Acquisition Scope: Functional HVAC 16-20 years"
type input "6500"
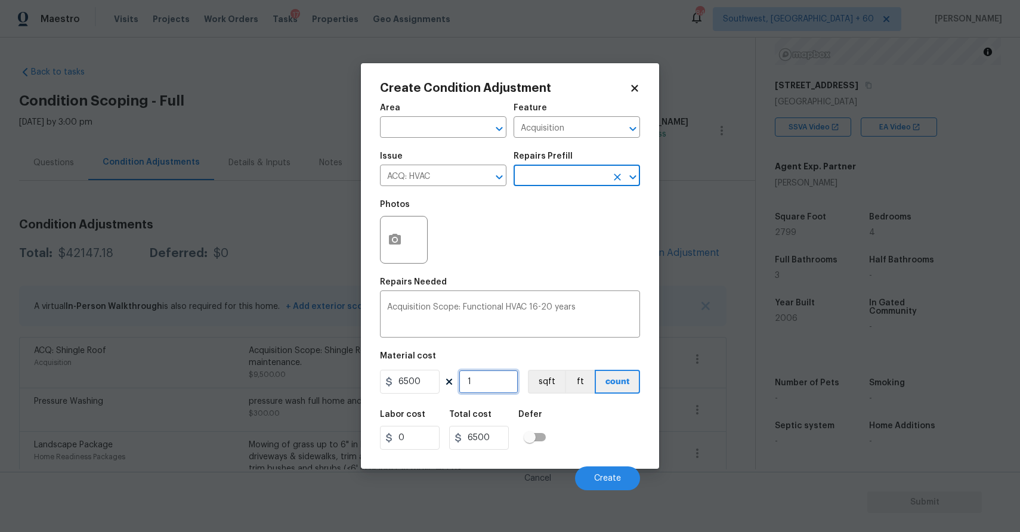
click at [507, 379] on input "1" at bounding box center [489, 382] width 60 height 24
click at [509, 379] on input "1" at bounding box center [489, 382] width 60 height 24
type input "13"
type input "84500"
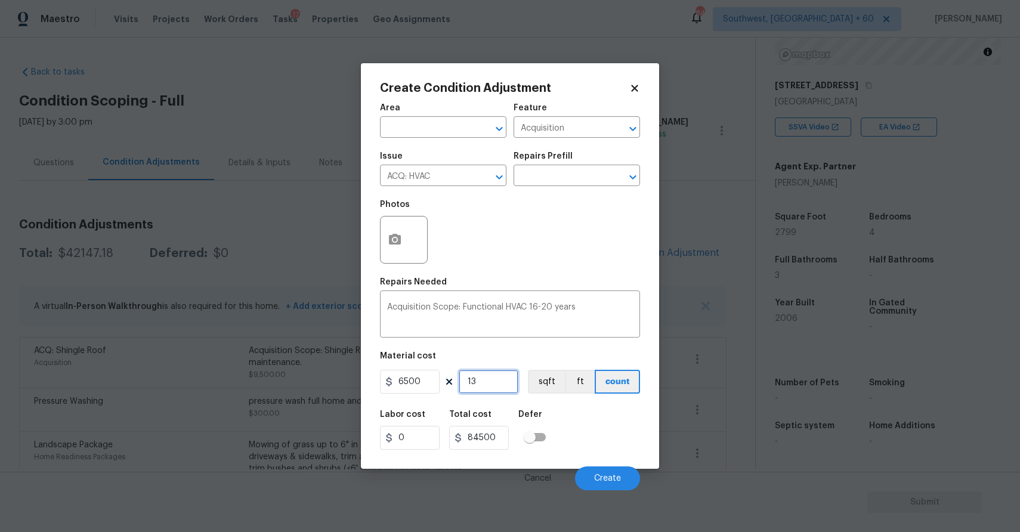
type input "1"
type input "6500"
type input "0"
type input "2"
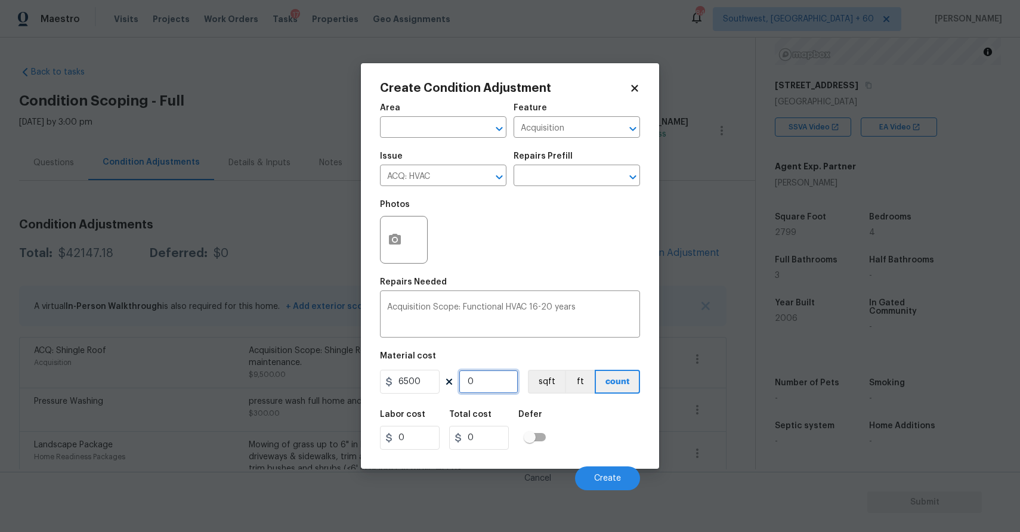
type input "13000"
type input "2"
click at [603, 476] on span "Create" at bounding box center [607, 478] width 27 height 9
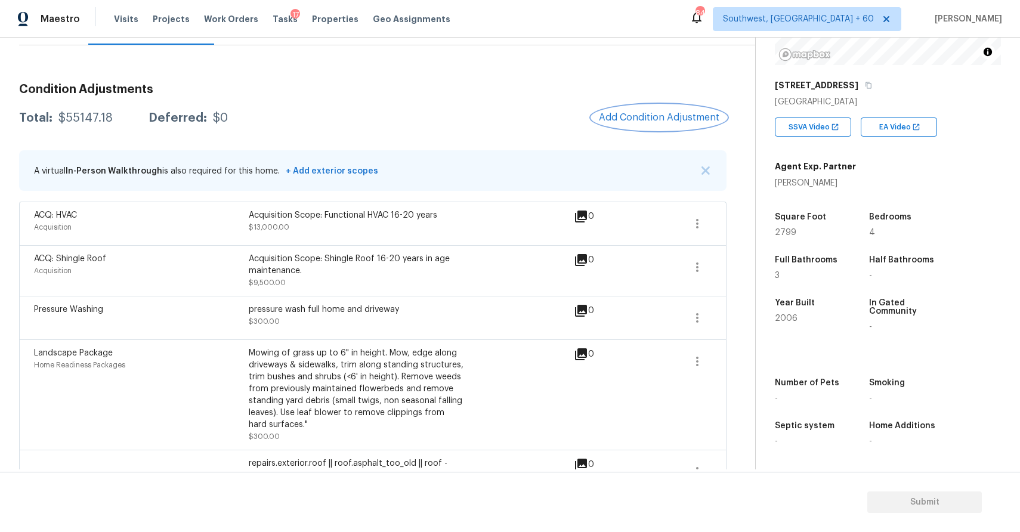
scroll to position [134, 0]
click at [863, 81] on button "button" at bounding box center [868, 85] width 11 height 11
click at [913, 125] on img at bounding box center [916, 127] width 8 height 8
click at [900, 126] on span "EA Video" at bounding box center [897, 127] width 36 height 12
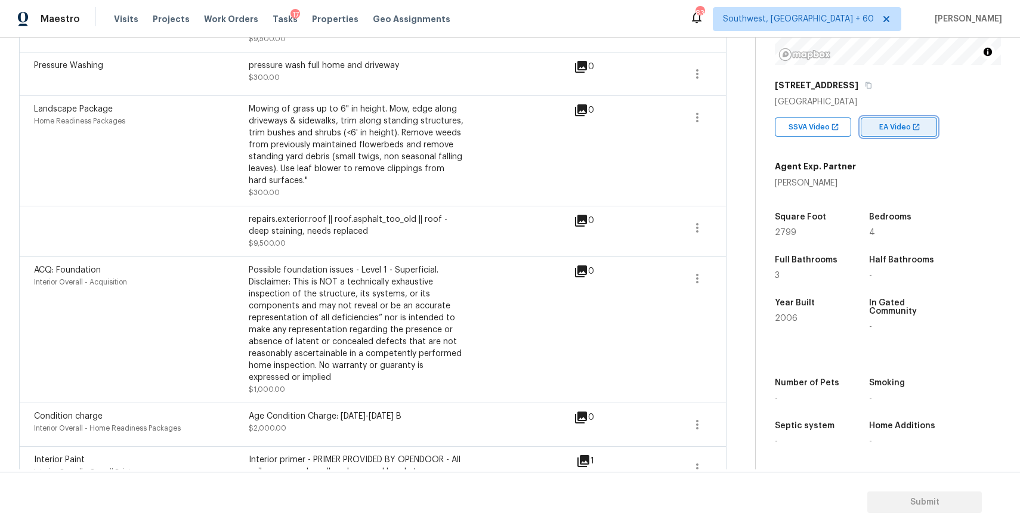
scroll to position [0, 0]
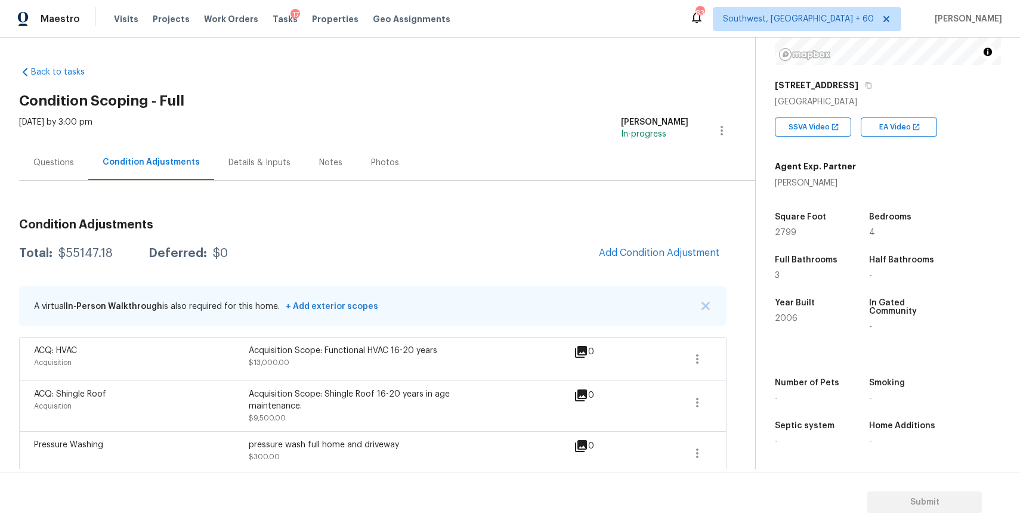
click at [694, 242] on span "Add Condition Adjustment" at bounding box center [659, 253] width 135 height 26
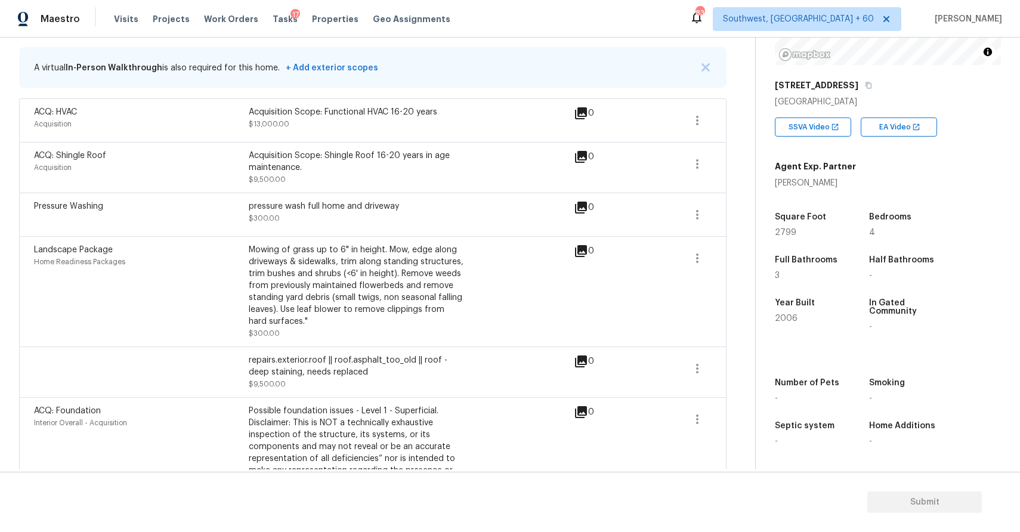
scroll to position [138, 0]
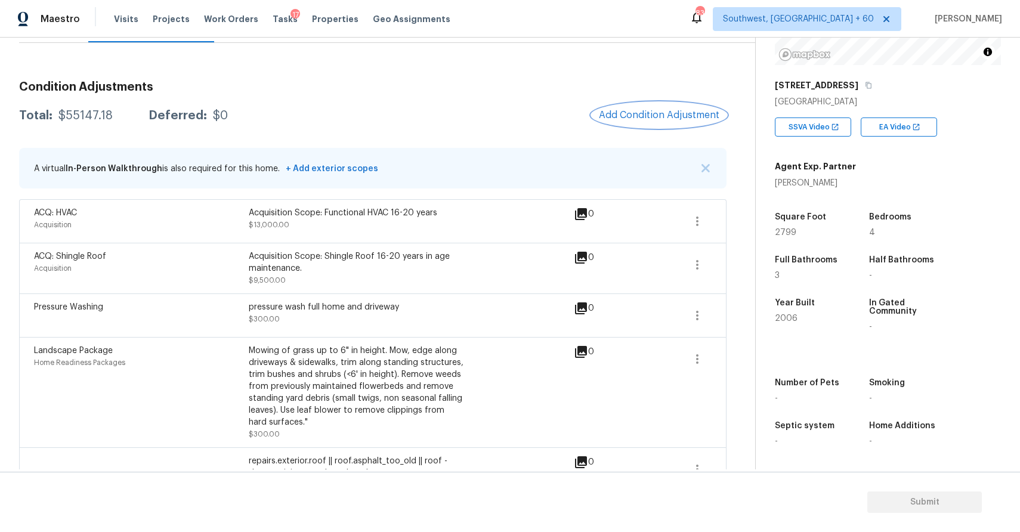
click at [678, 113] on span "Add Condition Adjustment" at bounding box center [659, 115] width 121 height 11
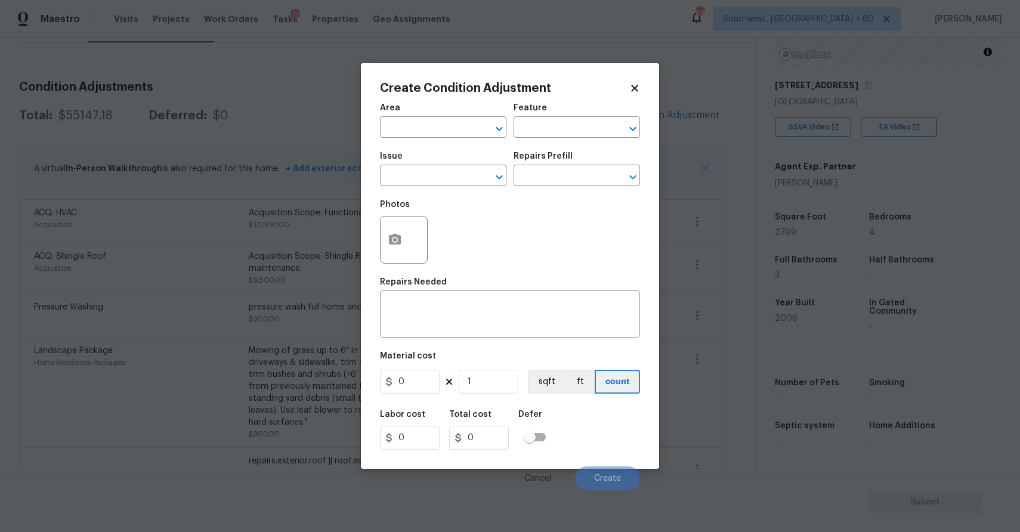
click at [240, 143] on body "Maestro Visits Projects Work Orders Tasks 17 Properties Geo Assignments 832 Sou…" at bounding box center [510, 266] width 1020 height 532
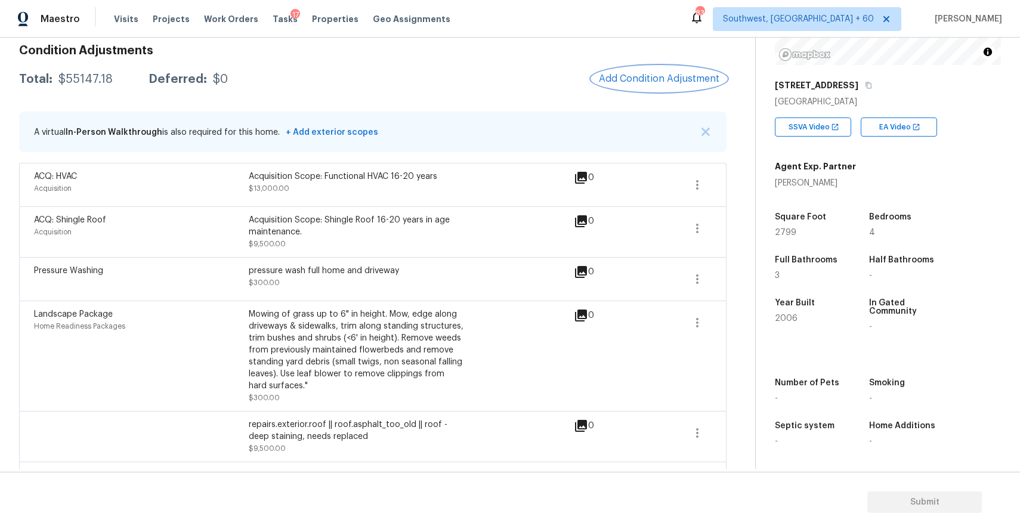
scroll to position [118, 0]
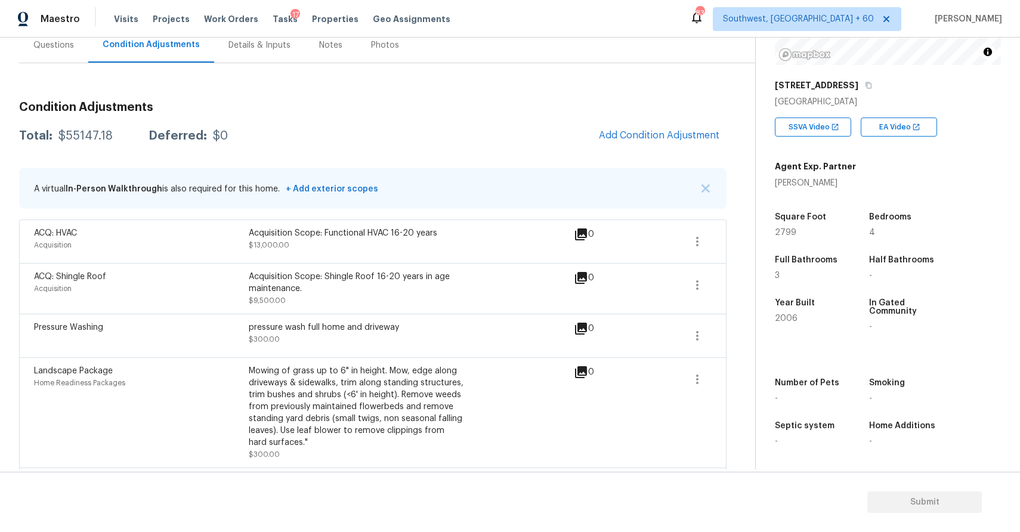
click at [667, 149] on span "Add Condition Adjustment" at bounding box center [659, 136] width 135 height 26
click at [678, 146] on button "Add Condition Adjustment" at bounding box center [659, 135] width 135 height 25
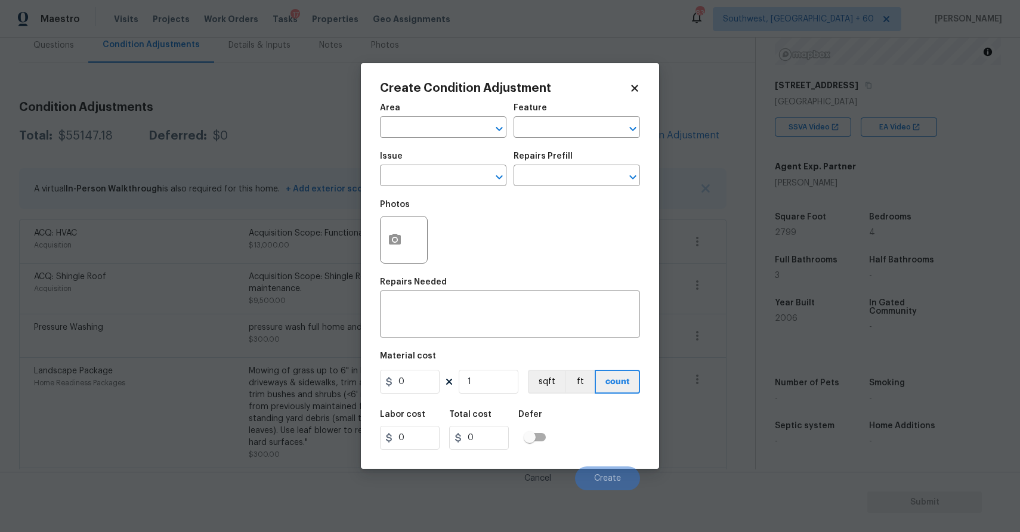
click at [406, 166] on div "Issue" at bounding box center [443, 160] width 126 height 16
click at [442, 162] on div "Issue" at bounding box center [443, 160] width 126 height 16
click at [450, 166] on div "Issue" at bounding box center [443, 160] width 126 height 16
click at [464, 191] on span "Issue ​" at bounding box center [443, 169] width 126 height 48
click at [749, 219] on body "Maestro Visits Projects Work Orders Tasks 17 Properties Geo Assignments 832 Sou…" at bounding box center [510, 266] width 1020 height 532
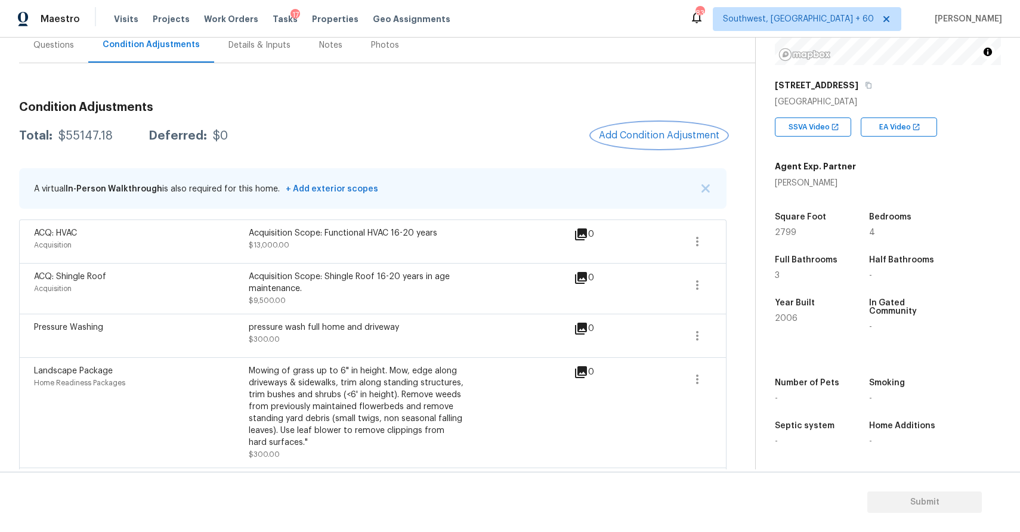
click at [704, 132] on span "Add Condition Adjustment" at bounding box center [659, 135] width 121 height 11
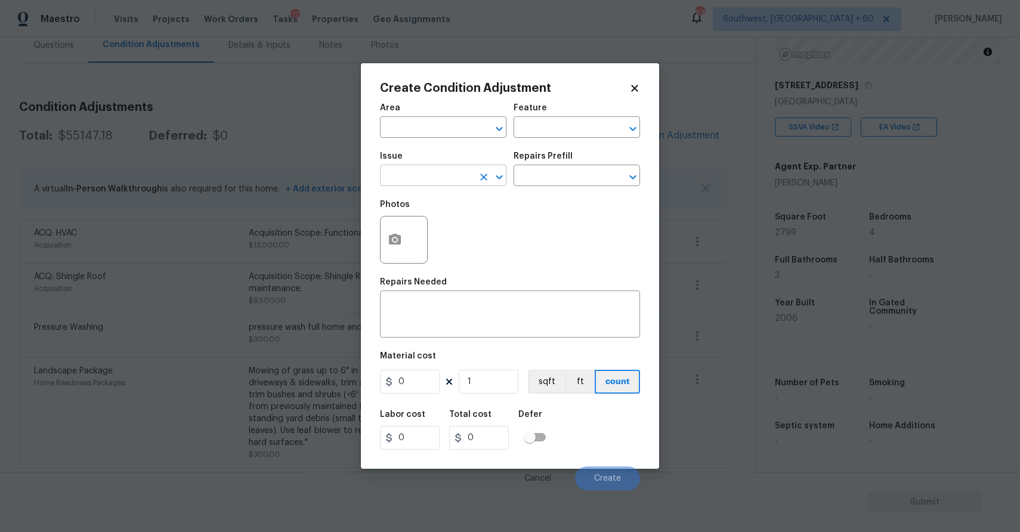
click at [411, 177] on input "text" at bounding box center [426, 177] width 93 height 18
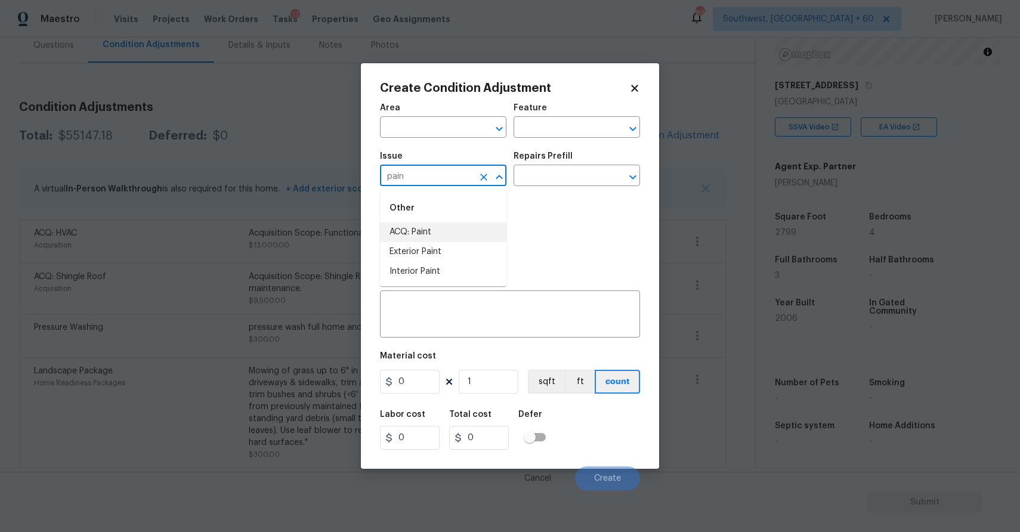
click at [445, 230] on li "ACQ: Paint" at bounding box center [443, 233] width 126 height 20
type input "ACQ: Paint"
click at [553, 176] on input "text" at bounding box center [560, 177] width 93 height 18
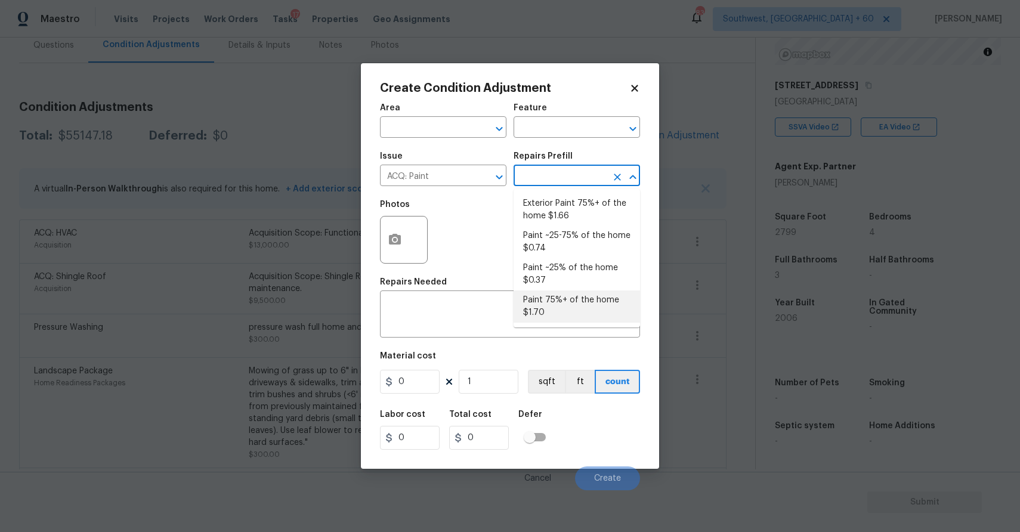
click at [596, 307] on li "Paint 75%+ of the home $1.70" at bounding box center [577, 307] width 126 height 32
type input "Acquisition"
type textarea "Acquisition Scope: 75%+ of the home will likely require interior paint"
type input "1.7"
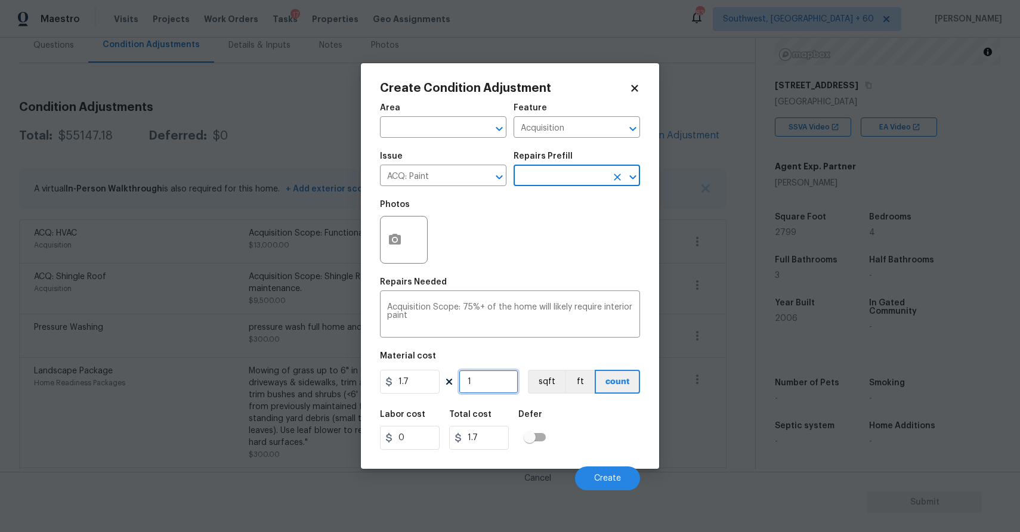
click at [492, 386] on input "1" at bounding box center [489, 382] width 60 height 24
type input "0"
type input "2"
type input "3.4"
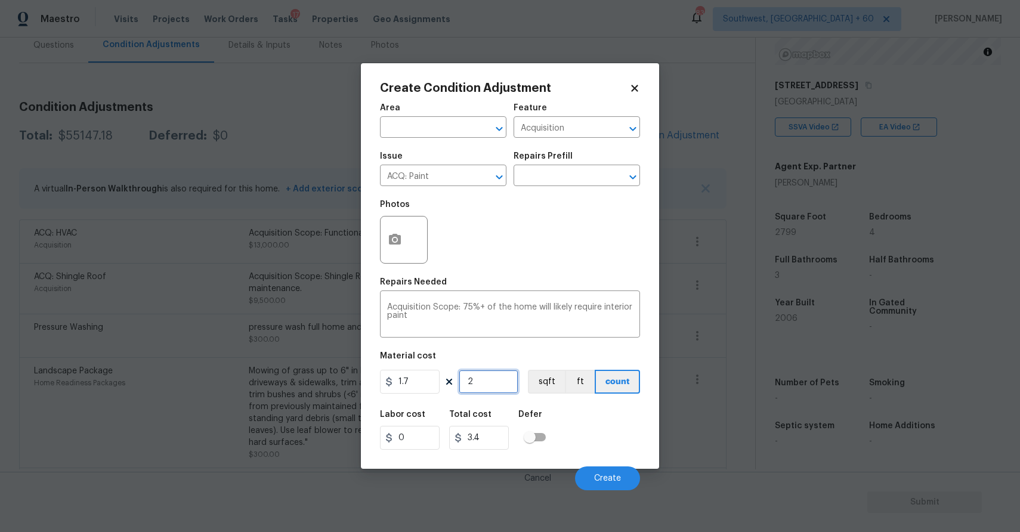
type input "27"
type input "45.9"
type input "279"
type input "474.3"
type input "2799"
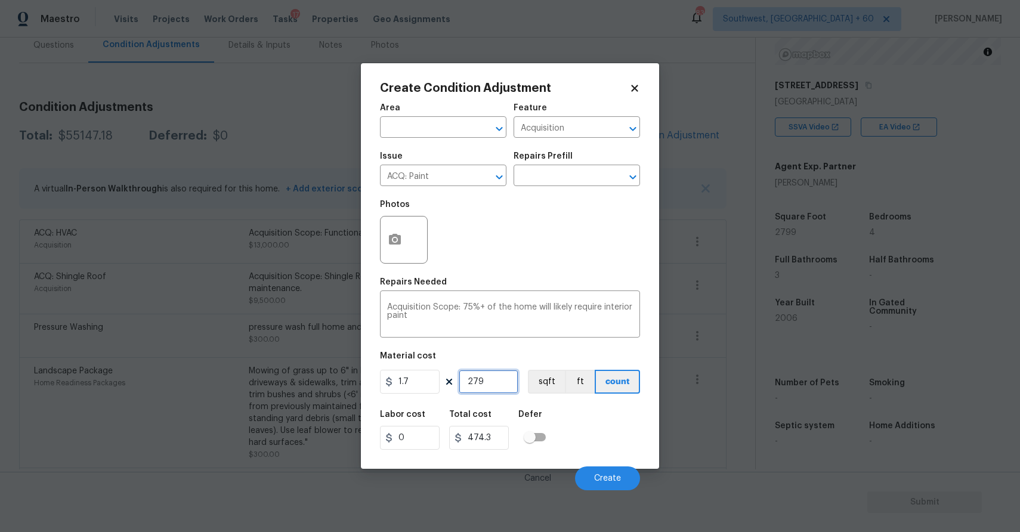
type input "4758.3"
type input "2799"
click at [392, 242] on icon "button" at bounding box center [395, 239] width 12 height 11
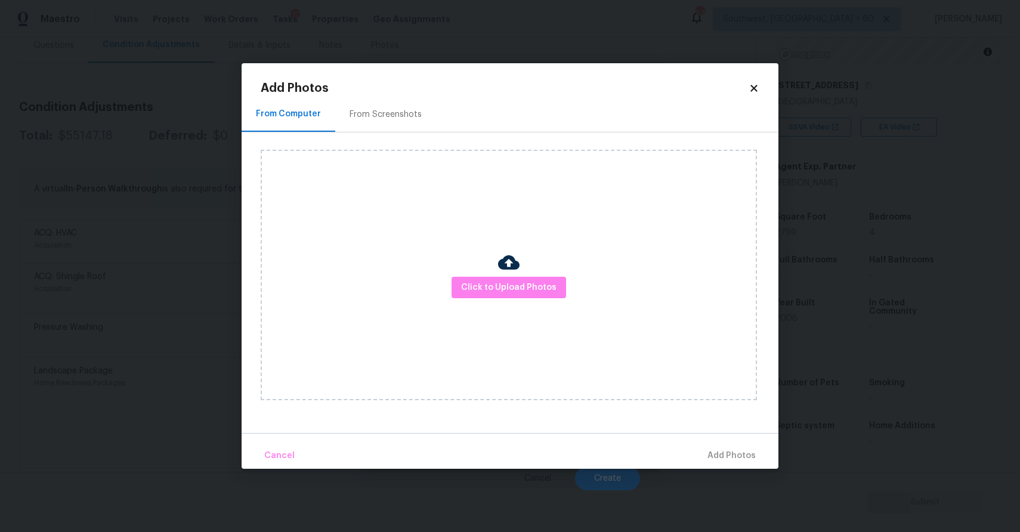
click at [514, 319] on div "Click to Upload Photos" at bounding box center [509, 275] width 496 height 251
click at [524, 283] on span "Click to Upload Photos" at bounding box center [508, 287] width 95 height 15
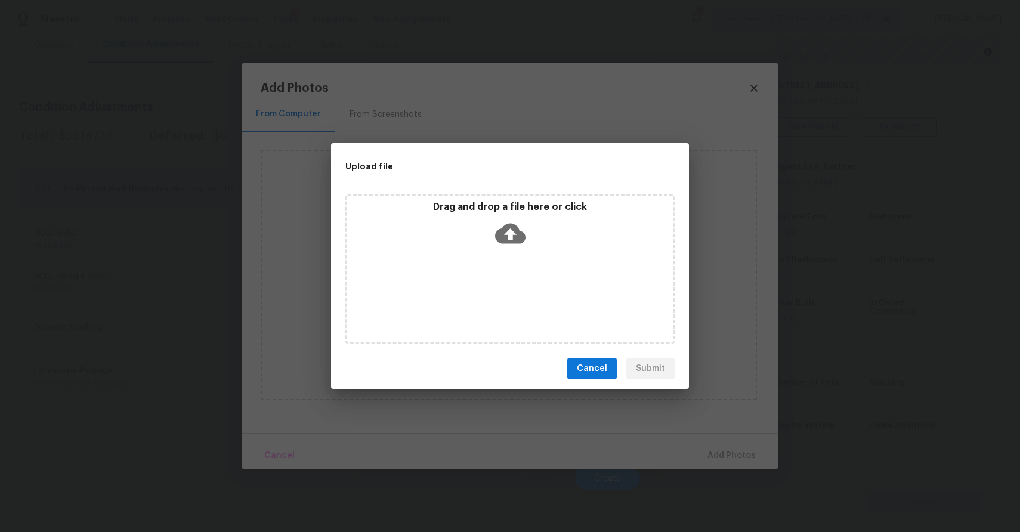
click at [493, 216] on div "Drag and drop a file here or click" at bounding box center [510, 226] width 326 height 51
